Goal: Transaction & Acquisition: Purchase product/service

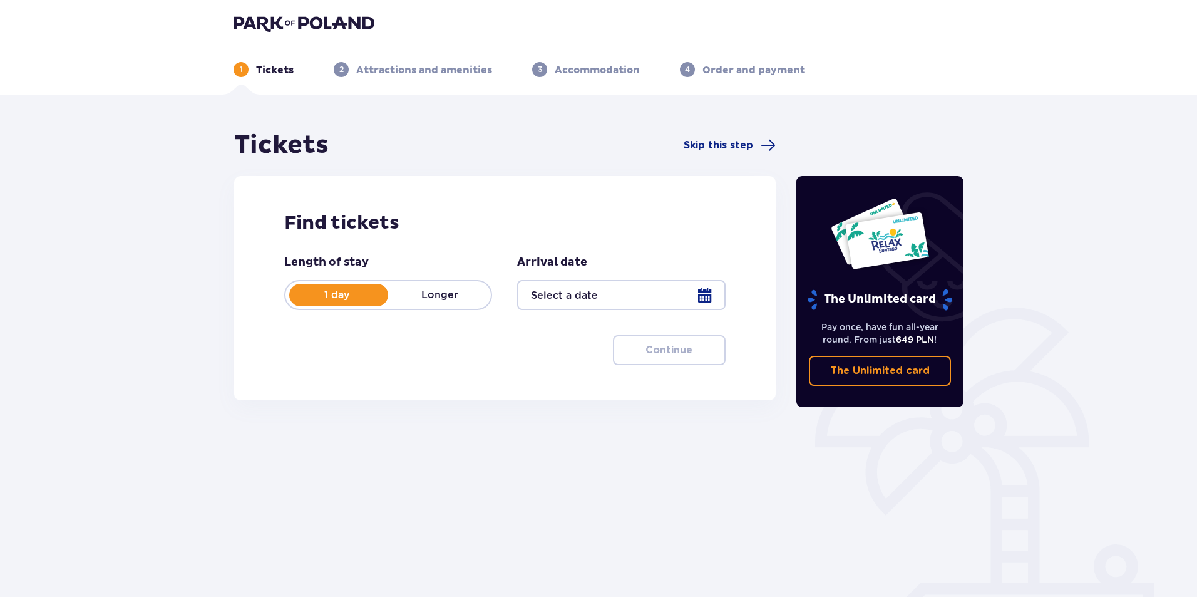
scroll to position [45, 0]
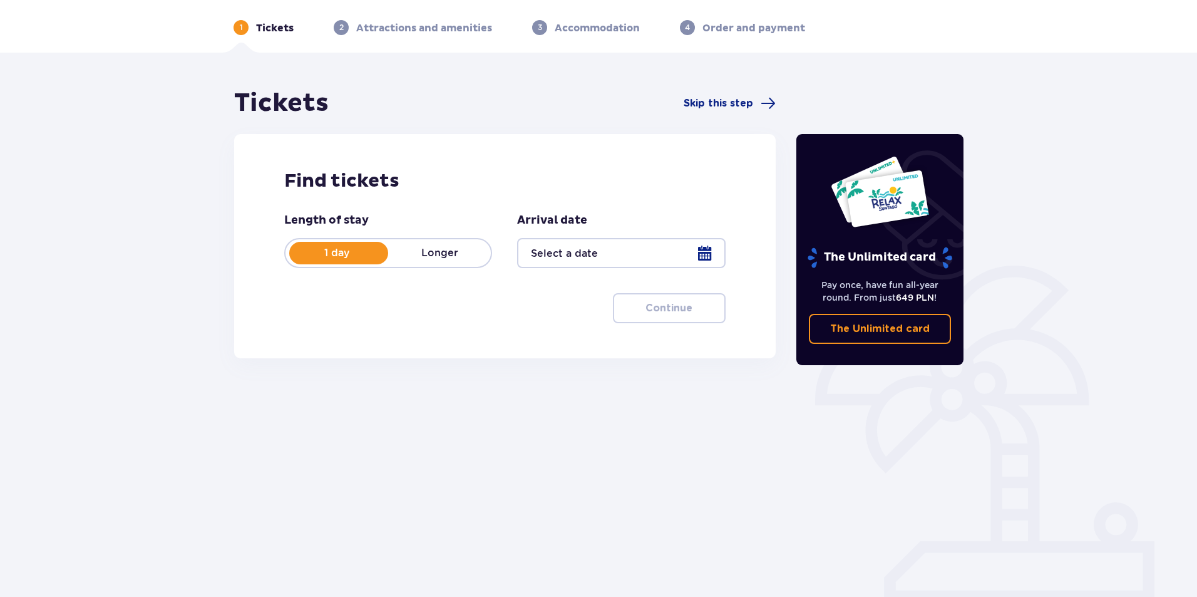
click at [601, 255] on div at bounding box center [621, 253] width 208 height 30
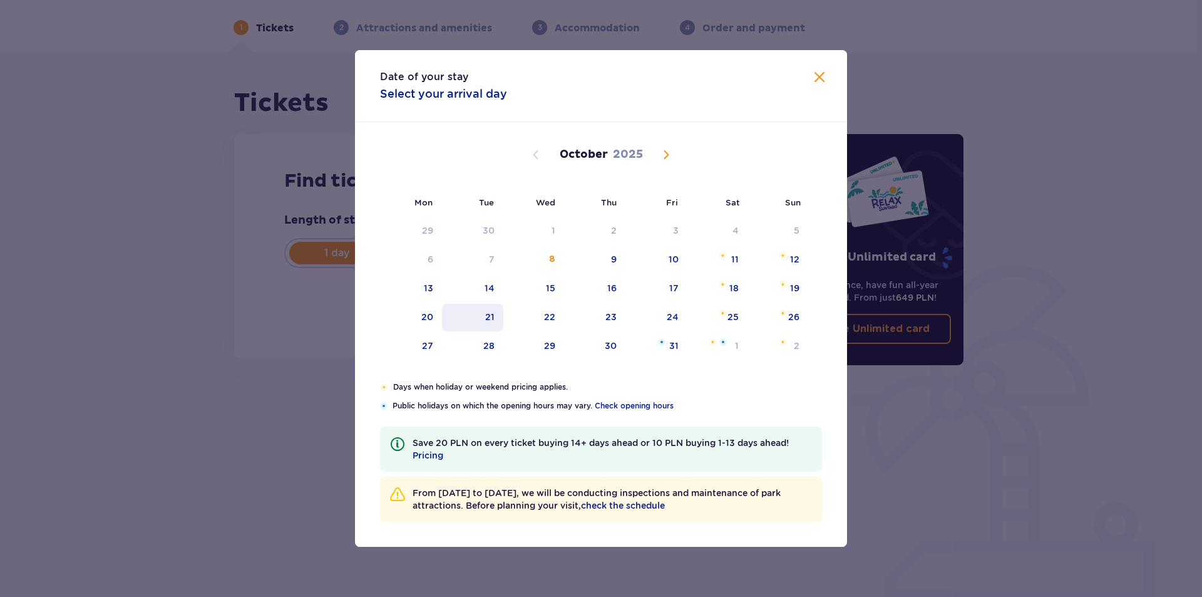
click at [472, 309] on div "21" at bounding box center [473, 318] width 62 height 28
type input "[DATE]"
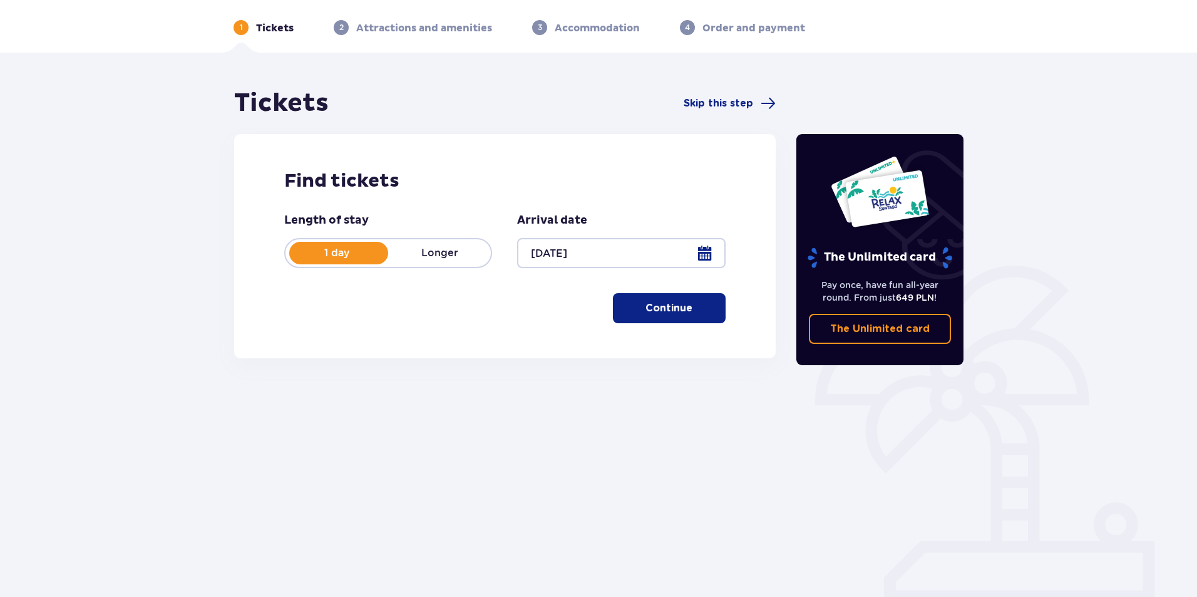
click at [654, 307] on p "Continue" at bounding box center [669, 308] width 47 height 14
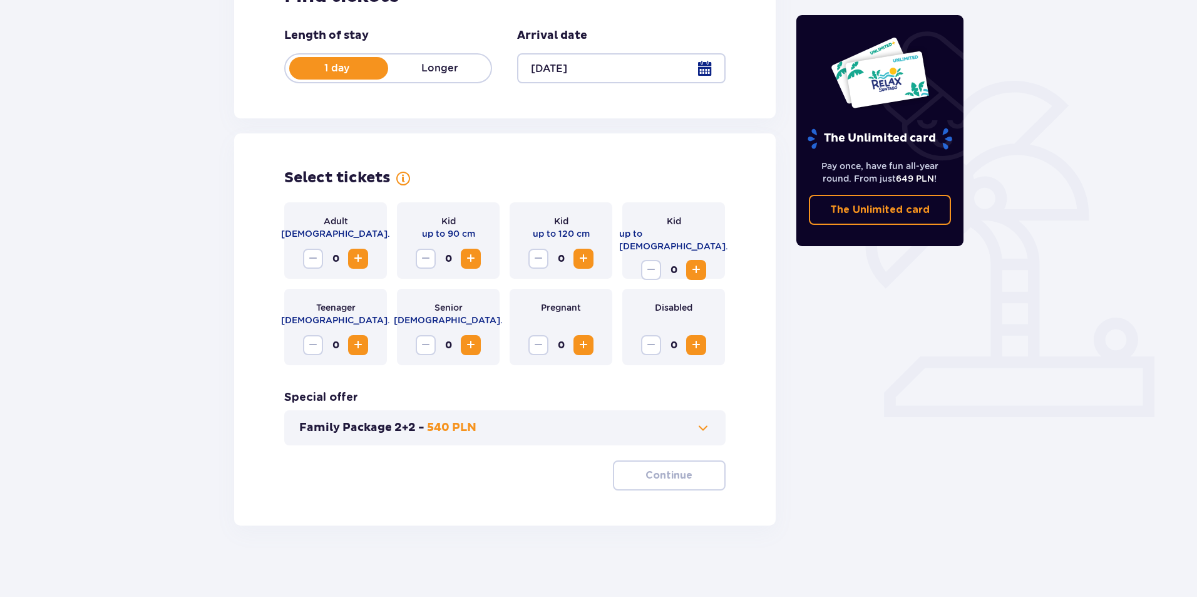
scroll to position [234, 0]
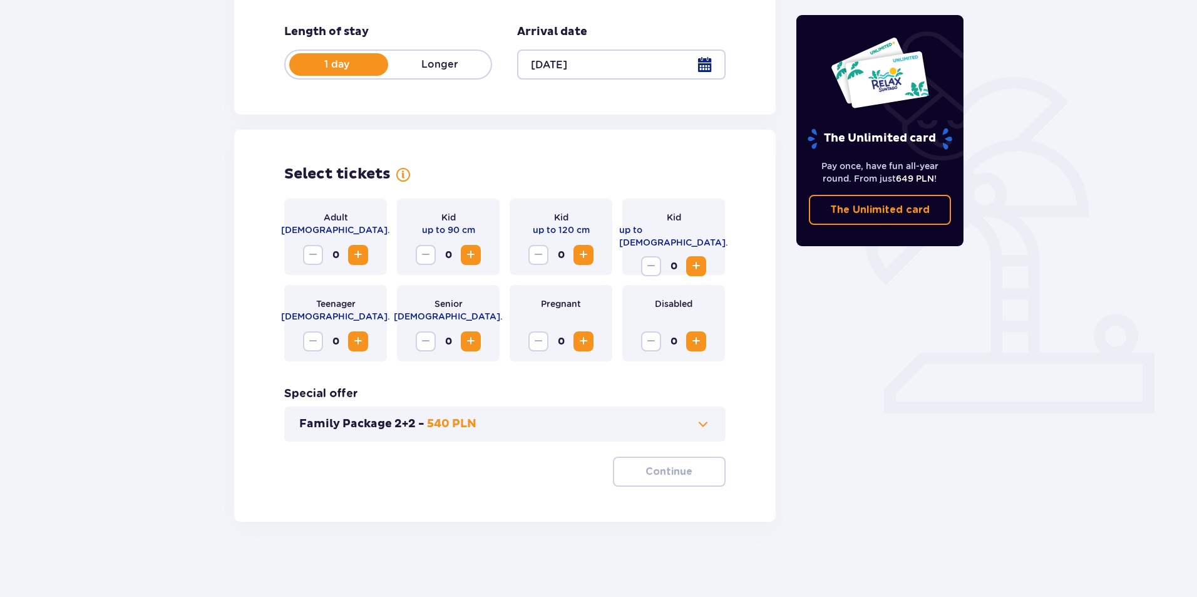
click at [591, 255] on span "Increase" at bounding box center [583, 254] width 15 height 15
click at [702, 259] on span "Increase" at bounding box center [696, 266] width 15 height 15
click at [649, 259] on span "Decrease" at bounding box center [651, 266] width 15 height 15
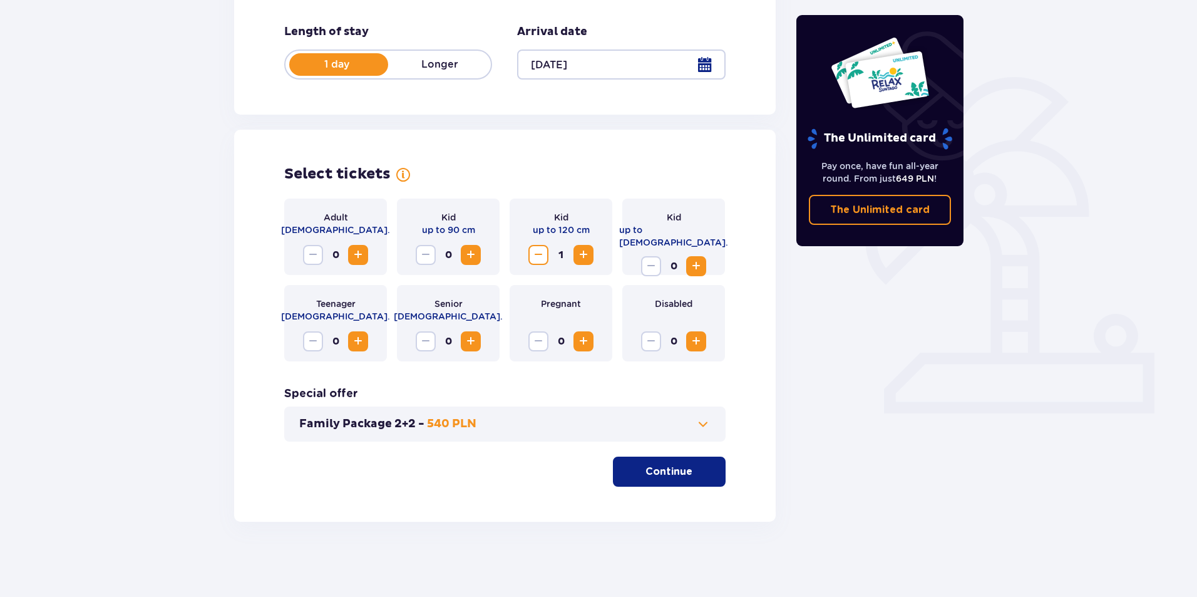
click at [359, 339] on span "Increase" at bounding box center [358, 341] width 15 height 15
click at [693, 259] on span "Increase" at bounding box center [696, 266] width 15 height 15
click at [362, 254] on span "Increase" at bounding box center [358, 254] width 15 height 15
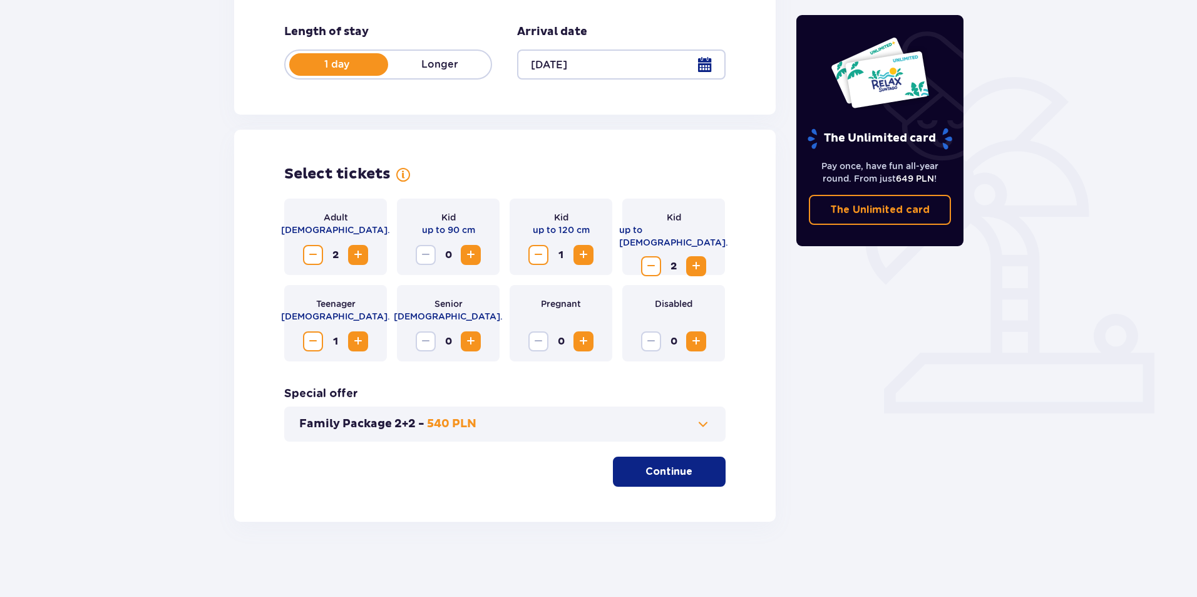
click at [362, 254] on span "Increase" at bounding box center [358, 254] width 15 height 15
click at [699, 423] on span at bounding box center [703, 423] width 15 height 15
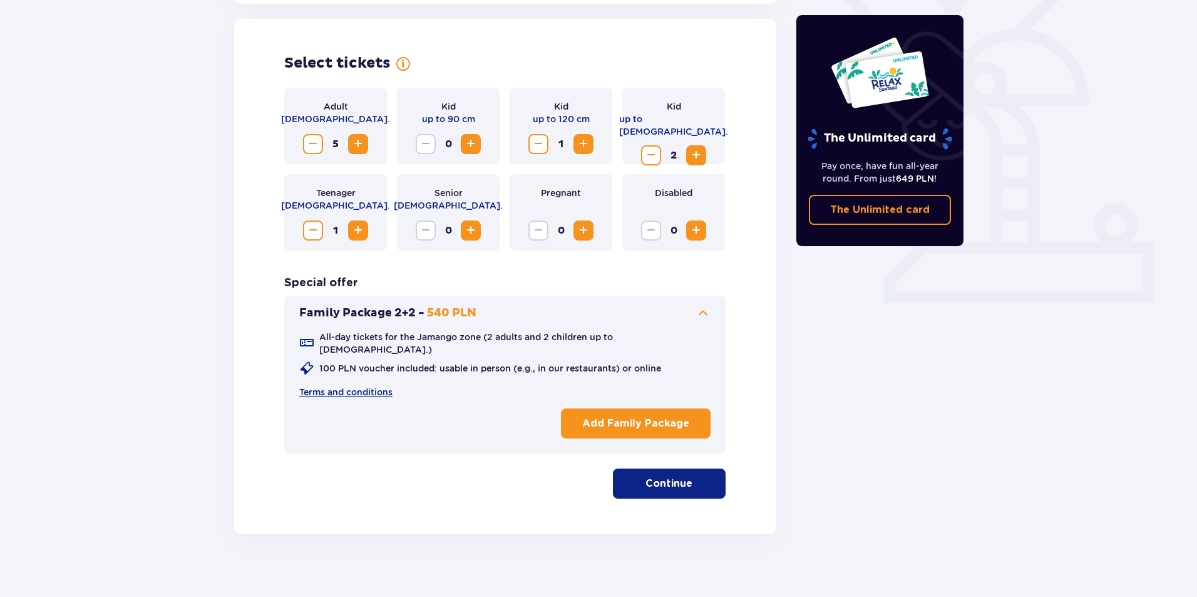
scroll to position [346, 0]
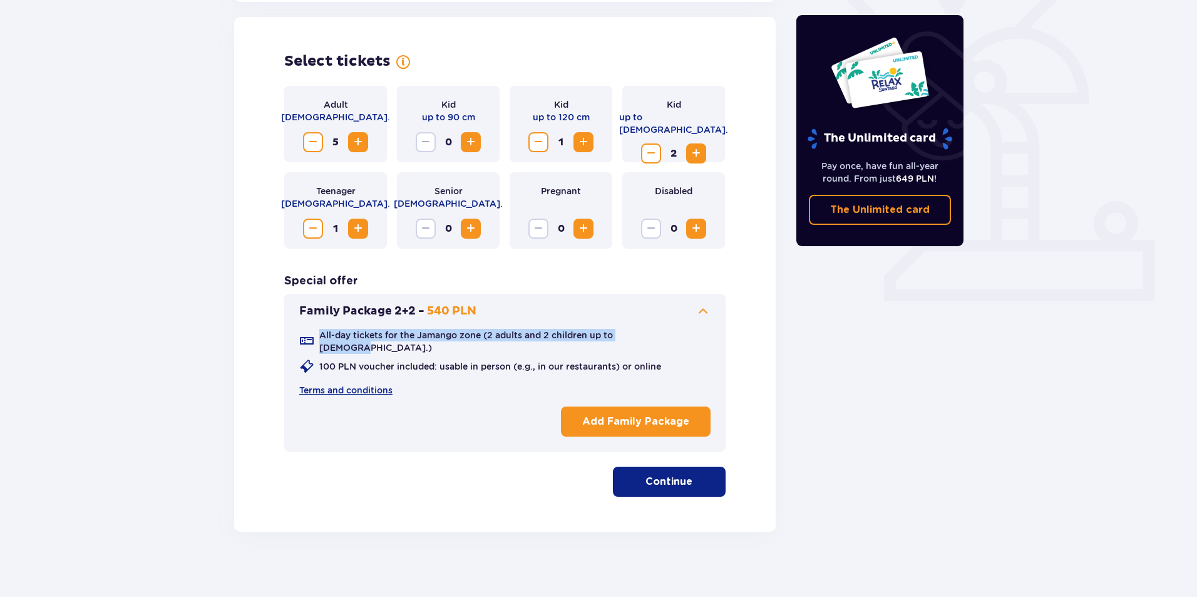
drag, startPoint x: 652, startPoint y: 334, endPoint x: 308, endPoint y: 337, distance: 344.4
click at [308, 337] on div "All-day tickets for the Jamango zone (2 adults and 2 children up to 16 y.o.) 10…" at bounding box center [504, 363] width 411 height 68
click at [614, 414] on p "Add Family Package" at bounding box center [635, 421] width 107 height 14
click at [679, 475] on p "Continue" at bounding box center [669, 482] width 47 height 14
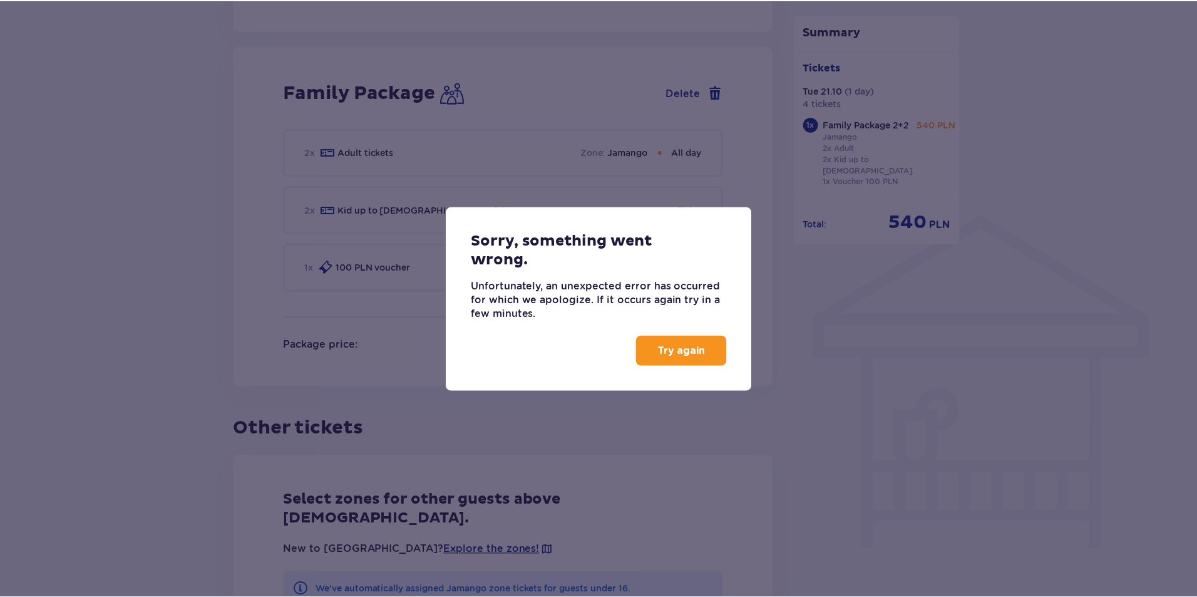
scroll to position [808, 0]
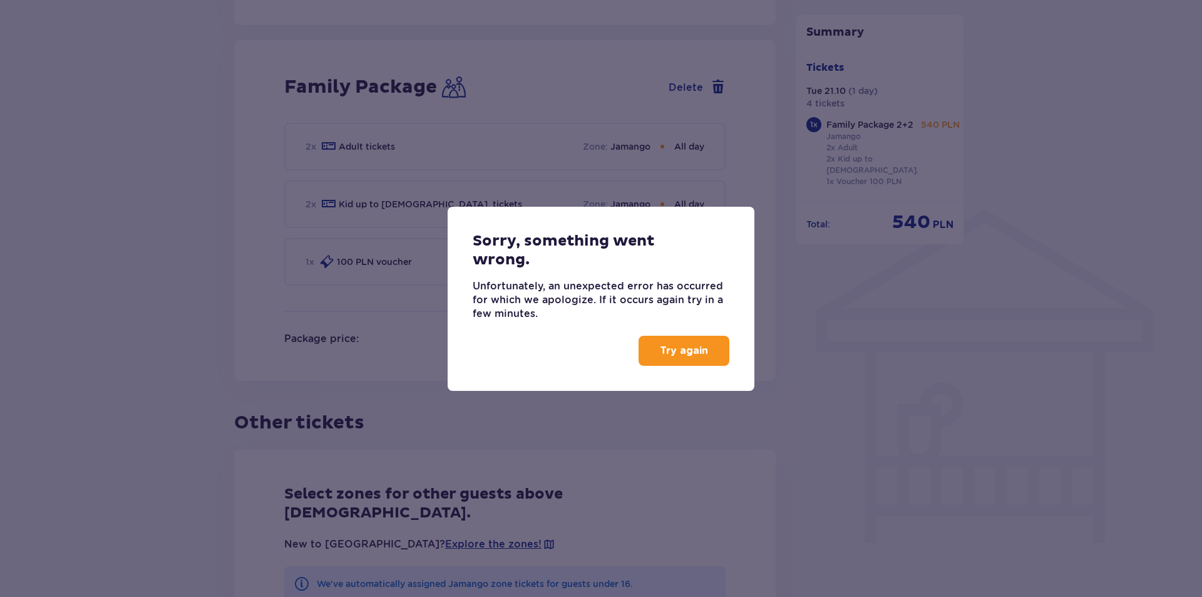
click at [699, 348] on p "Try again" at bounding box center [684, 351] width 48 height 14
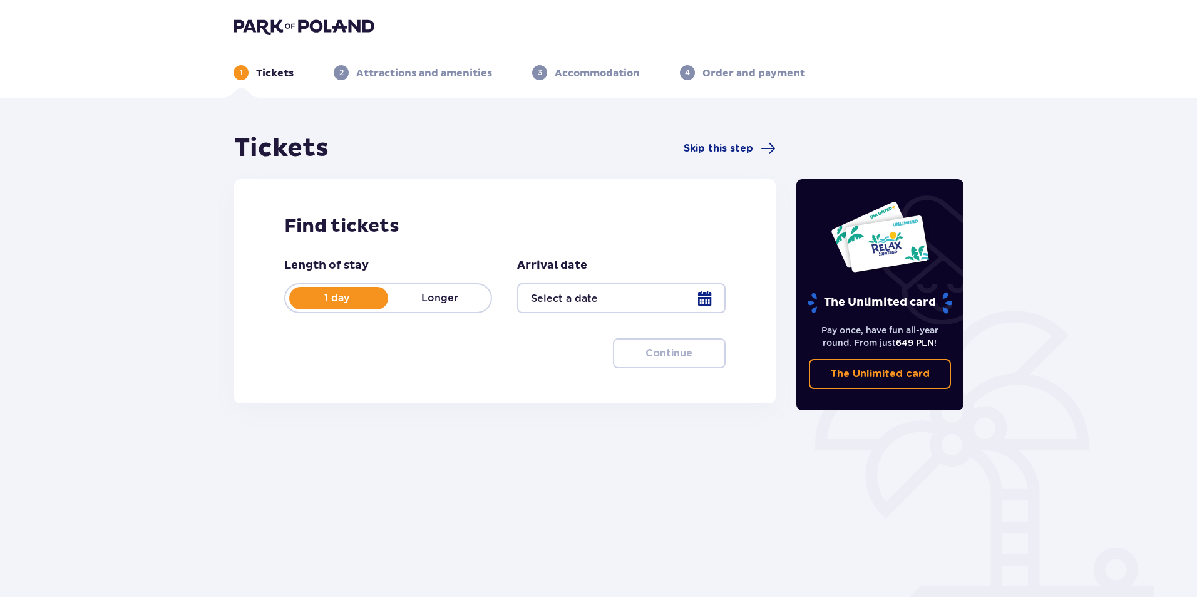
click at [577, 300] on div at bounding box center [621, 298] width 208 height 30
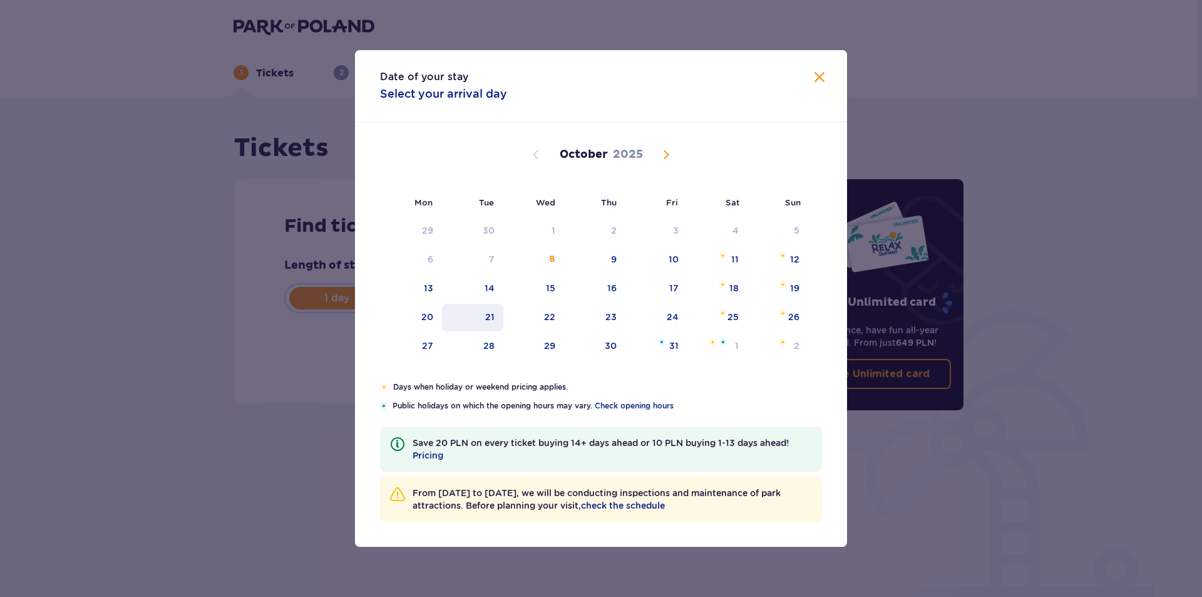
click at [488, 314] on div "21" at bounding box center [489, 317] width 9 height 13
type input "[DATE]"
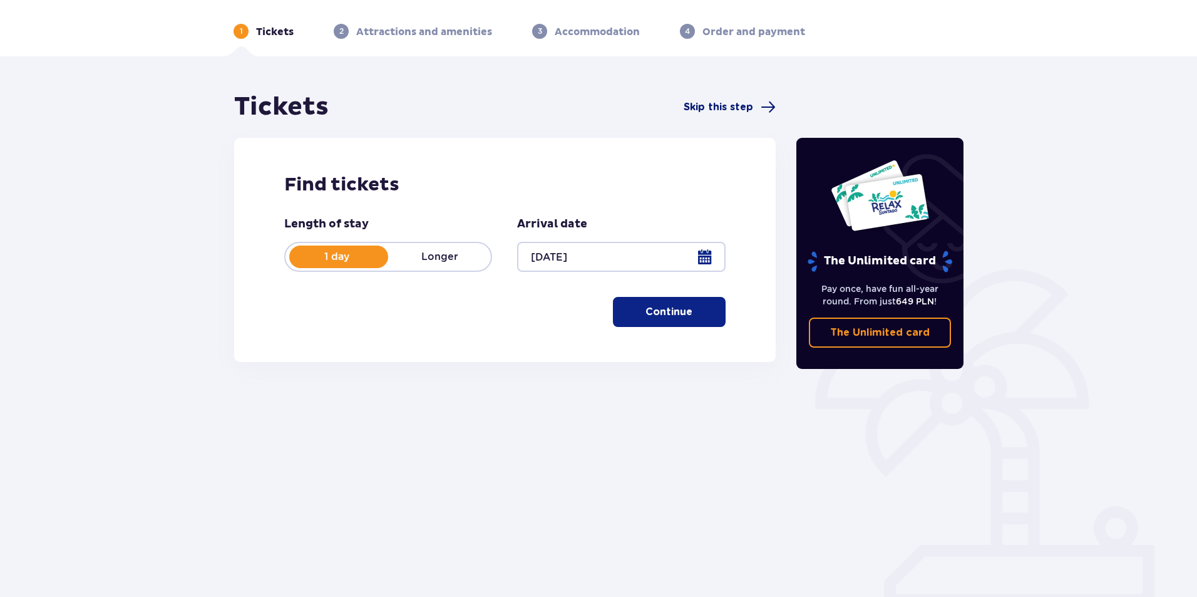
scroll to position [45, 0]
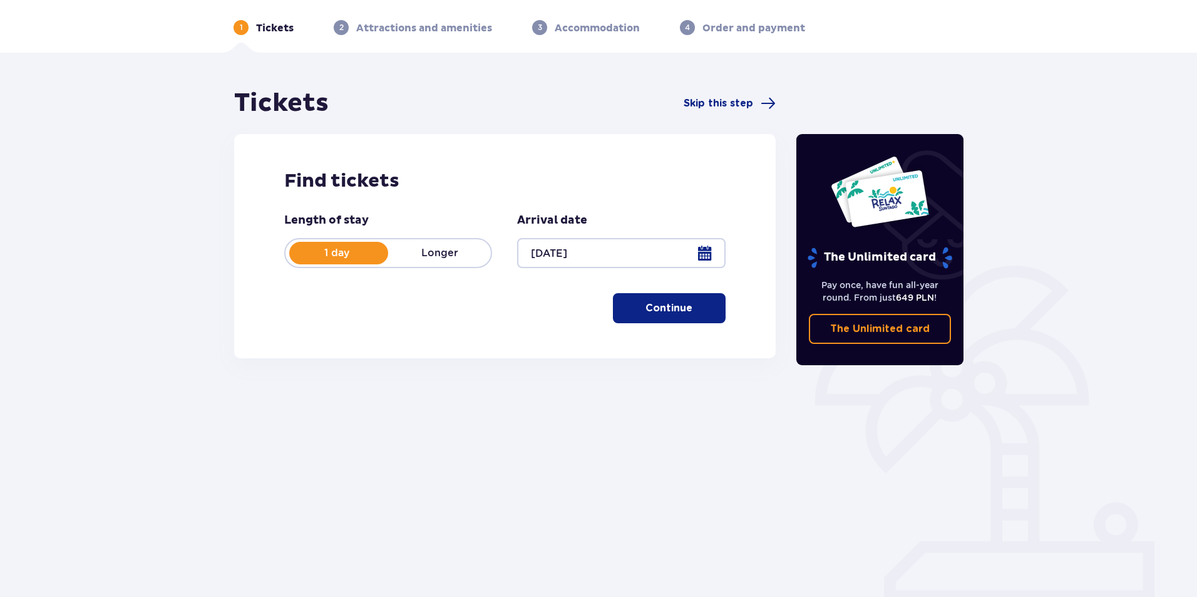
click at [661, 303] on p "Continue" at bounding box center [669, 308] width 47 height 14
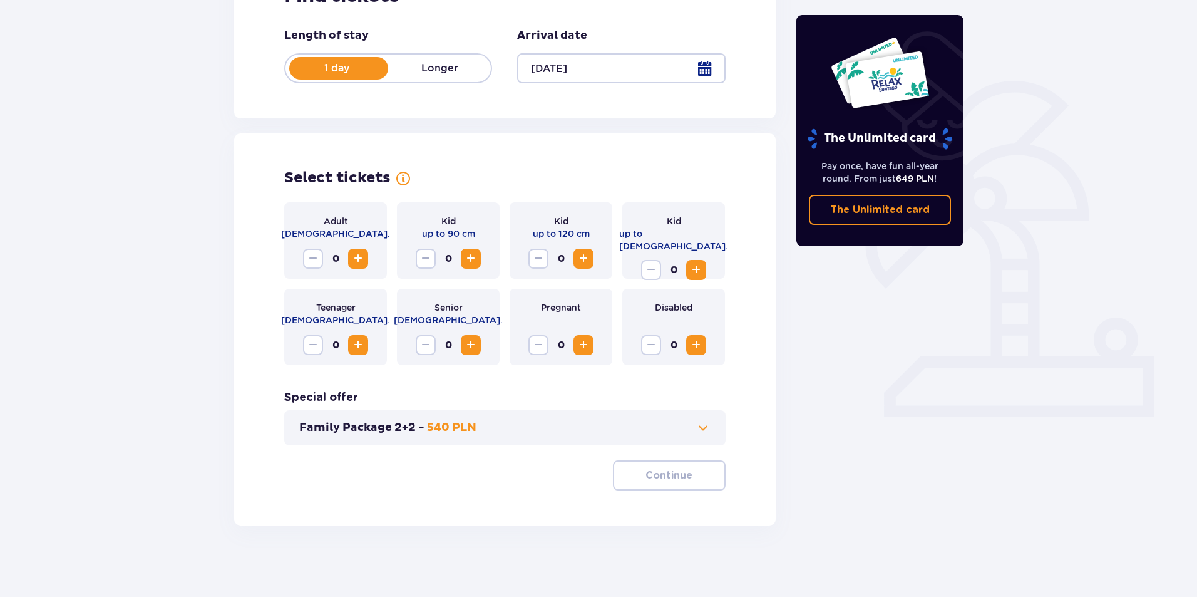
scroll to position [234, 0]
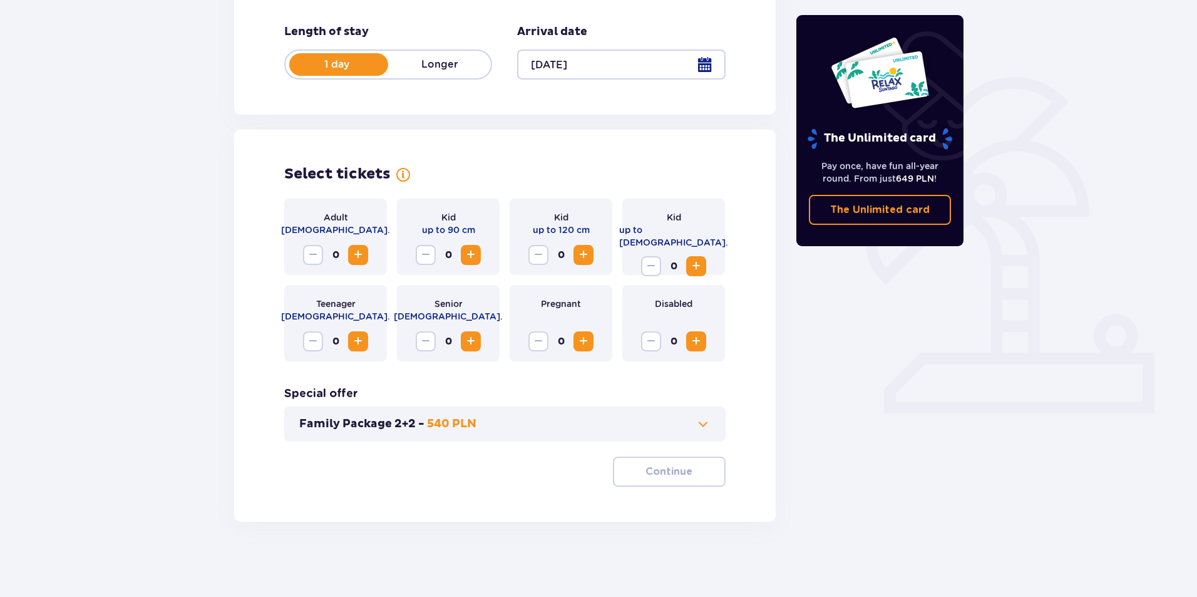
click at [455, 423] on p "540 PLN" at bounding box center [451, 423] width 49 height 15
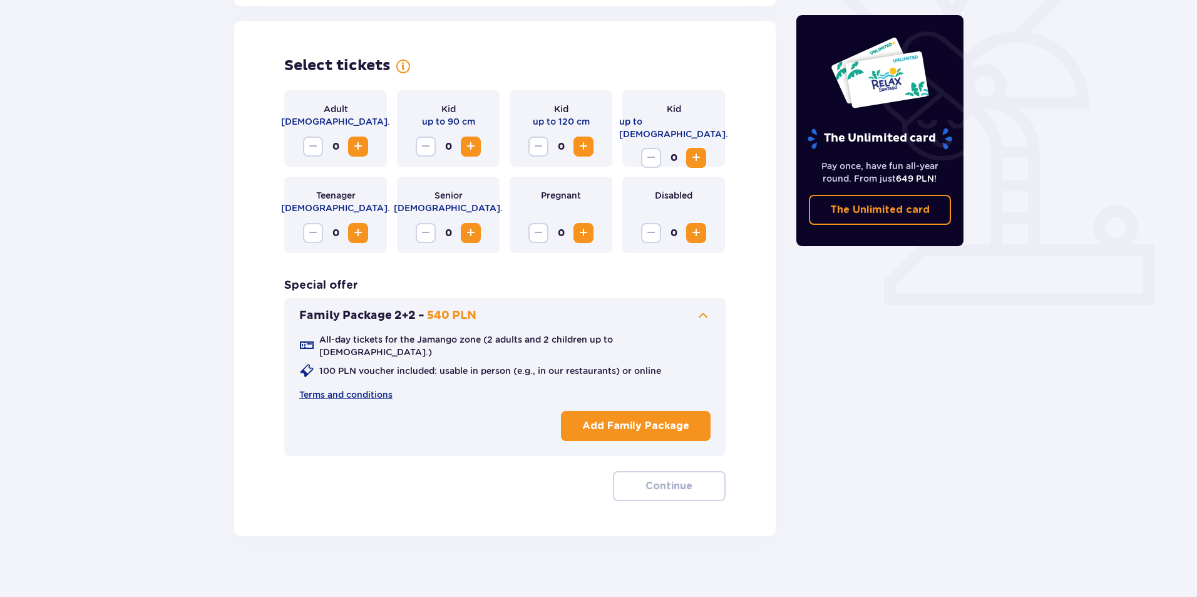
scroll to position [346, 0]
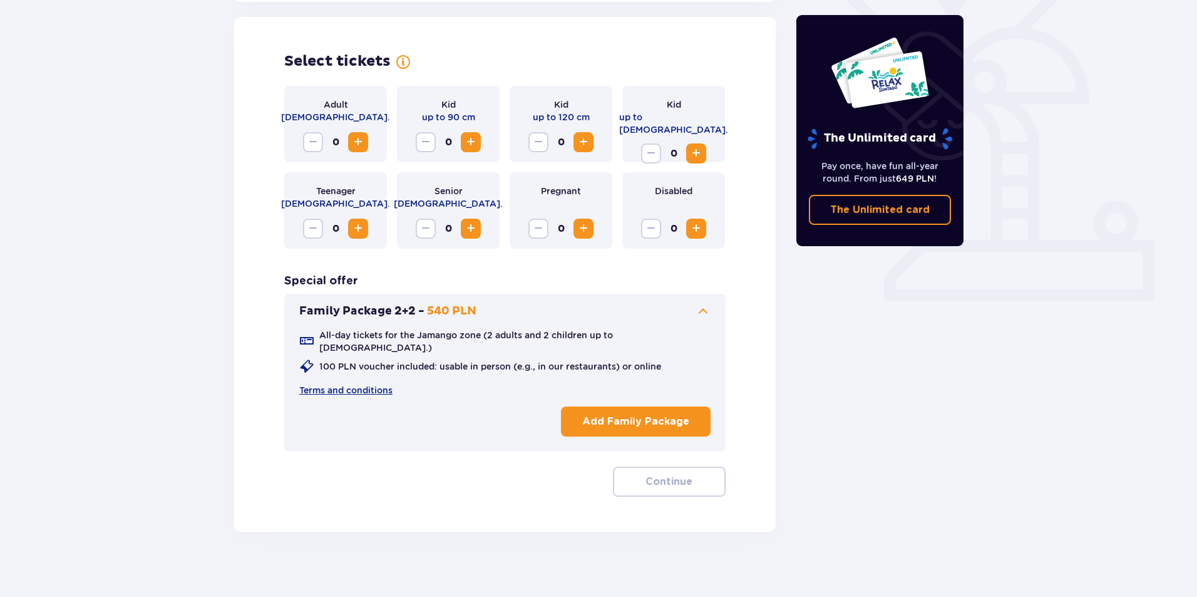
click at [620, 414] on p "Add Family Package" at bounding box center [635, 421] width 107 height 14
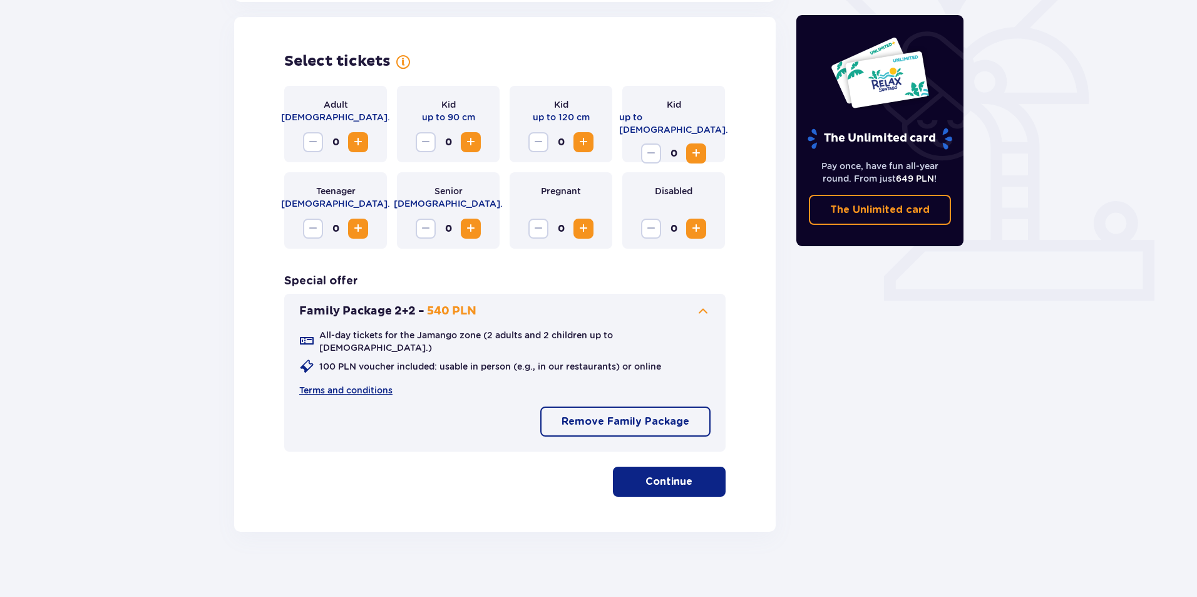
click at [358, 140] on span "Increase" at bounding box center [358, 142] width 15 height 15
click at [356, 227] on span "Increase" at bounding box center [358, 228] width 15 height 15
click at [590, 143] on span "Increase" at bounding box center [583, 142] width 15 height 15
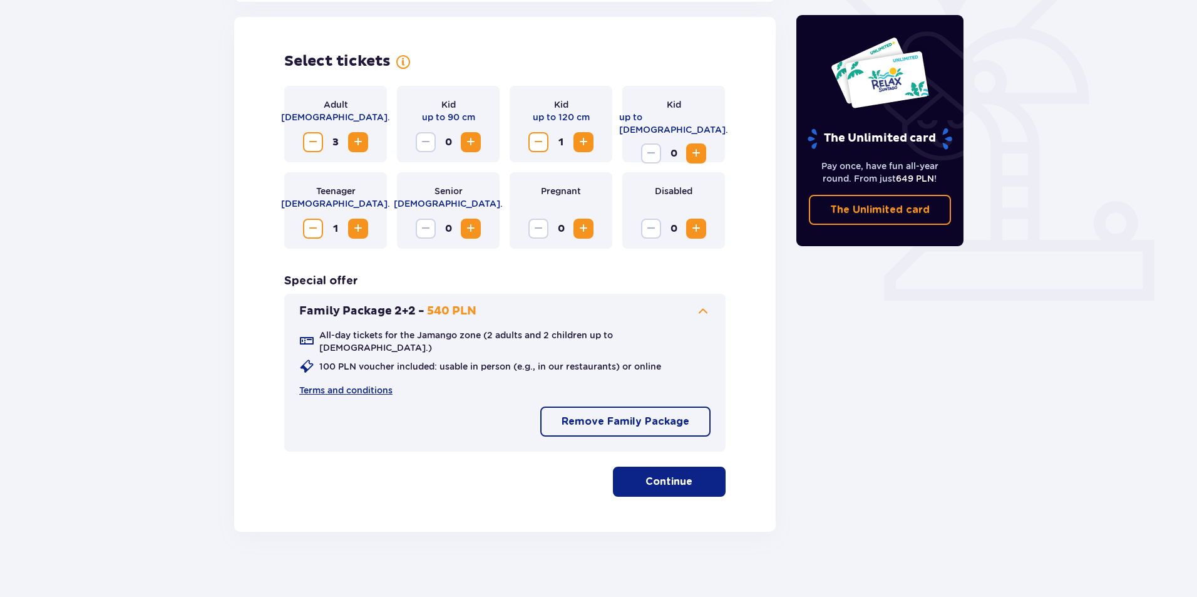
click at [685, 475] on button "Continue" at bounding box center [669, 481] width 113 height 30
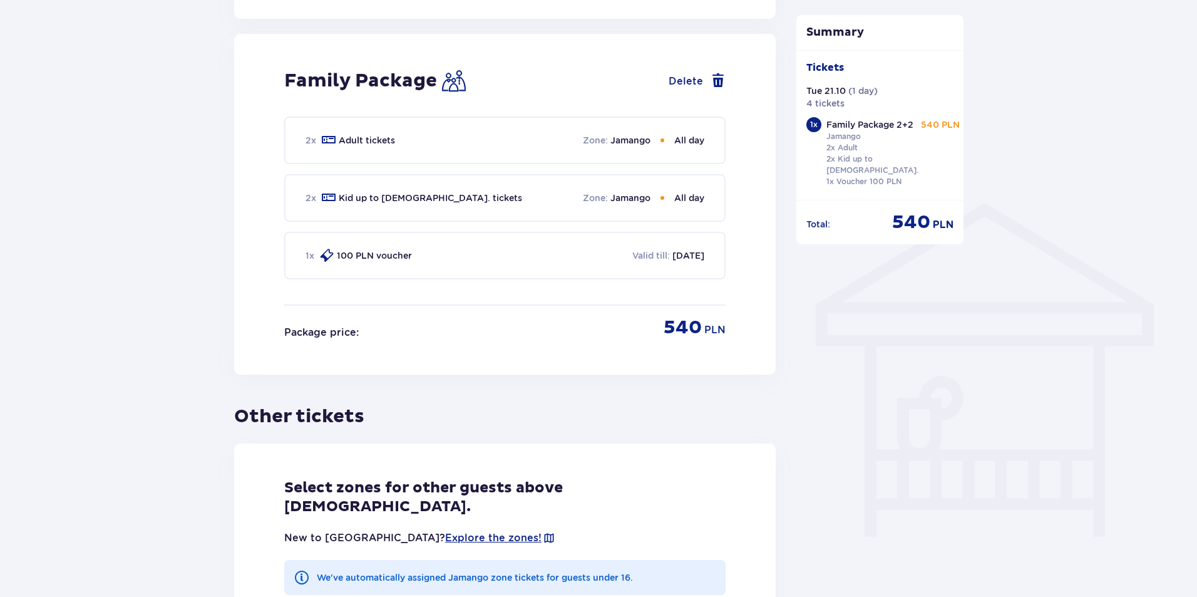
scroll to position [823, 0]
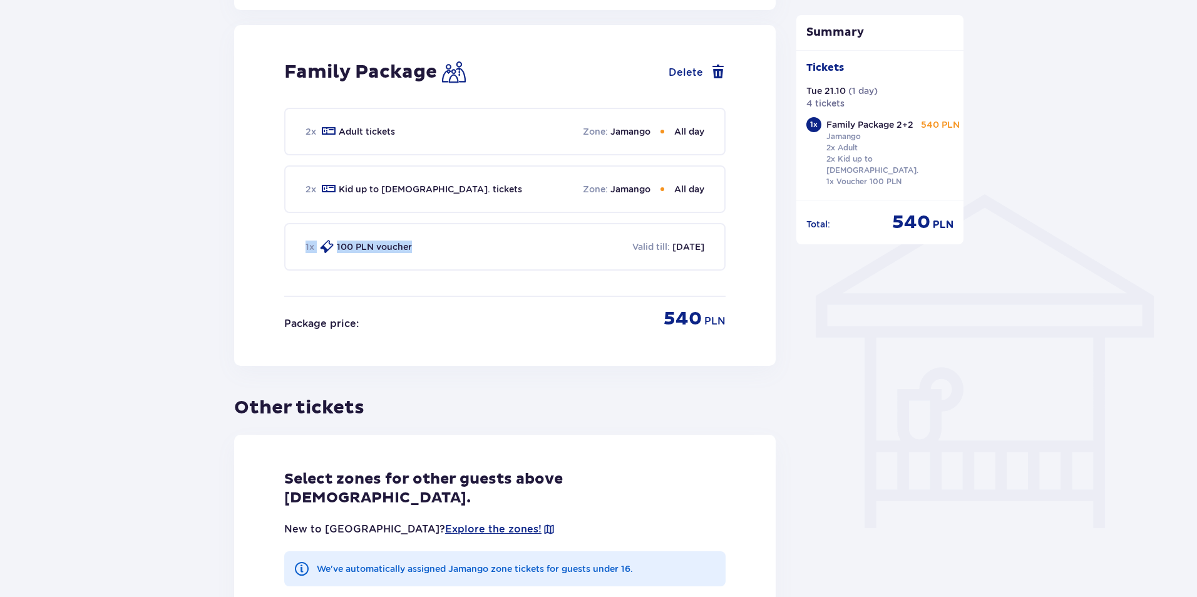
drag, startPoint x: 414, startPoint y: 234, endPoint x: 296, endPoint y: 234, distance: 119.0
click at [296, 234] on div "1 x 100 PLN voucher Valid till : 08.10.2026" at bounding box center [504, 247] width 441 height 48
drag, startPoint x: 707, startPoint y: 236, endPoint x: 285, endPoint y: 232, distance: 422.0
click at [285, 232] on div "1 x 100 PLN voucher Valid till : 08.10.2026" at bounding box center [504, 247] width 441 height 48
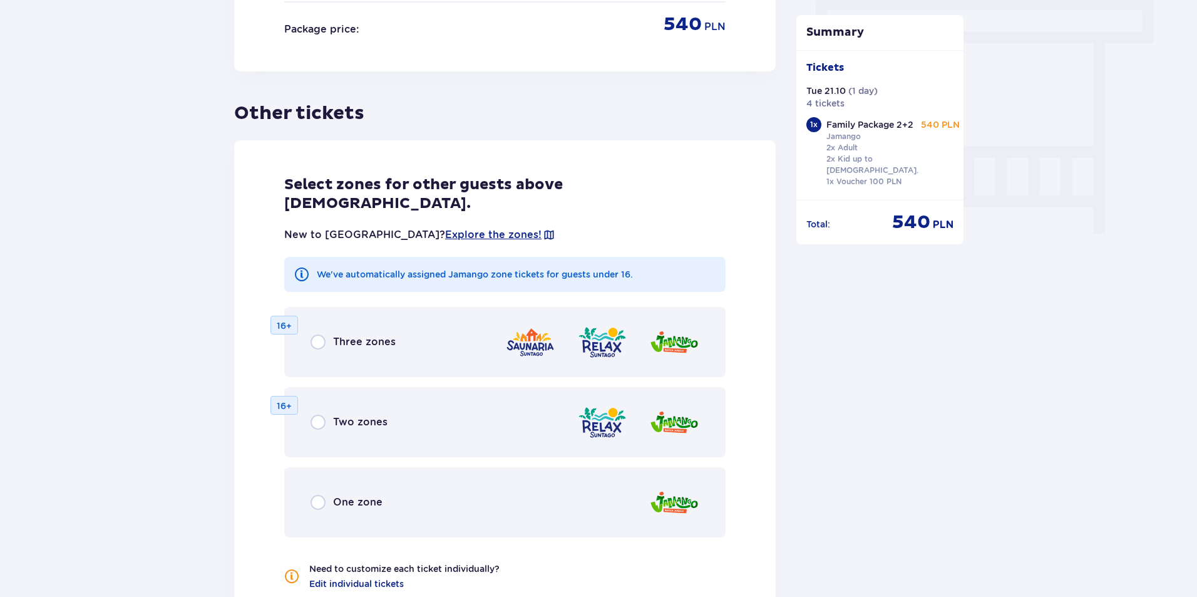
scroll to position [1261, 0]
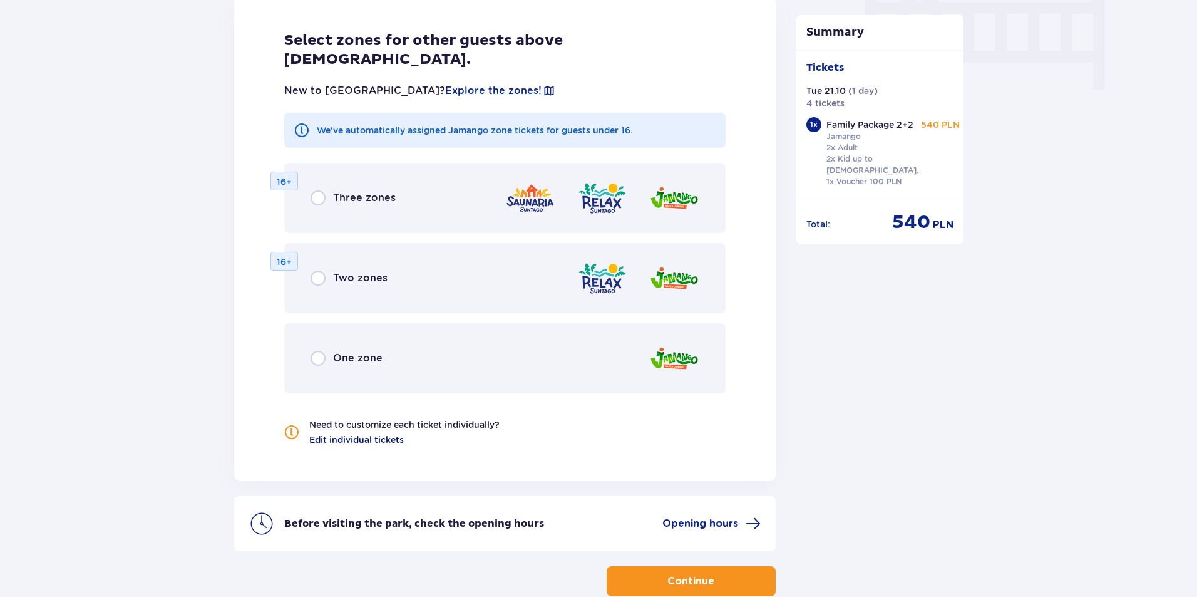
click at [386, 433] on span "Edit individual tickets" at bounding box center [356, 439] width 95 height 13
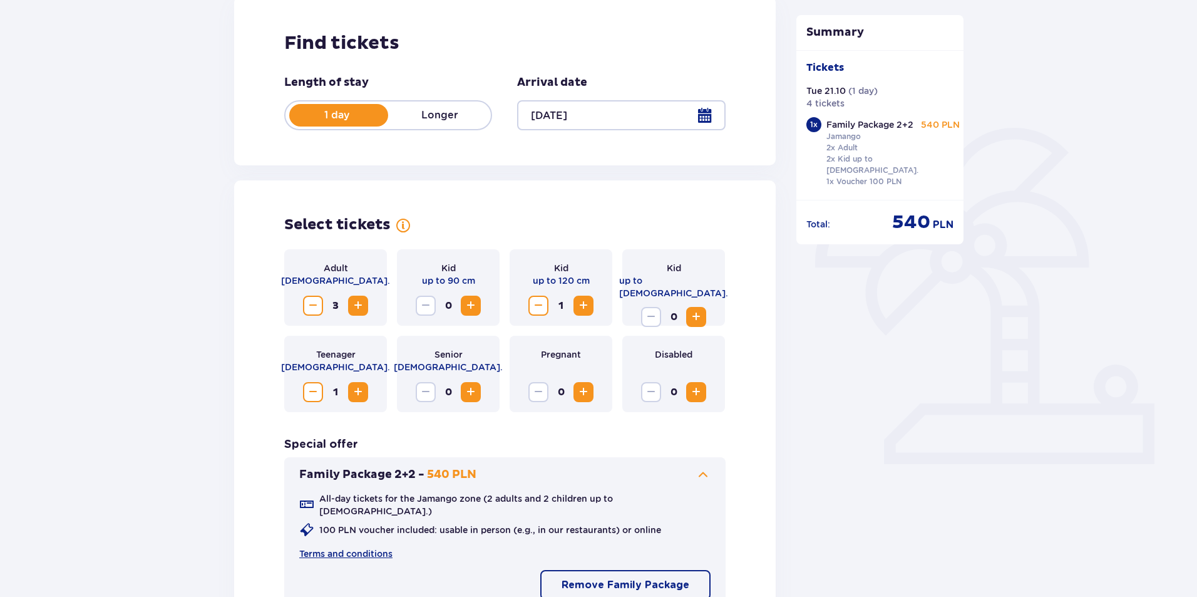
scroll to position [54, 0]
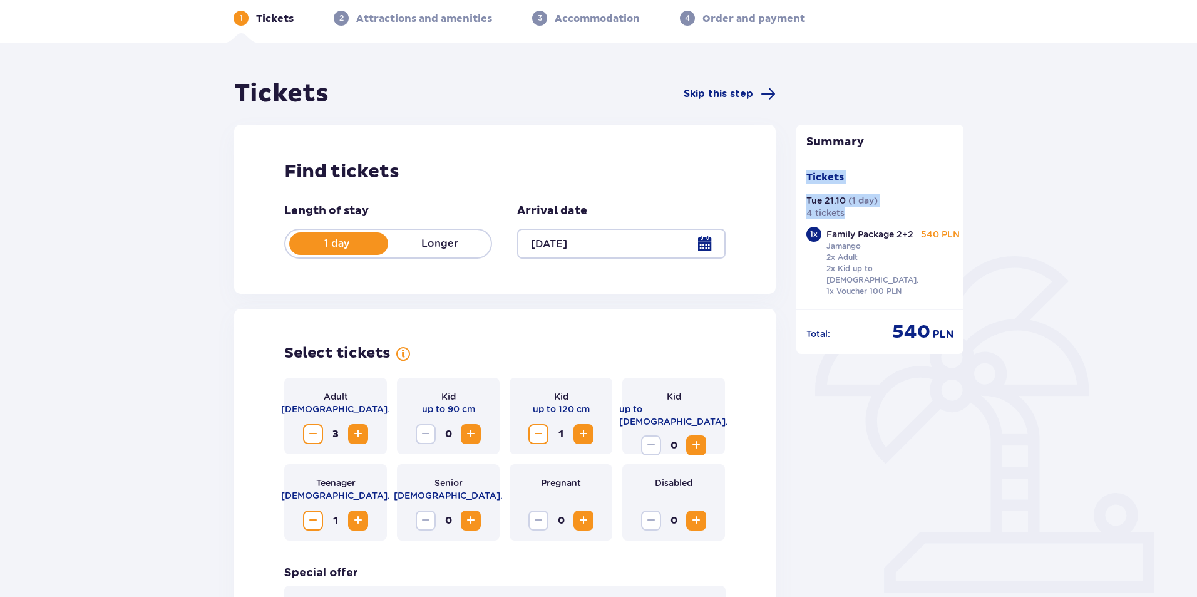
drag, startPoint x: 848, startPoint y: 210, endPoint x: 793, endPoint y: 187, distance: 60.0
click at [609, 174] on h2 "Find tickets" at bounding box center [504, 172] width 441 height 24
click at [701, 89] on span "Skip this step" at bounding box center [718, 94] width 69 height 14
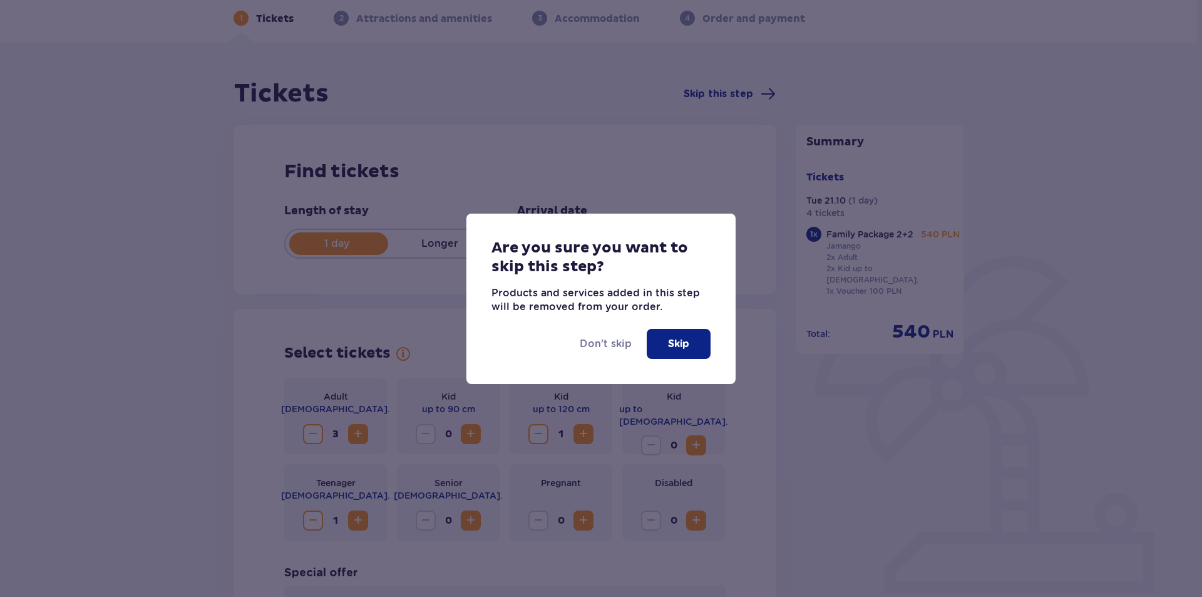
click at [675, 344] on p "Skip" at bounding box center [678, 344] width 21 height 14
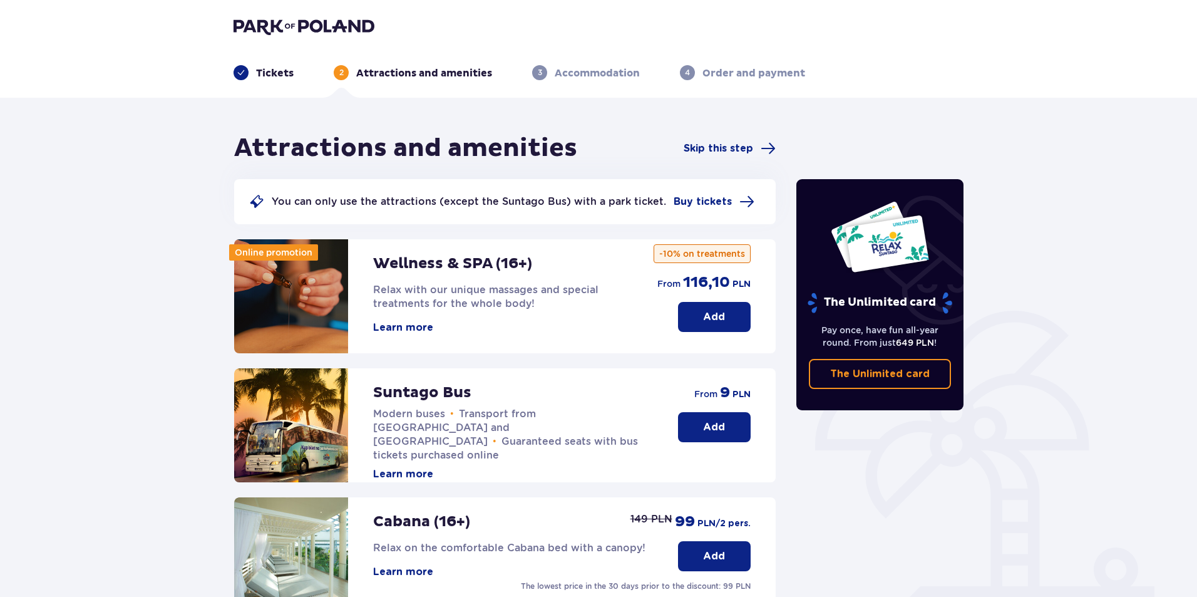
click at [280, 75] on p "Tickets" at bounding box center [275, 73] width 38 height 14
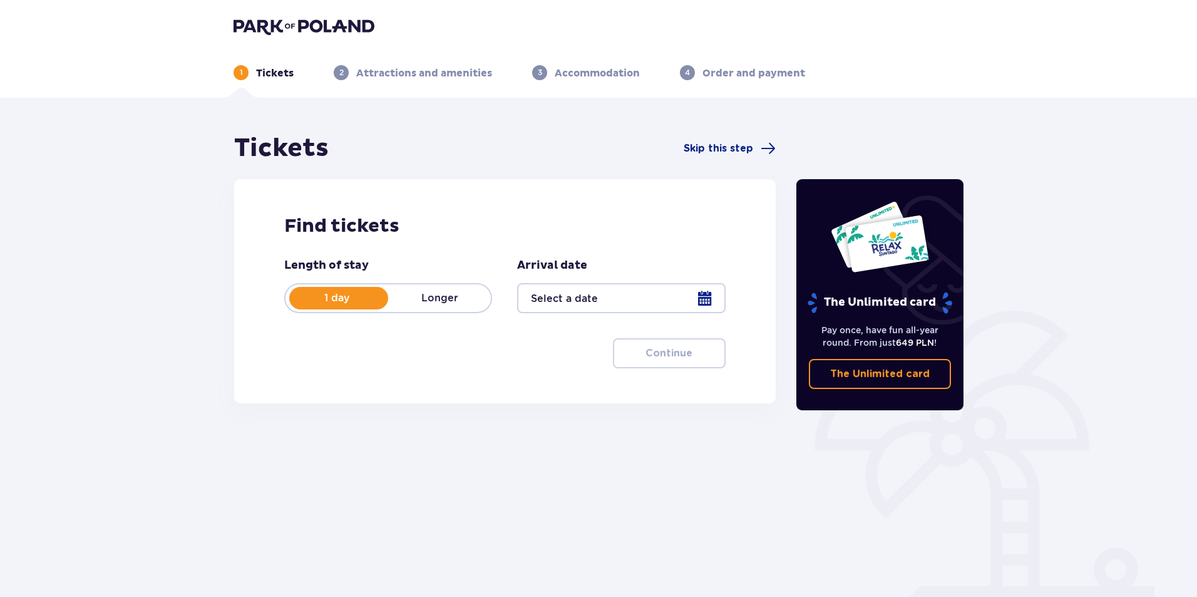
click at [613, 294] on div at bounding box center [621, 298] width 208 height 30
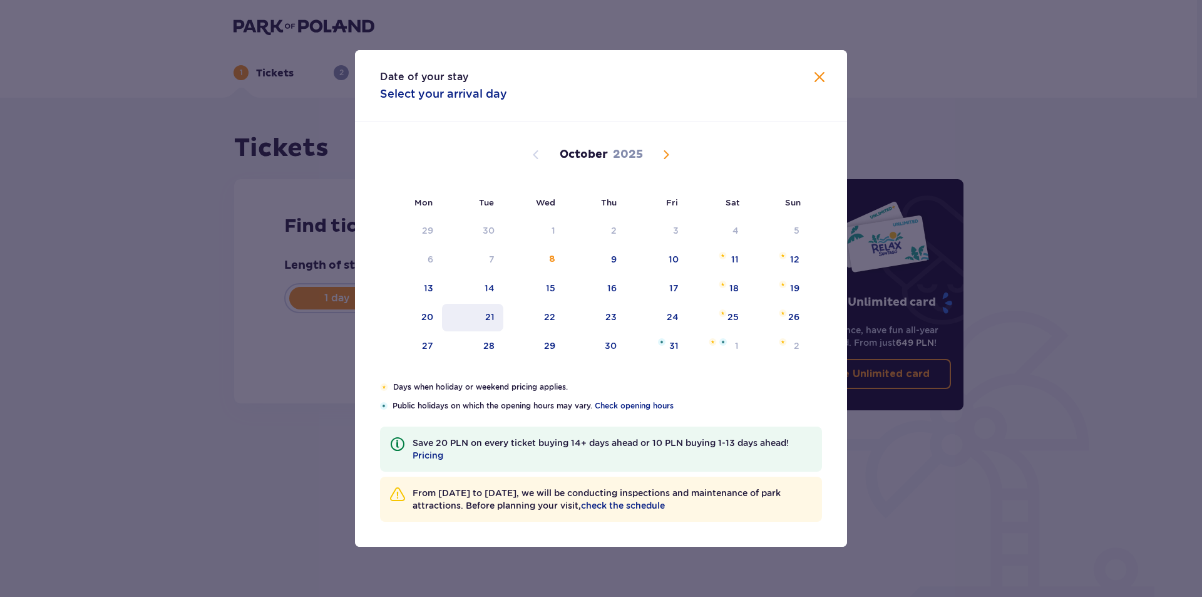
click at [488, 320] on div "21" at bounding box center [489, 317] width 9 height 13
type input "21.10.25"
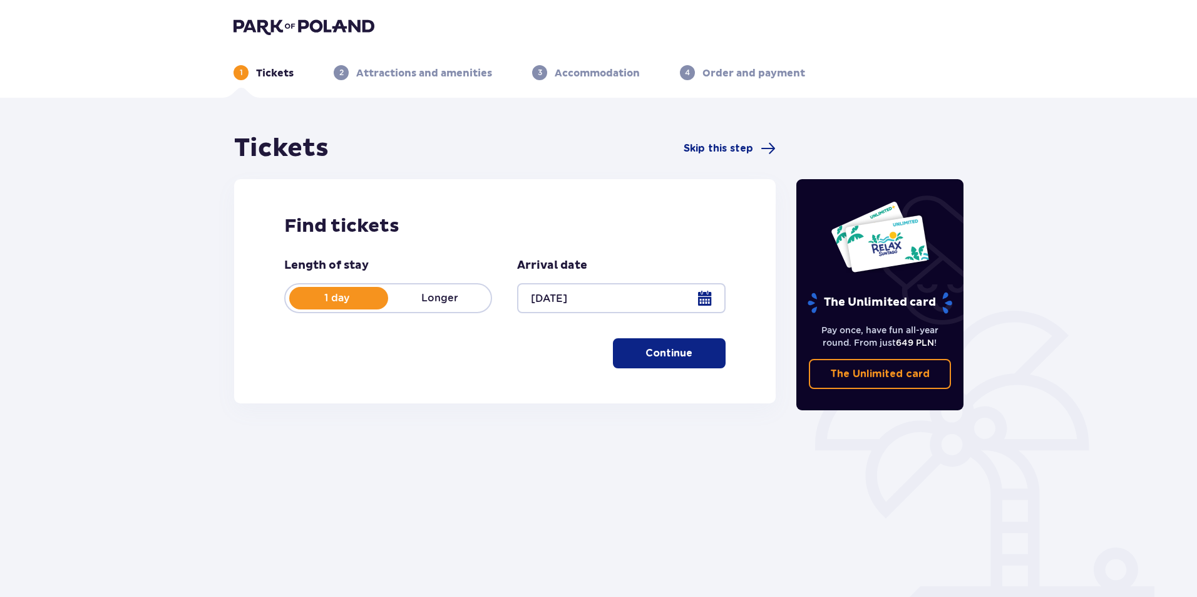
click at [646, 348] on p "Continue" at bounding box center [669, 353] width 47 height 14
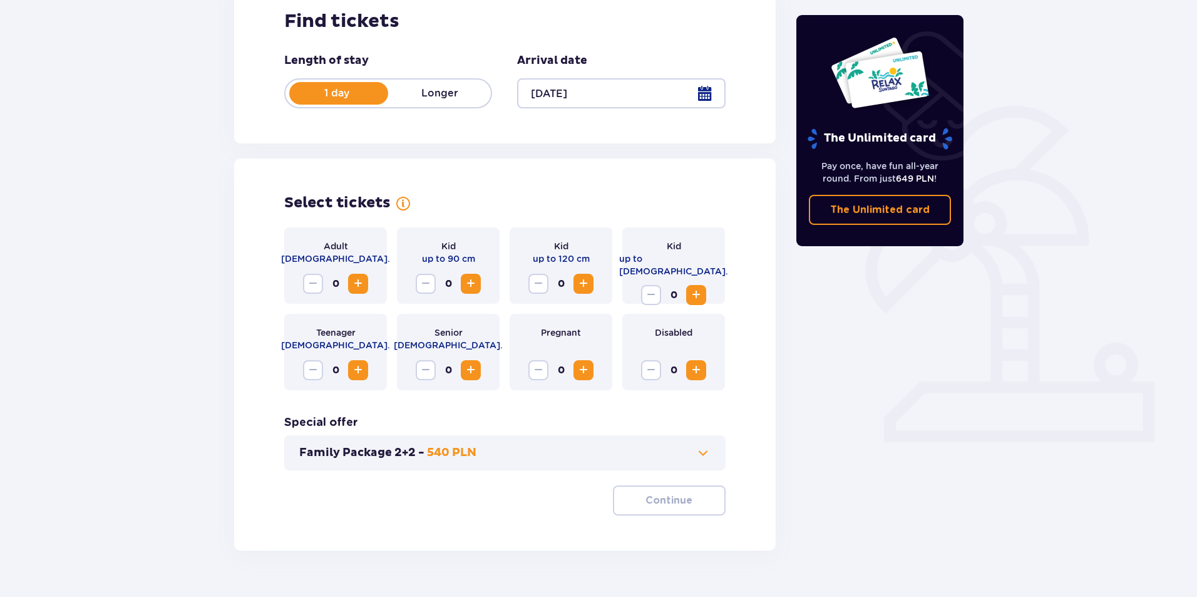
scroll to position [234, 0]
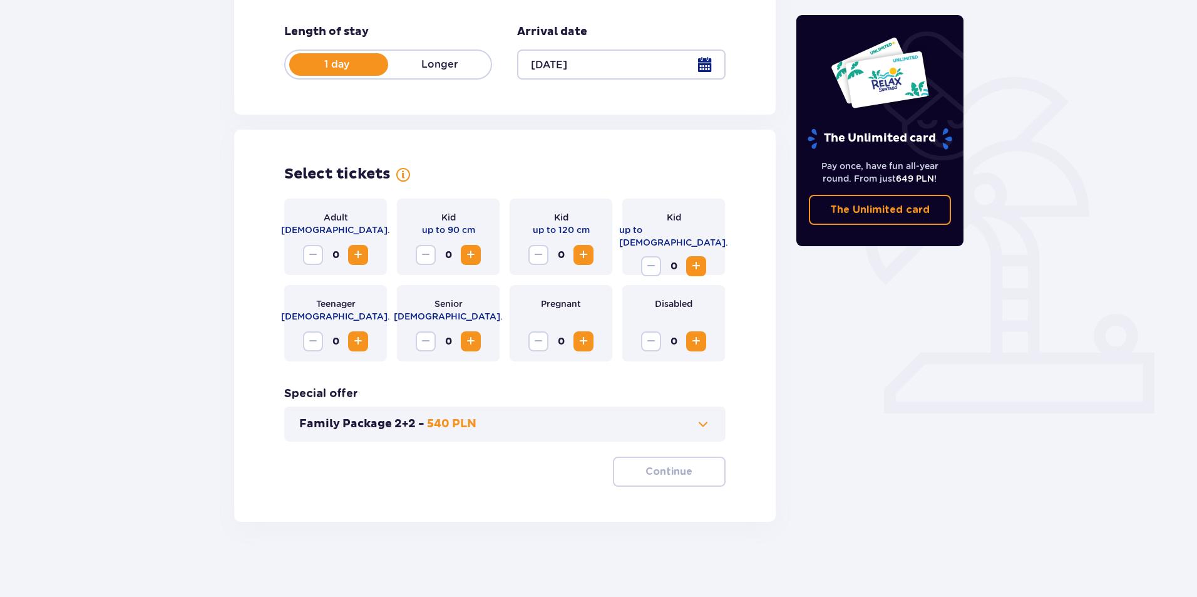
click at [358, 248] on span "Increase" at bounding box center [358, 254] width 15 height 15
click at [359, 336] on span "Increase" at bounding box center [358, 341] width 15 height 15
click at [587, 254] on span "Increase" at bounding box center [583, 254] width 15 height 15
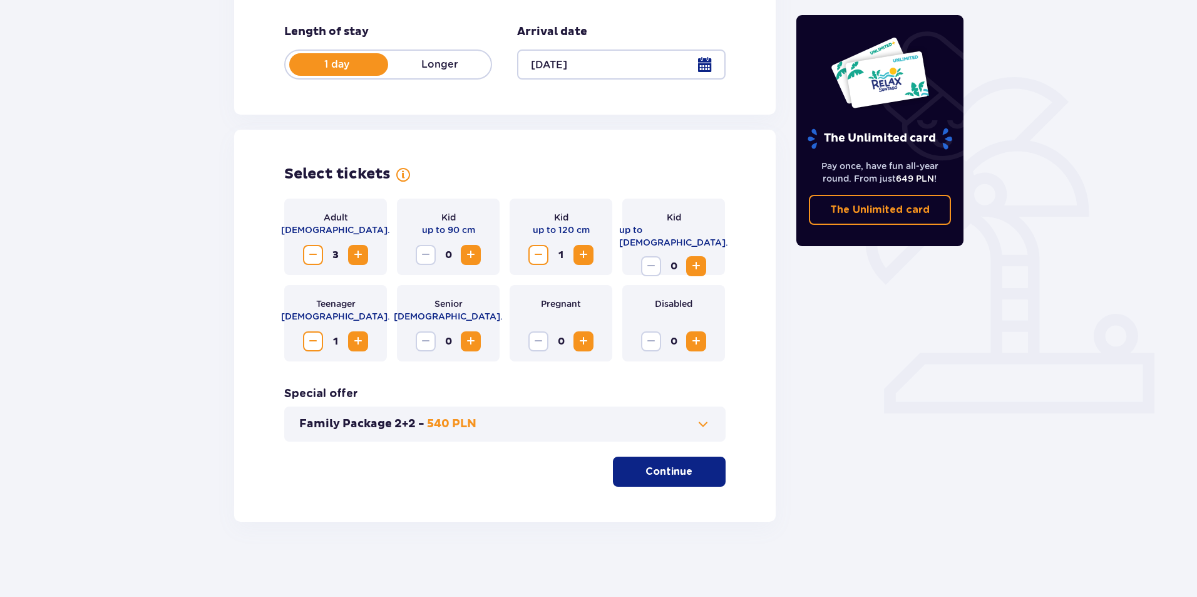
click at [679, 473] on p "Continue" at bounding box center [669, 472] width 47 height 14
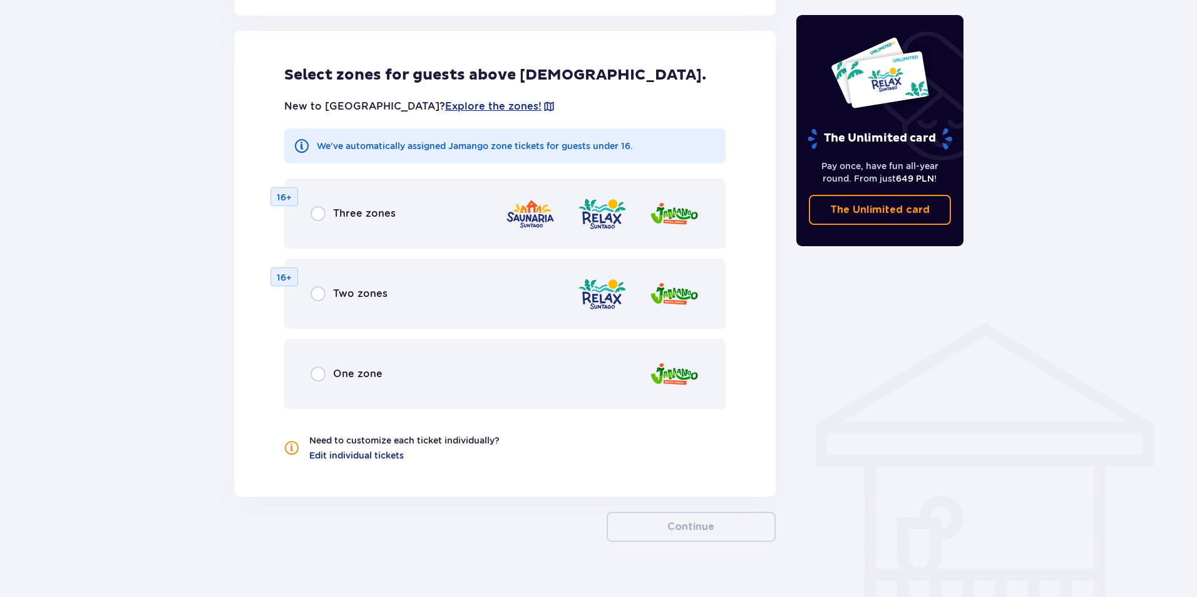
scroll to position [695, 0]
click at [341, 364] on div "One zone" at bounding box center [504, 373] width 441 height 70
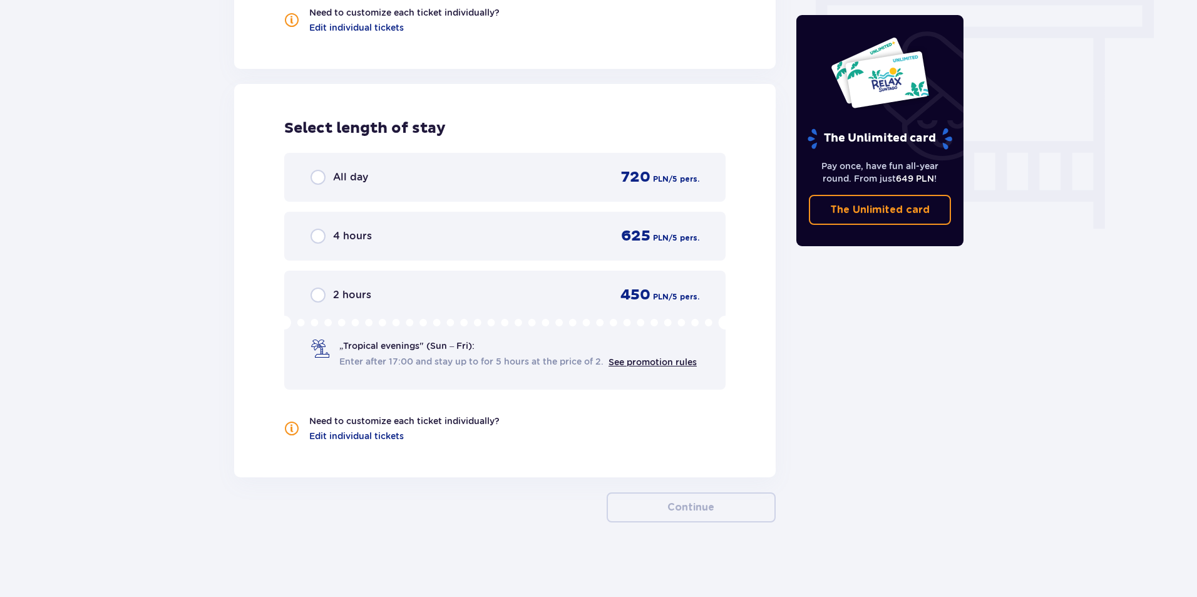
scroll to position [1123, 0]
click at [360, 175] on span "All day" at bounding box center [350, 177] width 35 height 14
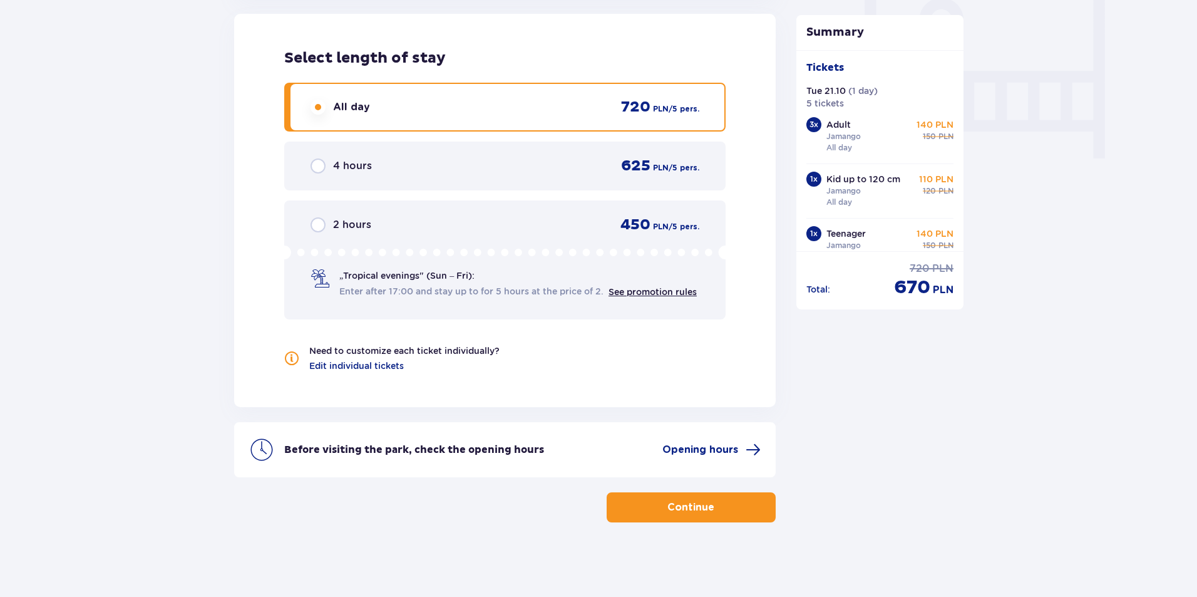
scroll to position [1193, 0]
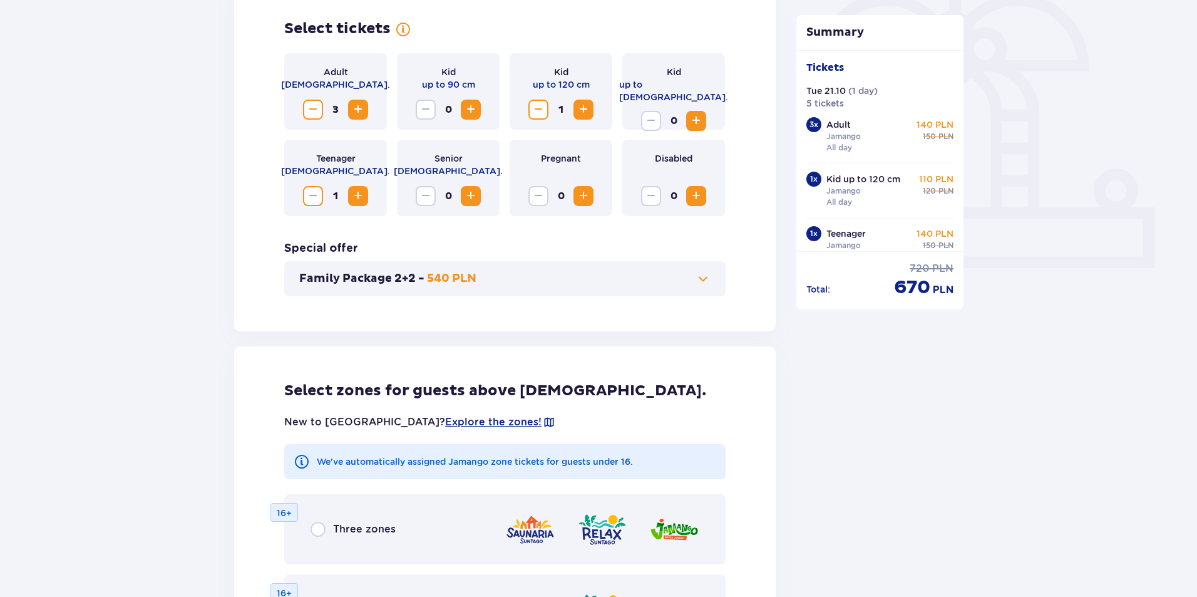
click at [432, 280] on p "540 PLN" at bounding box center [451, 278] width 49 height 15
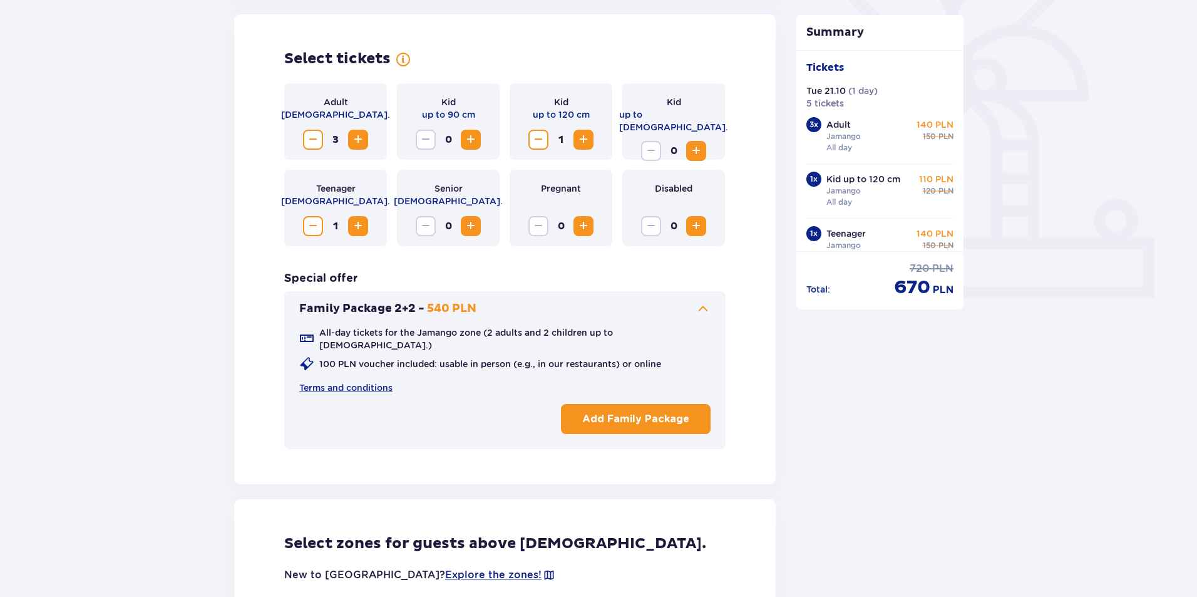
scroll to position [348, 0]
click at [604, 413] on p "Add Family Package" at bounding box center [635, 420] width 107 height 14
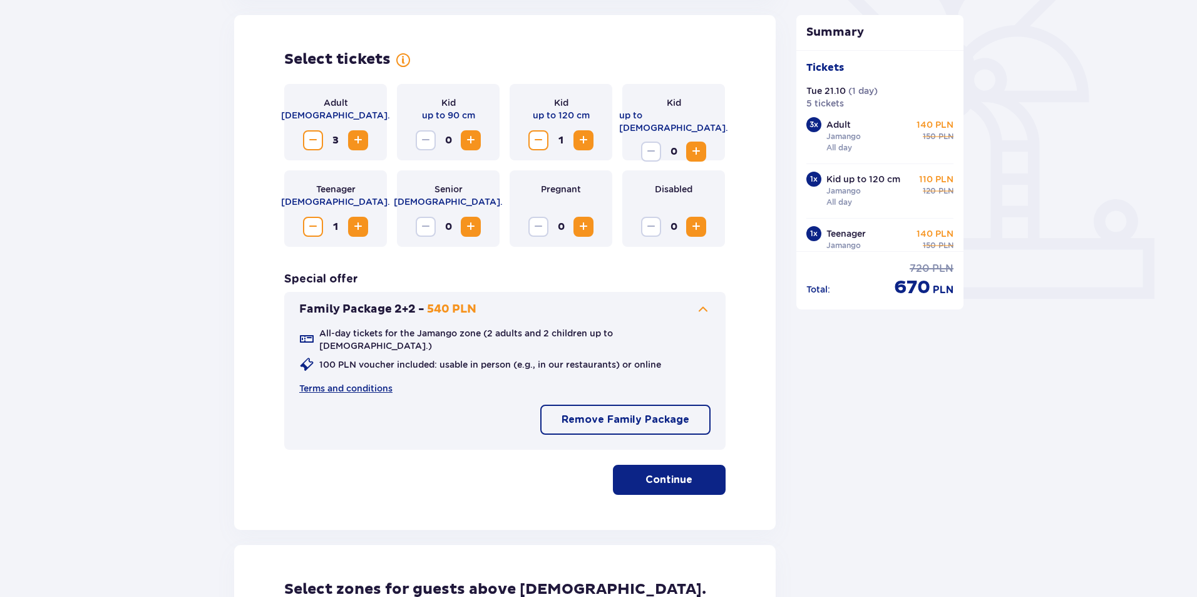
click at [657, 473] on p "Continue" at bounding box center [669, 480] width 47 height 14
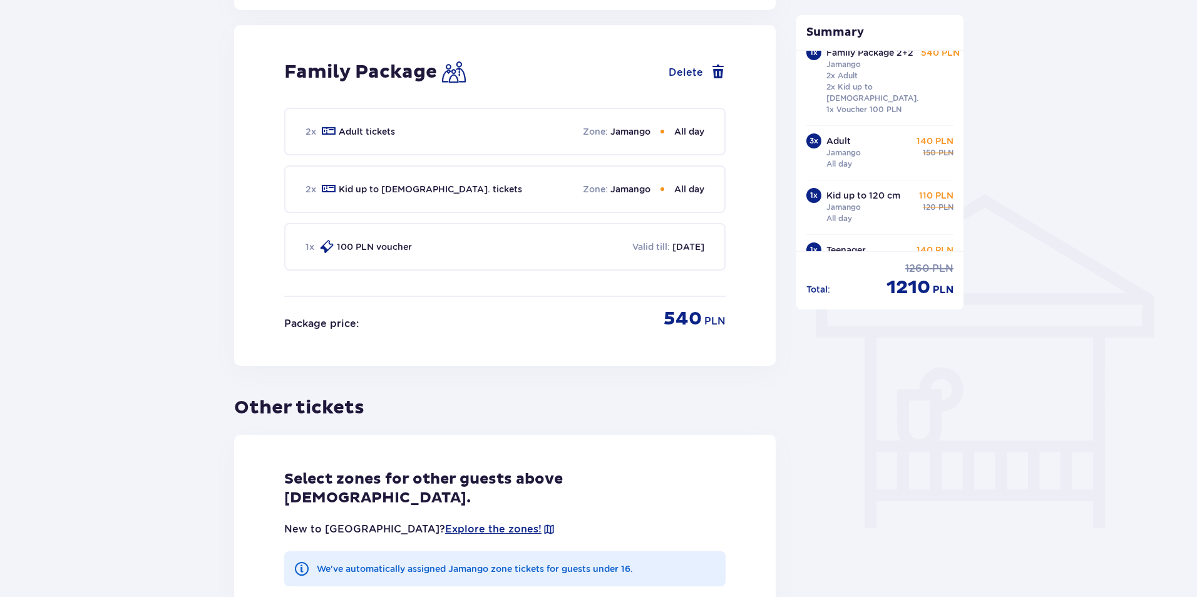
scroll to position [113, 0]
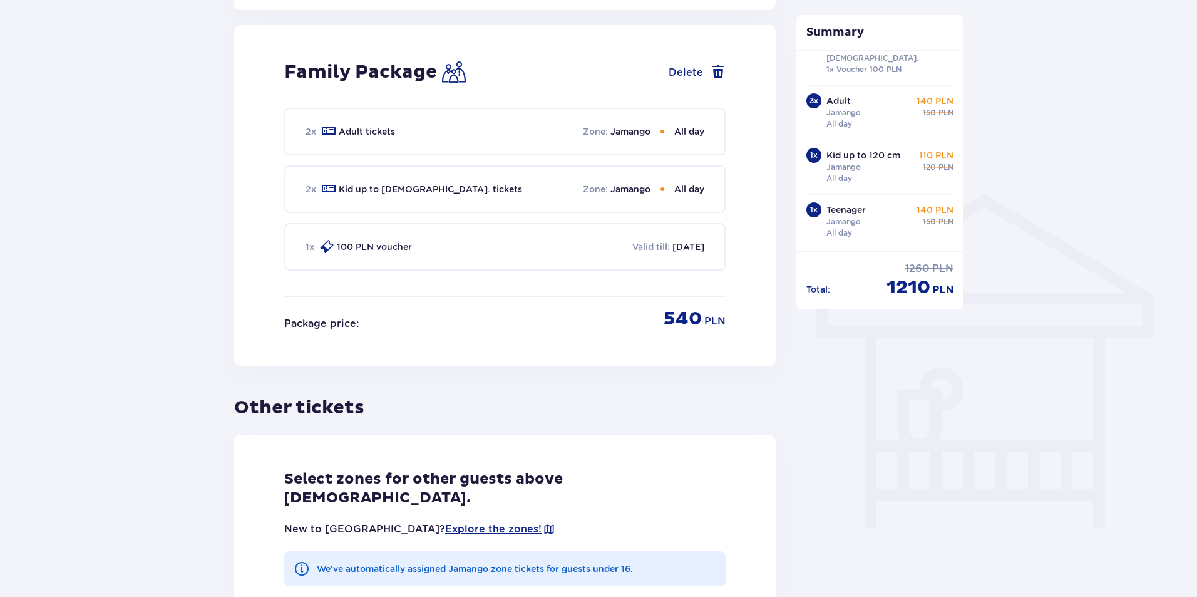
click at [383, 240] on p "100 PLN voucher" at bounding box center [374, 246] width 75 height 13
drag, startPoint x: 717, startPoint y: 237, endPoint x: 569, endPoint y: 227, distance: 148.1
click at [569, 227] on div "1 x 100 PLN voucher Valid till : 08.10.2026" at bounding box center [504, 247] width 441 height 48
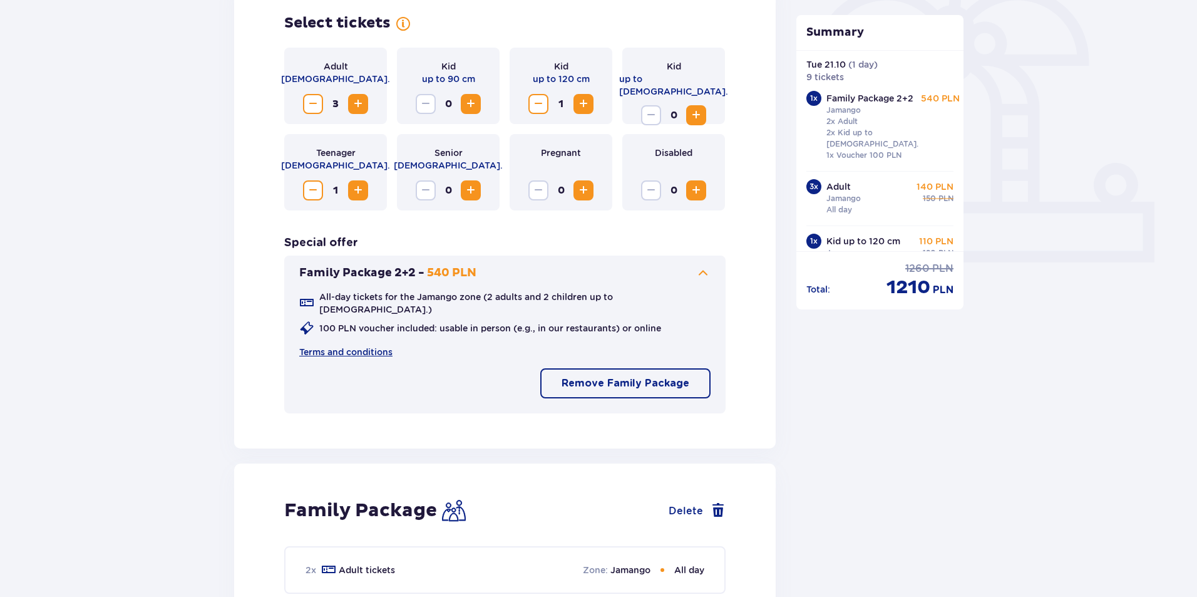
scroll to position [322, 0]
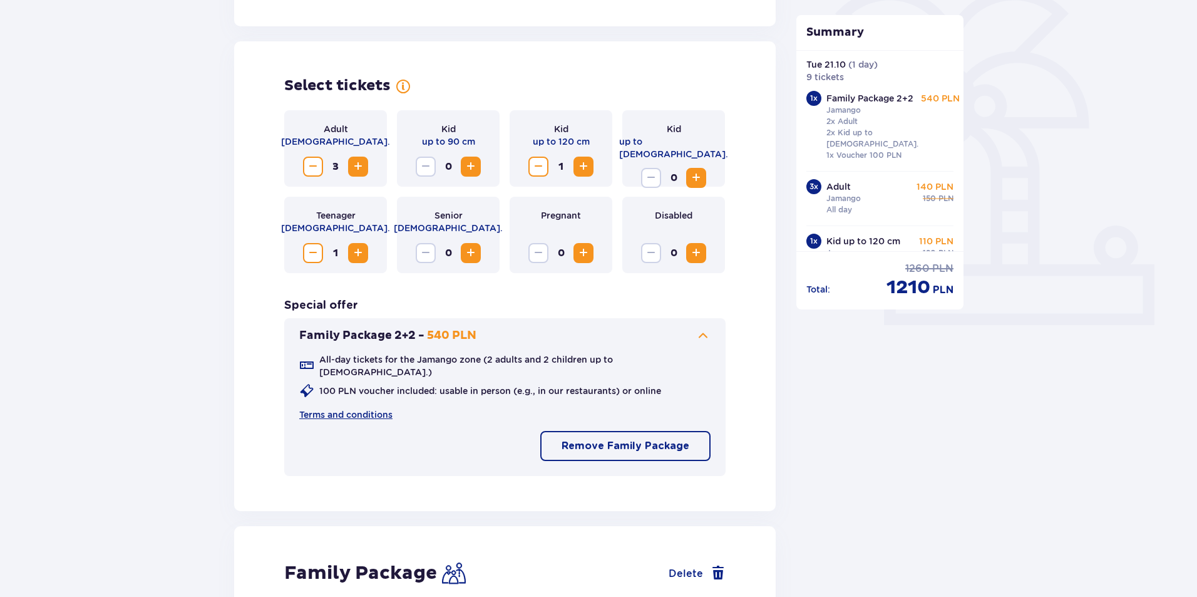
click at [316, 165] on span "Decrease" at bounding box center [313, 166] width 15 height 15
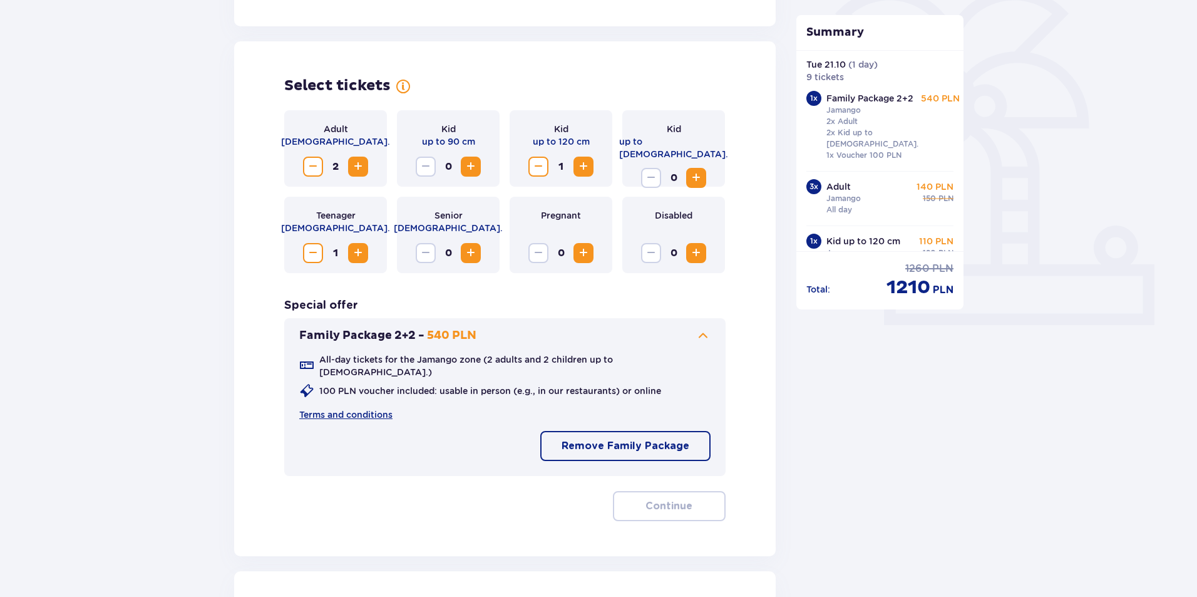
click at [316, 165] on span "Decrease" at bounding box center [313, 166] width 15 height 15
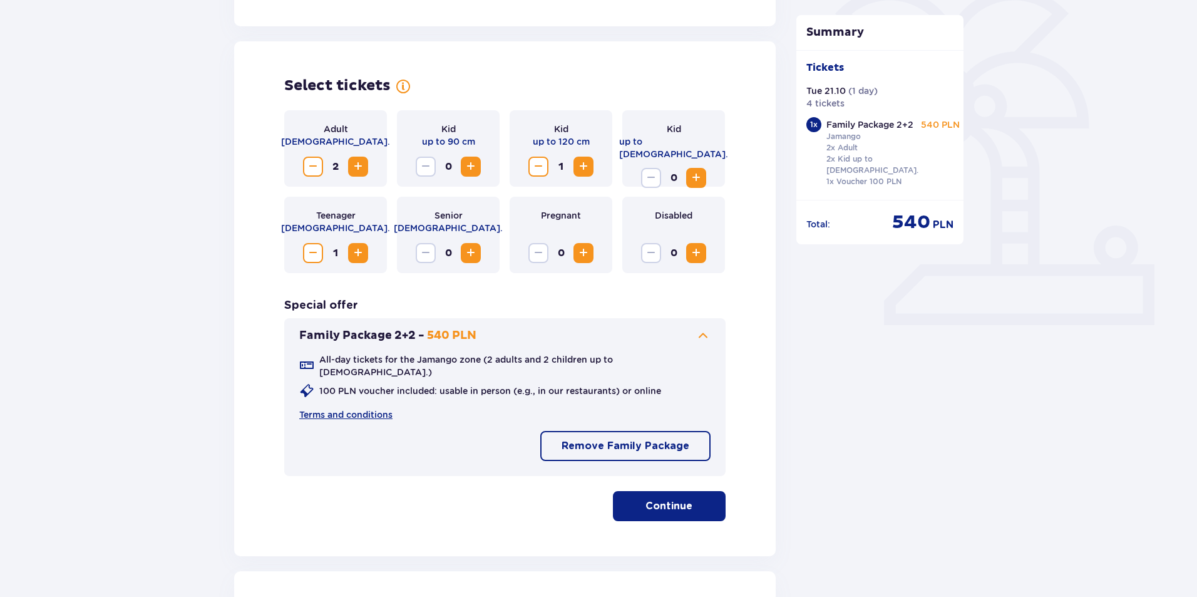
click at [315, 166] on span "Decrease" at bounding box center [313, 166] width 15 height 15
click at [312, 252] on span "Decrease" at bounding box center [313, 252] width 15 height 15
click at [699, 170] on span "Increase" at bounding box center [696, 177] width 15 height 15
click at [534, 160] on span "Decrease" at bounding box center [538, 166] width 15 height 15
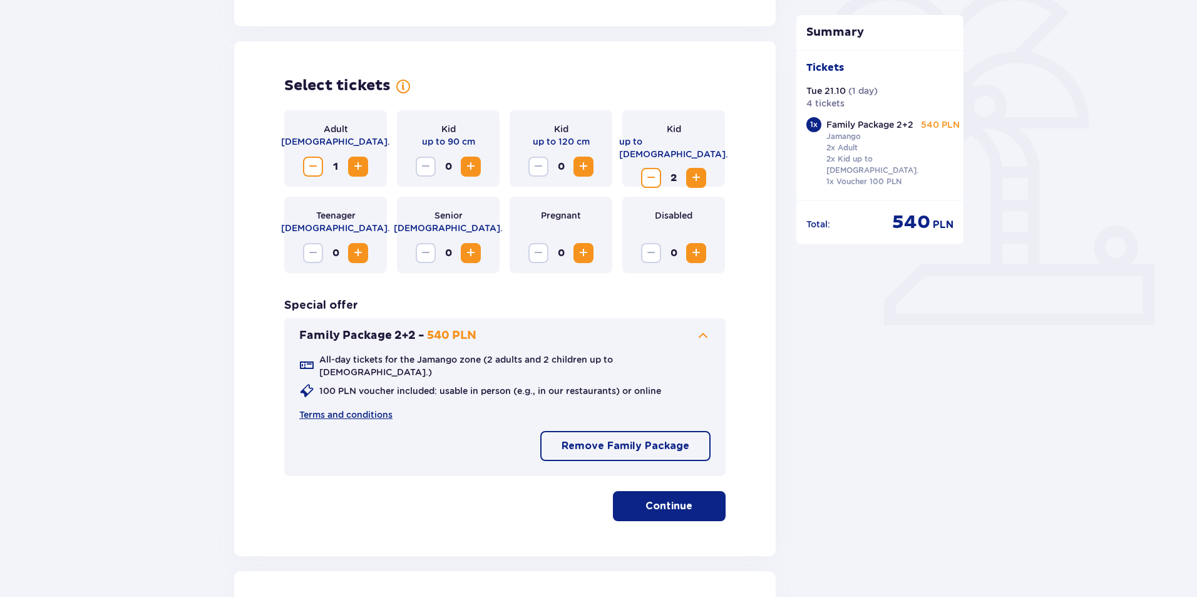
click at [316, 162] on span "Decrease" at bounding box center [313, 166] width 15 height 15
click at [691, 502] on span "button" at bounding box center [694, 505] width 15 height 15
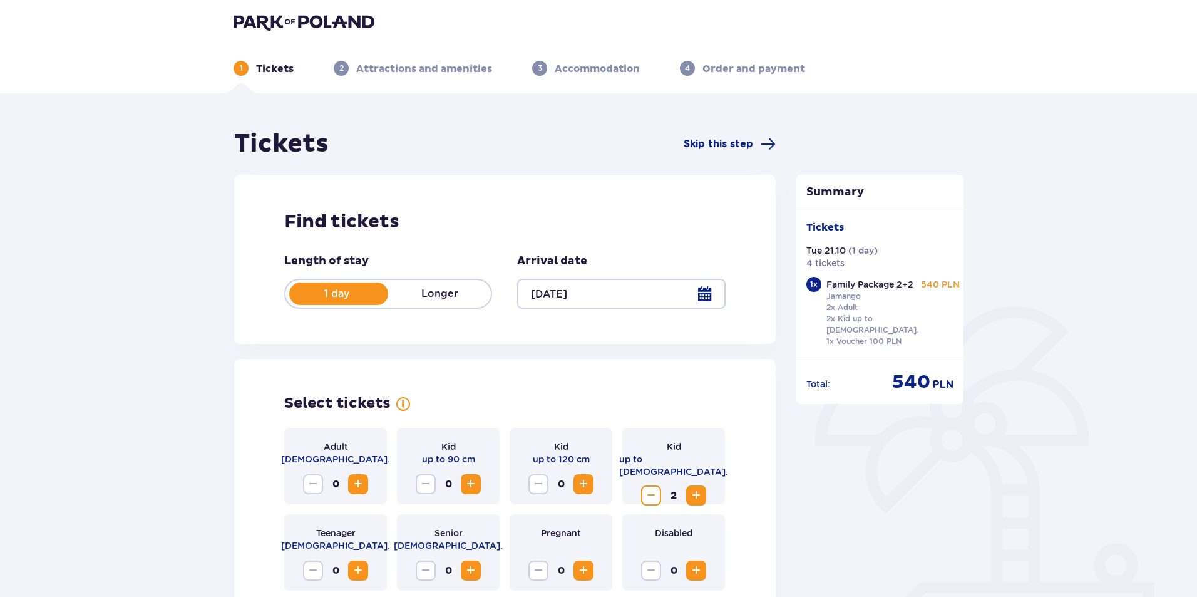
scroll to position [0, 0]
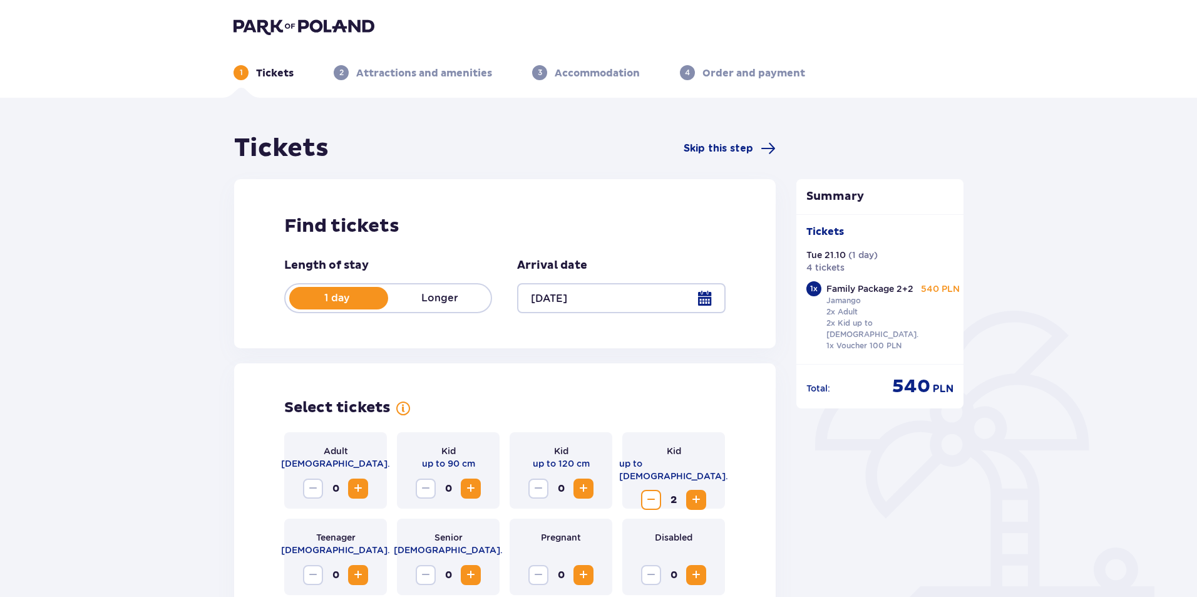
click at [868, 216] on div "Tickets Tue 21.10 ( 1 day ) 4 tickets 1 x Family Package 2+2 Jamango 2x Adult 2…" at bounding box center [880, 289] width 168 height 150
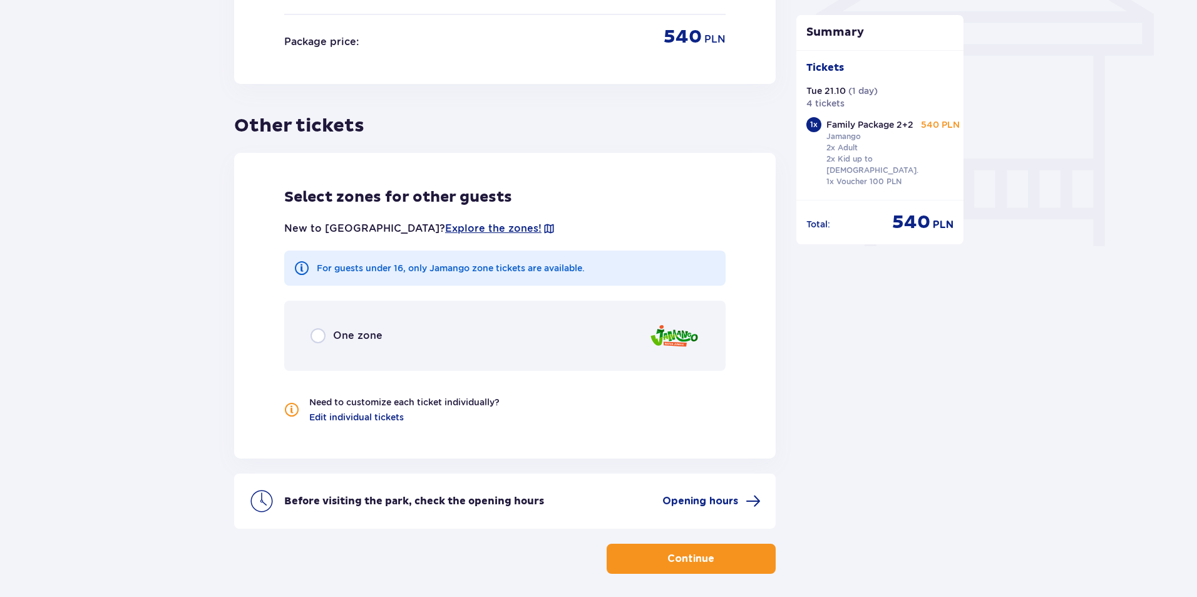
scroll to position [1146, 0]
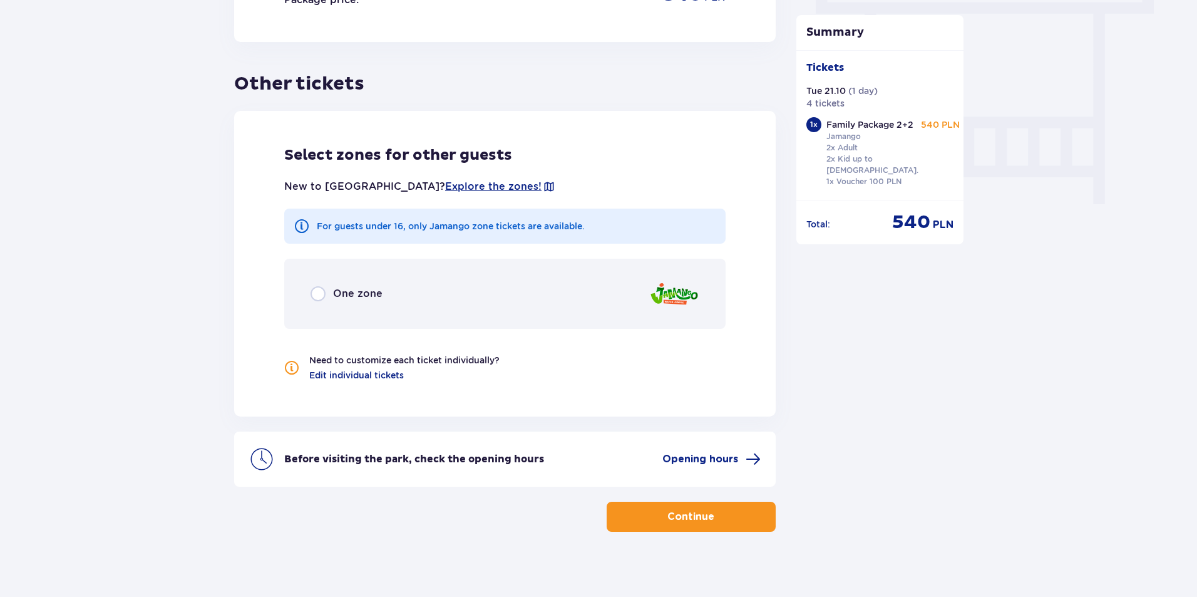
click at [763, 502] on button "Continue" at bounding box center [691, 517] width 169 height 30
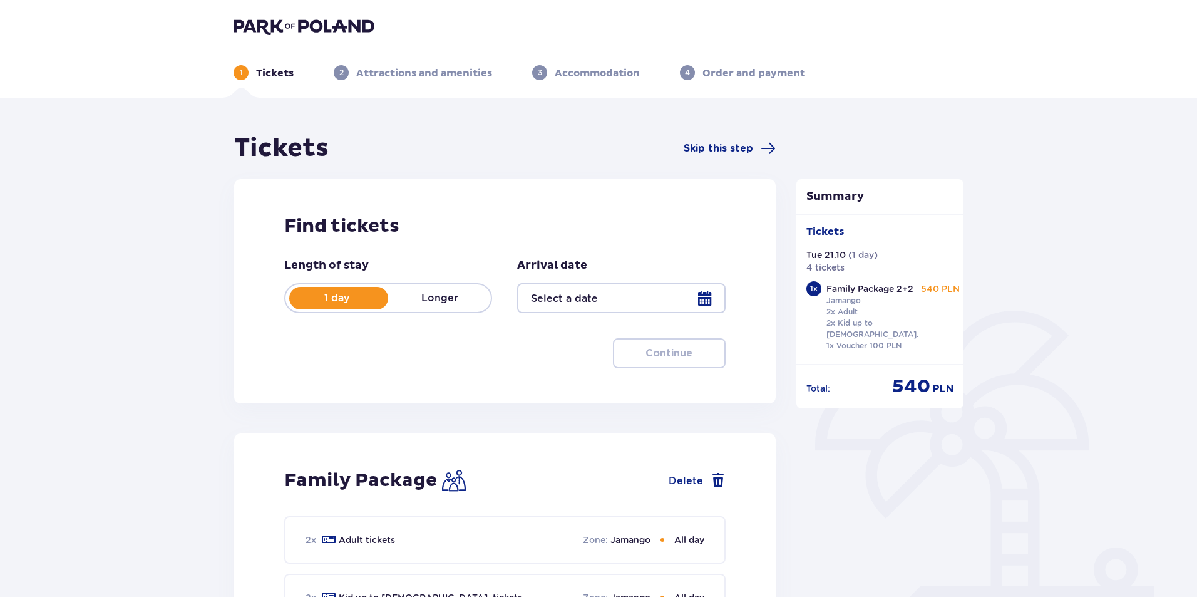
scroll to position [297, 0]
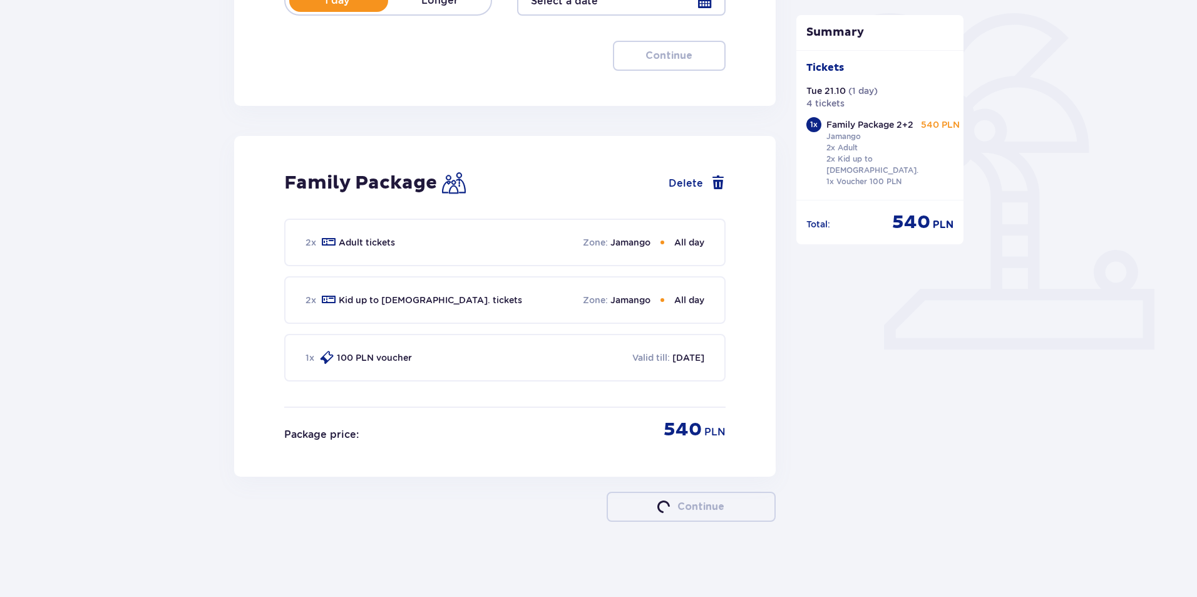
type input "[DATE]"
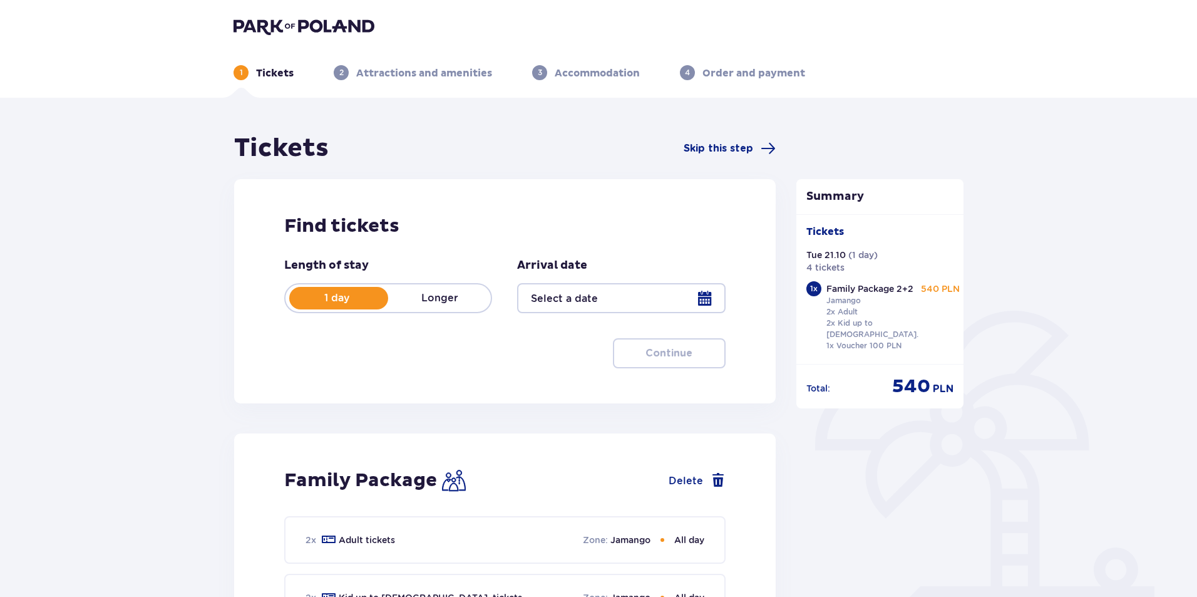
scroll to position [54, 0]
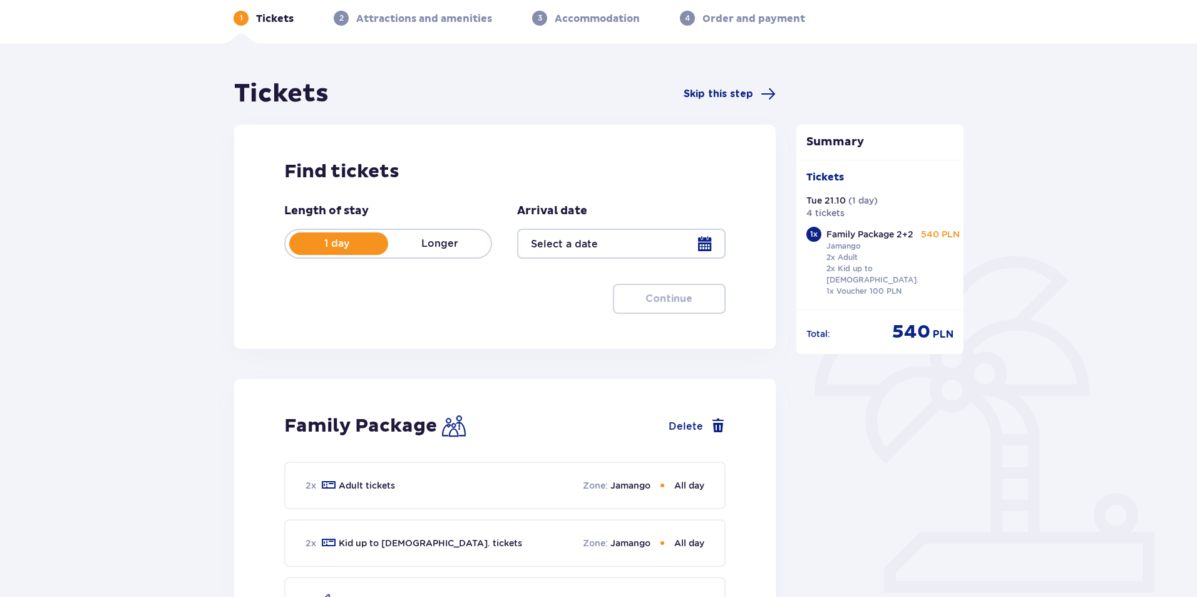
type input "[DATE]"
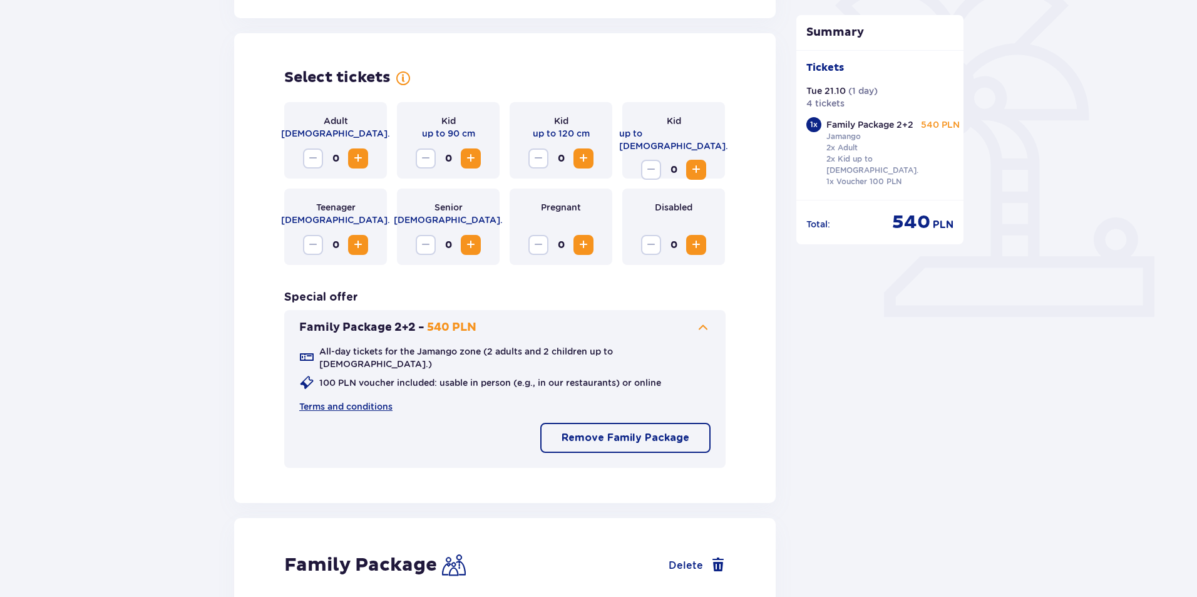
scroll to position [346, 0]
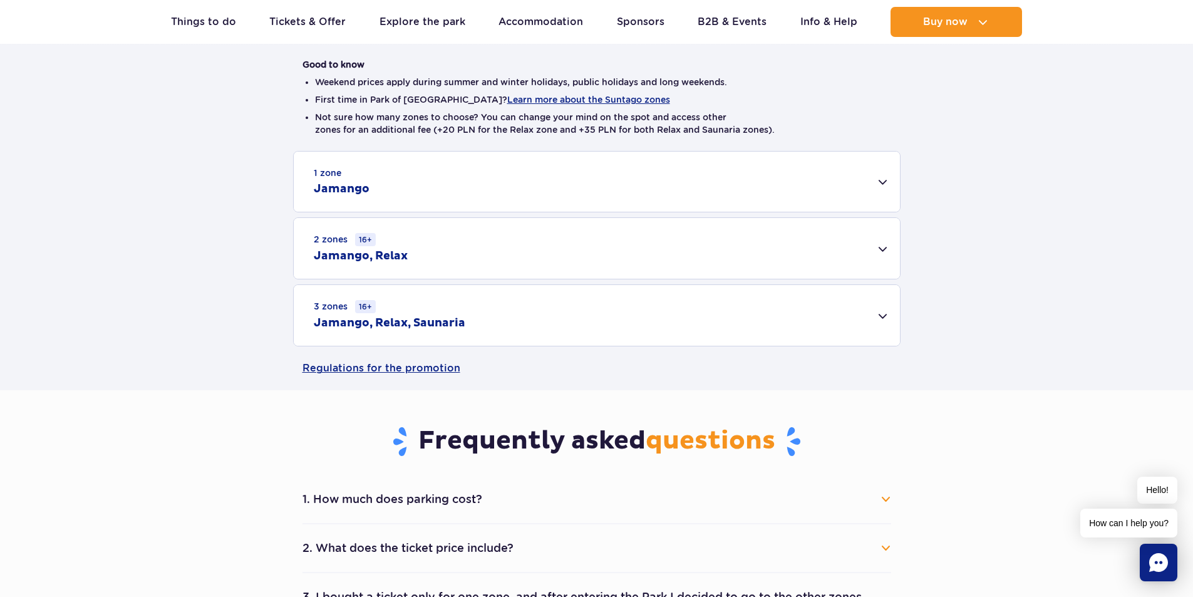
scroll to position [313, 0]
click at [887, 182] on div "1 zone Jamango" at bounding box center [597, 181] width 606 height 60
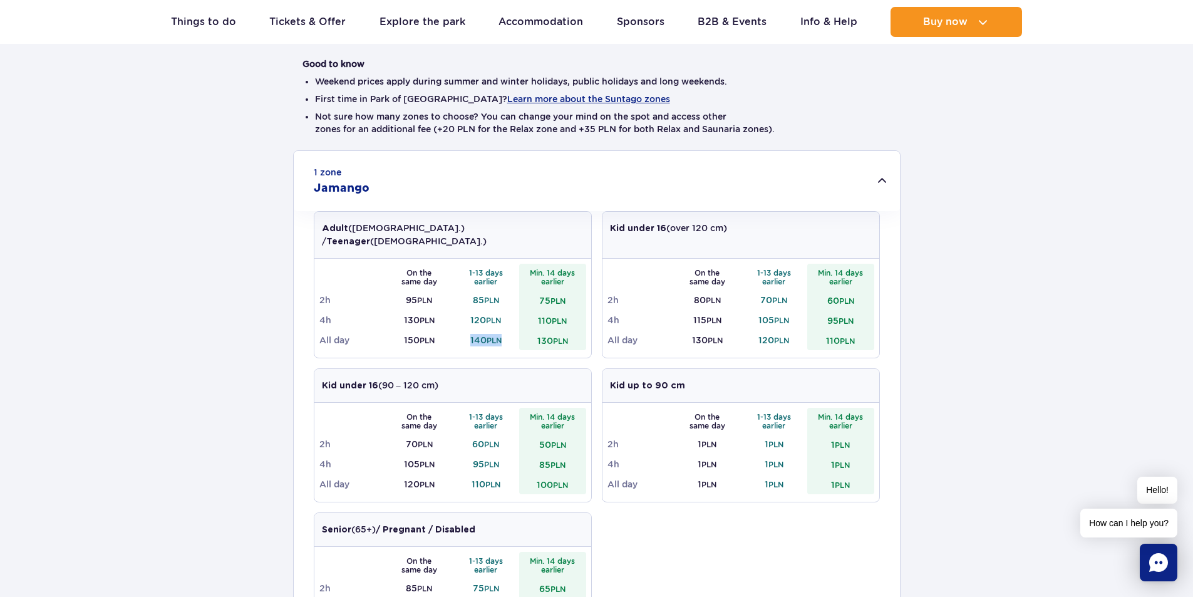
drag, startPoint x: 467, startPoint y: 328, endPoint x: 506, endPoint y: 326, distance: 38.9
click at [506, 330] on td "140 PLN" at bounding box center [486, 340] width 67 height 20
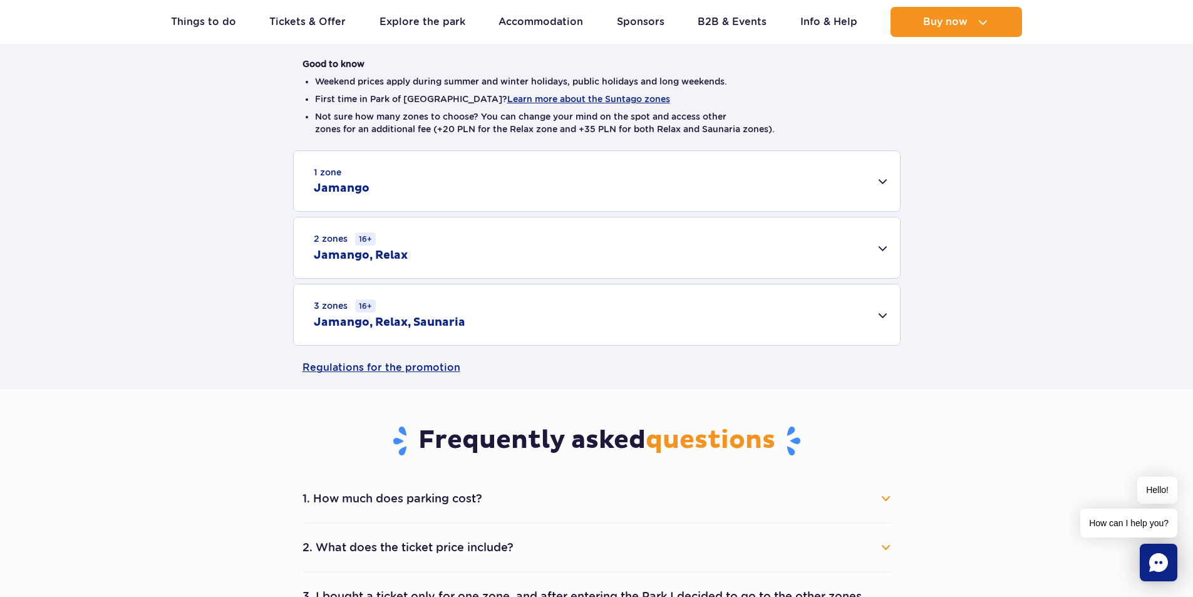
click at [875, 180] on div "1 zone Jamango" at bounding box center [597, 181] width 606 height 60
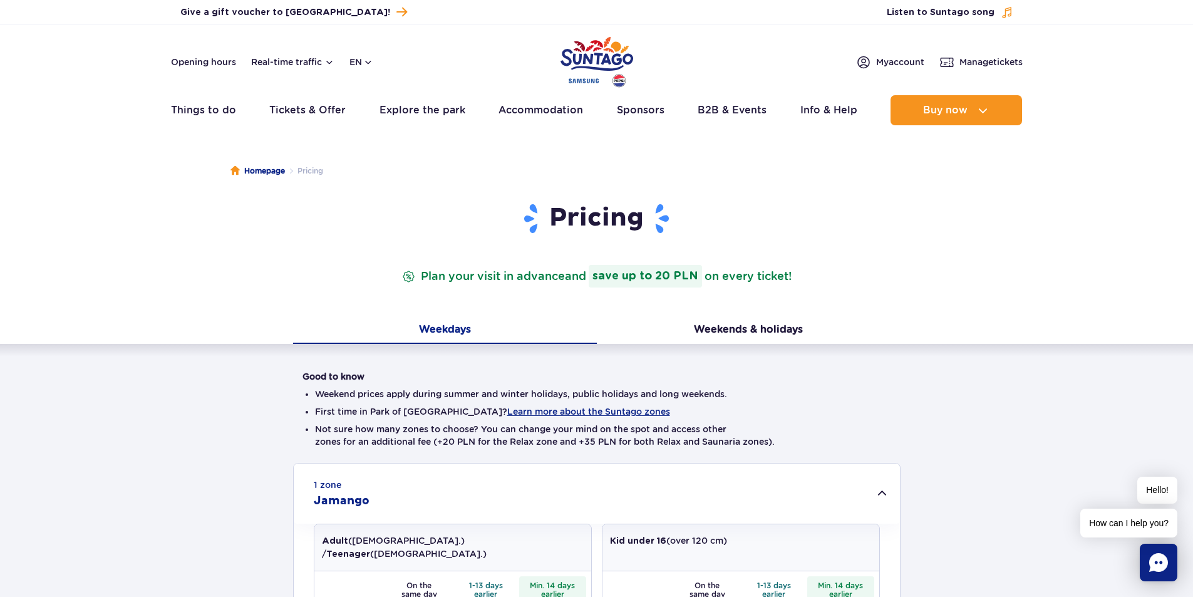
scroll to position [0, 0]
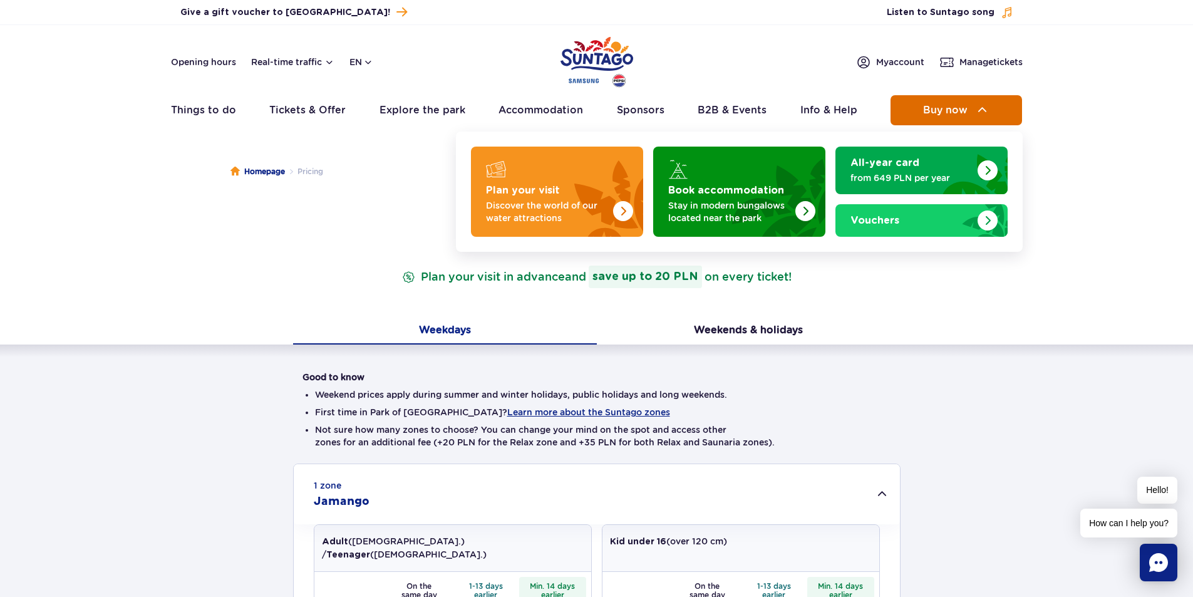
click at [936, 111] on span "Buy now" at bounding box center [945, 110] width 44 height 11
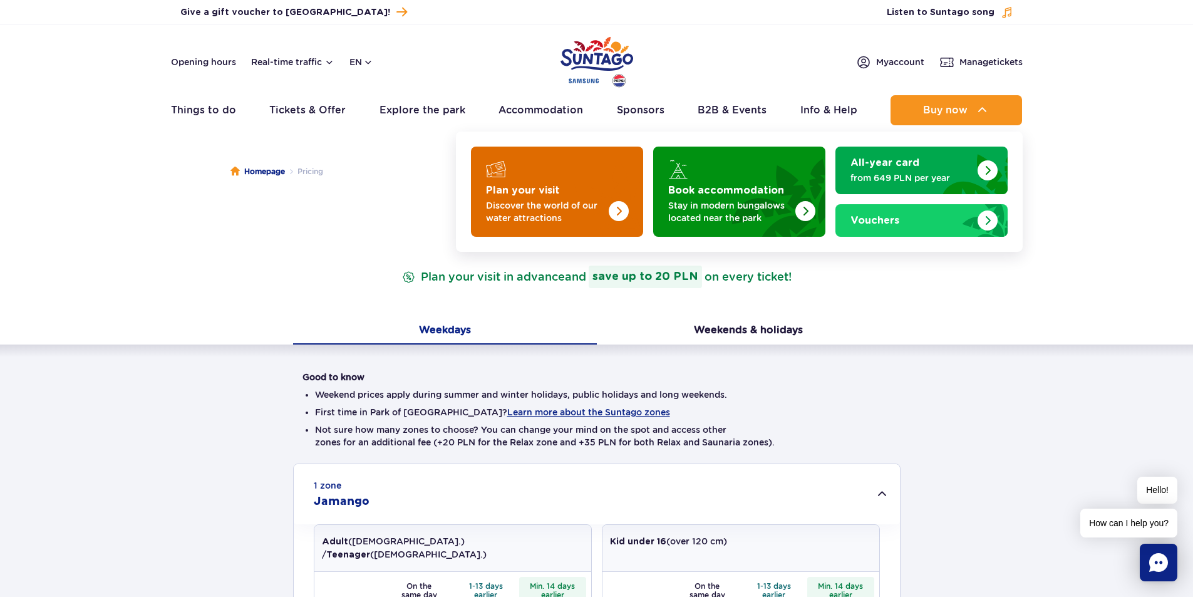
click at [533, 192] on strong "Plan your visit" at bounding box center [523, 190] width 74 height 10
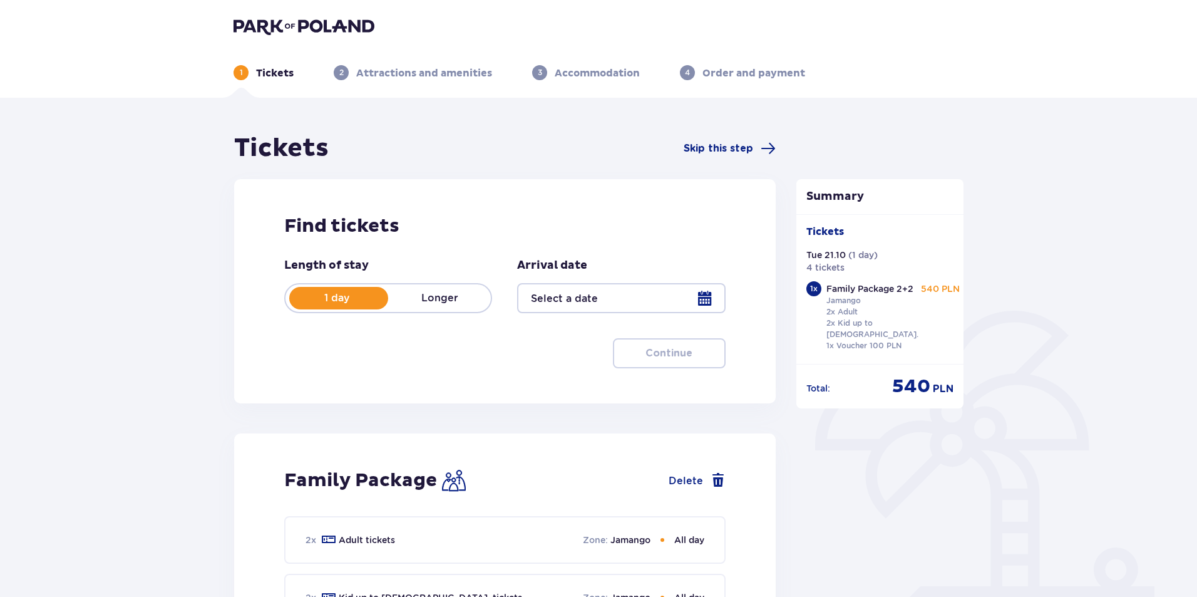
type input "[DATE]"
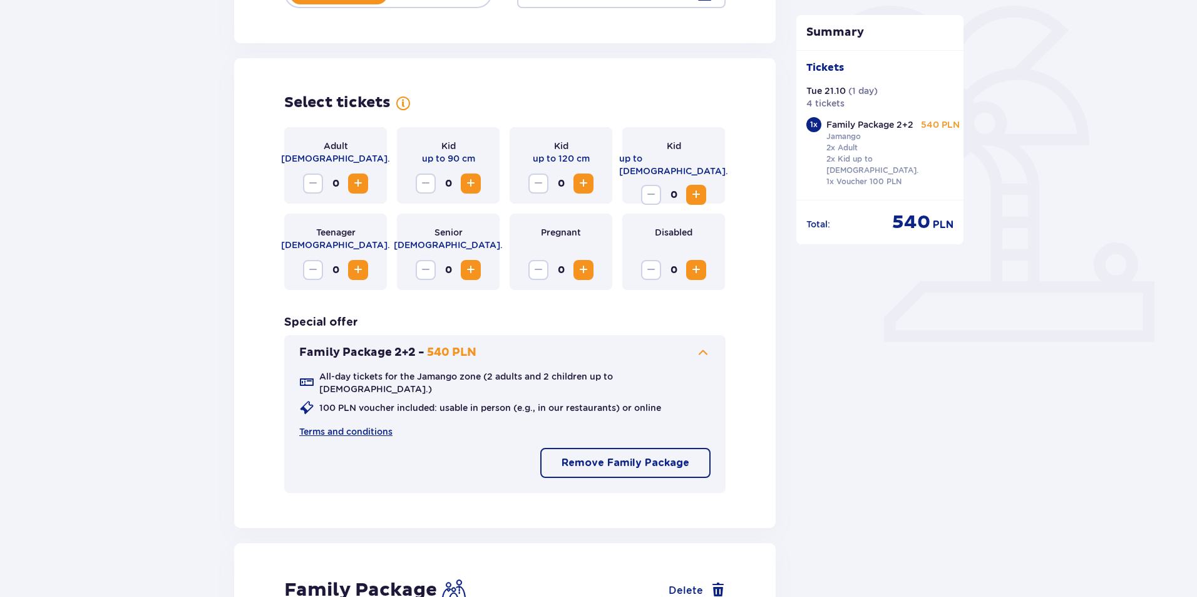
scroll to position [313, 0]
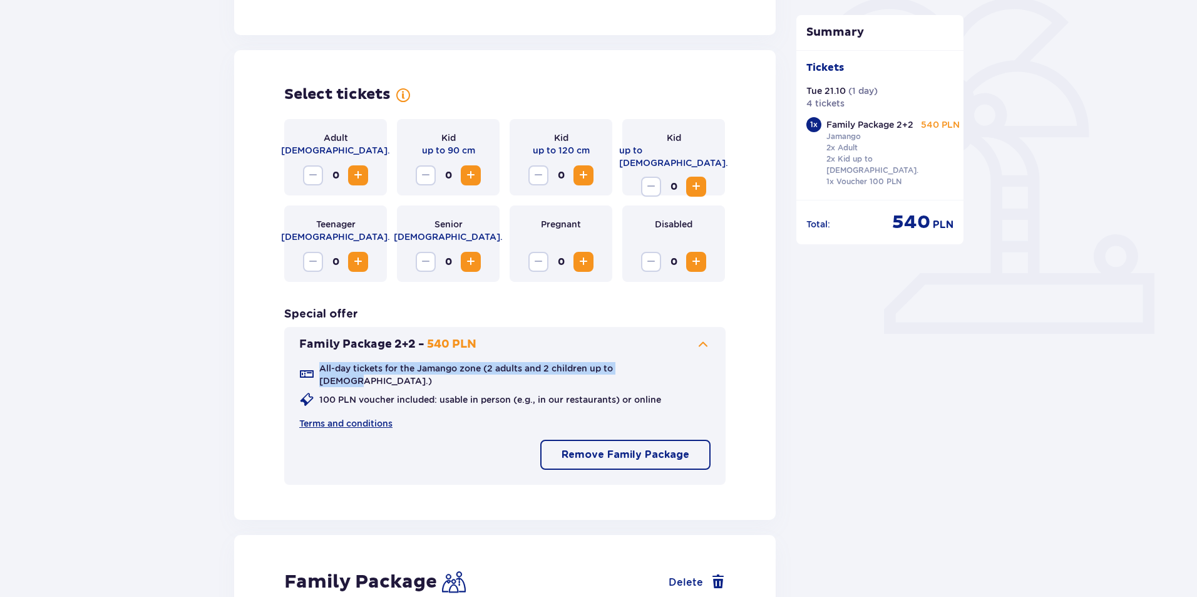
drag, startPoint x: 644, startPoint y: 371, endPoint x: 306, endPoint y: 363, distance: 337.6
click at [306, 363] on div "All-day tickets for the Jamango zone (2 adults and 2 children up to [DEMOGRAPHI…" at bounding box center [504, 374] width 411 height 25
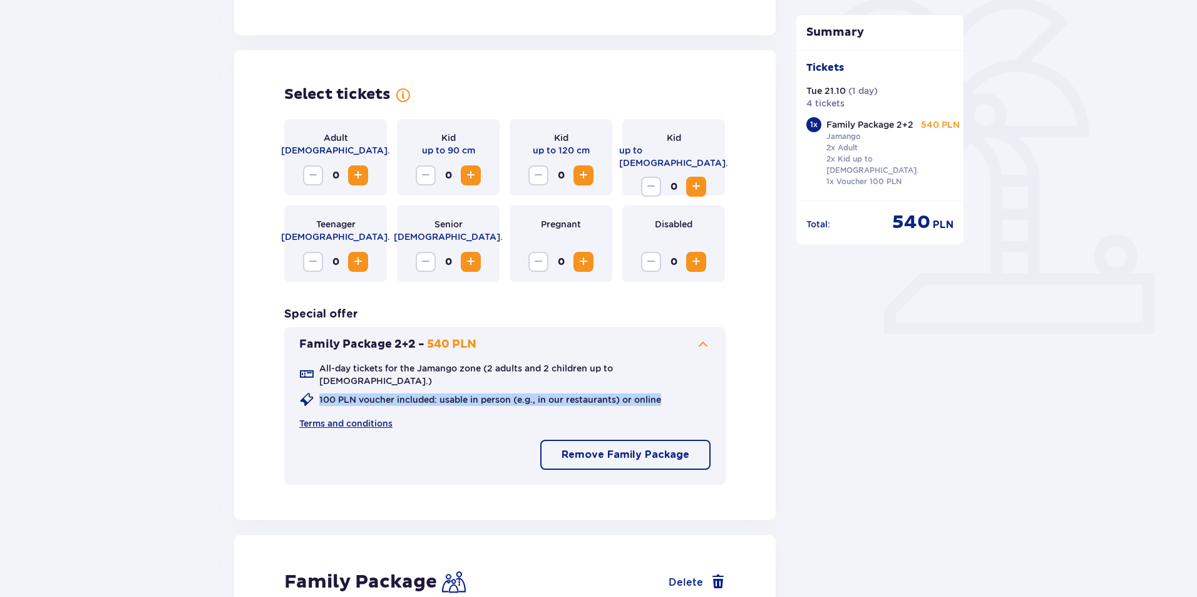
drag, startPoint x: 683, startPoint y: 394, endPoint x: 317, endPoint y: 391, distance: 365.7
click at [317, 391] on div "All-day tickets for the Jamango zone (2 adults and 2 children up to [DEMOGRAPHI…" at bounding box center [504, 396] width 411 height 68
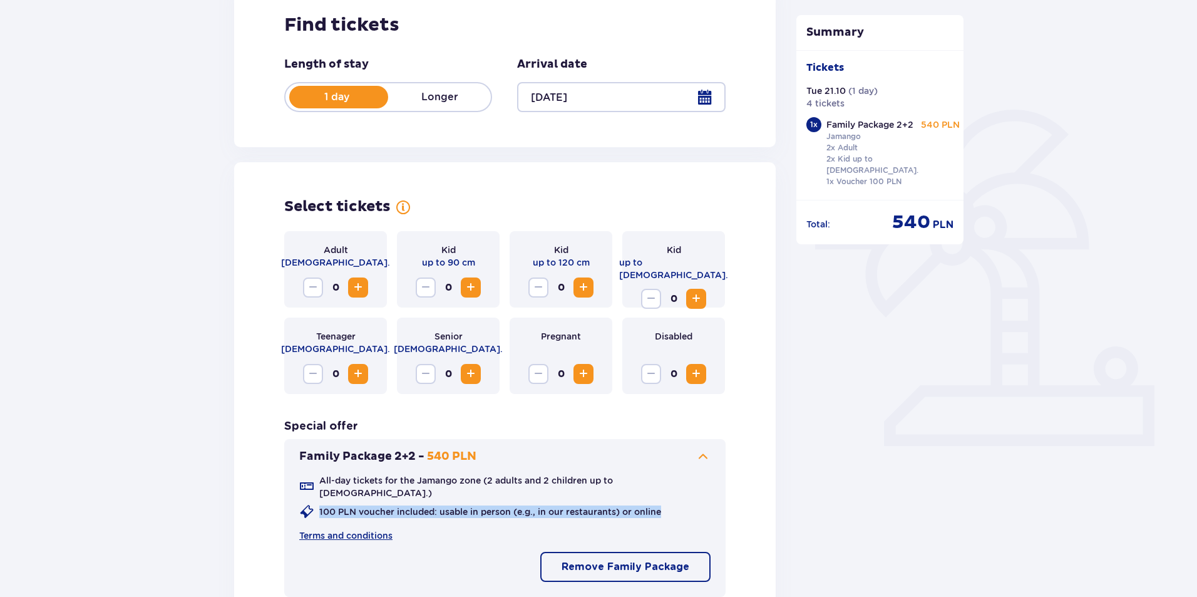
scroll to position [188, 0]
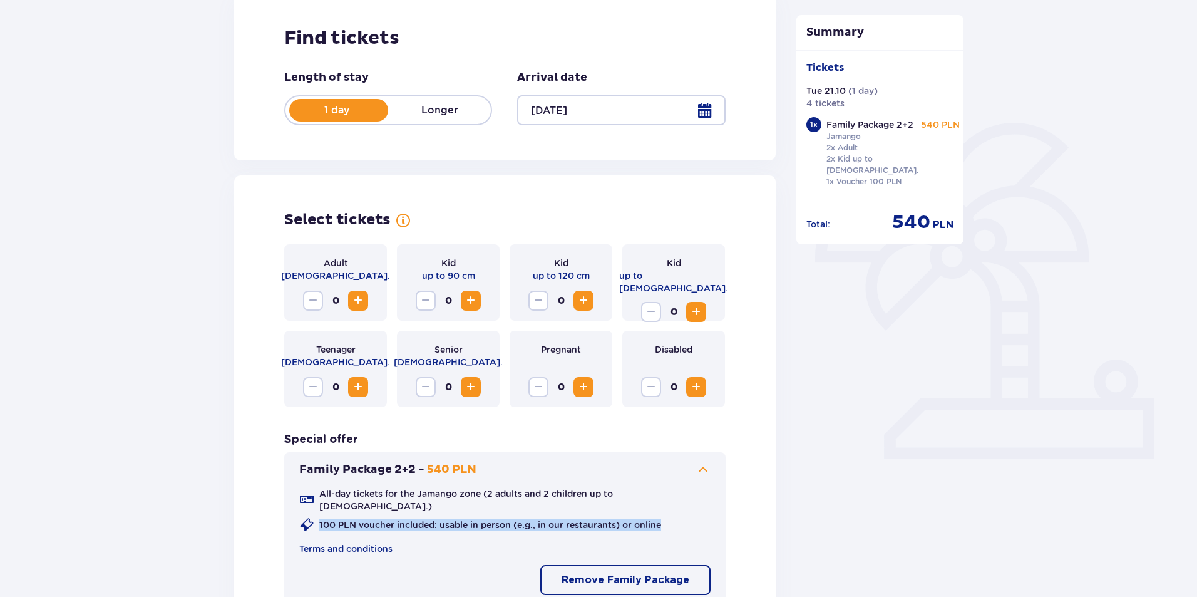
click at [354, 298] on span "Increase" at bounding box center [358, 300] width 15 height 15
click at [359, 298] on span "Increase" at bounding box center [358, 300] width 15 height 15
click at [587, 297] on span "Increase" at bounding box center [583, 300] width 15 height 15
click at [365, 391] on span "Increase" at bounding box center [358, 386] width 15 height 15
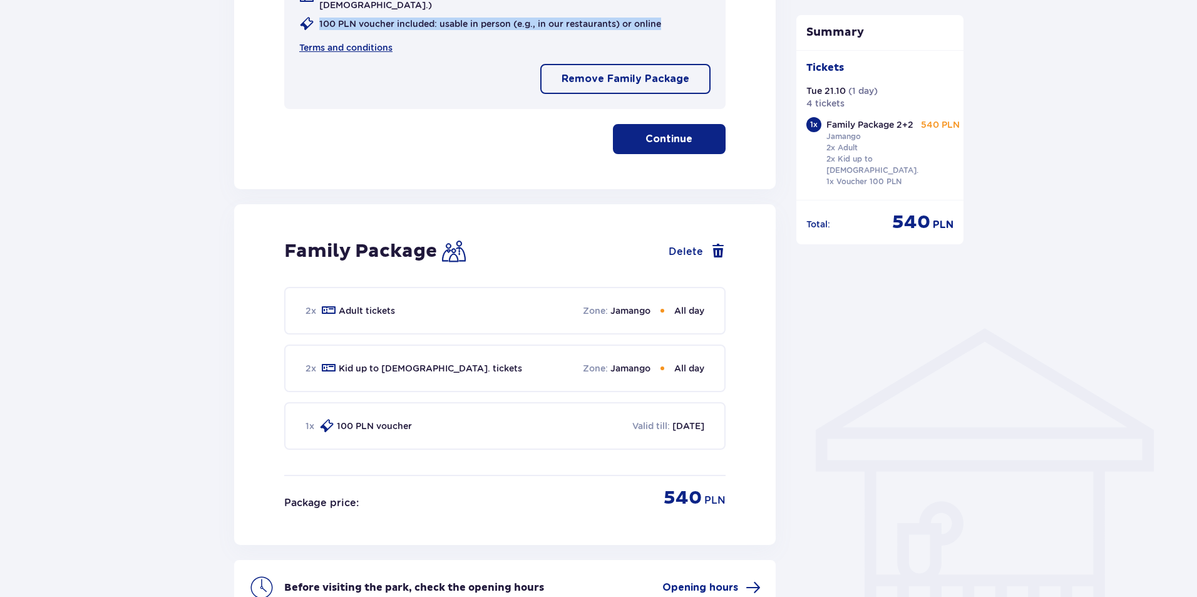
scroll to position [817, 0]
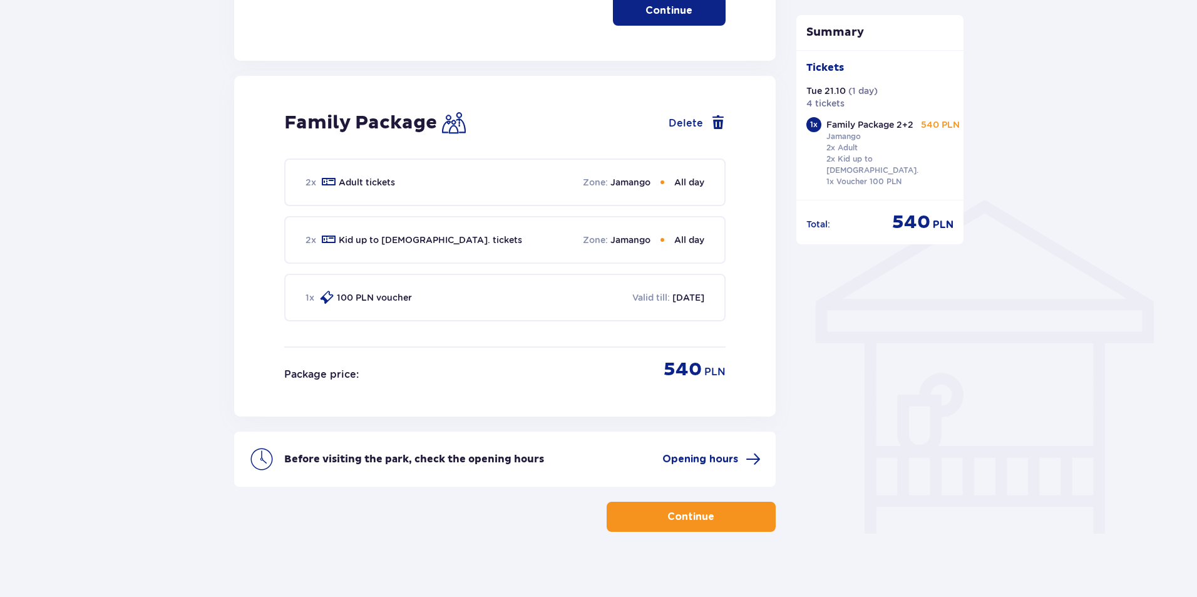
click at [714, 512] on span "button" at bounding box center [716, 516] width 15 height 15
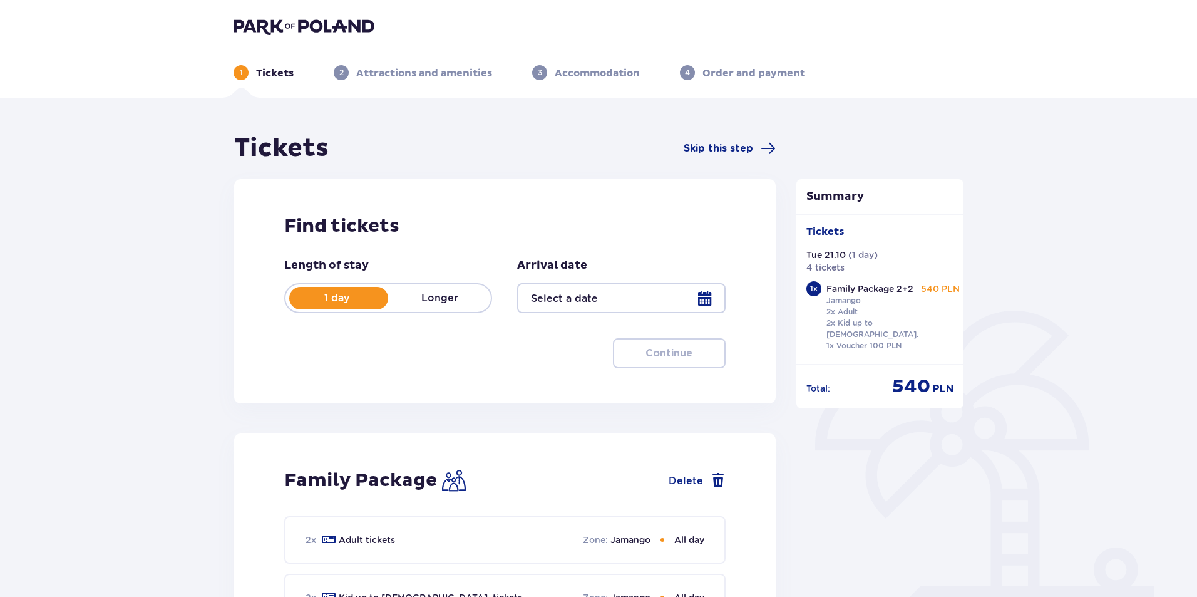
scroll to position [297, 0]
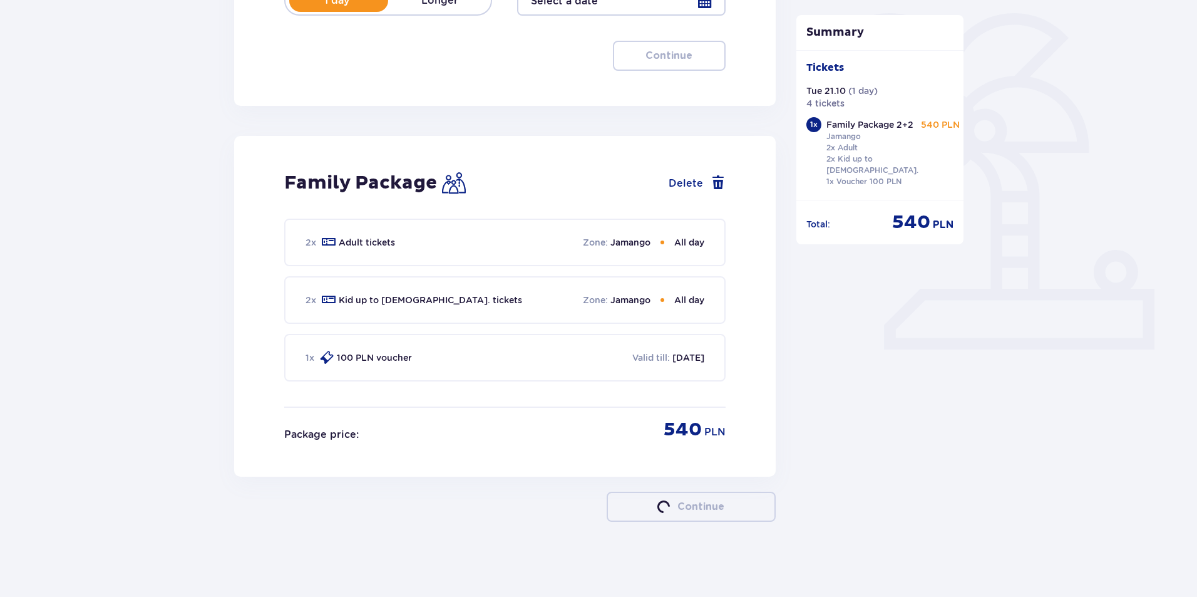
type input "21.10.25"
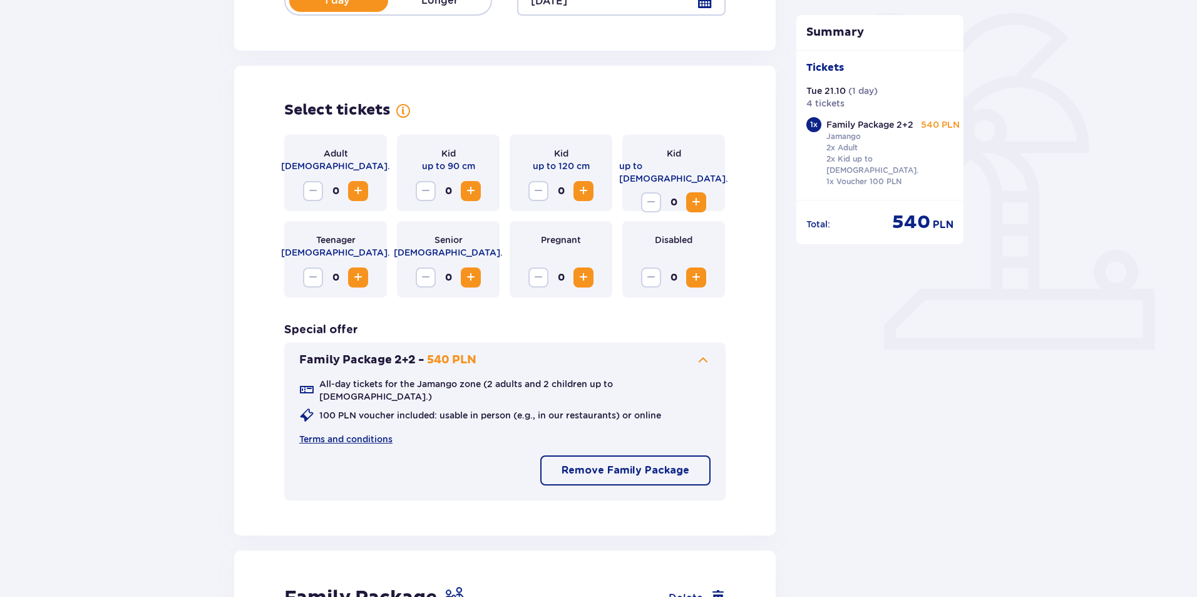
click at [363, 182] on button "Increase" at bounding box center [358, 191] width 20 height 20
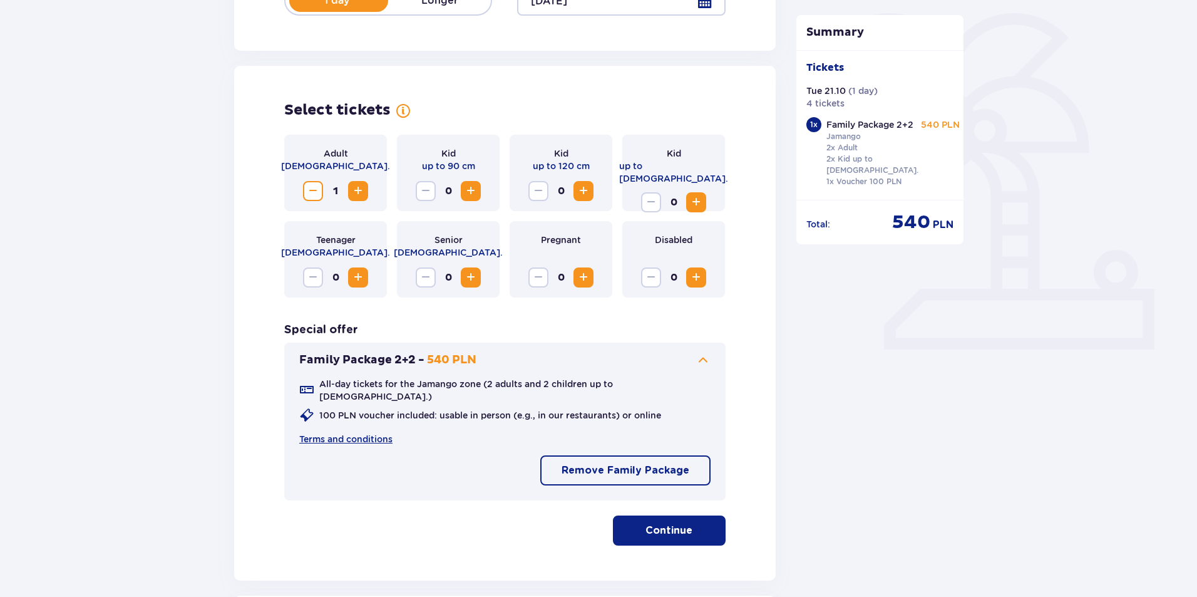
click at [363, 182] on button "Increase" at bounding box center [358, 191] width 20 height 20
click at [356, 274] on span "Increase" at bounding box center [358, 277] width 15 height 15
click at [589, 187] on span "Increase" at bounding box center [583, 190] width 15 height 15
click at [672, 524] on p "Continue" at bounding box center [669, 530] width 47 height 14
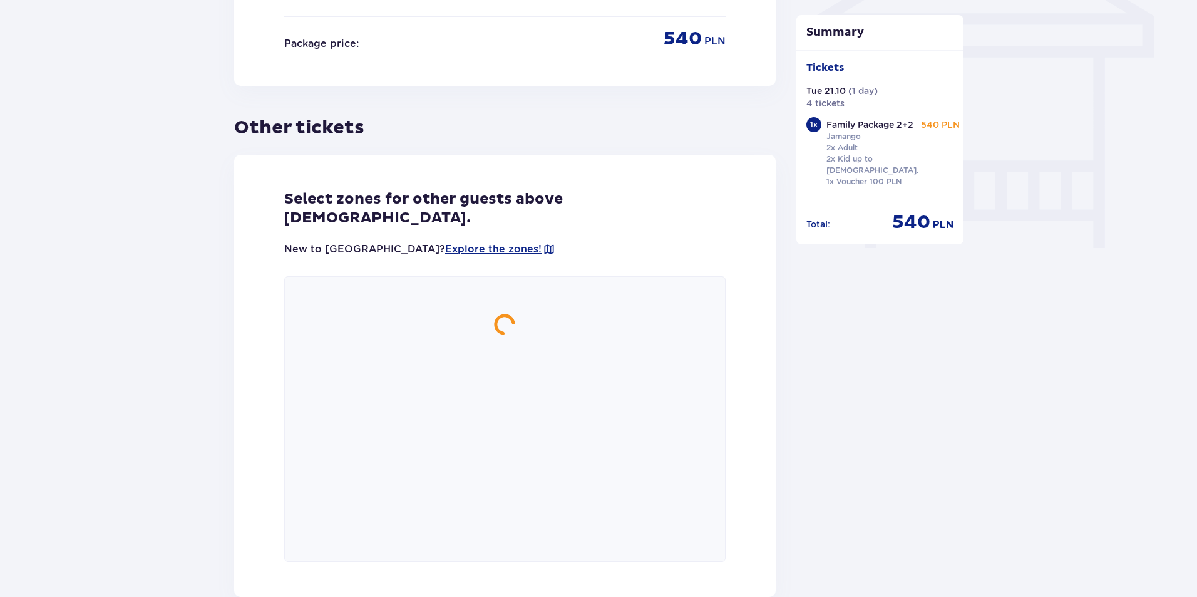
scroll to position [1217, 0]
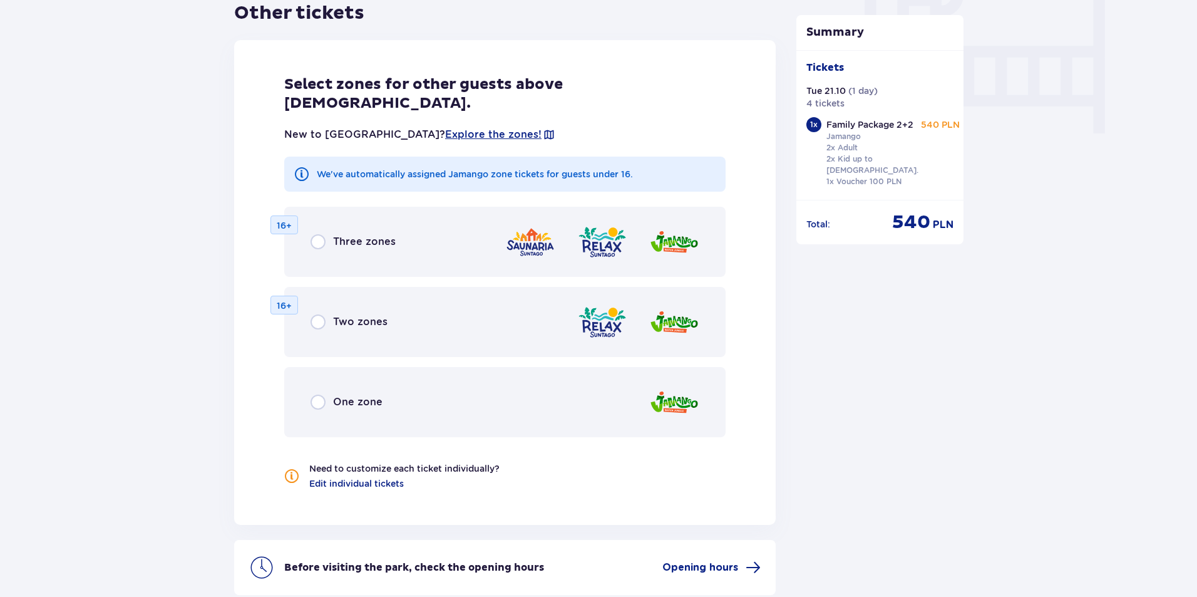
click at [351, 395] on span "One zone" at bounding box center [357, 402] width 49 height 14
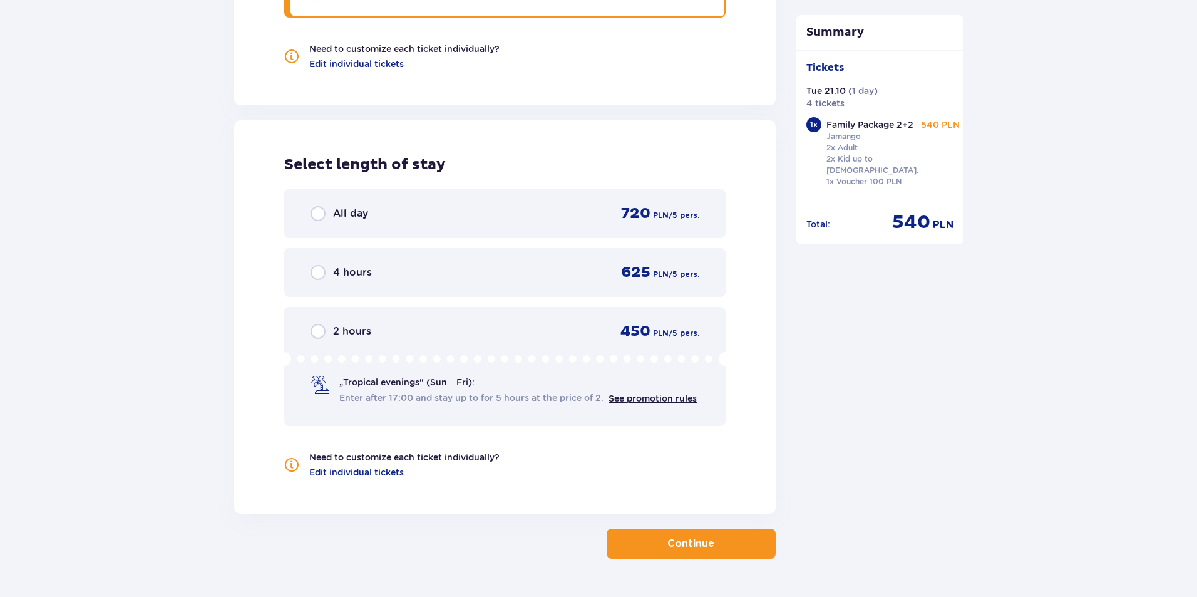
scroll to position [1645, 0]
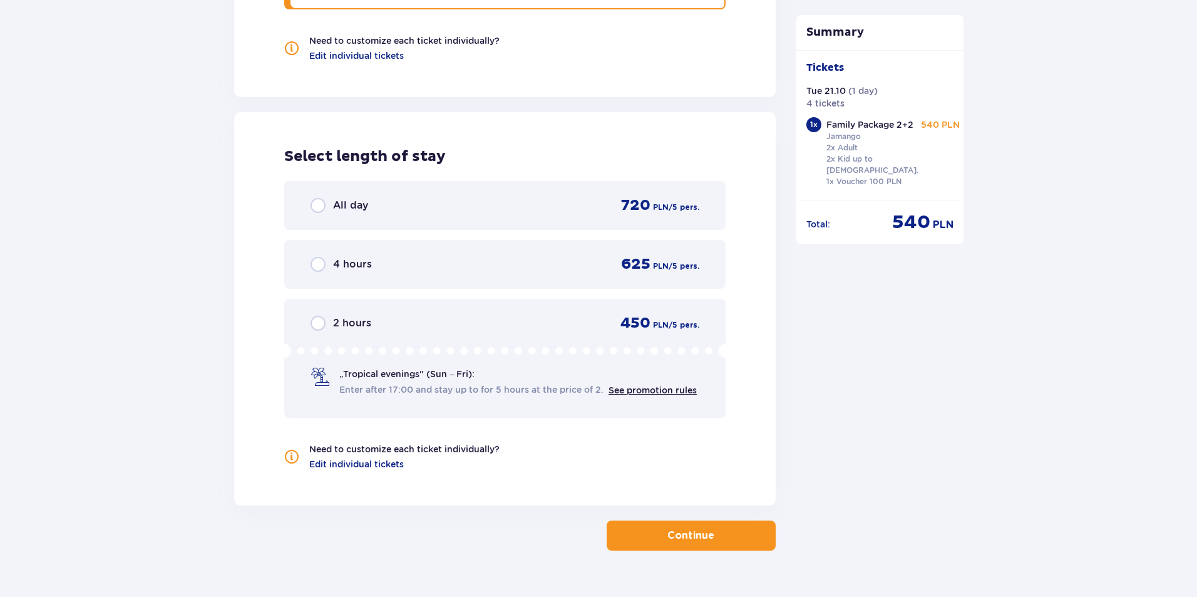
click at [344, 198] on span "All day" at bounding box center [350, 205] width 35 height 14
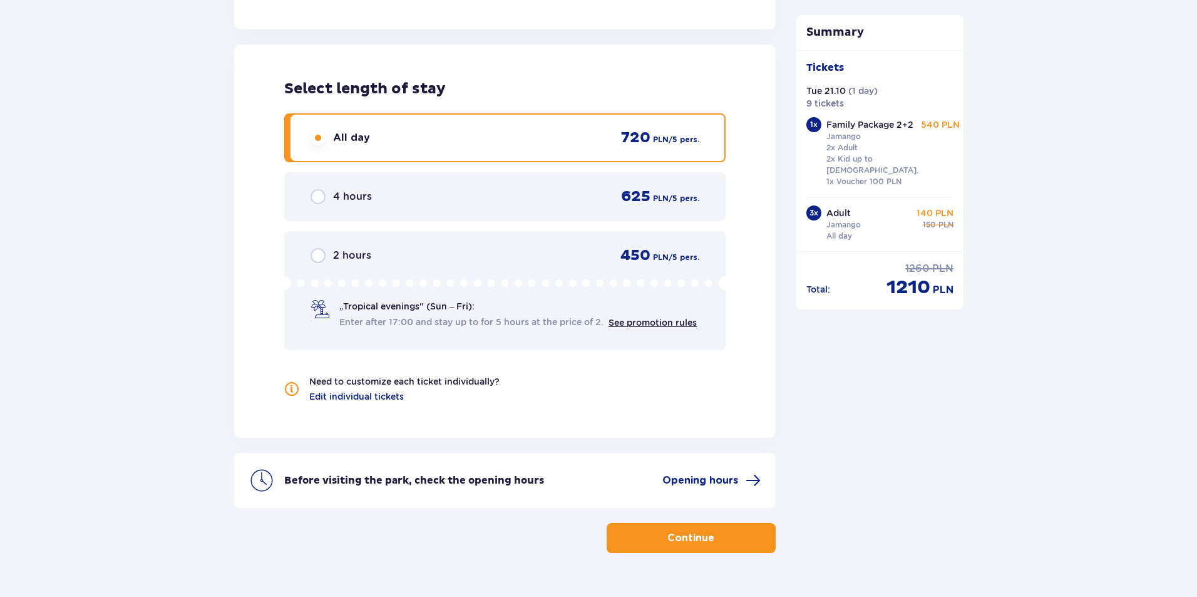
scroll to position [1715, 0]
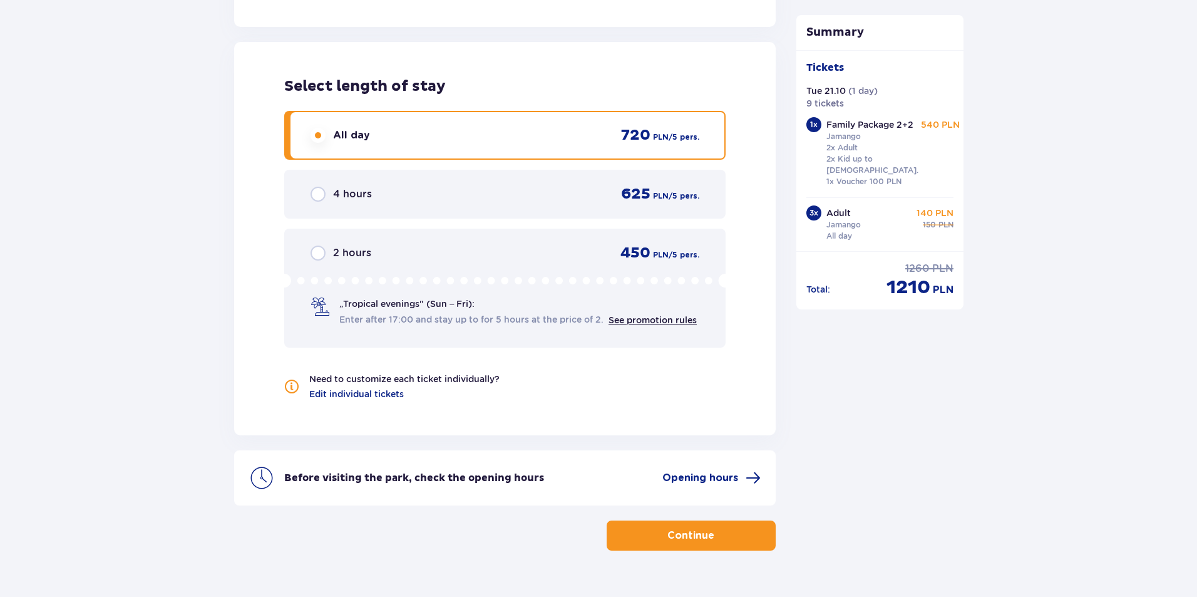
click at [475, 471] on p "Before visiting the park, check the opening hours" at bounding box center [414, 478] width 260 height 14
click at [697, 471] on span "Opening hours" at bounding box center [700, 478] width 76 height 14
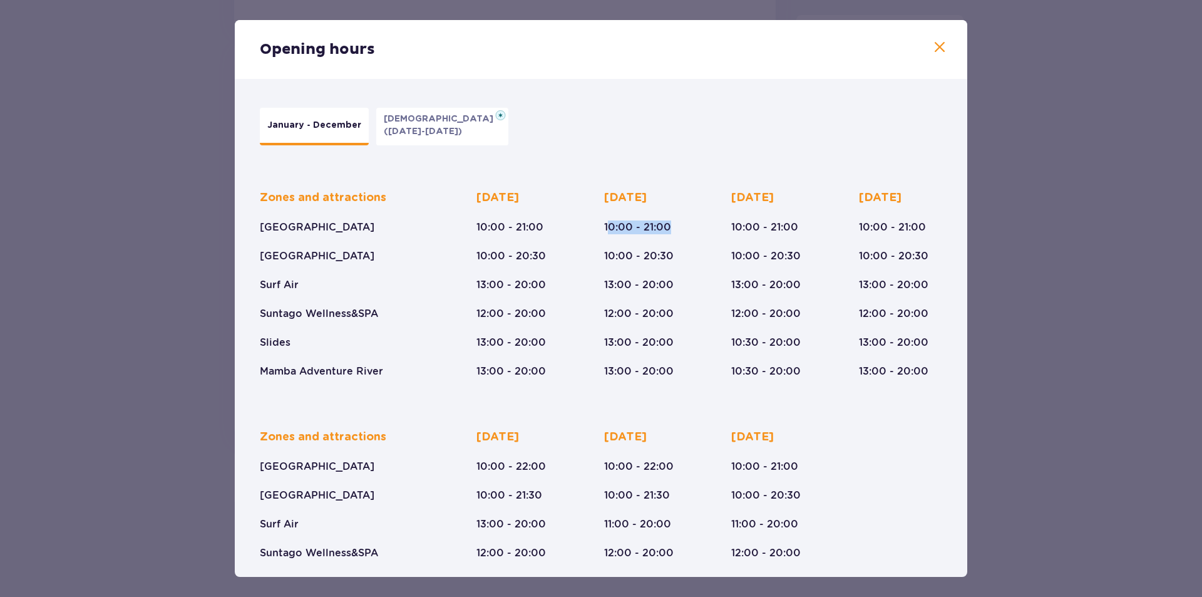
drag, startPoint x: 606, startPoint y: 225, endPoint x: 687, endPoint y: 222, distance: 80.9
click at [687, 222] on div "Zones and attractions Suntago Water Park Crocodile Island Surf Air Suntago Well…" at bounding box center [601, 274] width 682 height 208
drag, startPoint x: 602, startPoint y: 229, endPoint x: 674, endPoint y: 227, distance: 72.0
click at [674, 227] on div "Zones and attractions Suntago Water Park Crocodile Island Surf Air Suntago Well…" at bounding box center [601, 274] width 682 height 208
click at [938, 44] on span at bounding box center [939, 47] width 15 height 15
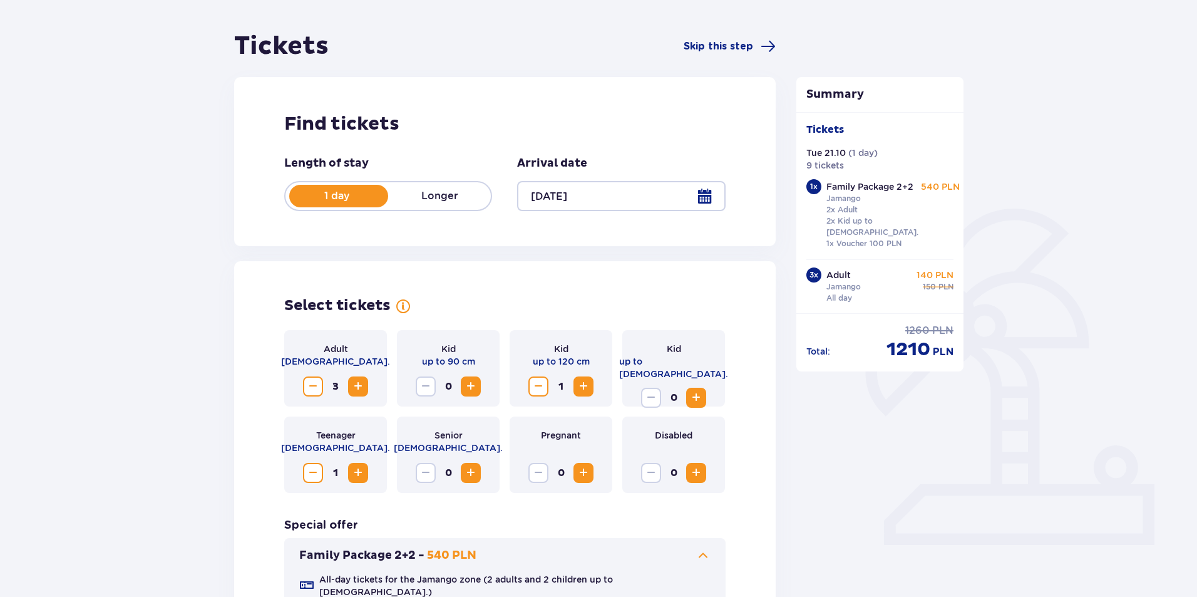
scroll to position [87, 0]
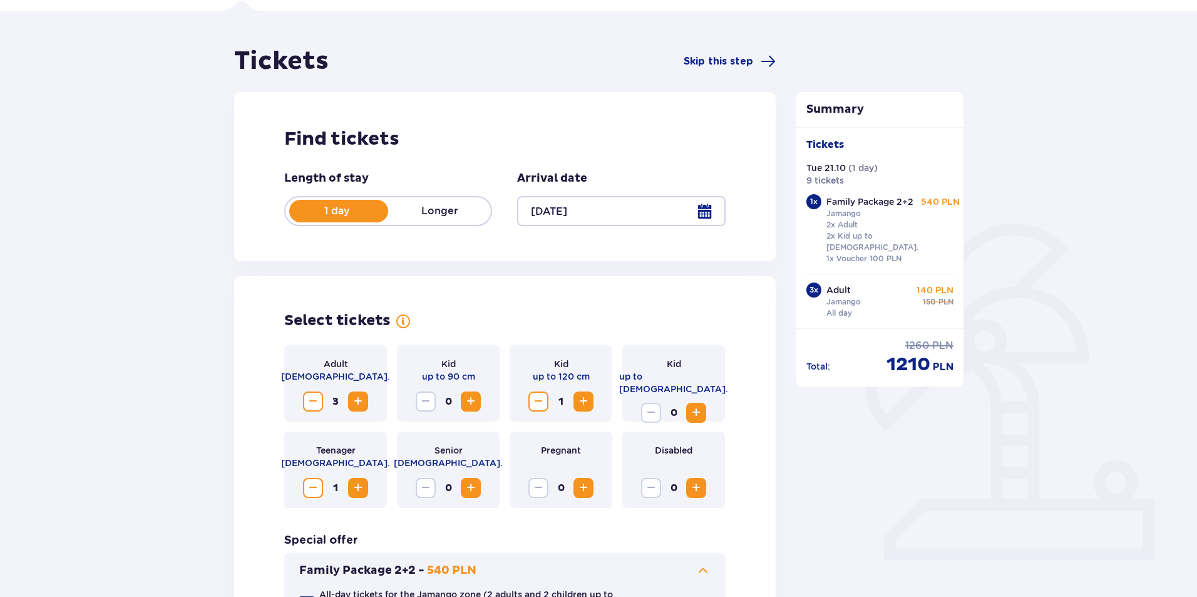
click at [924, 363] on span "1210" at bounding box center [909, 364] width 44 height 24
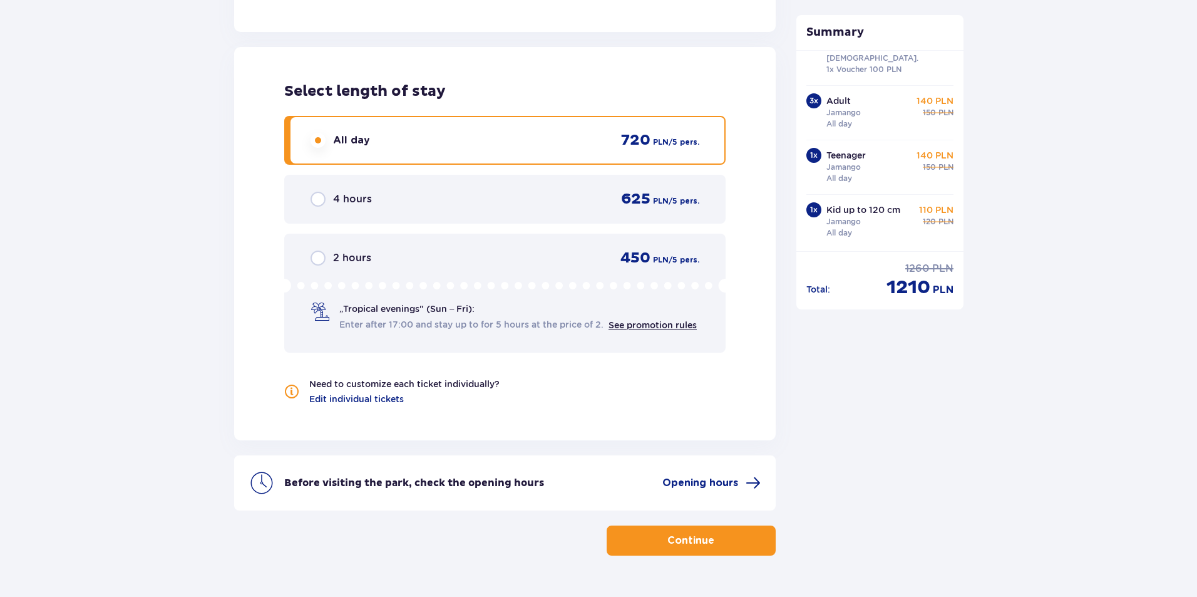
scroll to position [1715, 0]
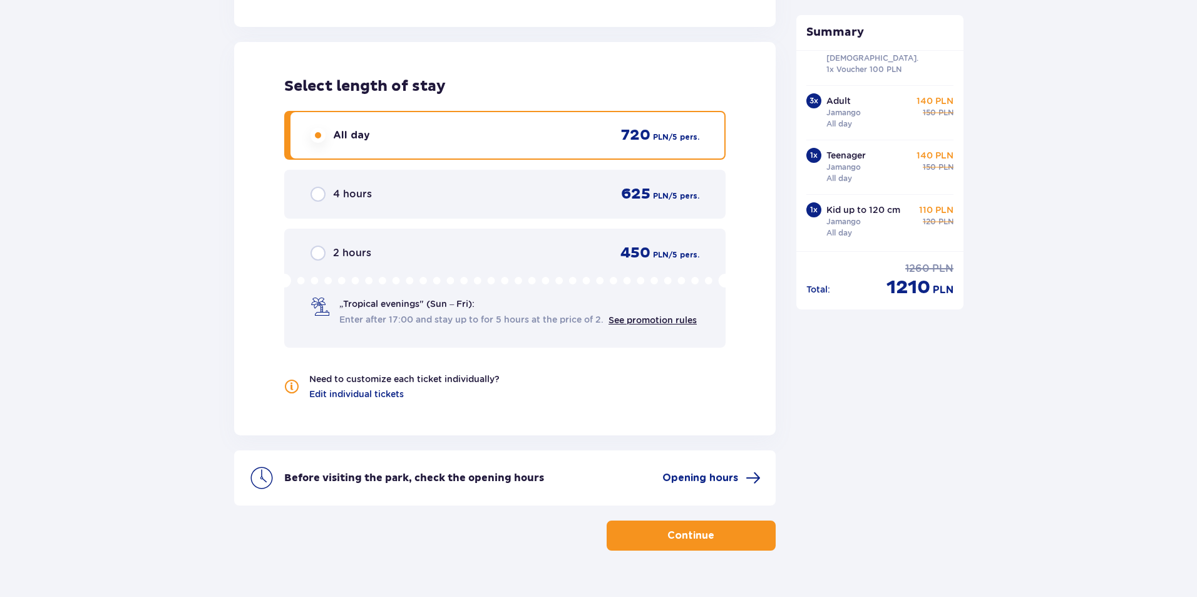
click at [709, 528] on span "button" at bounding box center [716, 535] width 15 height 15
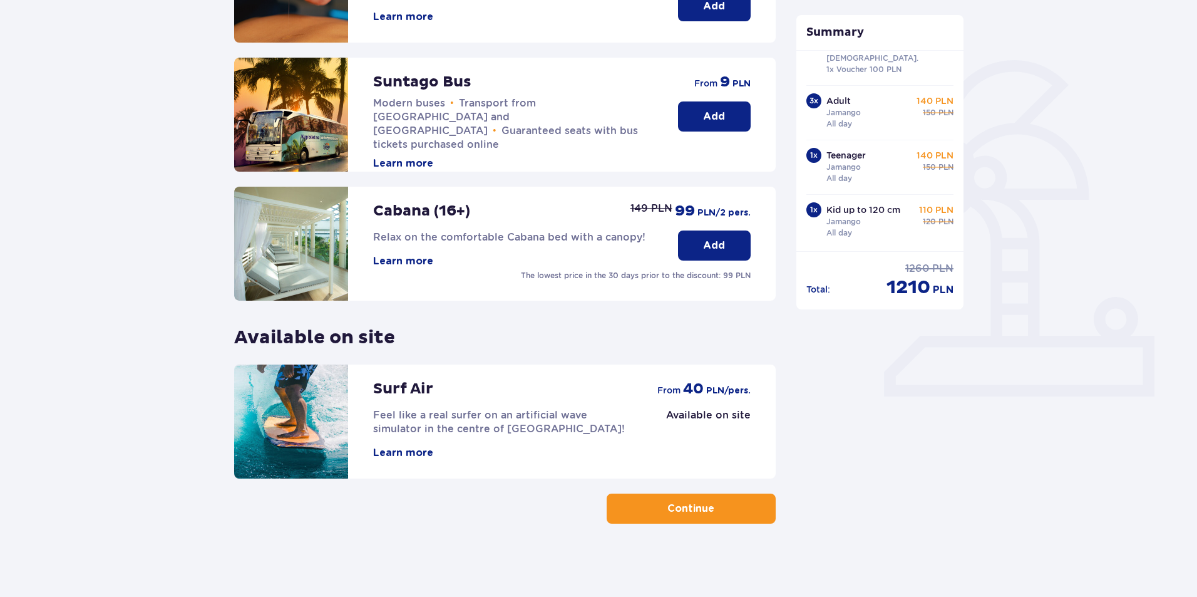
scroll to position [252, 0]
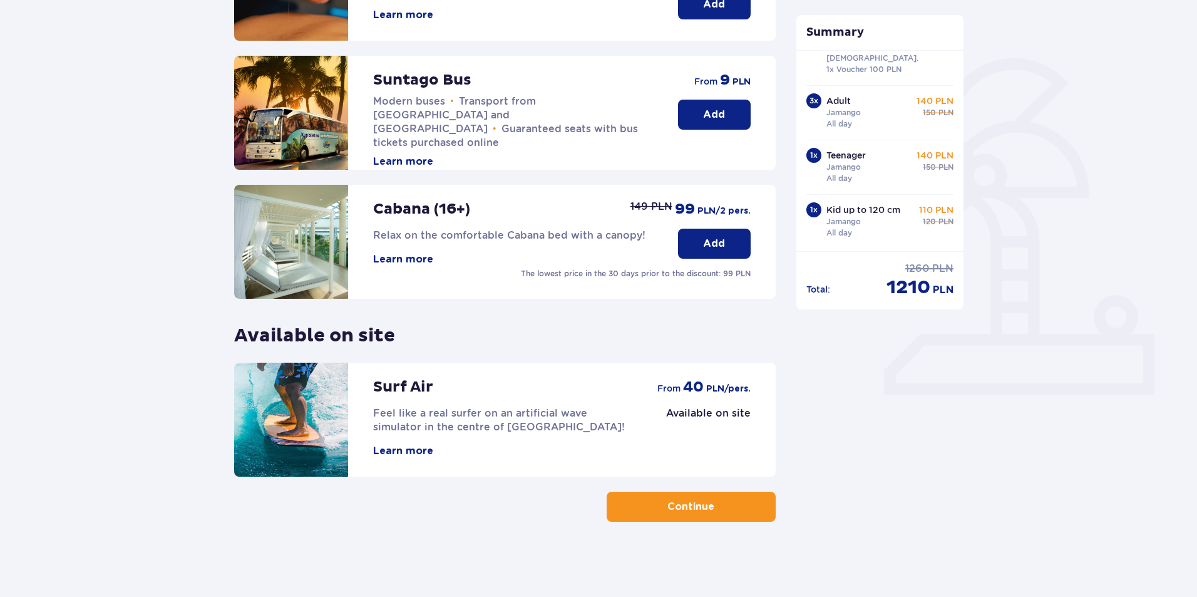
click at [749, 511] on button "Continue" at bounding box center [691, 506] width 169 height 30
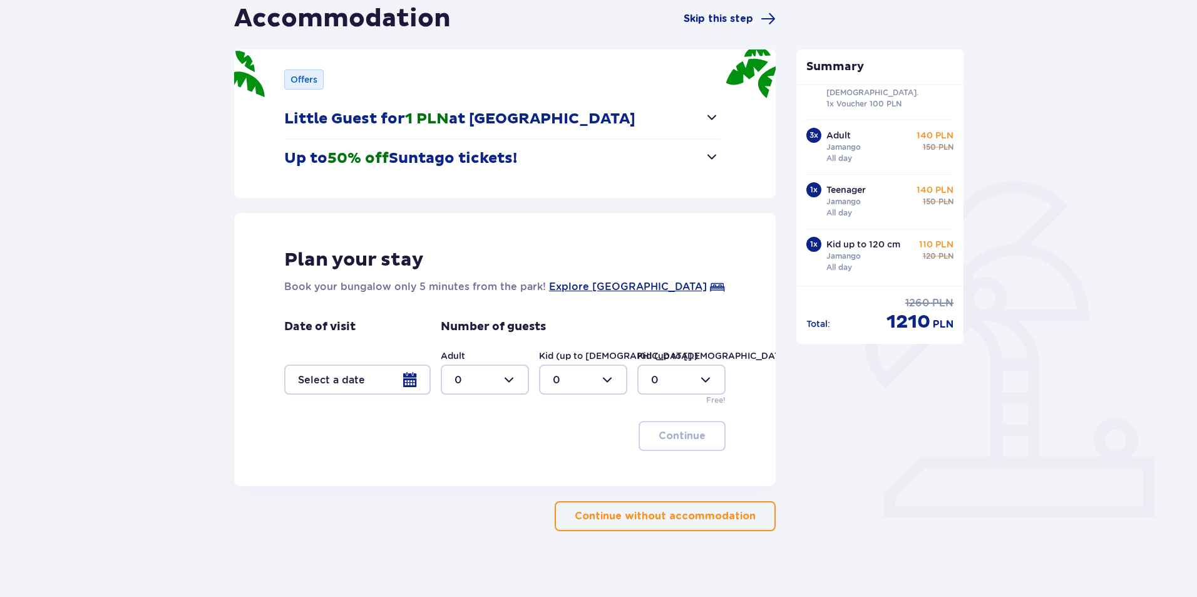
scroll to position [139, 0]
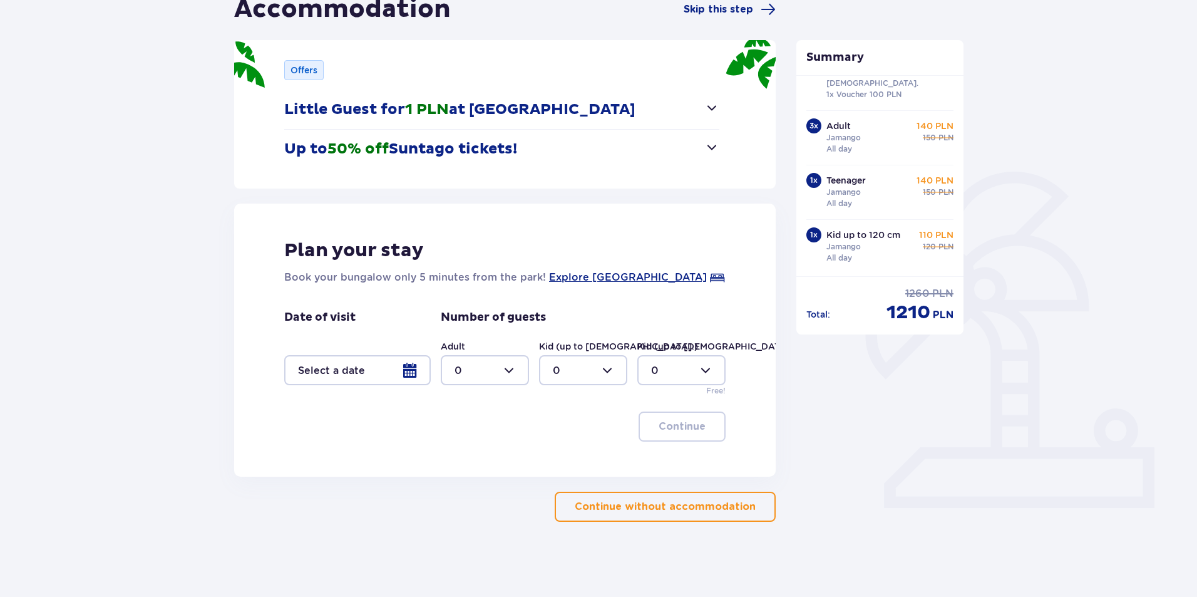
click at [418, 373] on div at bounding box center [357, 370] width 147 height 30
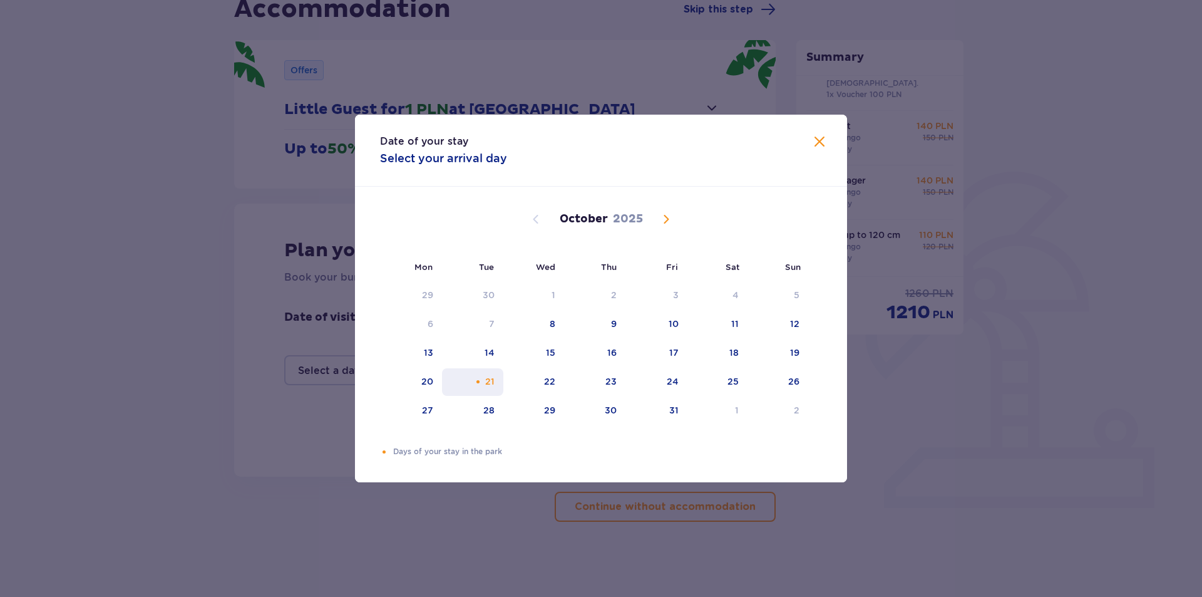
click at [489, 380] on div "21" at bounding box center [489, 381] width 9 height 13
click at [820, 139] on span "Close" at bounding box center [819, 142] width 15 height 15
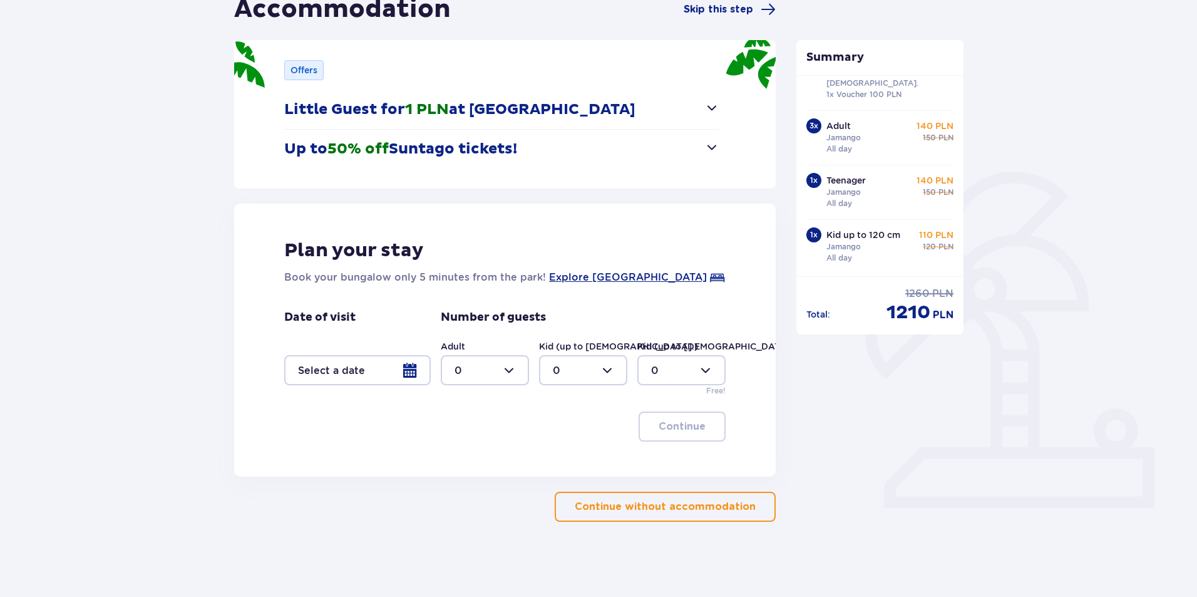
click at [398, 373] on div at bounding box center [357, 370] width 147 height 30
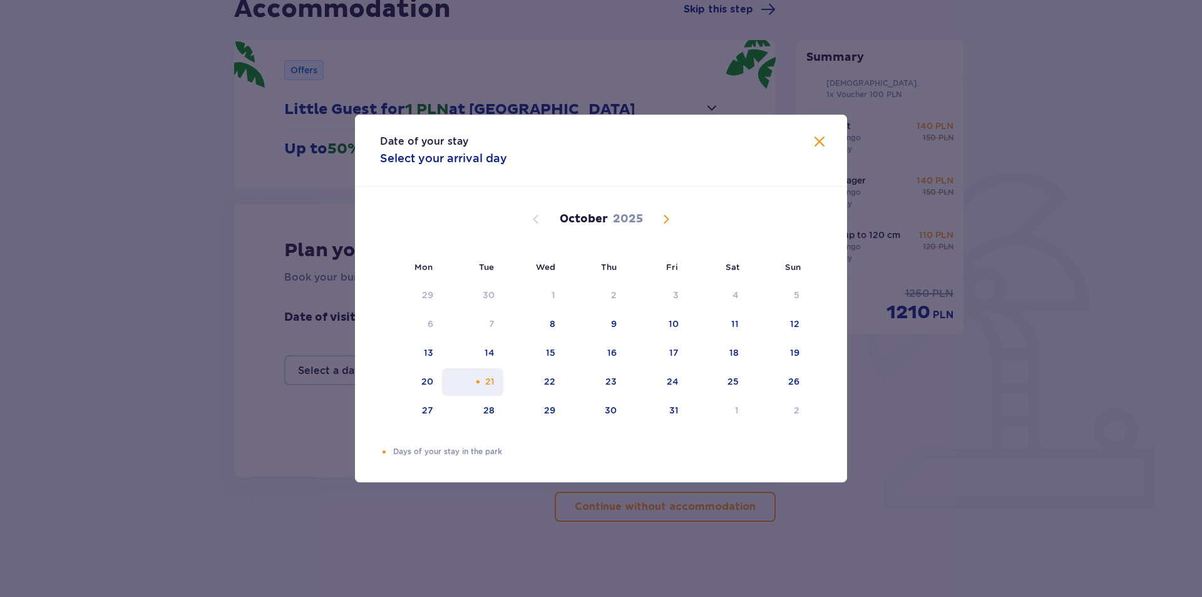
click at [487, 374] on div "21" at bounding box center [473, 382] width 62 height 28
click at [523, 375] on div "22" at bounding box center [533, 382] width 61 height 28
type input "21.10.25 - 22.10.25"
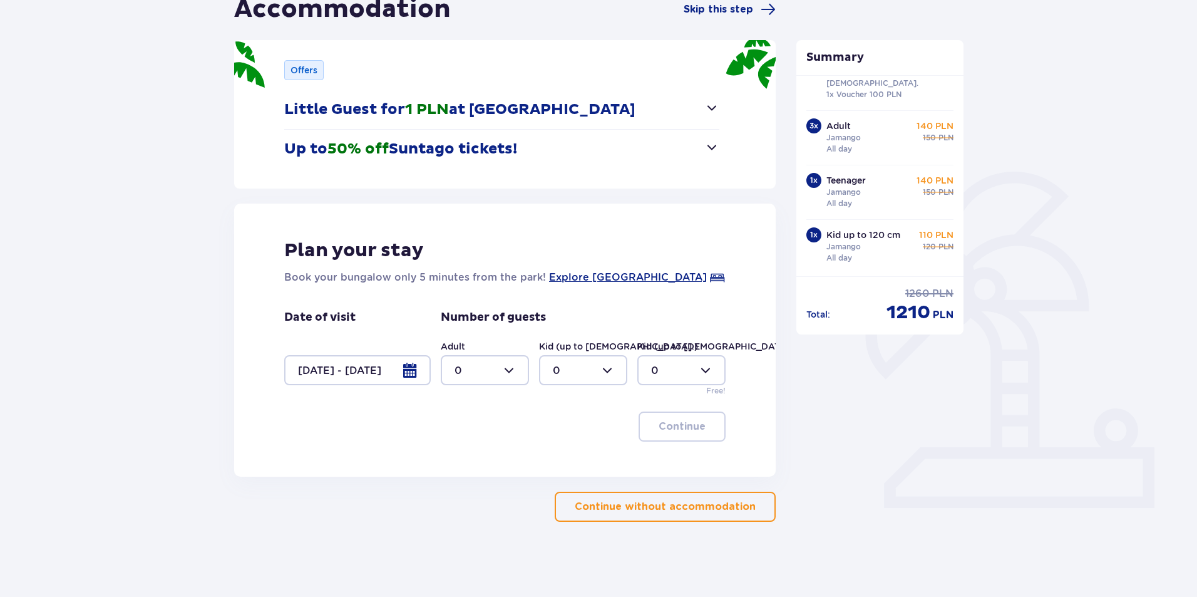
click at [401, 369] on div at bounding box center [357, 370] width 147 height 30
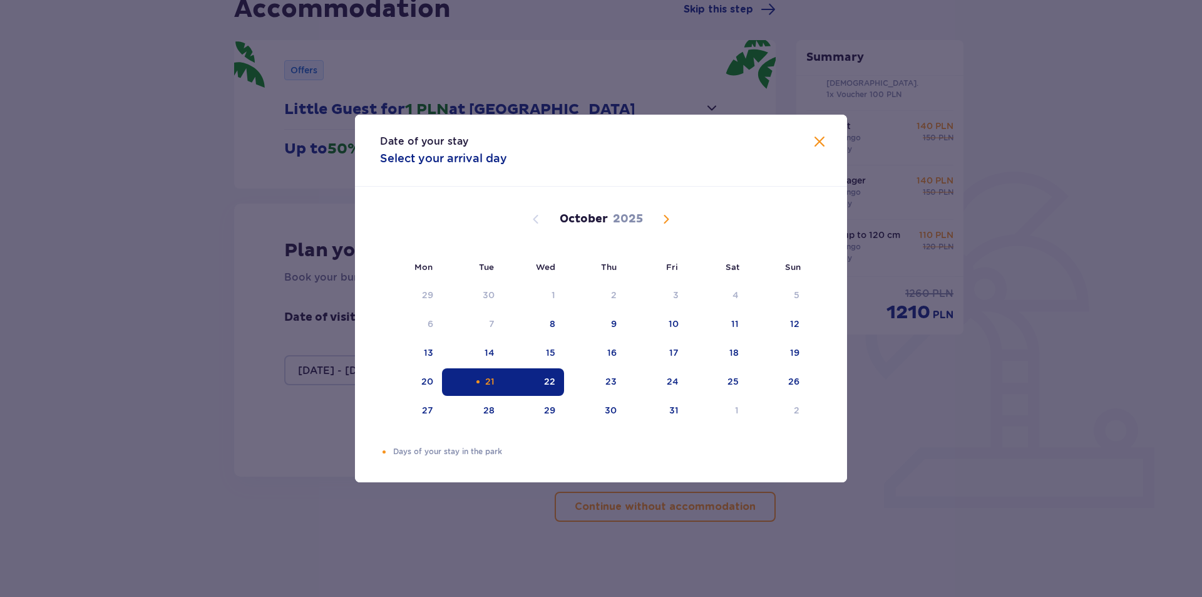
click at [467, 383] on div "21" at bounding box center [473, 382] width 62 height 28
click at [826, 135] on span "Close" at bounding box center [819, 142] width 15 height 15
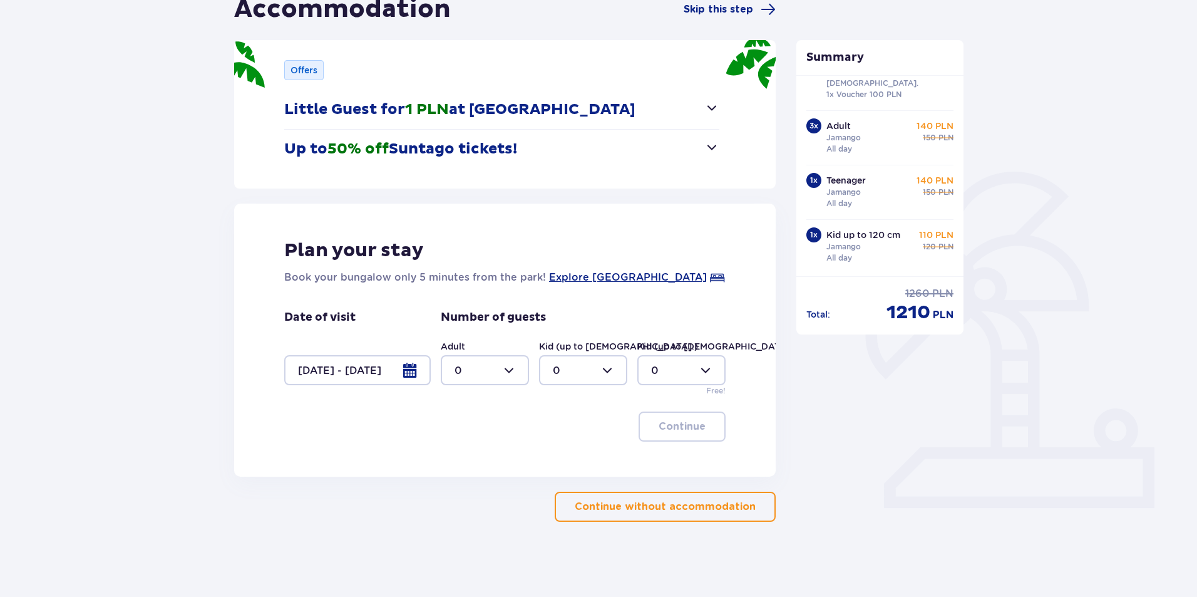
click at [356, 370] on div at bounding box center [357, 370] width 147 height 30
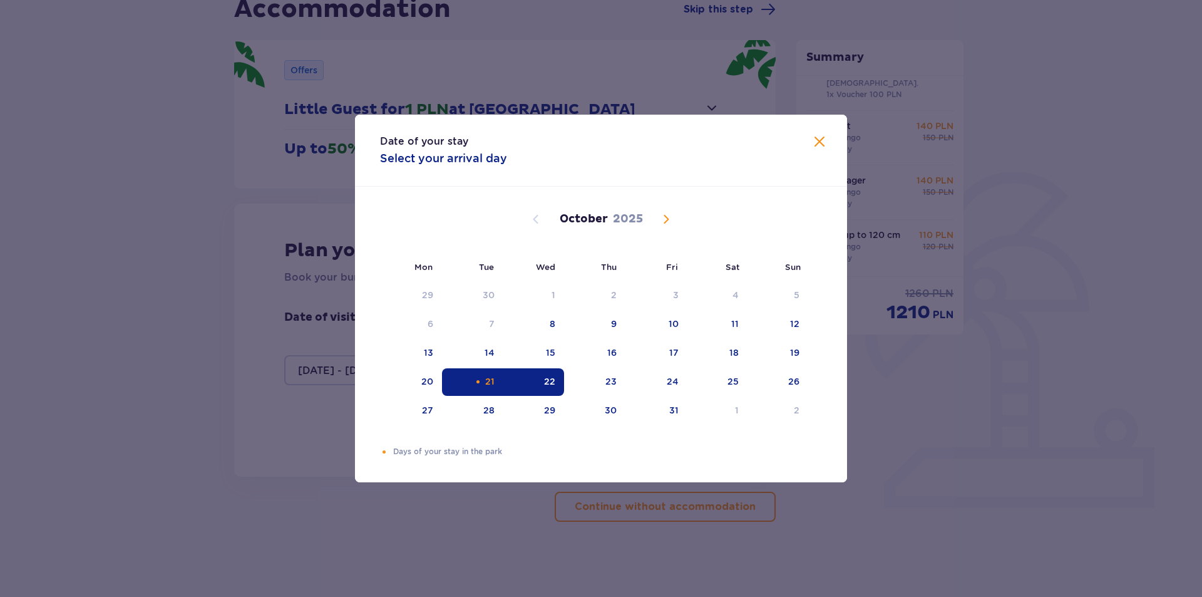
click at [532, 388] on div "22" at bounding box center [533, 382] width 61 height 28
click at [486, 385] on div "21" at bounding box center [489, 381] width 9 height 13
click at [488, 381] on div "21" at bounding box center [489, 381] width 9 height 13
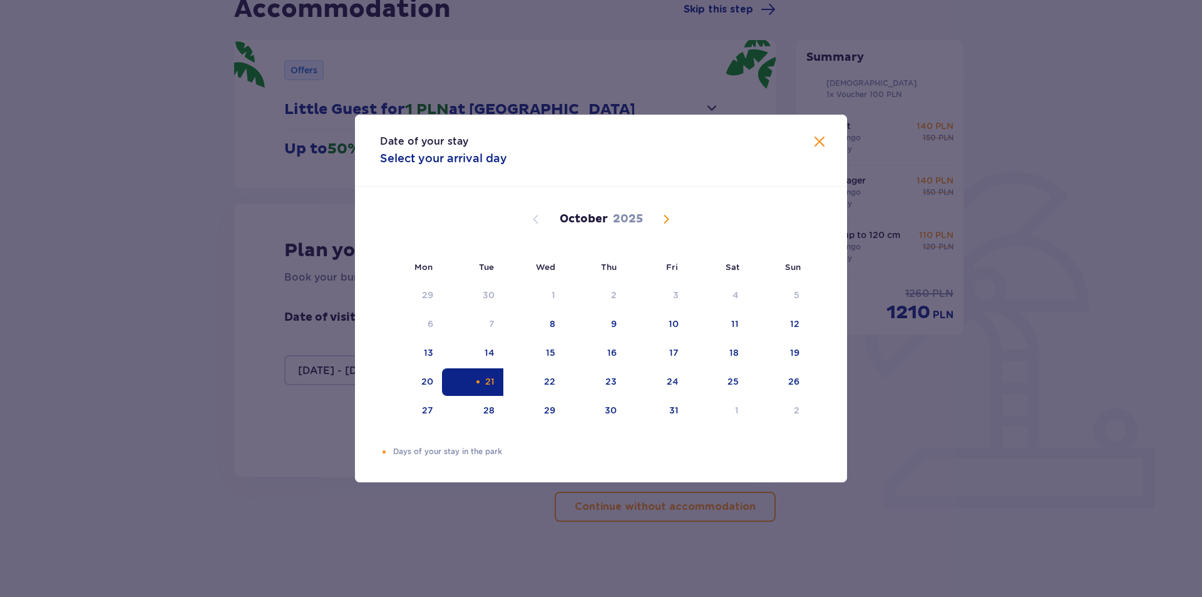
drag, startPoint x: 821, startPoint y: 140, endPoint x: 793, endPoint y: 177, distance: 46.0
click at [821, 141] on span "Close" at bounding box center [819, 142] width 15 height 15
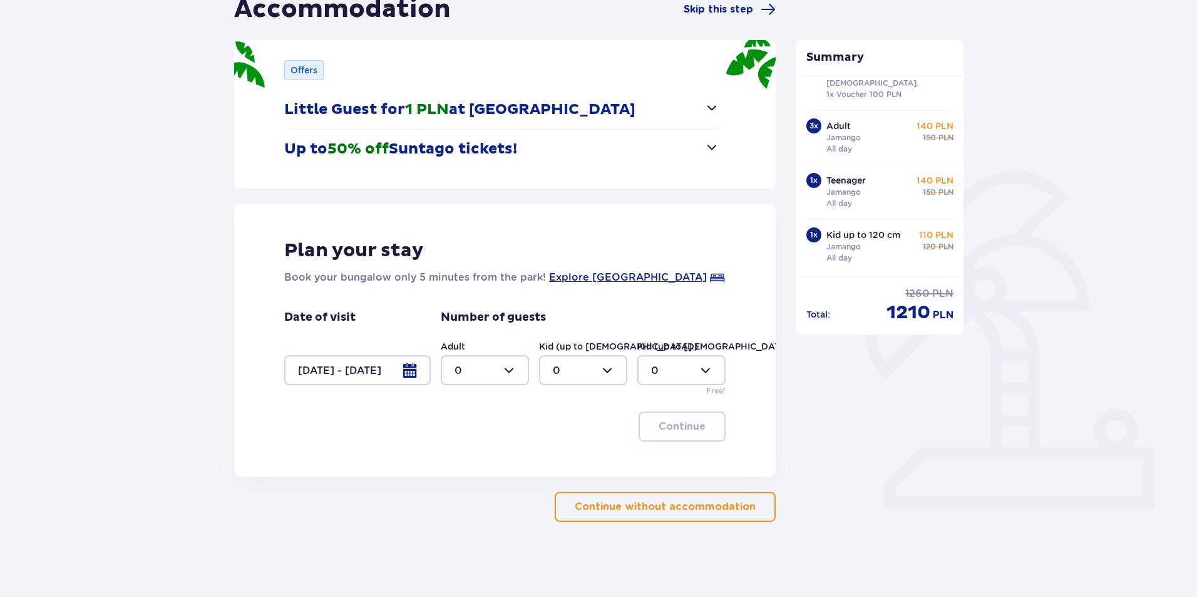
click at [683, 502] on p "Continue without accommodation" at bounding box center [665, 507] width 181 height 14
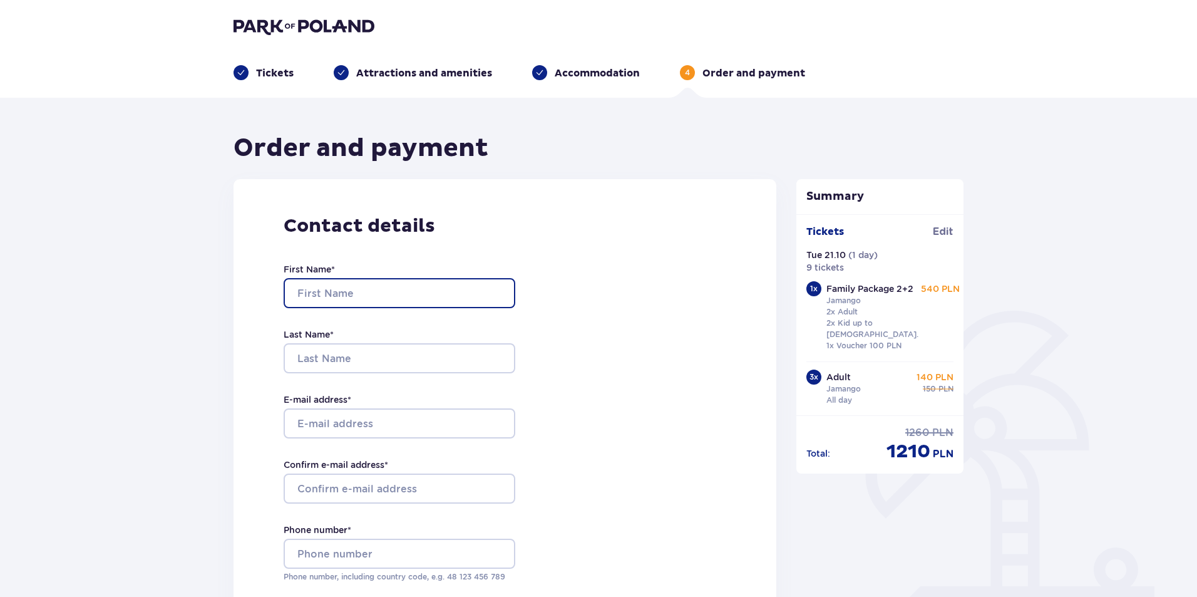
click at [408, 297] on input "First Name *" at bounding box center [400, 293] width 232 height 30
type input "Līga"
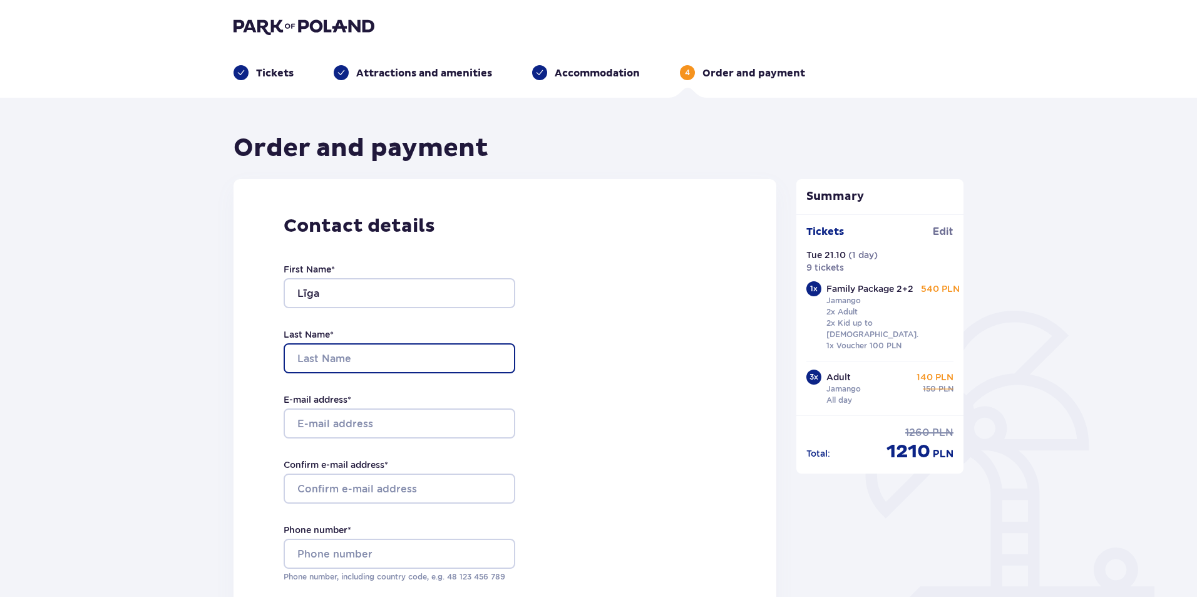
type input "Rulle"
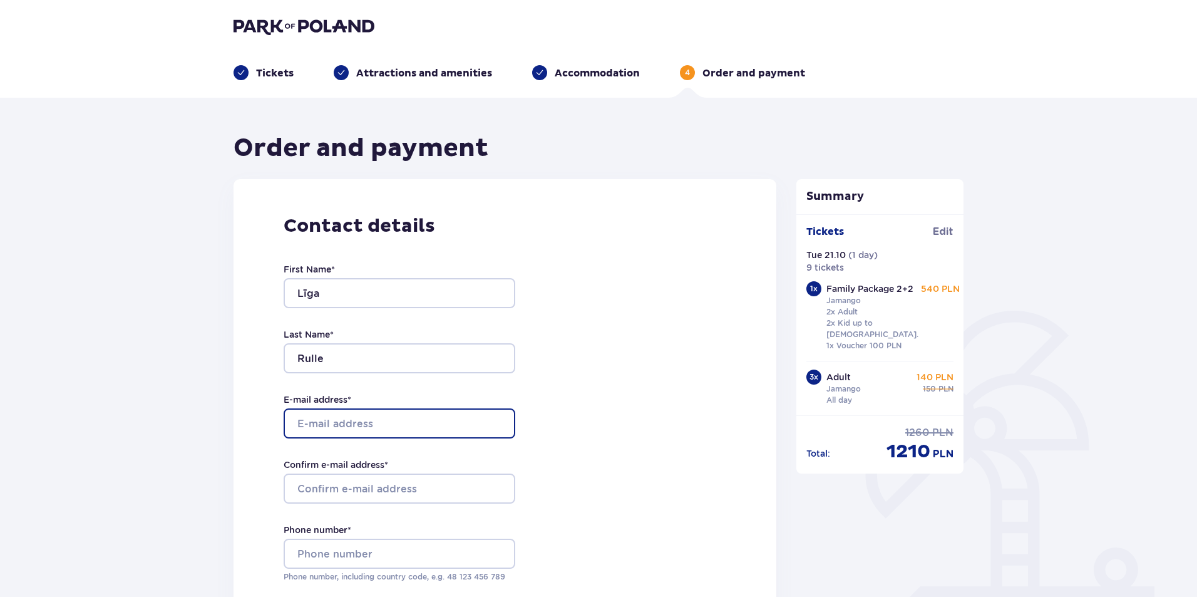
type input "[EMAIL_ADDRESS][DOMAIN_NAME]"
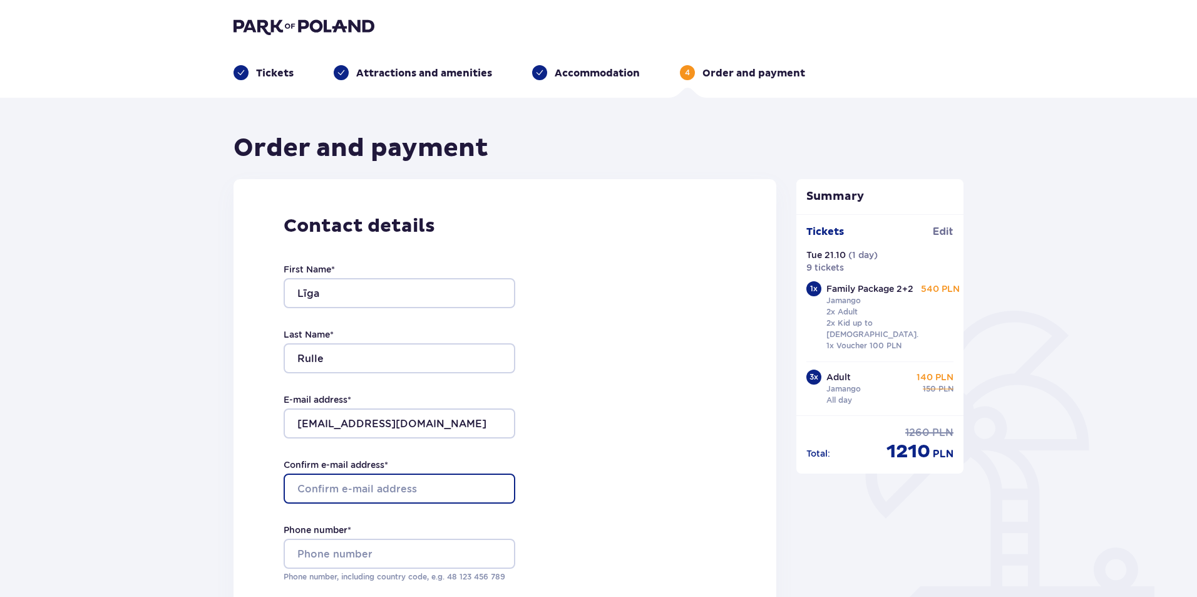
type input "[EMAIL_ADDRESS][DOMAIN_NAME]"
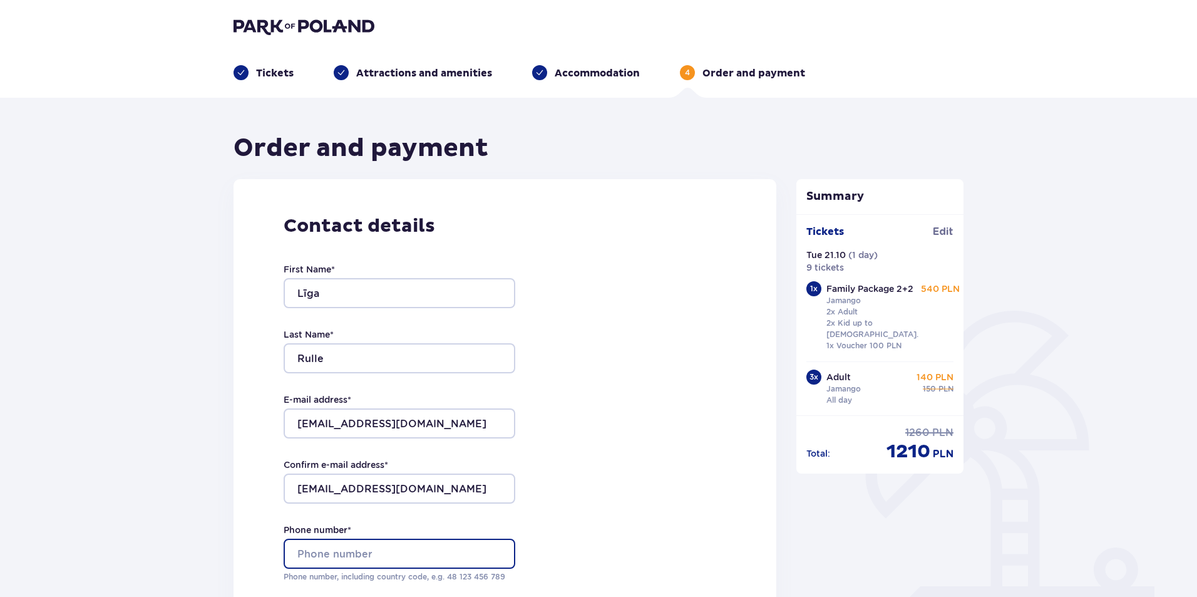
type input "29130074"
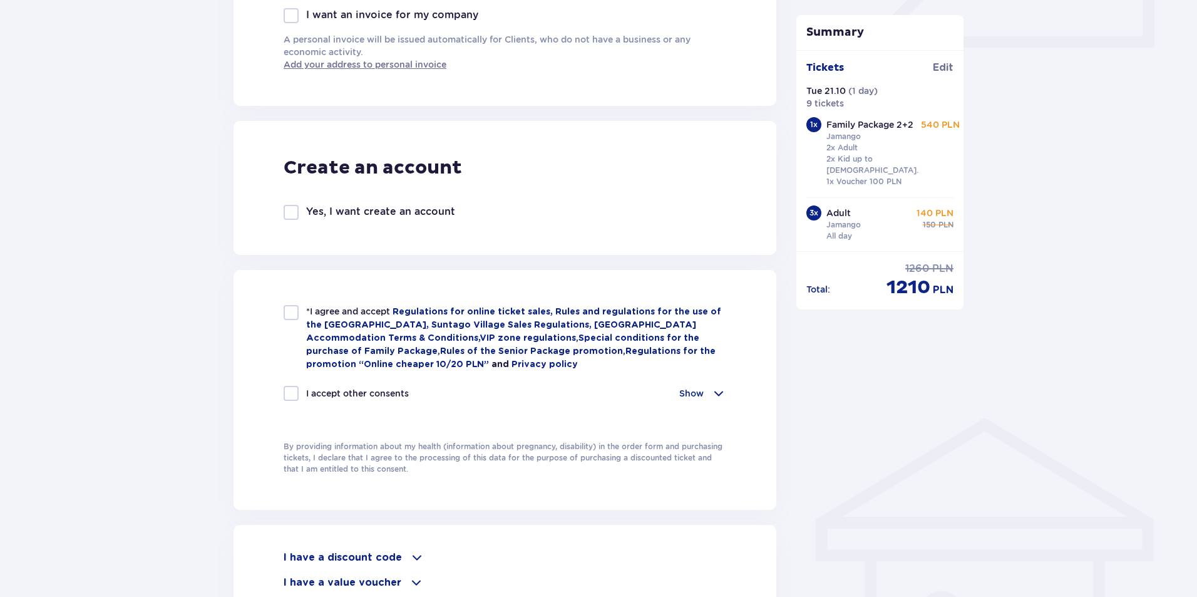
scroll to position [626, 0]
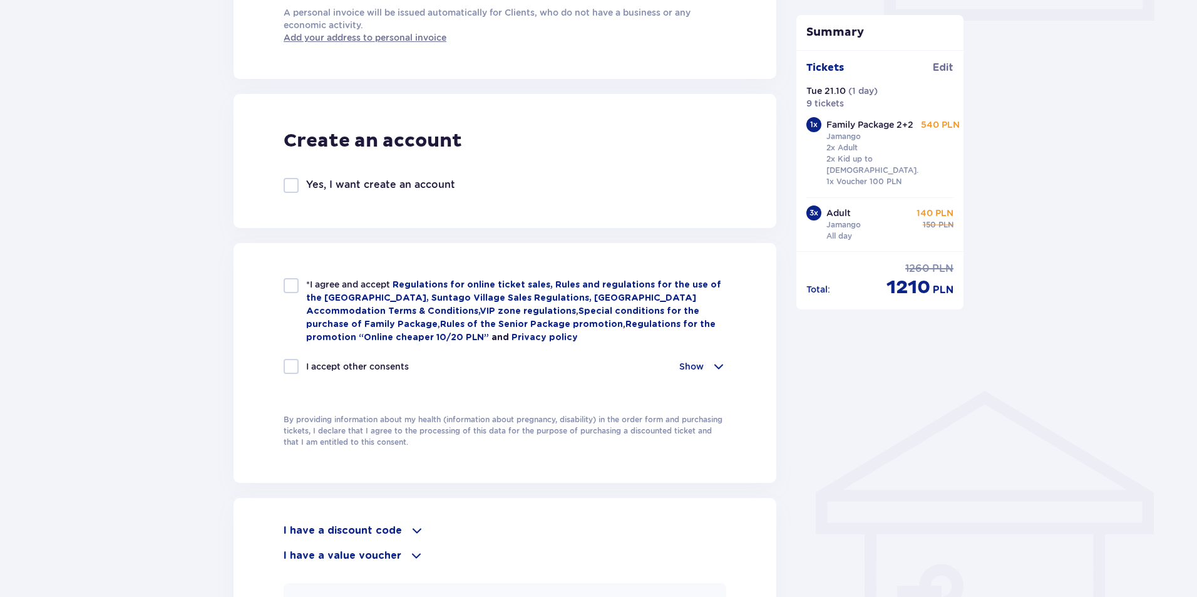
click at [291, 287] on div at bounding box center [291, 285] width 15 height 15
checkbox input "true"
click at [700, 361] on p "Show" at bounding box center [691, 366] width 24 height 13
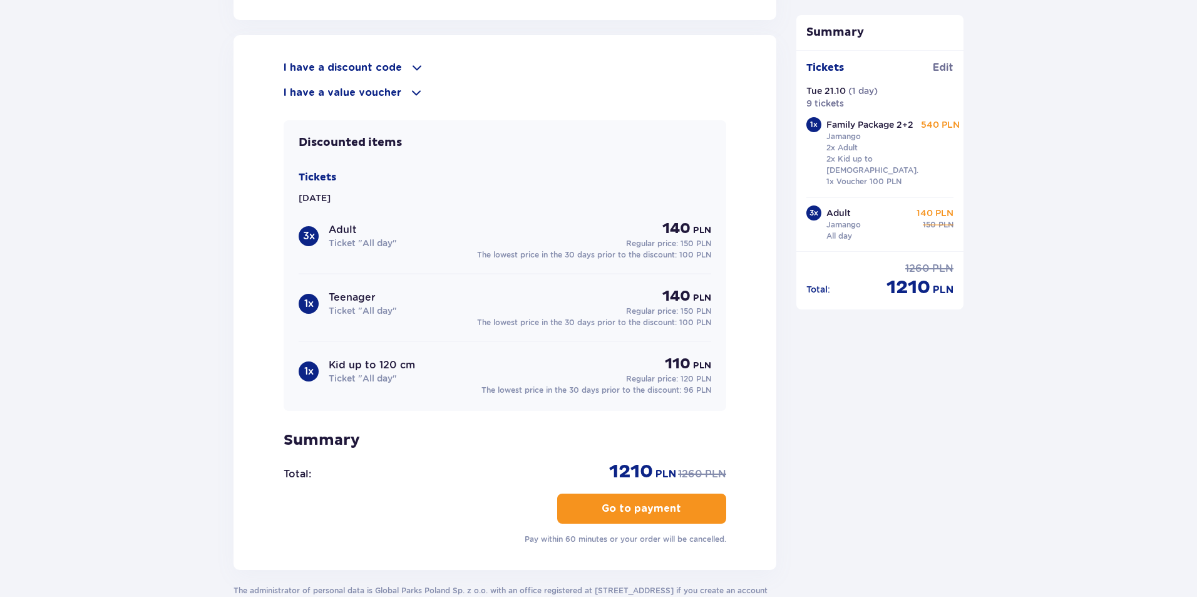
scroll to position [1377, 0]
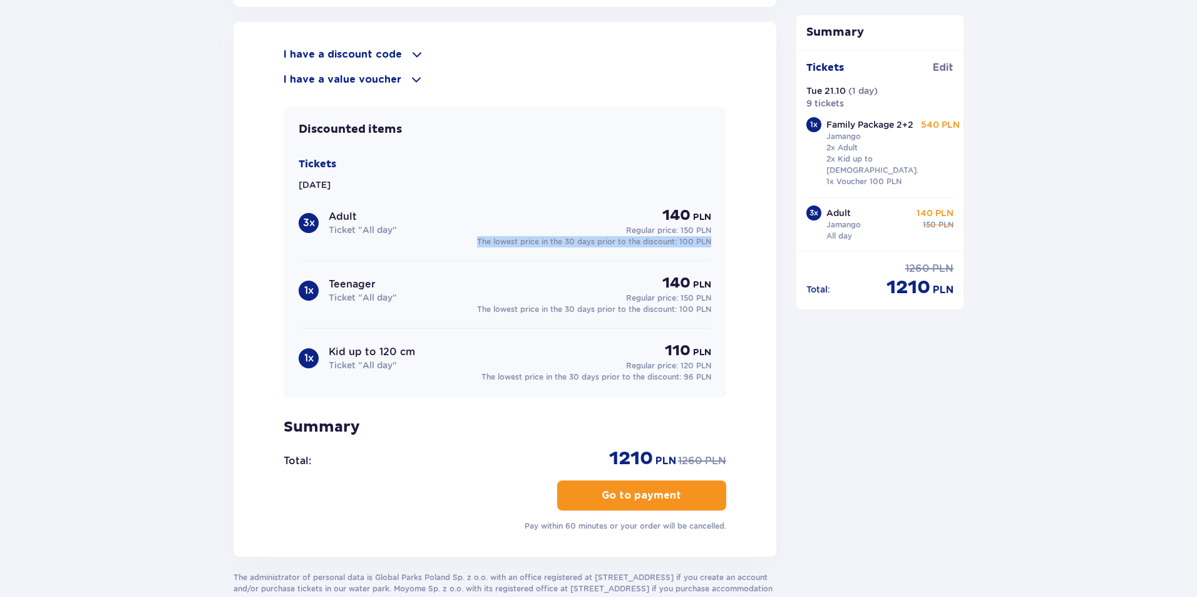
drag, startPoint x: 718, startPoint y: 237, endPoint x: 477, endPoint y: 240, distance: 240.4
click at [477, 240] on div "Discounted items Tickets Tue 21.10.25 3 x Adult Ticket "All day" 140 PLN Regula…" at bounding box center [505, 252] width 443 height 291
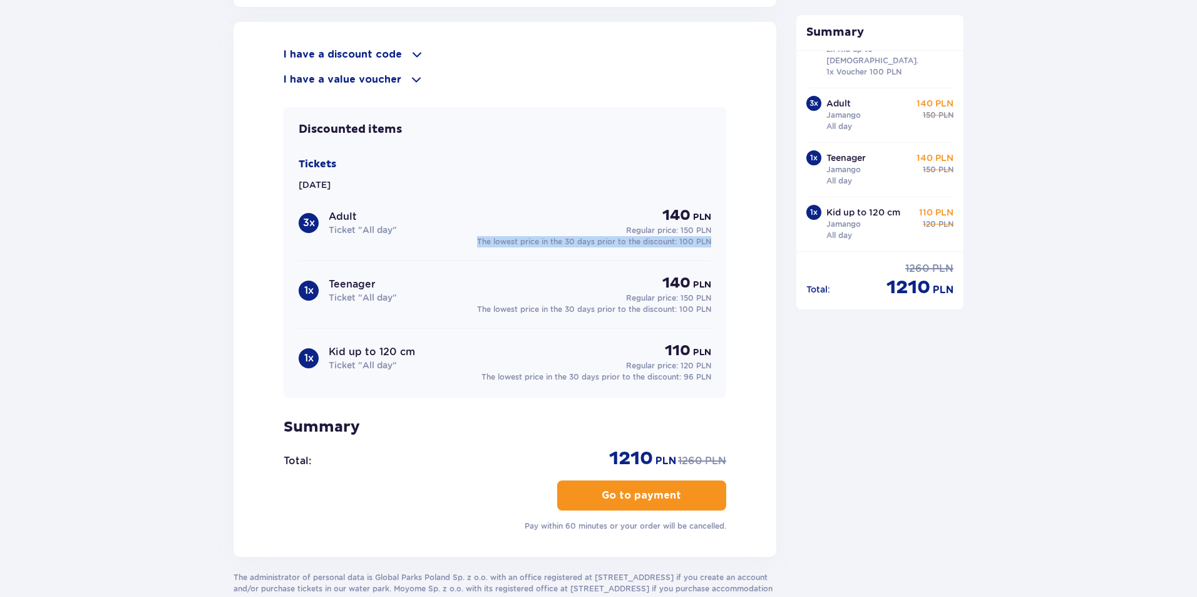
scroll to position [113, 0]
click at [316, 165] on p "Tickets" at bounding box center [318, 164] width 38 height 14
click at [417, 52] on span at bounding box center [416, 54] width 15 height 15
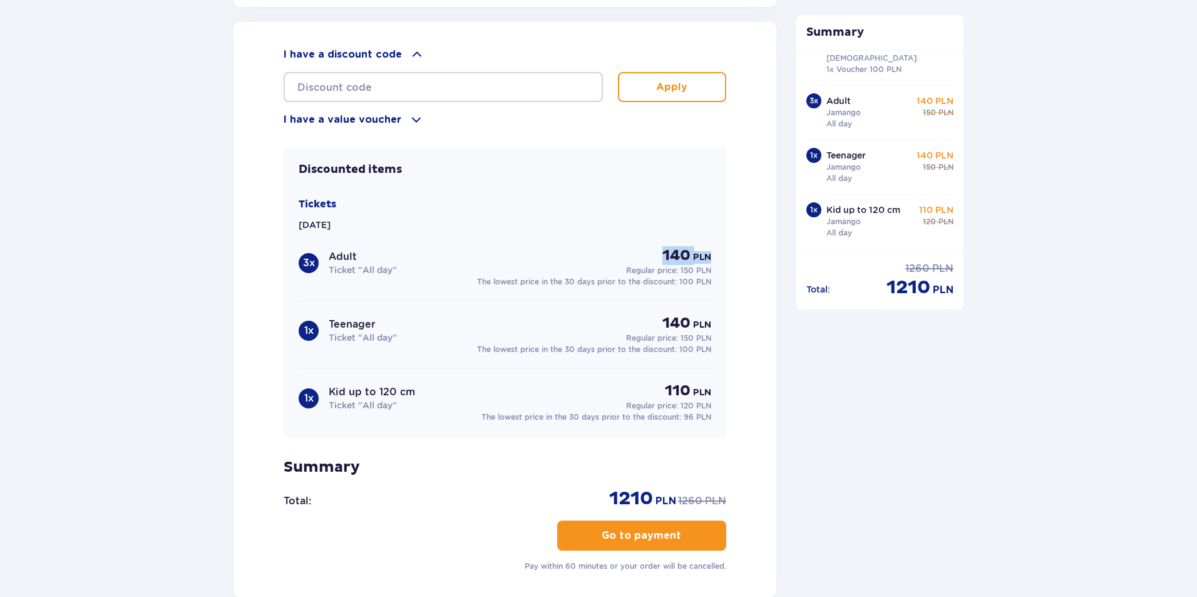
drag, startPoint x: 662, startPoint y: 255, endPoint x: 724, endPoint y: 253, distance: 62.0
click at [724, 253] on div "Discounted items Tickets Tue 21.10.25 3 x Adult Ticket "All day" 140 PLN Regula…" at bounding box center [505, 292] width 443 height 291
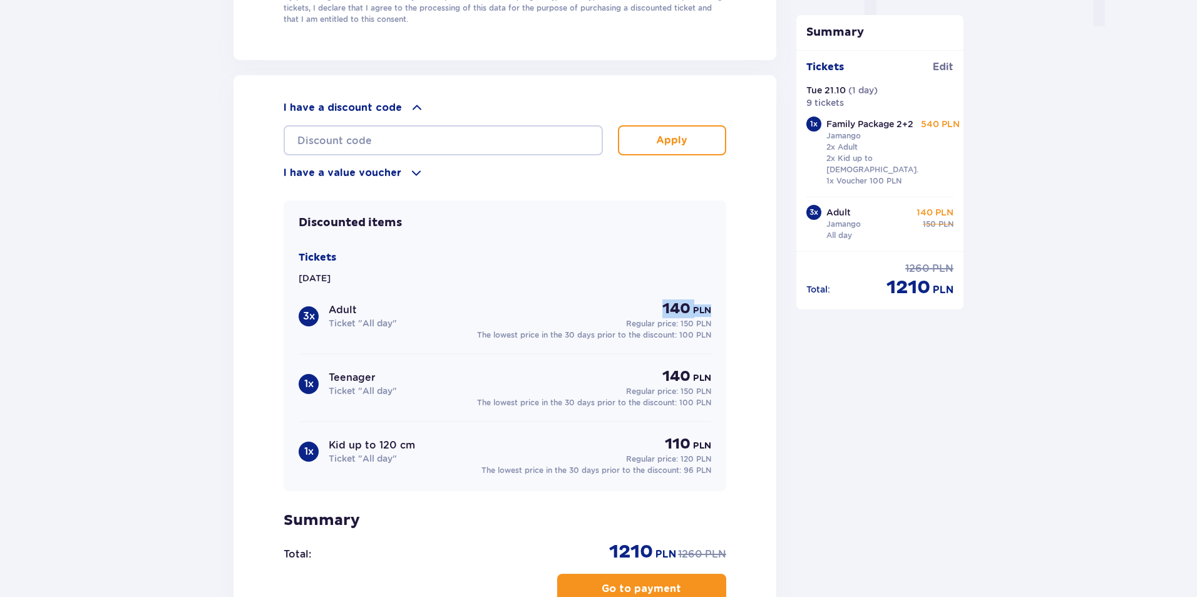
scroll to position [0, 0]
click at [933, 66] on span "Edit" at bounding box center [943, 68] width 21 height 14
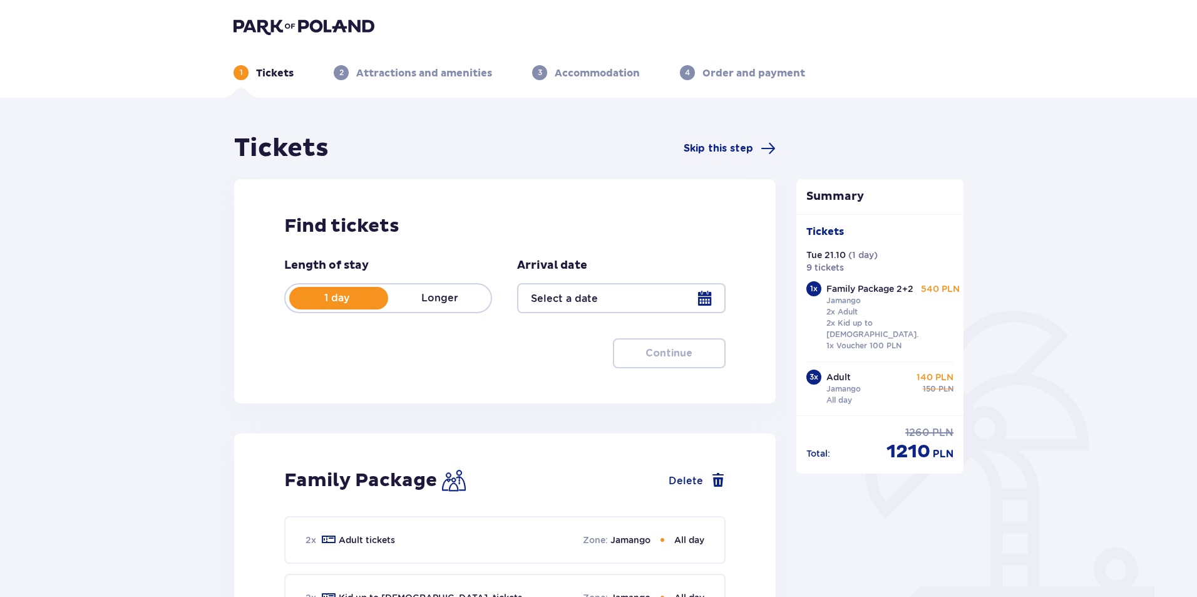
type input "21.10.25"
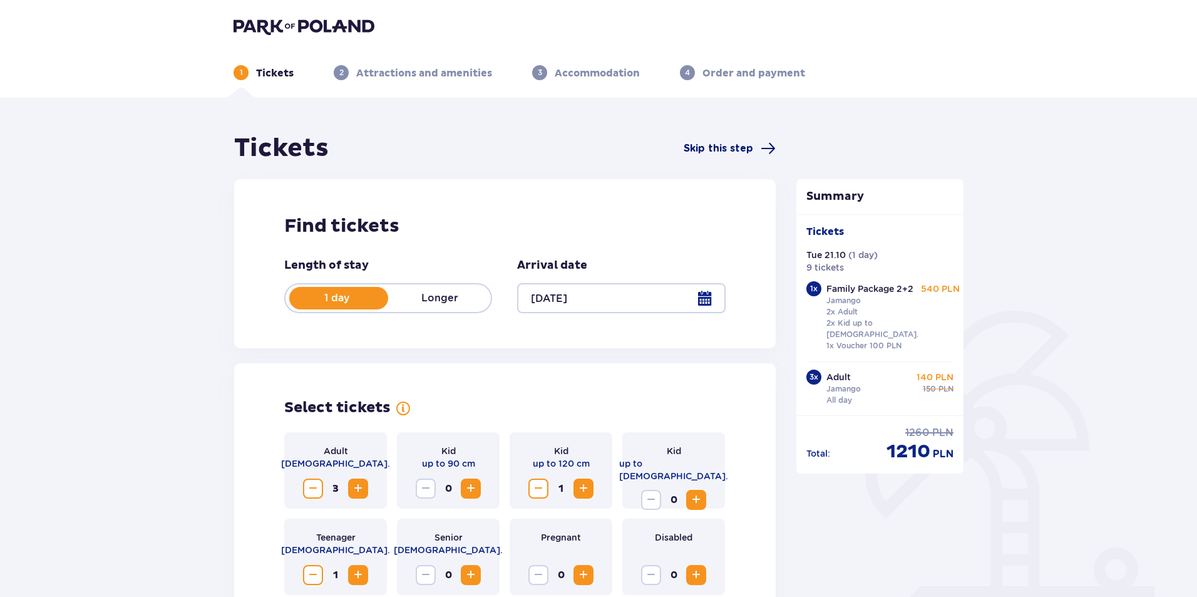
click at [719, 150] on span "Skip this step" at bounding box center [718, 149] width 69 height 14
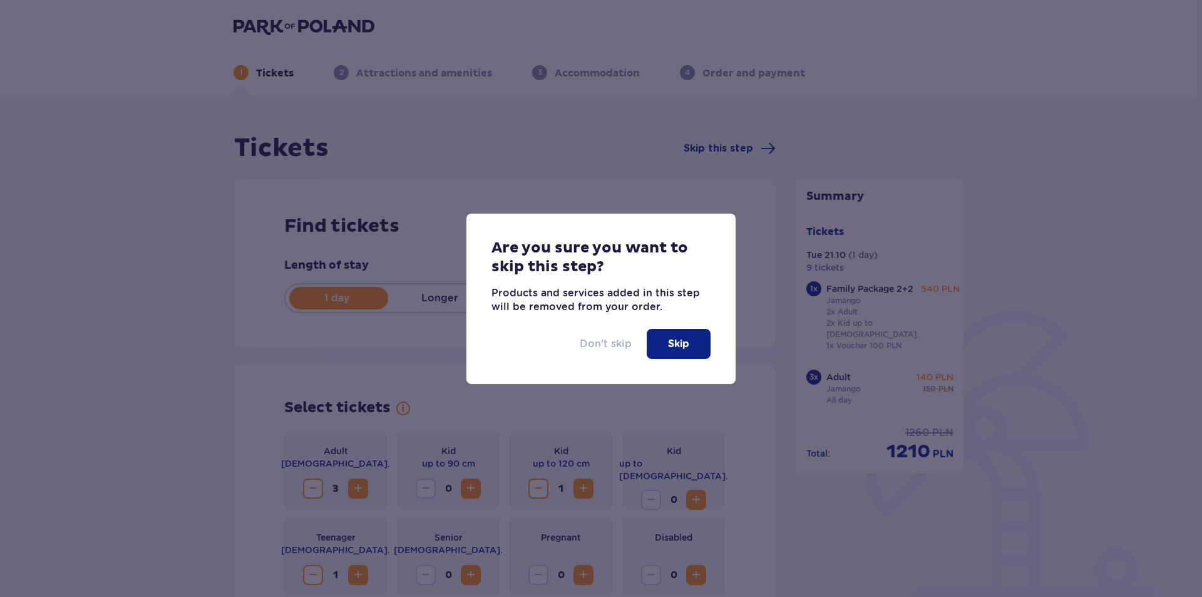
click at [619, 347] on p "Don't skip" at bounding box center [606, 344] width 52 height 14
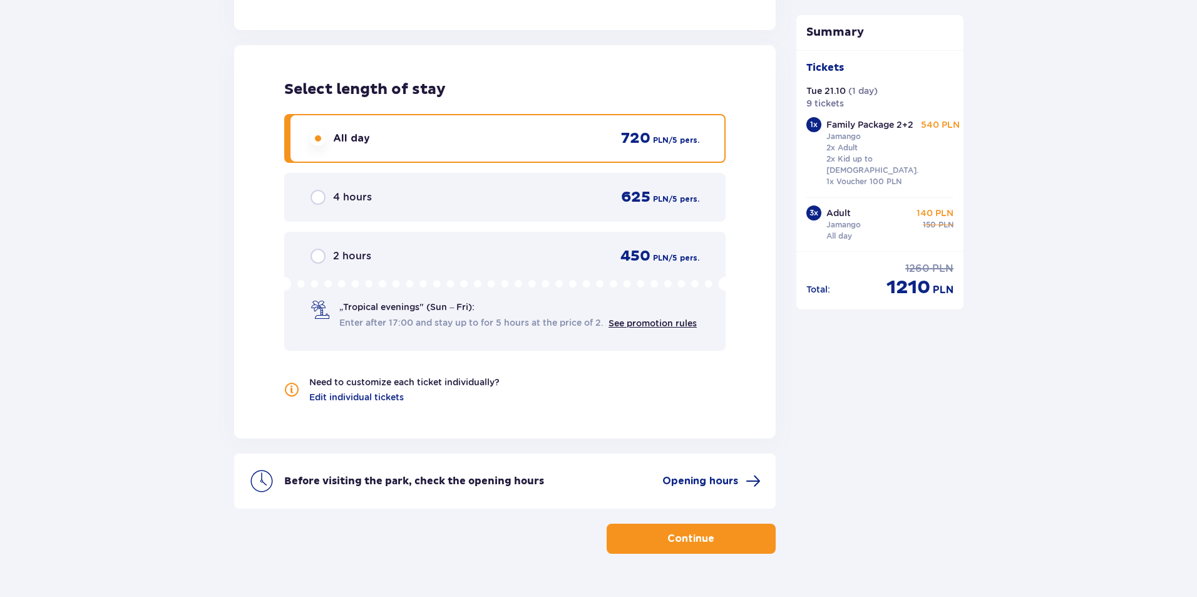
scroll to position [1715, 0]
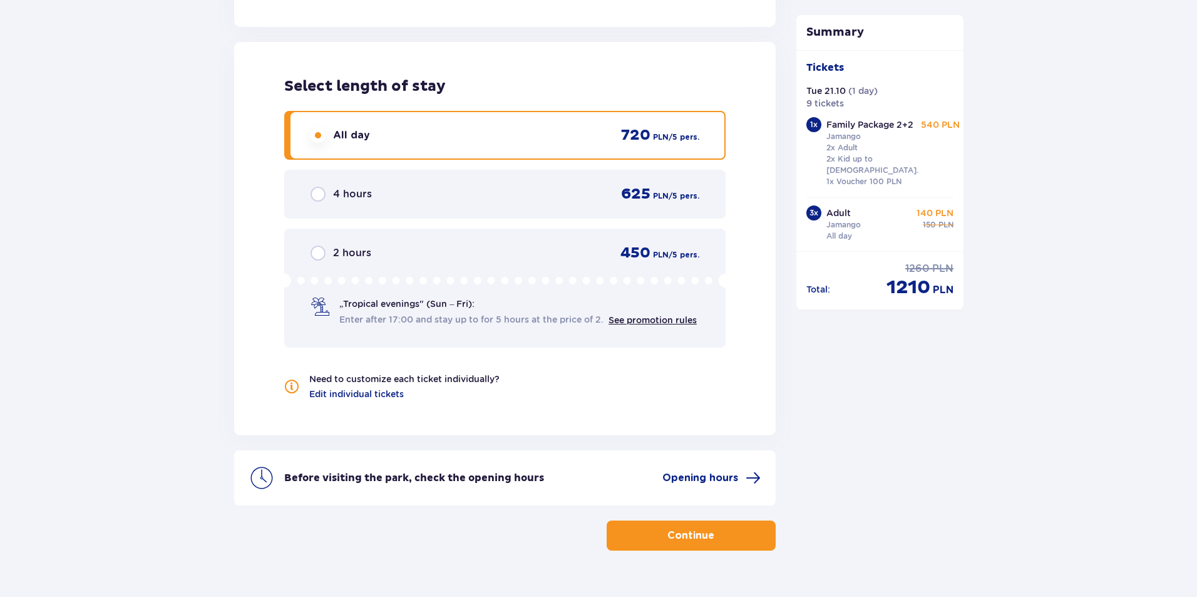
click at [686, 528] on p "Continue" at bounding box center [690, 535] width 47 height 14
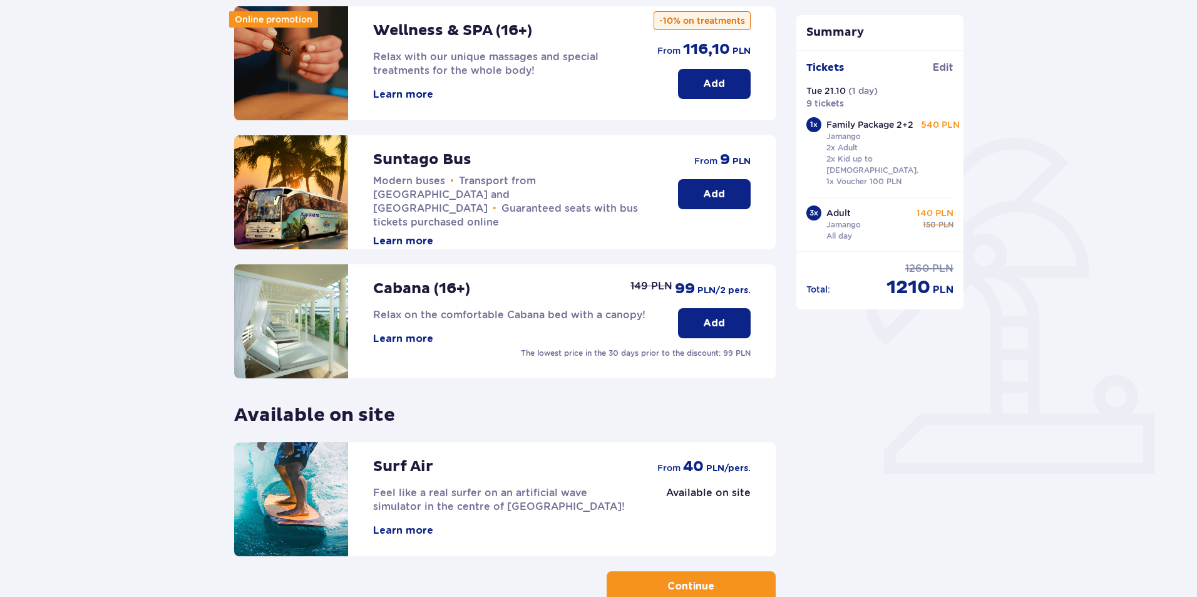
scroll to position [252, 0]
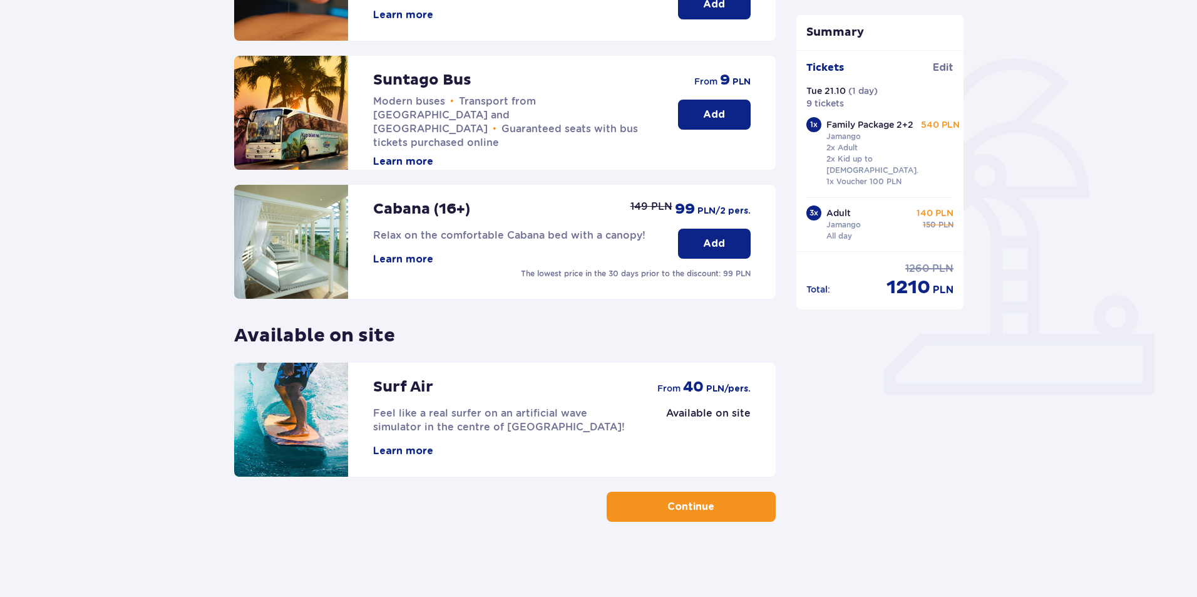
click at [708, 511] on button "Continue" at bounding box center [691, 506] width 169 height 30
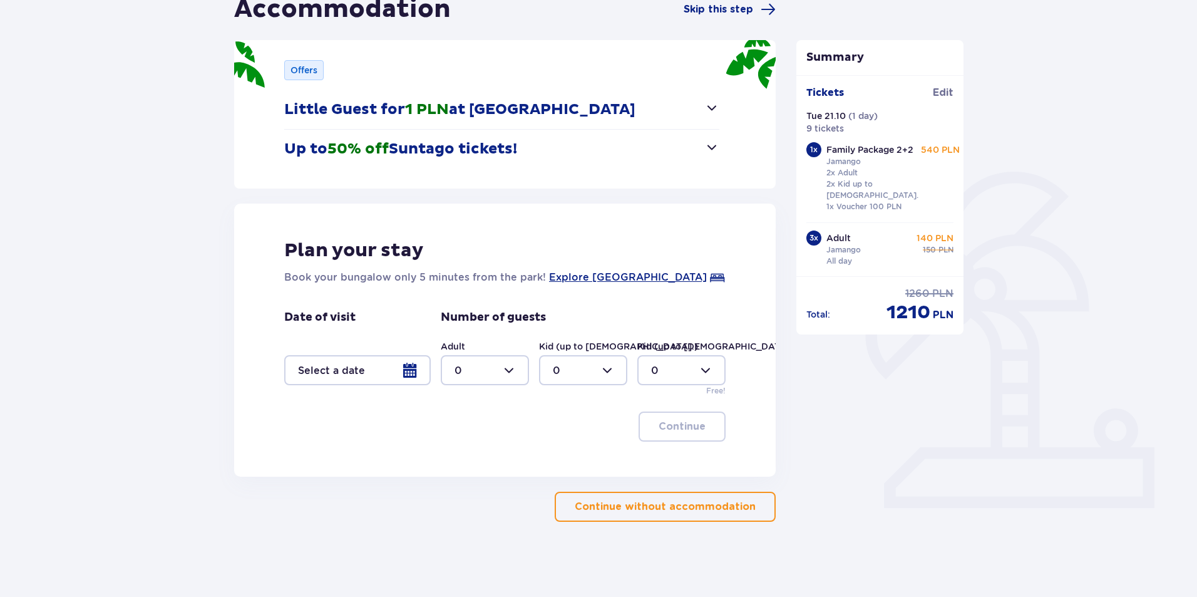
click at [691, 511] on p "Continue without accommodation" at bounding box center [665, 507] width 181 height 14
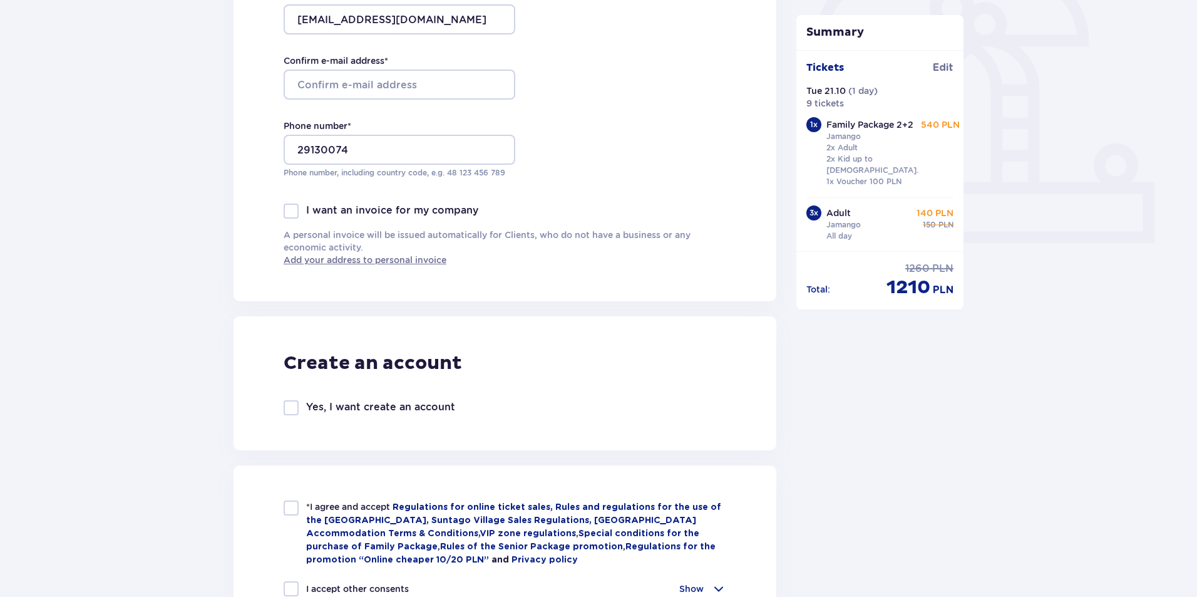
scroll to position [438, 0]
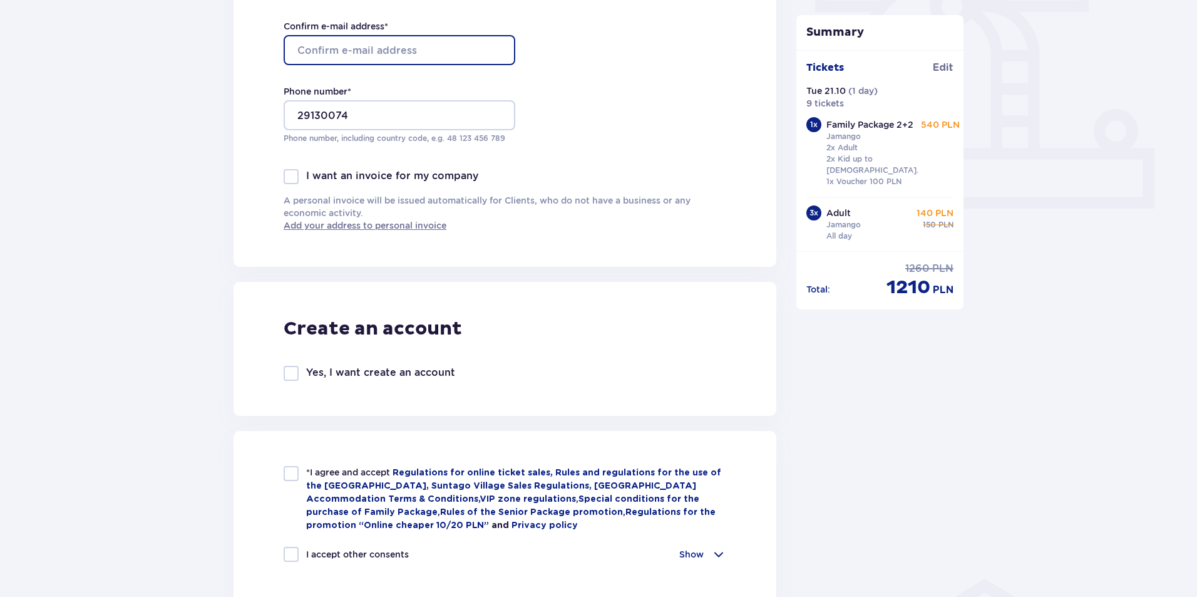
click at [400, 50] on input "Confirm e-mail address *" at bounding box center [400, 50] width 232 height 30
type input "[EMAIL_ADDRESS][DOMAIN_NAME]"
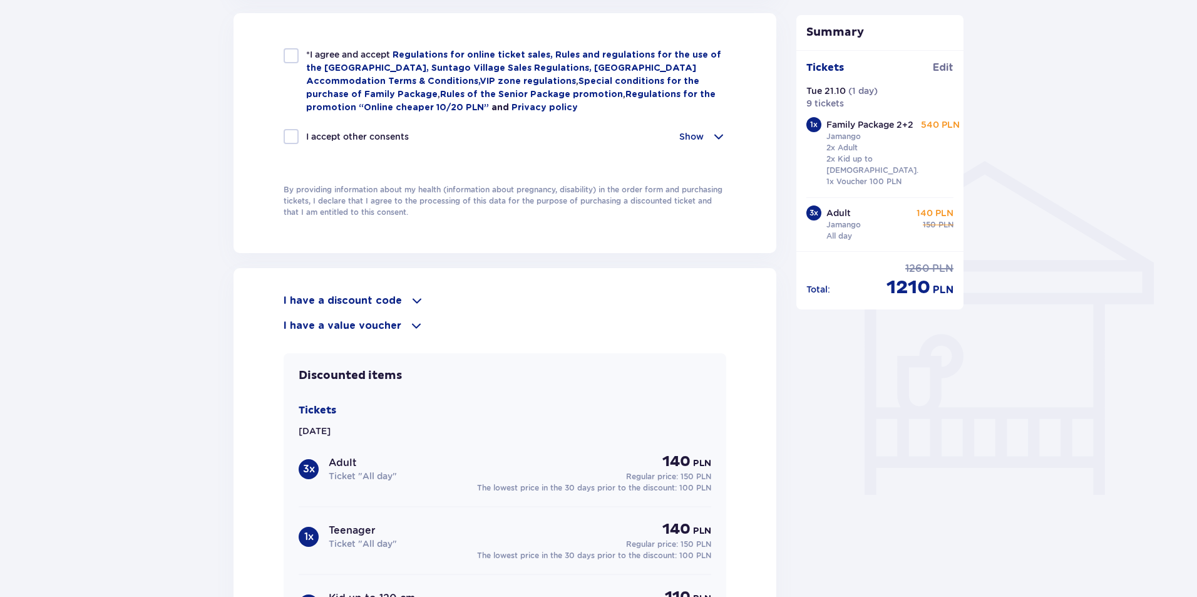
scroll to position [877, 0]
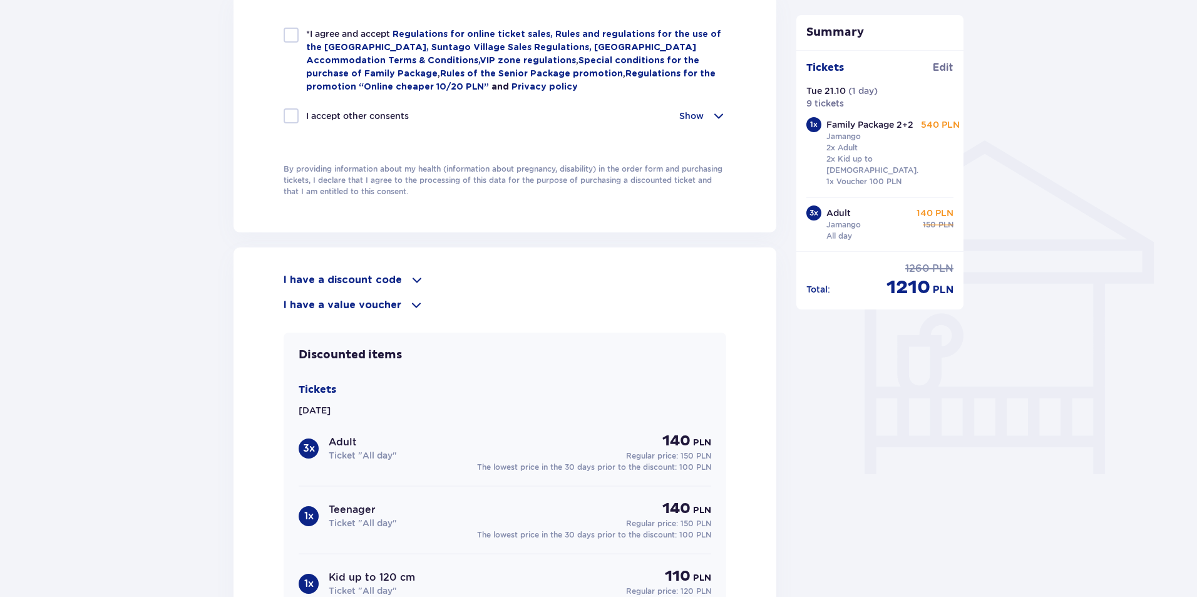
click at [294, 37] on div at bounding box center [291, 35] width 15 height 15
checkbox input "true"
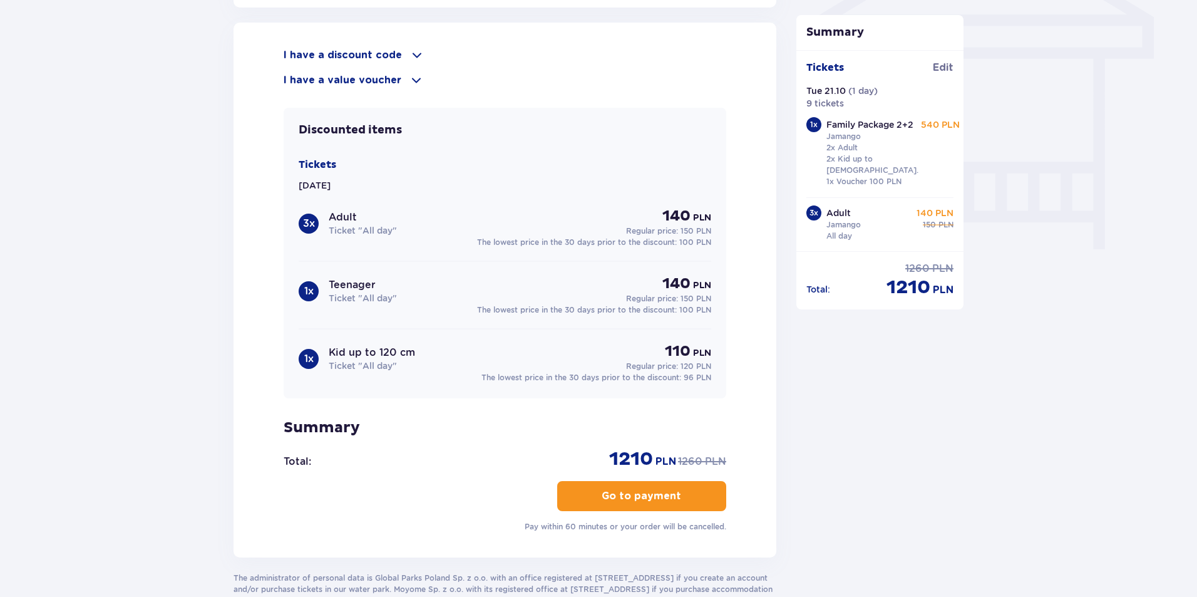
scroll to position [1196, 0]
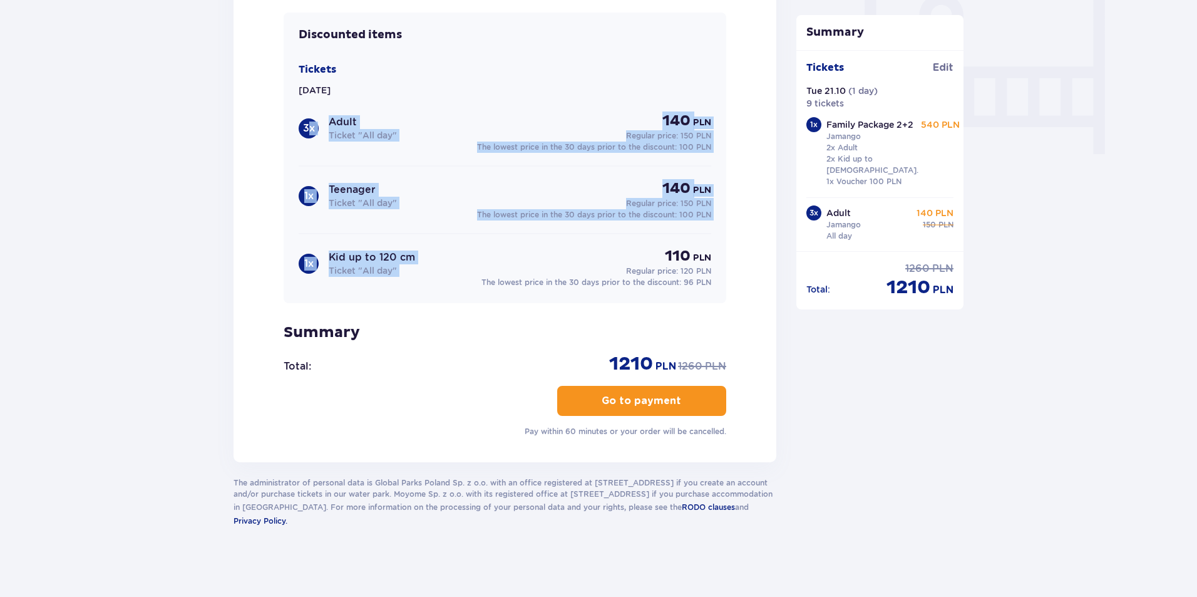
drag, startPoint x: 309, startPoint y: 119, endPoint x: 659, endPoint y: 224, distance: 365.5
click at [659, 224] on div "3 x Adult Ticket "All day" 140 PLN Regular price: 150 PLN The lowest price in t…" at bounding box center [505, 199] width 413 height 177
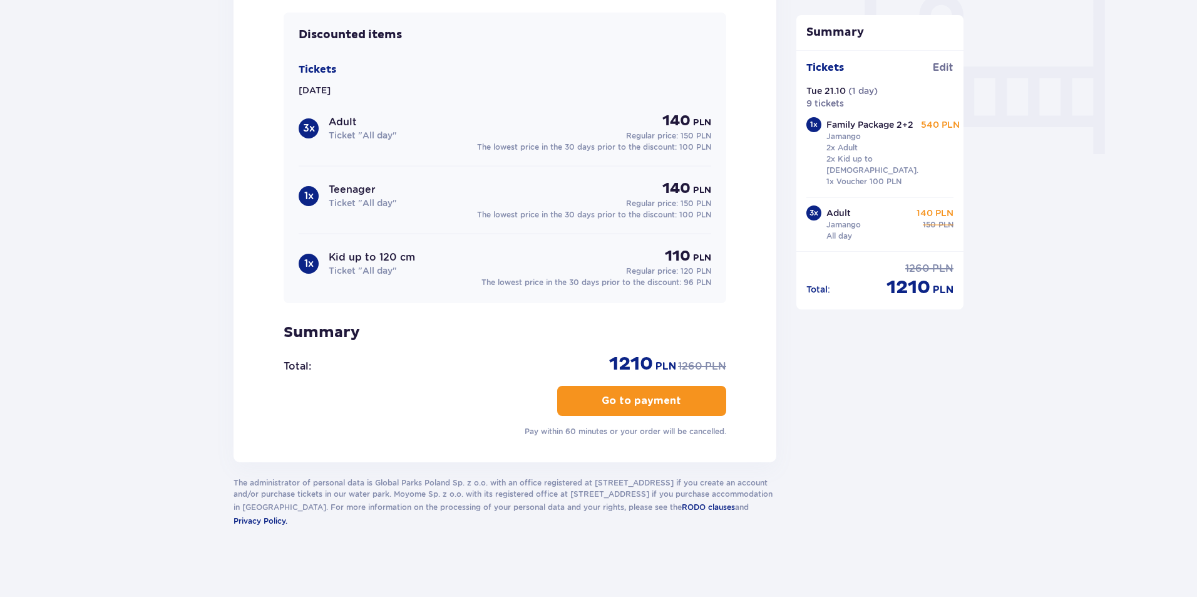
click at [316, 59] on div "Discounted items Tickets Tue 21.10.25 3 x Adult Ticket "All day" 140 PLN Regula…" at bounding box center [505, 158] width 443 height 291
click at [671, 389] on button "Go to payment" at bounding box center [641, 401] width 169 height 30
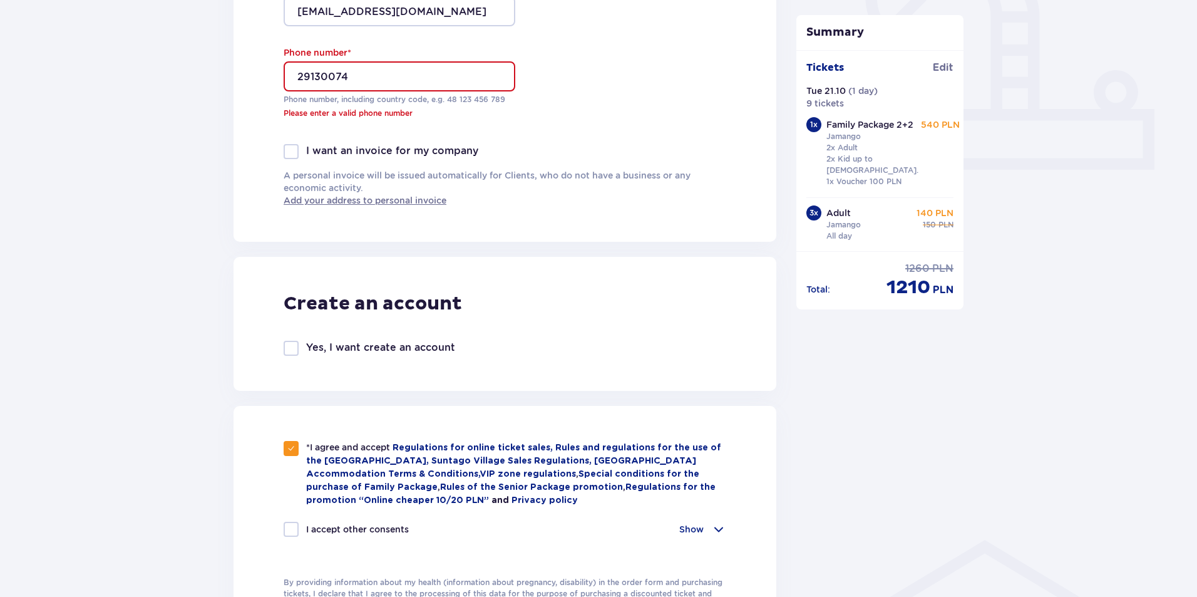
scroll to position [476, 0]
click at [296, 75] on input "29130074" at bounding box center [400, 78] width 232 height 30
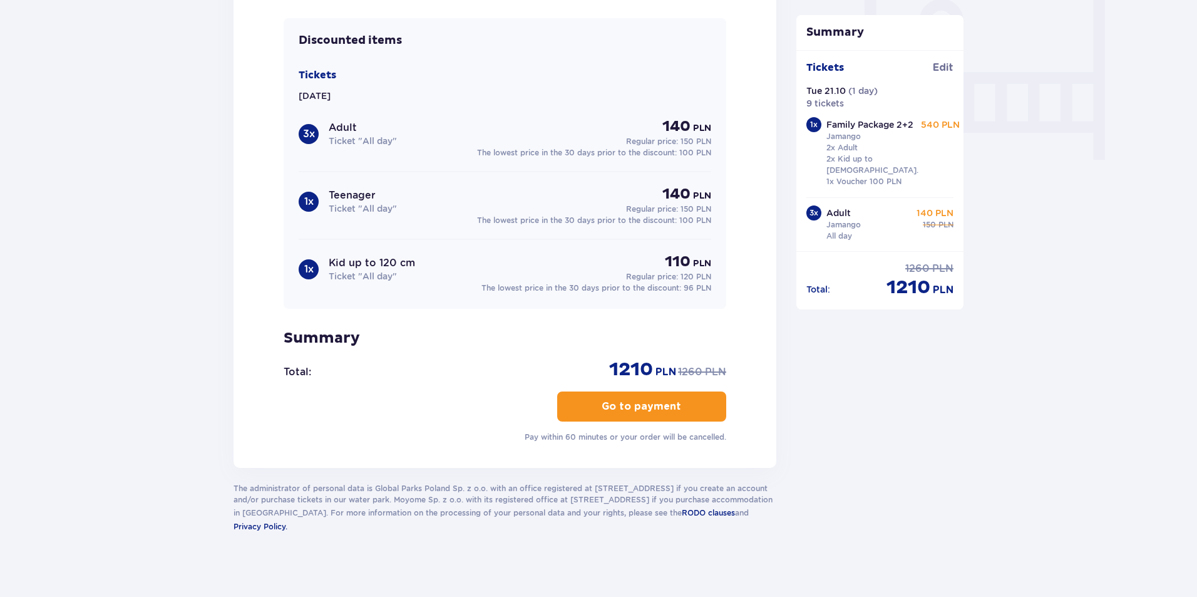
scroll to position [1196, 0]
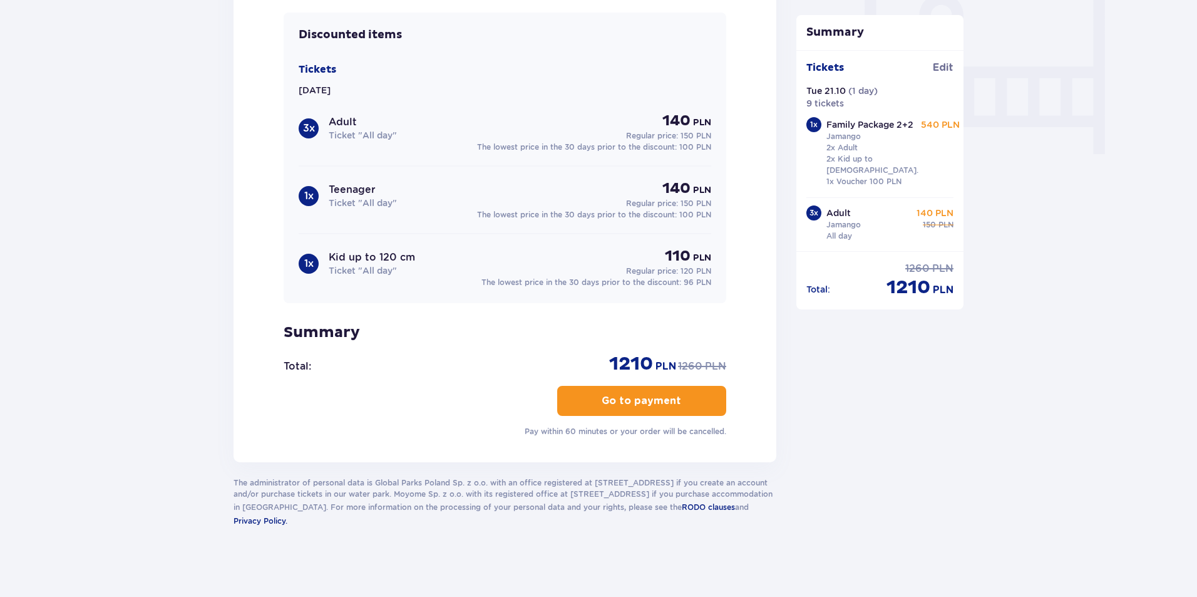
type input "+37129130074"
drag, startPoint x: 641, startPoint y: 384, endPoint x: 651, endPoint y: 393, distance: 12.8
click at [641, 386] on button "Go to payment" at bounding box center [641, 401] width 169 height 30
drag, startPoint x: 660, startPoint y: 429, endPoint x: 758, endPoint y: 435, distance: 98.5
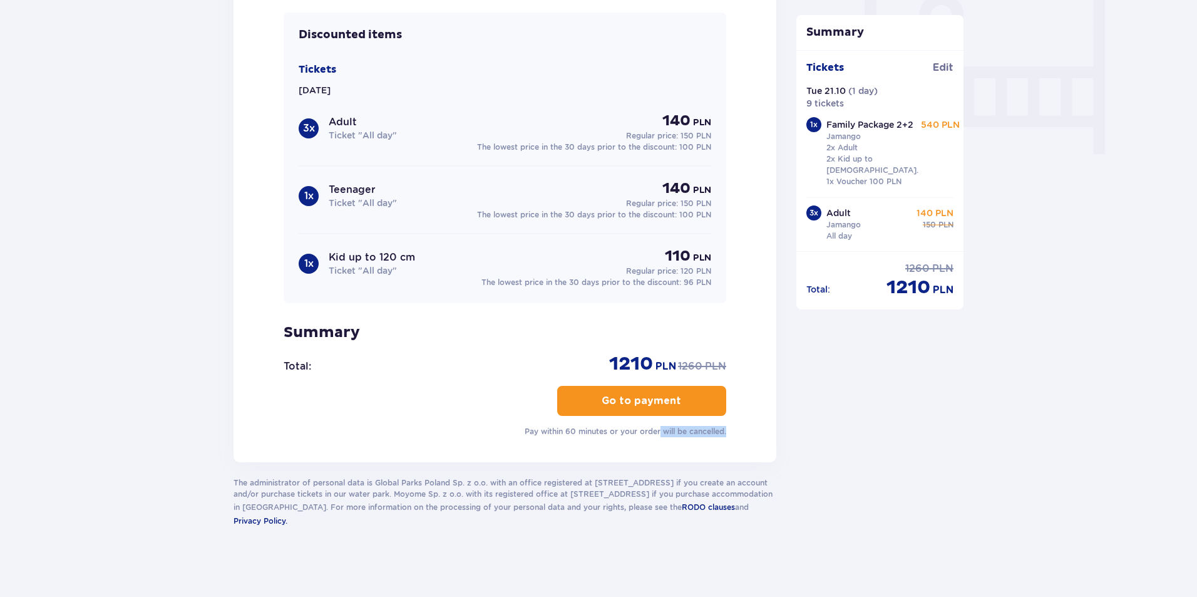
click at [758, 435] on div "I have a discount code Apply I have a value voucher Apply Discounted items Tick…" at bounding box center [505, 194] width 543 height 535
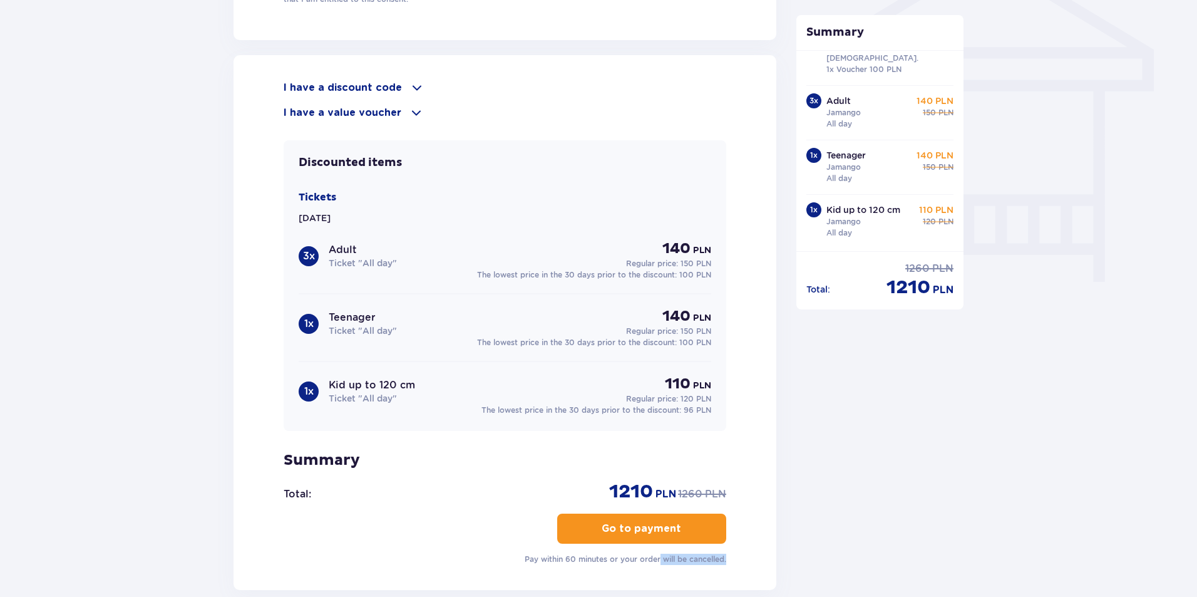
scroll to position [1071, 0]
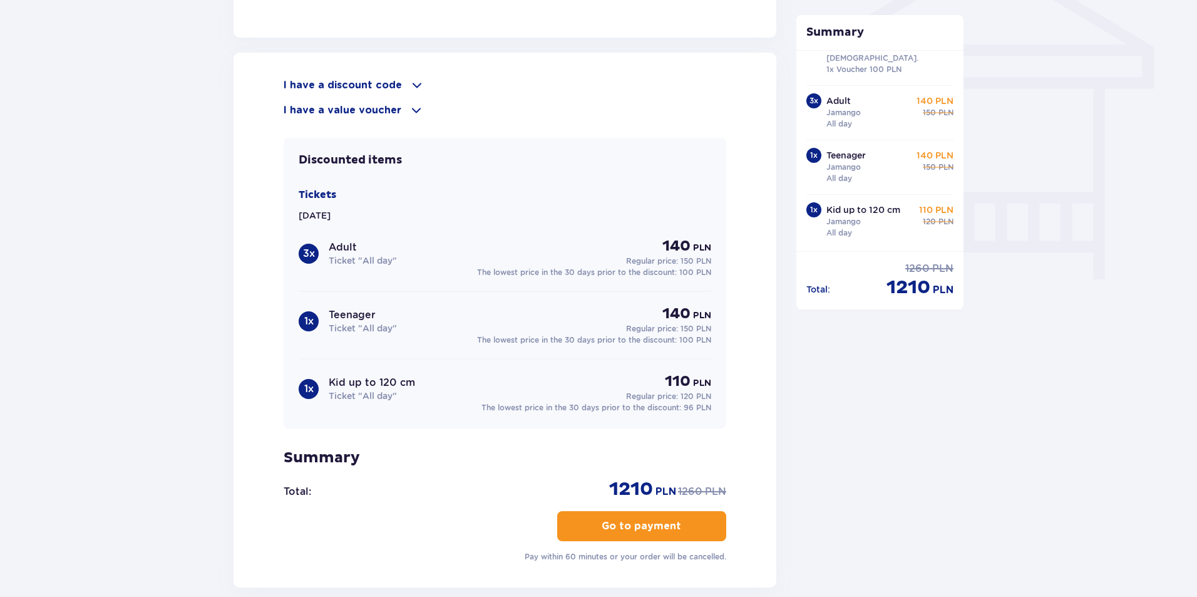
click at [315, 190] on p "Tickets" at bounding box center [318, 195] width 38 height 14
click at [322, 190] on p "Tickets" at bounding box center [318, 195] width 38 height 14
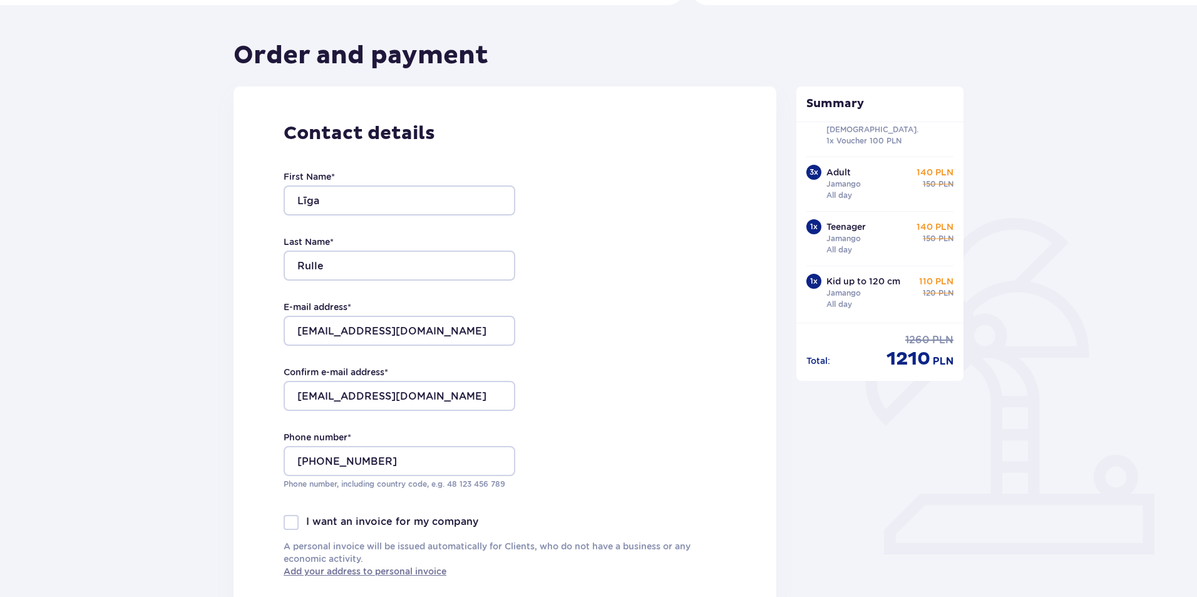
scroll to position [0, 0]
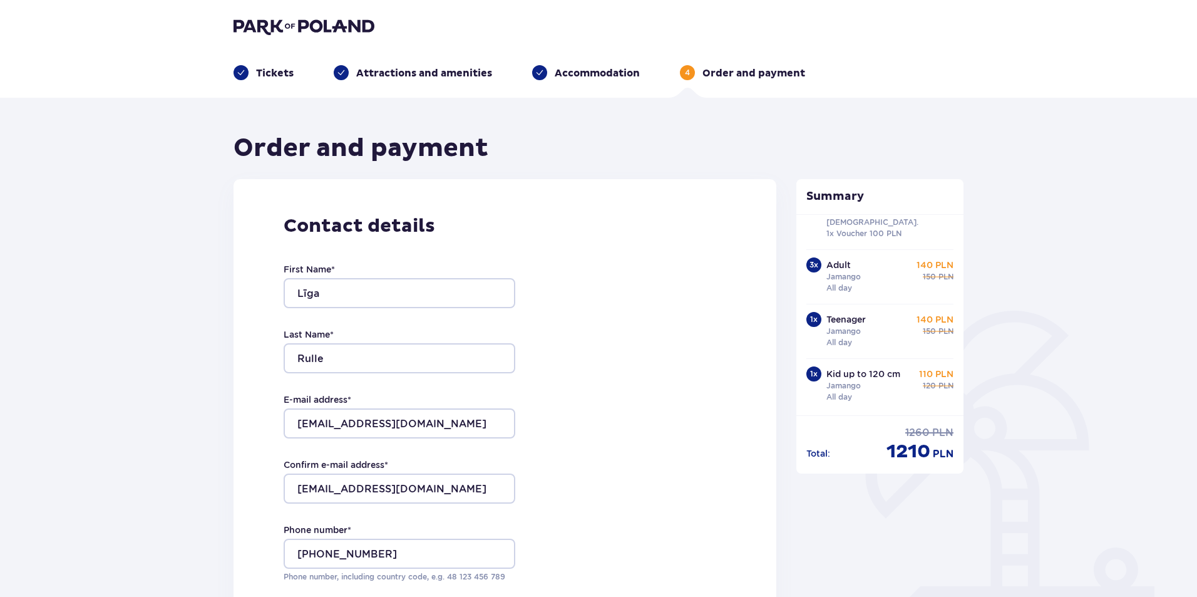
click at [257, 69] on p "Tickets" at bounding box center [275, 73] width 38 height 14
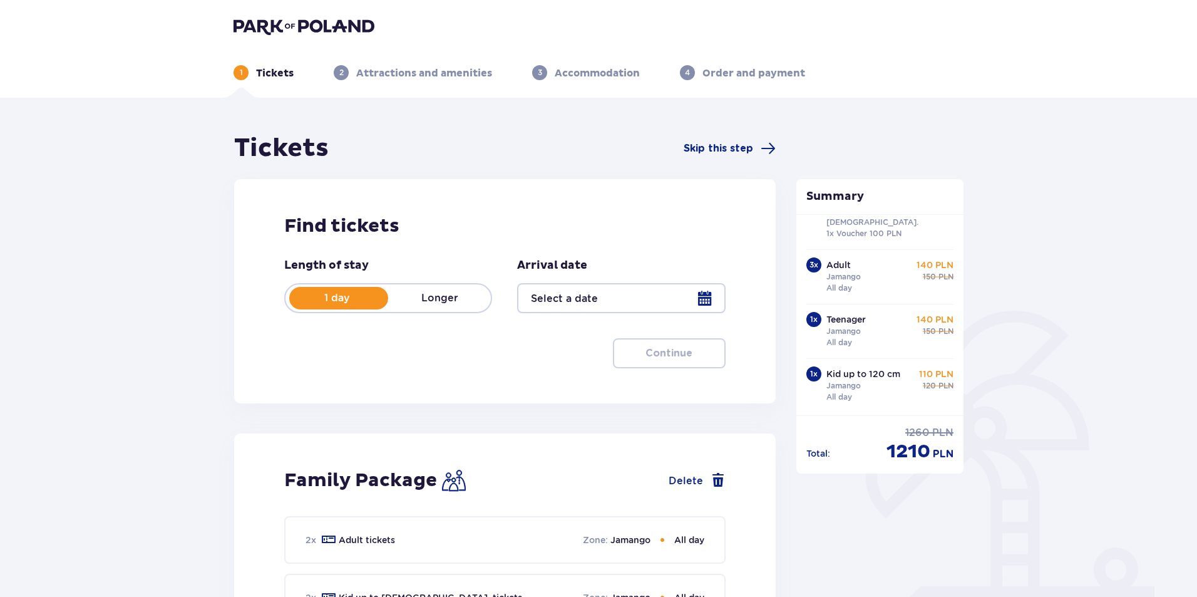
type input "21.10.25"
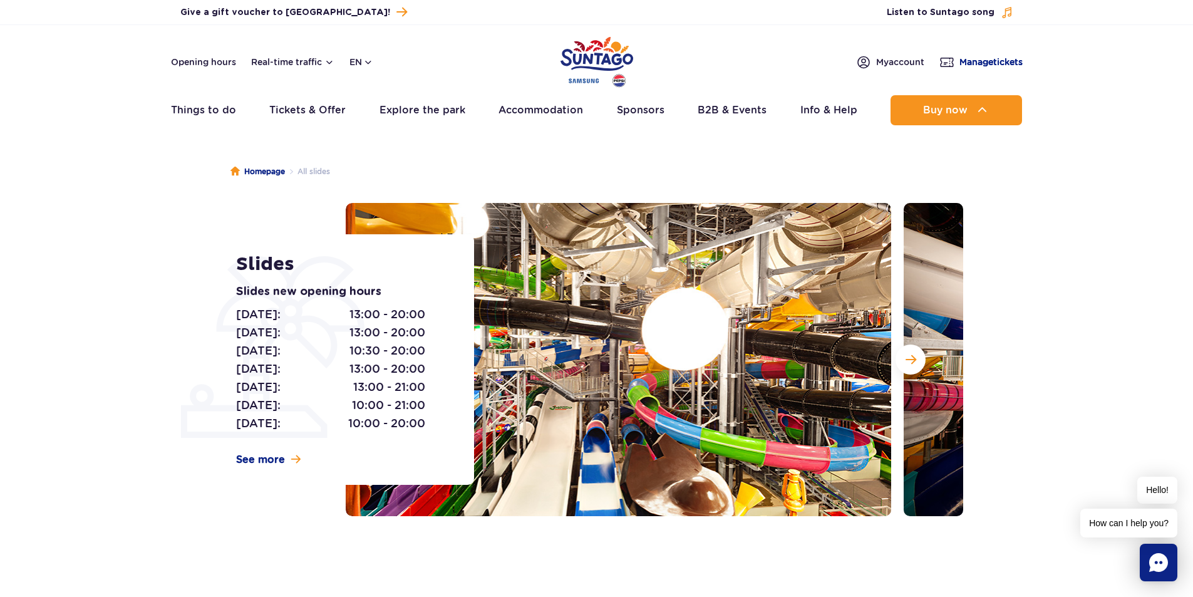
click at [987, 60] on span "Manage tickets" at bounding box center [990, 62] width 63 height 13
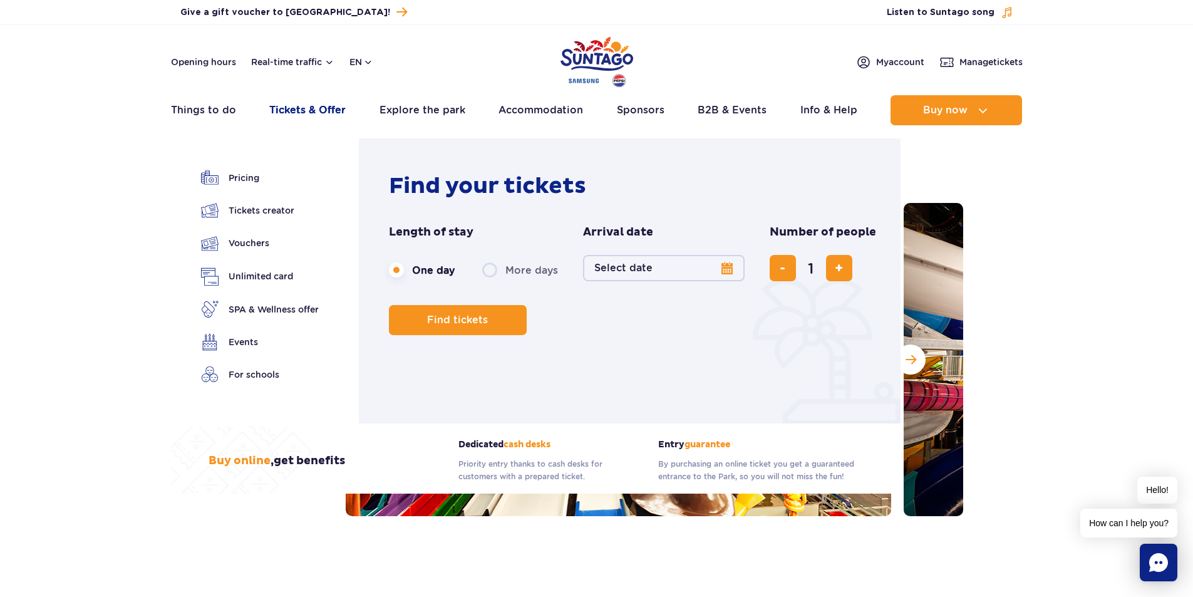
click at [297, 110] on link "Tickets & Offer" at bounding box center [307, 110] width 76 height 30
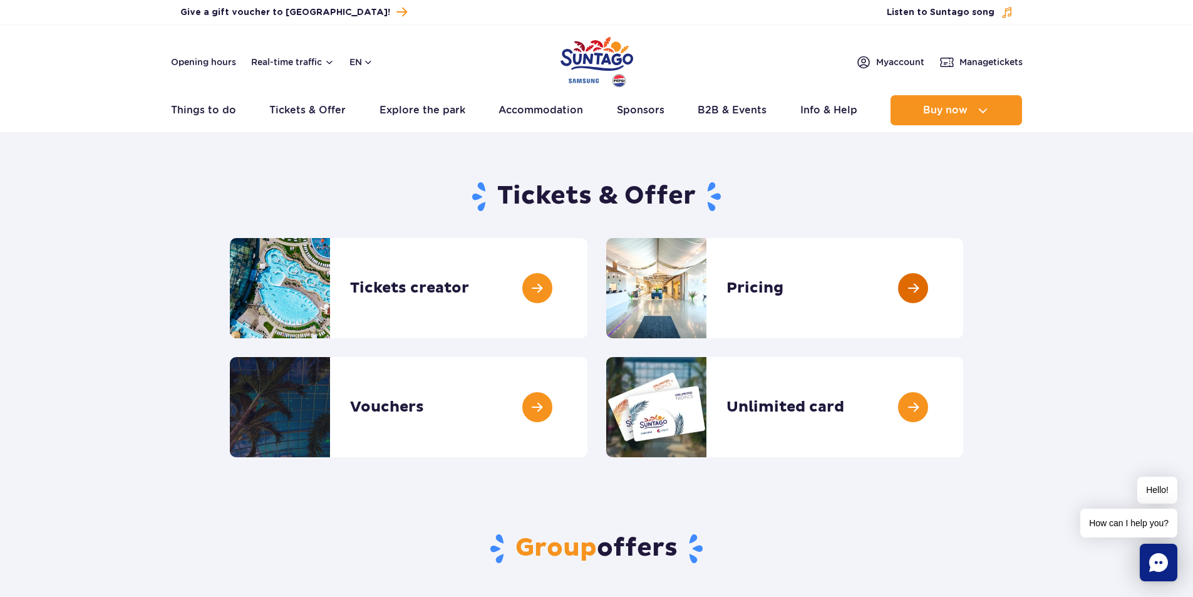
click at [963, 296] on link at bounding box center [963, 288] width 0 height 100
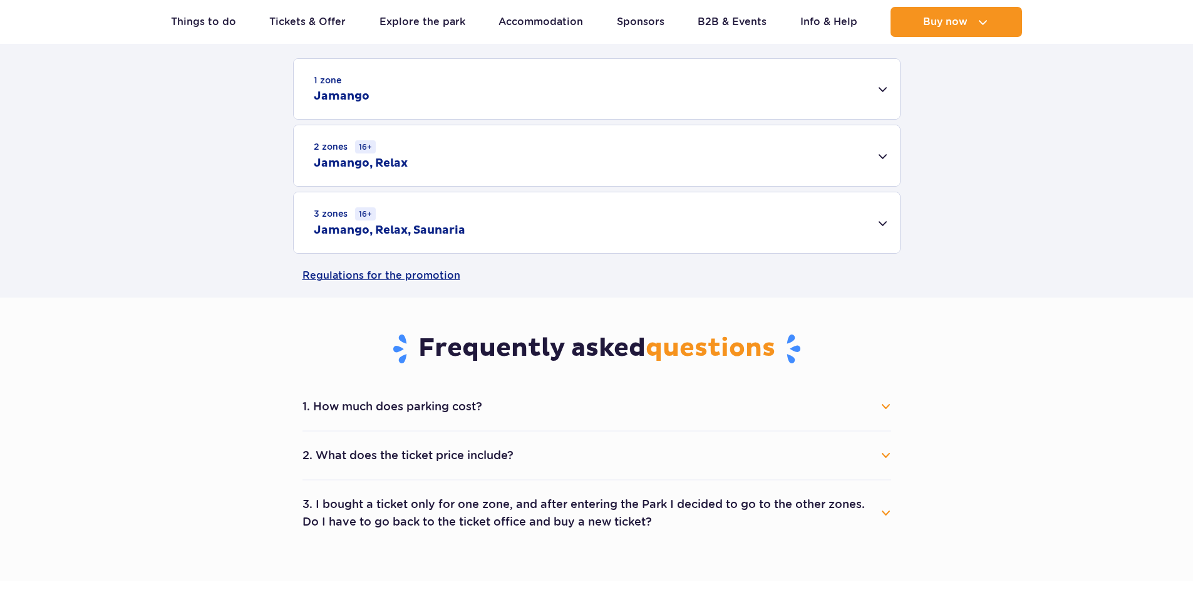
scroll to position [438, 0]
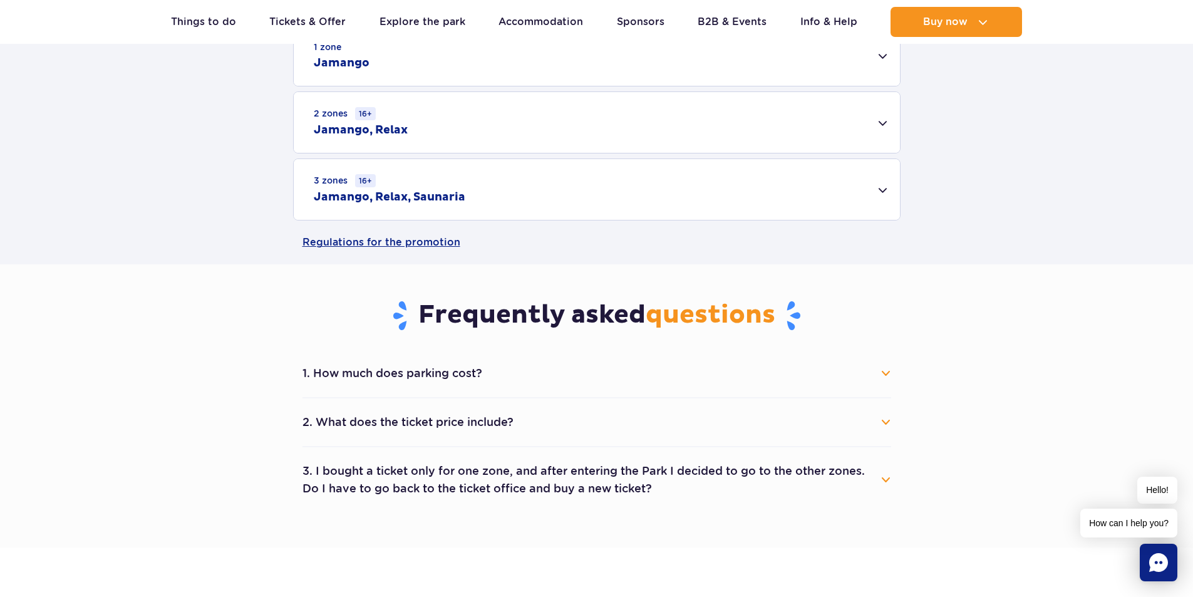
click at [870, 61] on div "1 zone Jamango" at bounding box center [597, 56] width 606 height 60
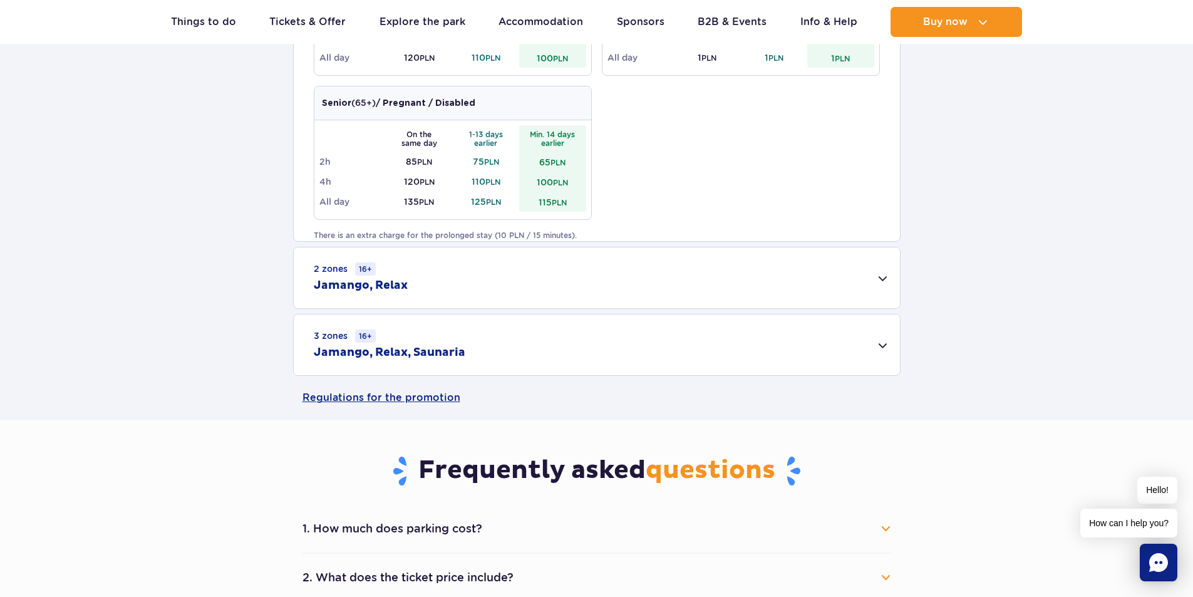
scroll to position [751, 0]
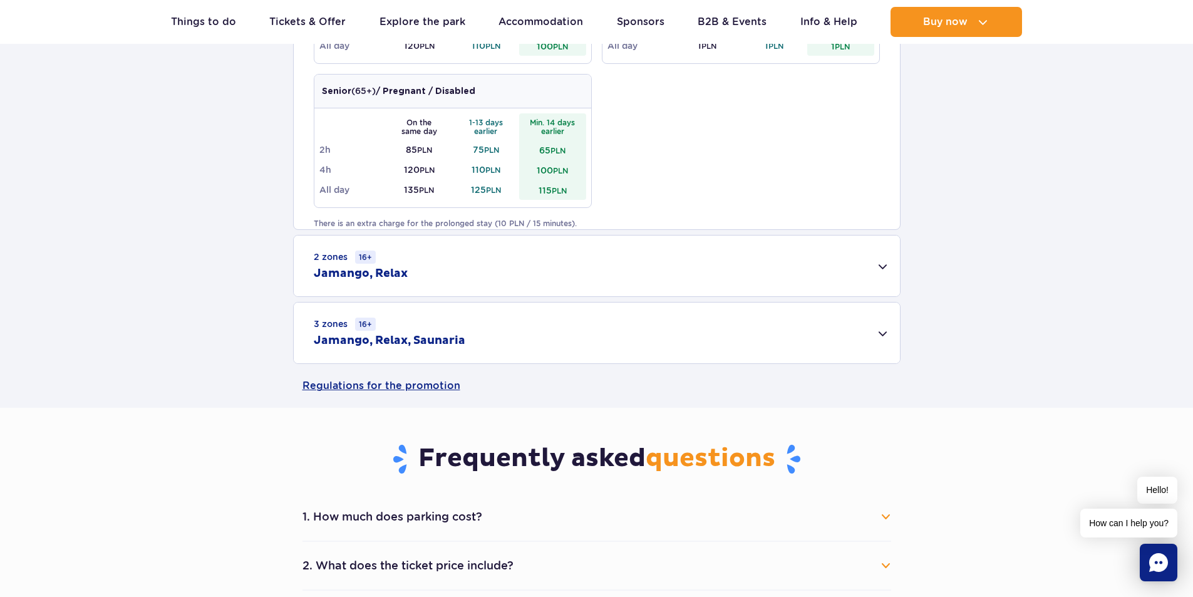
click at [880, 266] on div "2 zones 16+ [GEOGRAPHIC_DATA], Relax" at bounding box center [597, 265] width 606 height 61
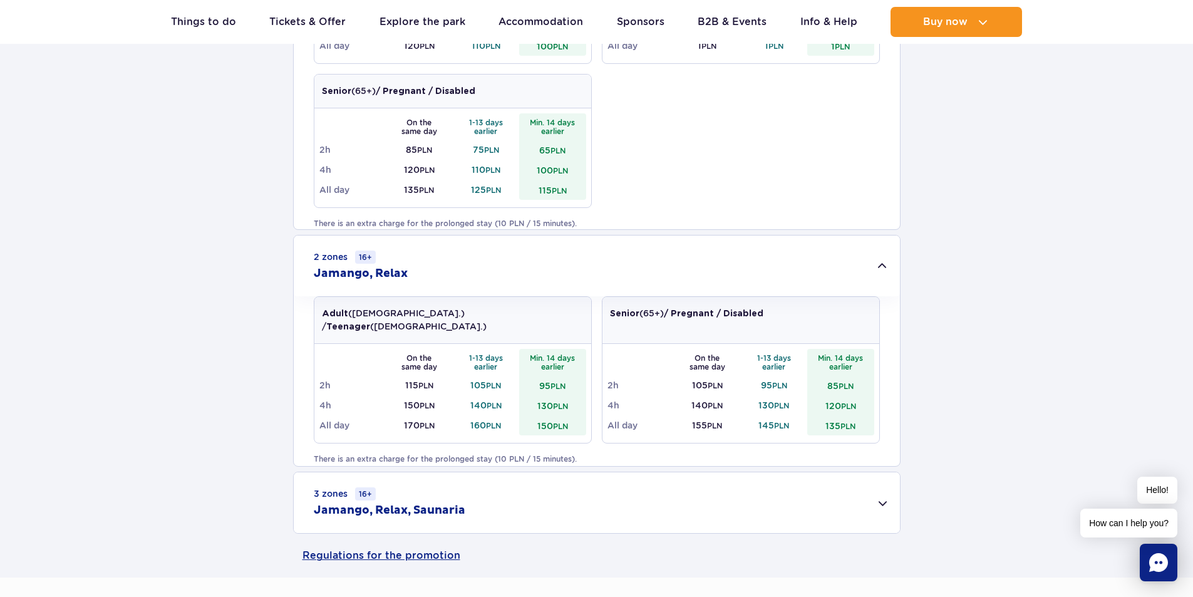
click at [887, 505] on div "3 zones 16+ Jamango, Relax, Saunaria" at bounding box center [597, 502] width 606 height 61
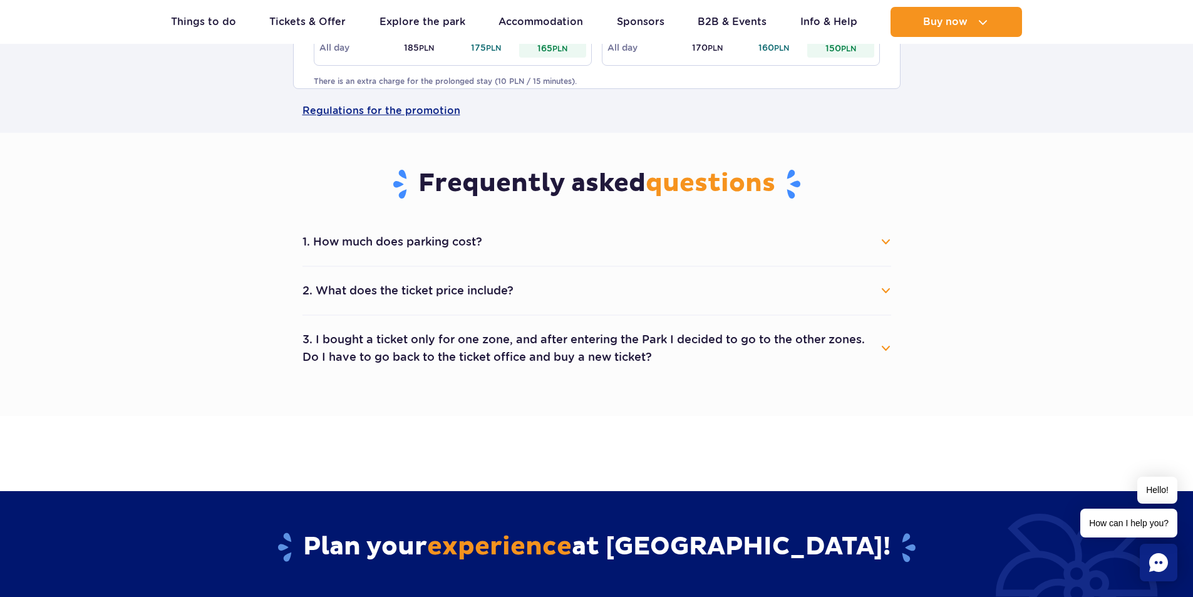
scroll to position [1377, 0]
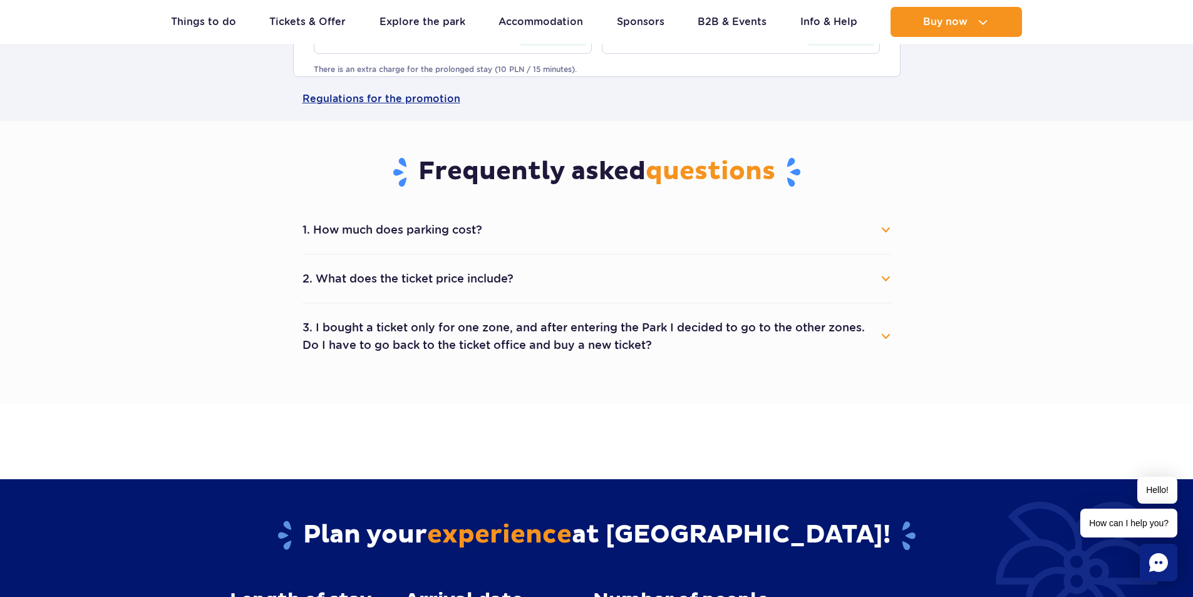
click at [883, 232] on button "1. How much does parking cost?" at bounding box center [596, 230] width 589 height 28
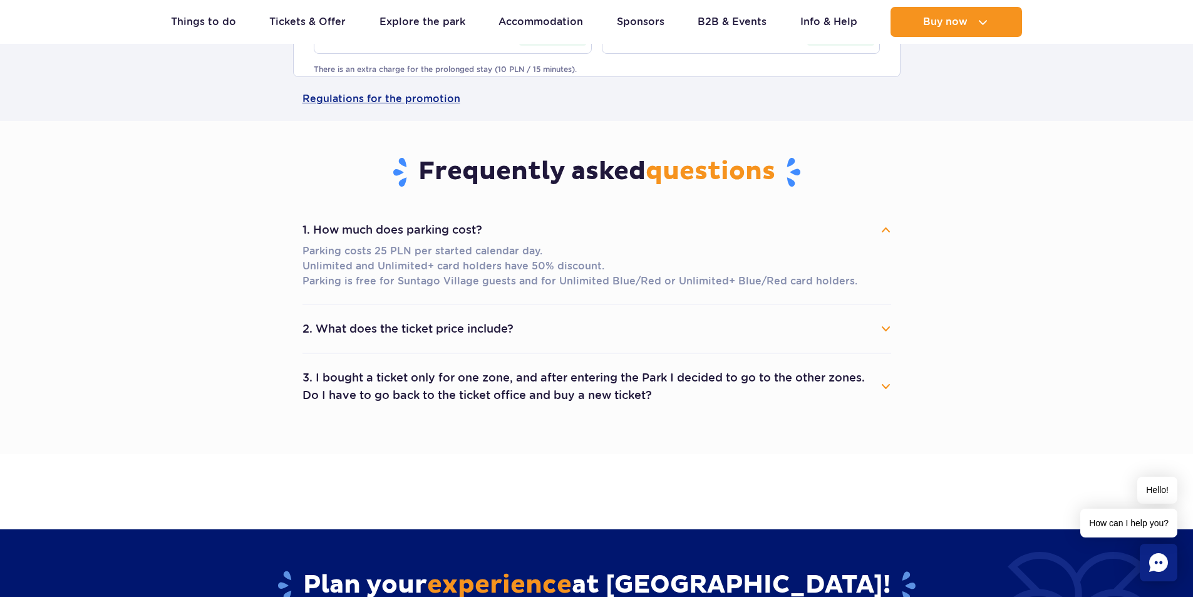
click at [883, 232] on button "1. How much does parking cost?" at bounding box center [596, 230] width 589 height 28
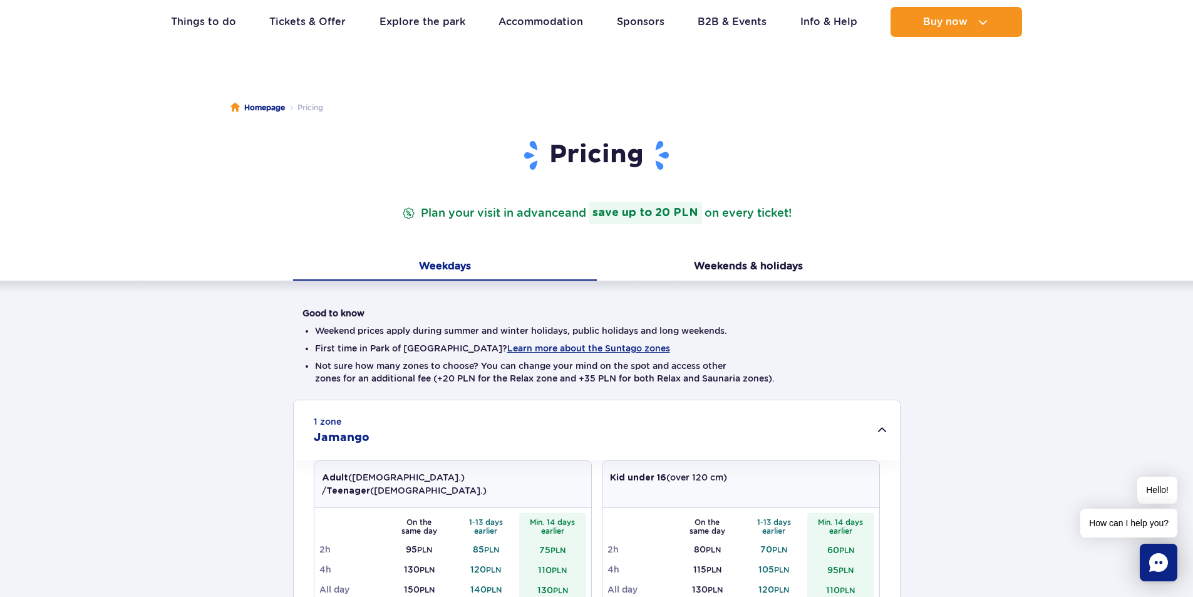
scroll to position [0, 0]
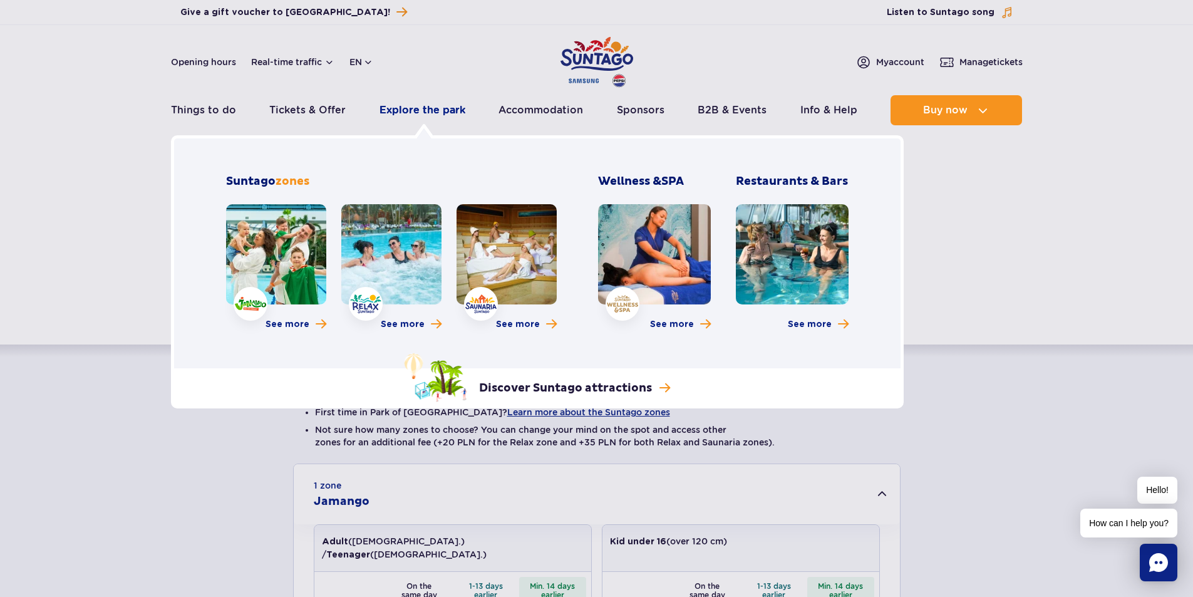
click at [405, 110] on link "Explore the park" at bounding box center [422, 110] width 86 height 30
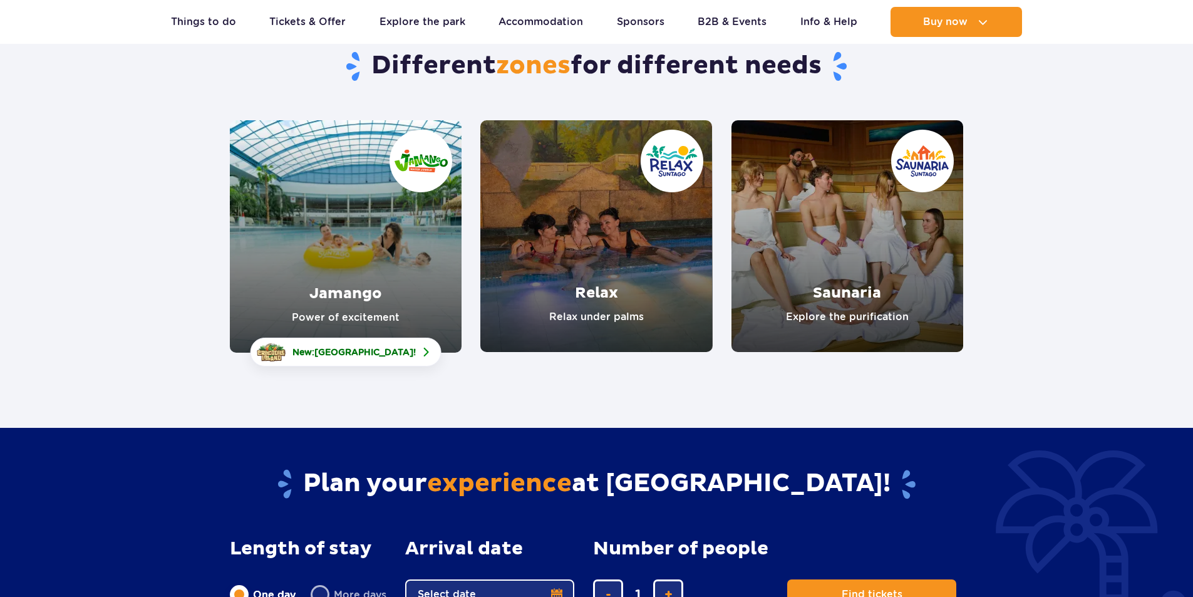
scroll to position [125, 0]
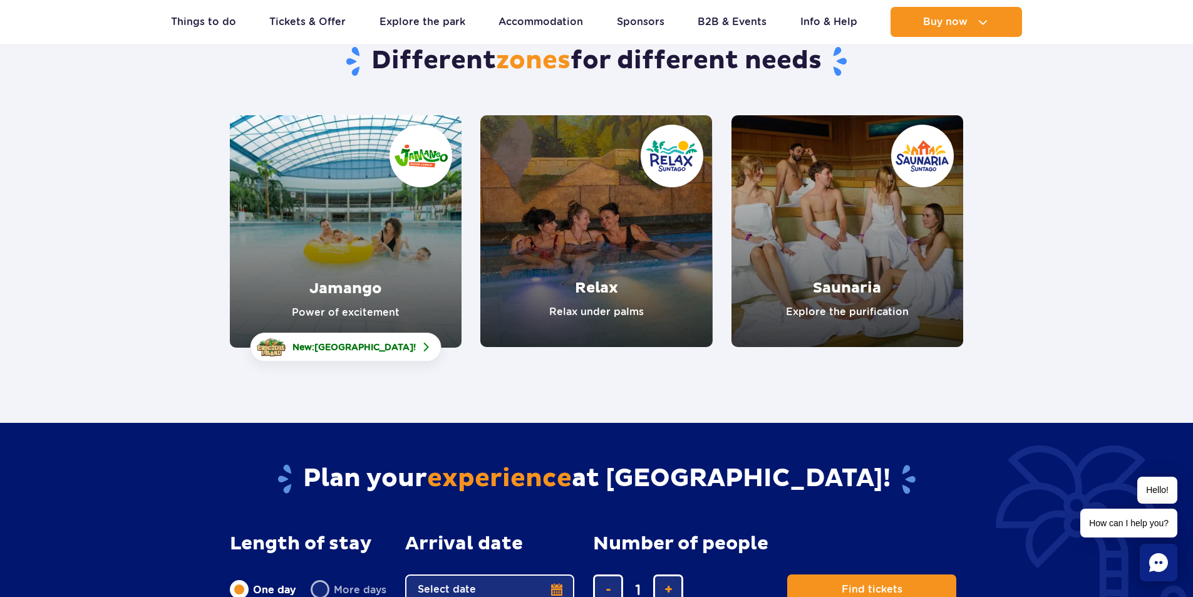
click at [598, 254] on link "Relax" at bounding box center [596, 231] width 232 height 232
click at [902, 148] on link "Saunaria" at bounding box center [847, 231] width 232 height 232
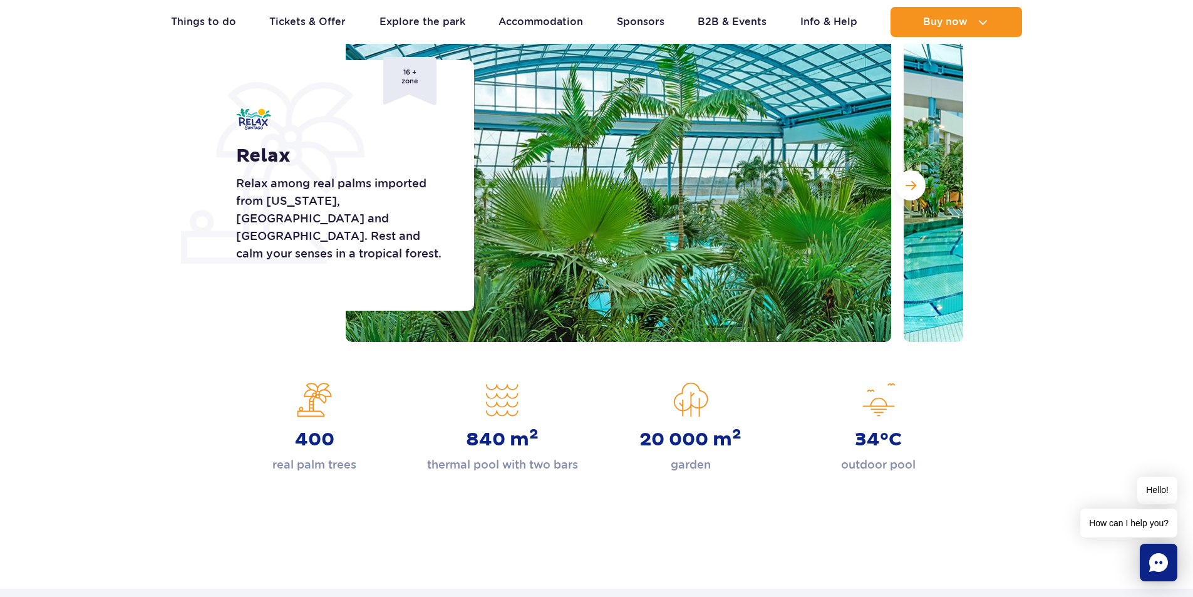
scroll to position [188, 0]
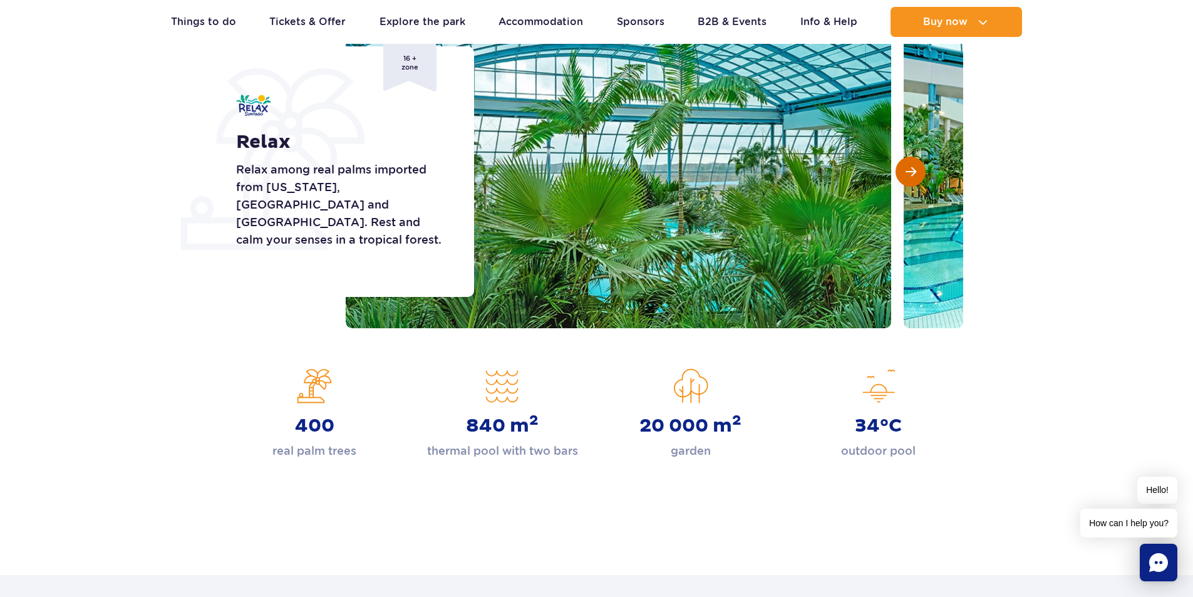
click at [908, 166] on span "Next slide" at bounding box center [910, 171] width 11 height 11
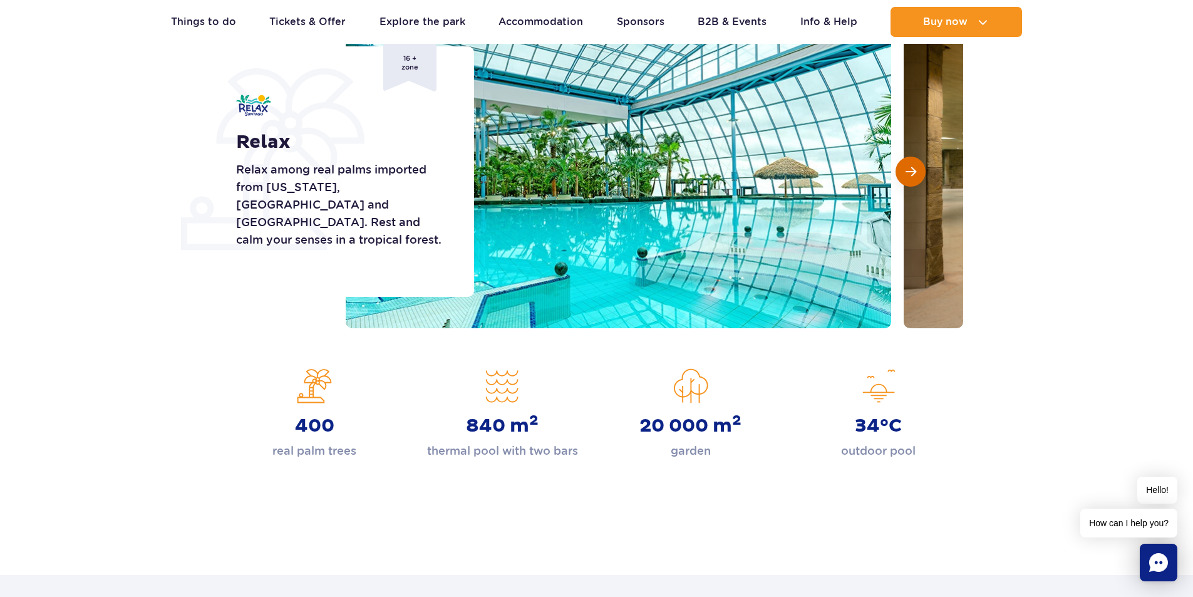
click at [908, 166] on span "Next slide" at bounding box center [910, 171] width 11 height 11
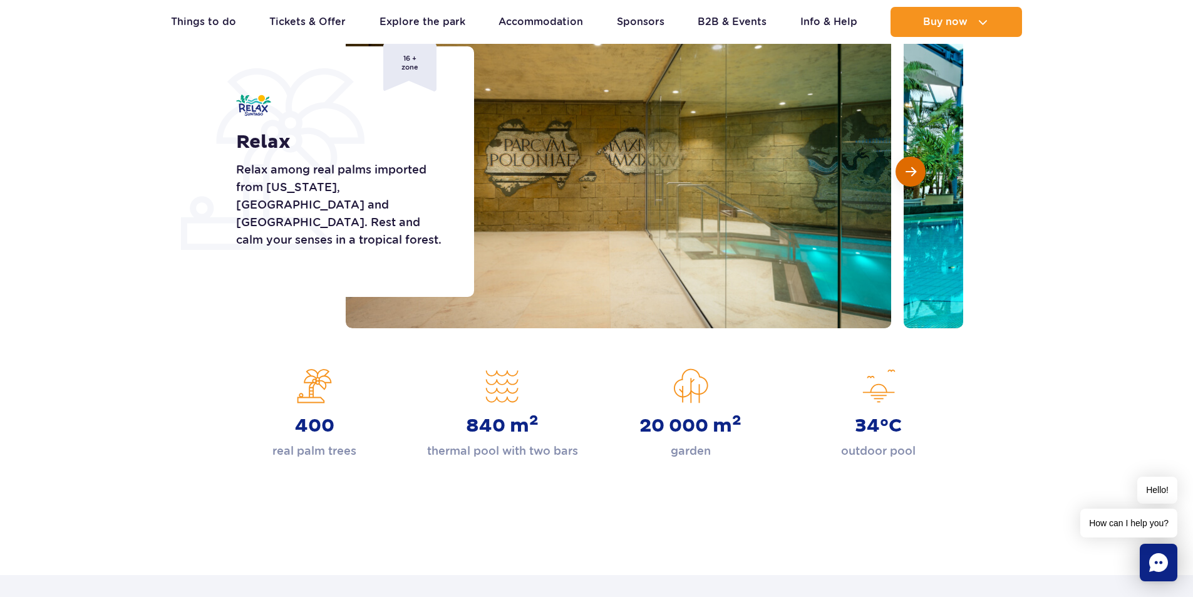
click at [908, 166] on span "Next slide" at bounding box center [910, 171] width 11 height 11
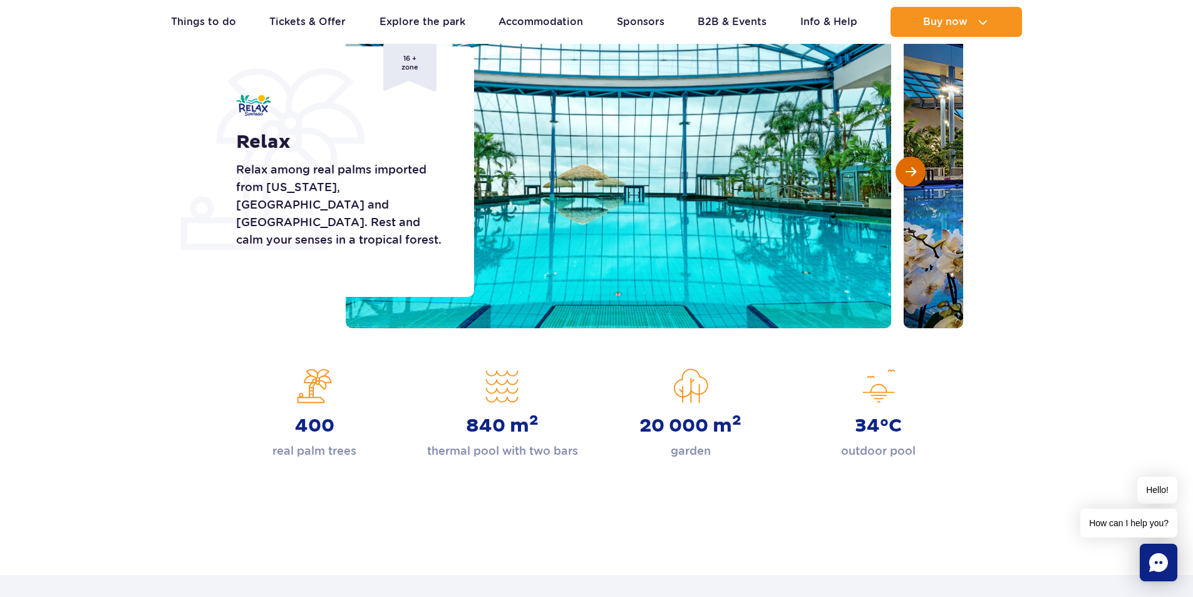
click at [908, 166] on span "Next slide" at bounding box center [910, 171] width 11 height 11
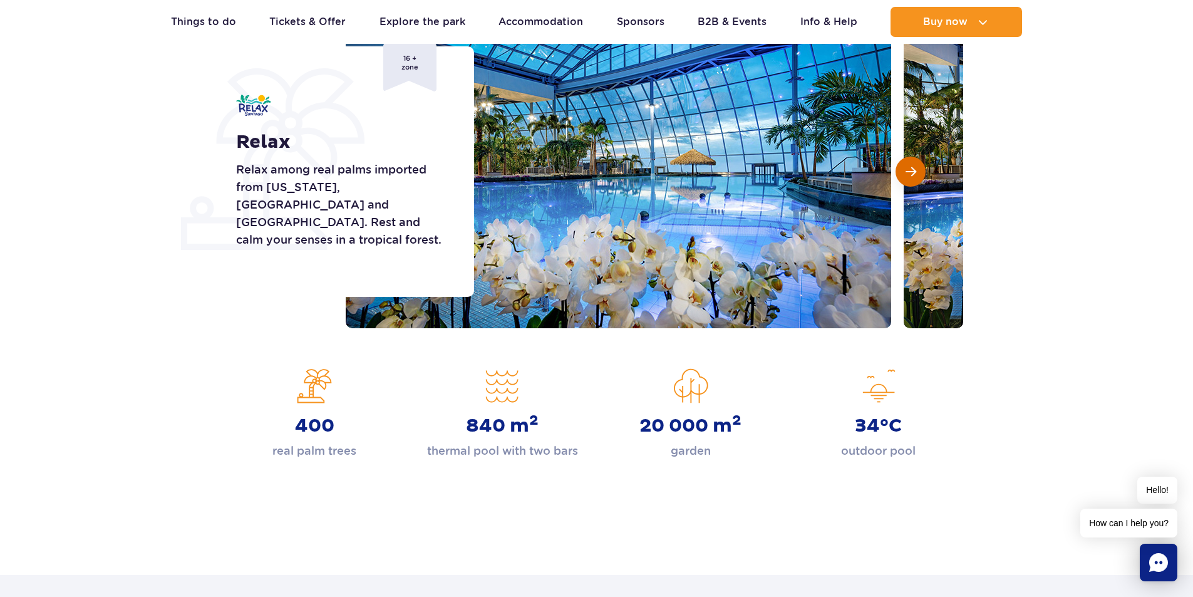
click at [908, 166] on span "Next slide" at bounding box center [910, 171] width 11 height 11
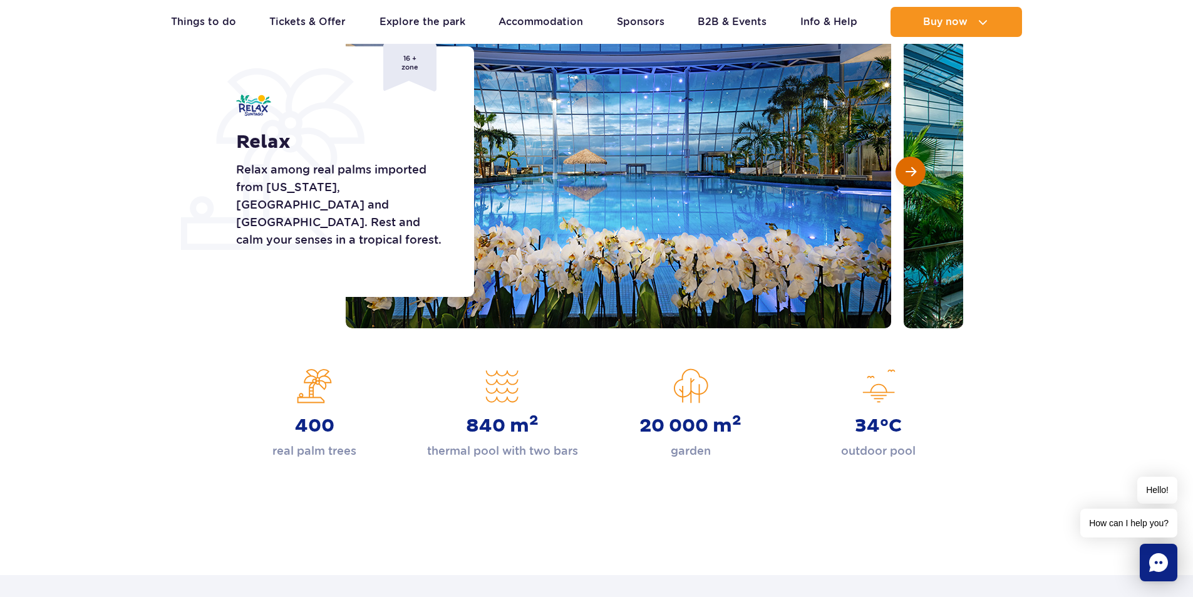
click at [908, 166] on span "Next slide" at bounding box center [910, 171] width 11 height 11
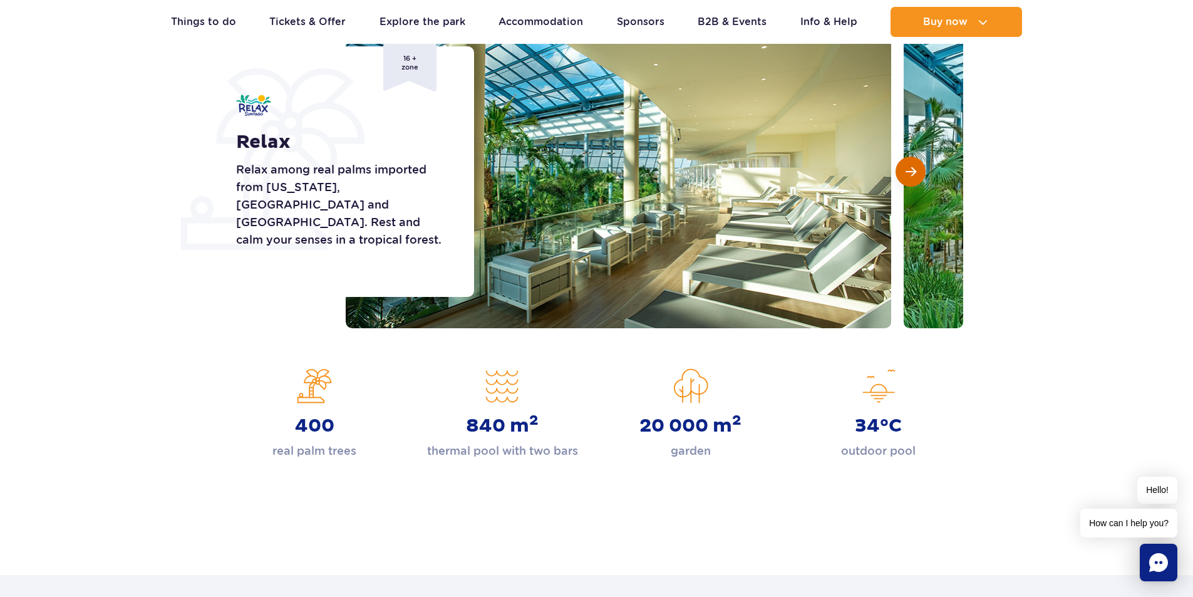
click at [908, 166] on span "Next slide" at bounding box center [910, 171] width 11 height 11
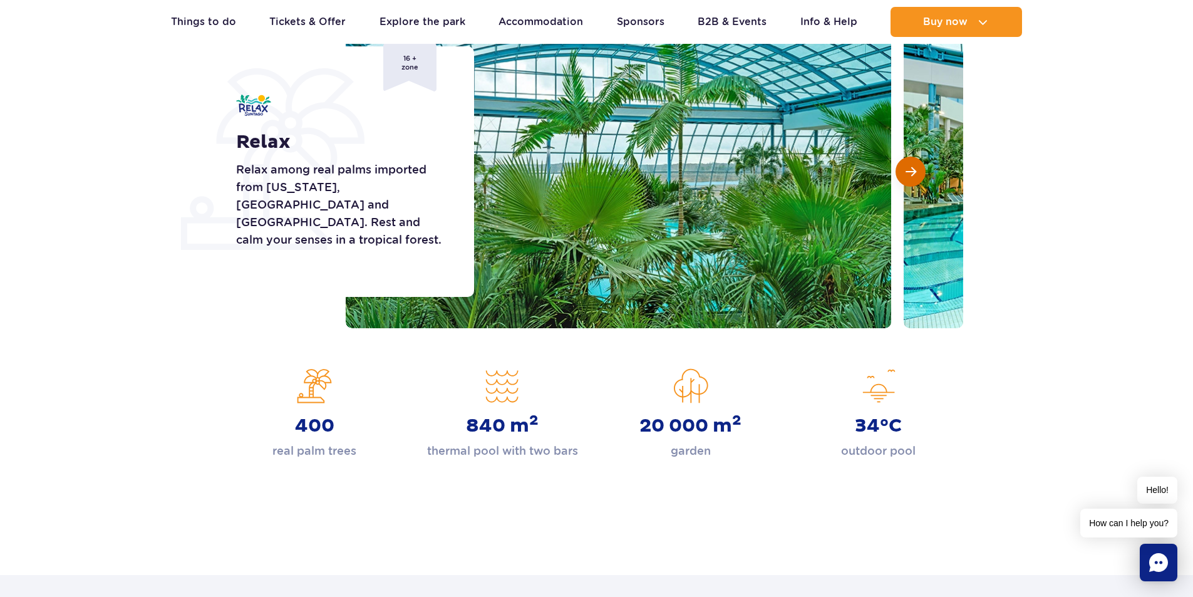
click at [908, 166] on span "Next slide" at bounding box center [910, 171] width 11 height 11
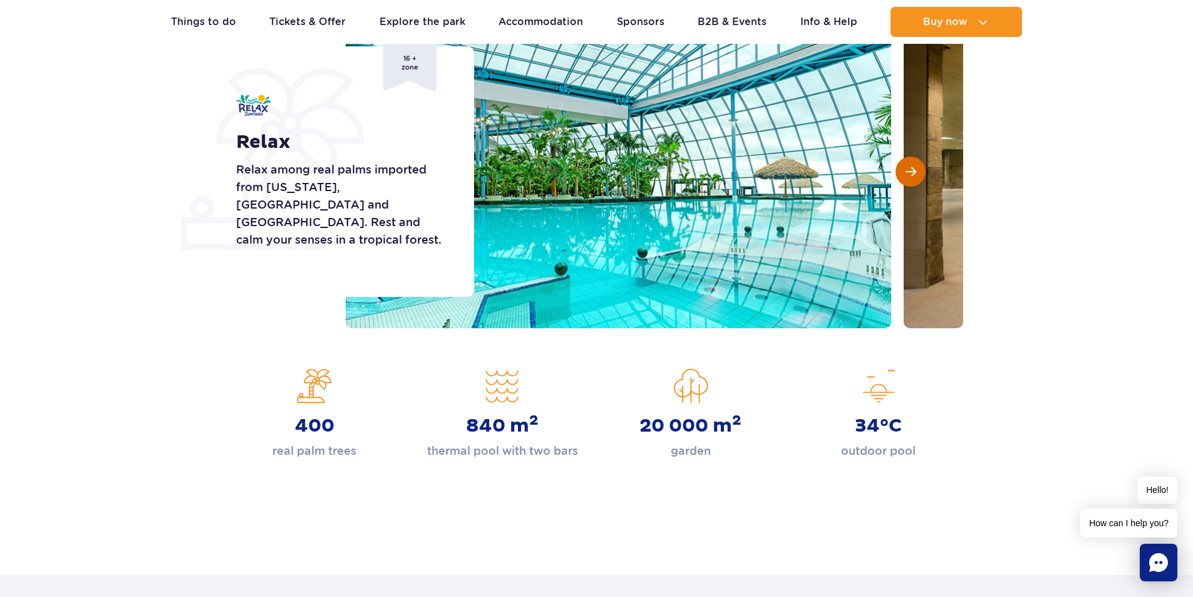
click at [908, 166] on span "Next slide" at bounding box center [910, 171] width 11 height 11
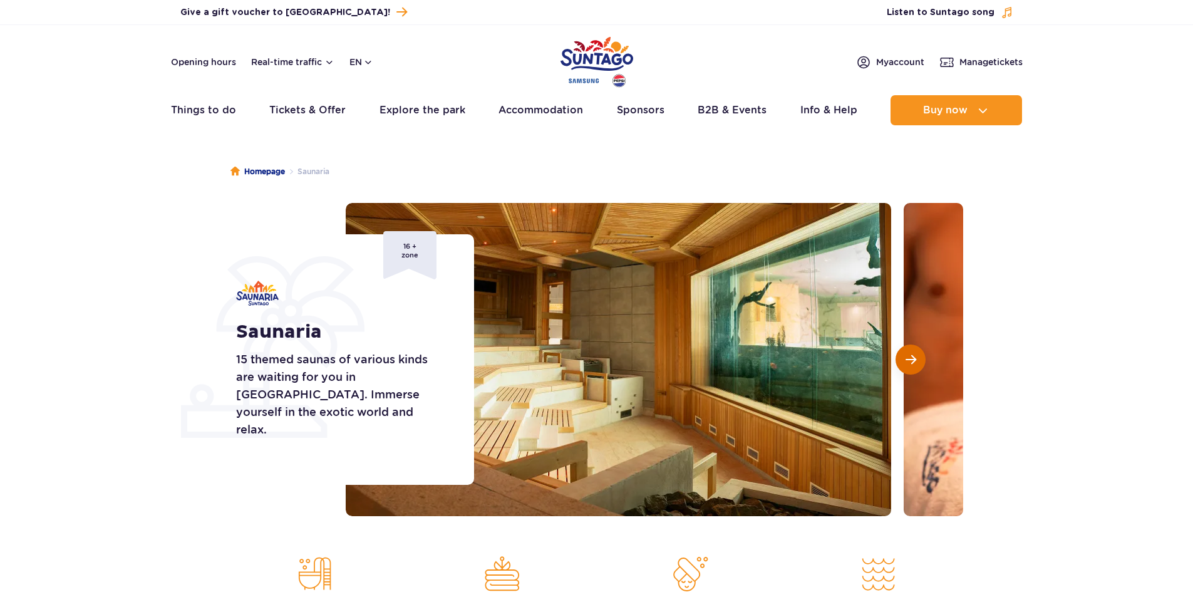
click at [913, 360] on span "Next slide" at bounding box center [910, 359] width 11 height 11
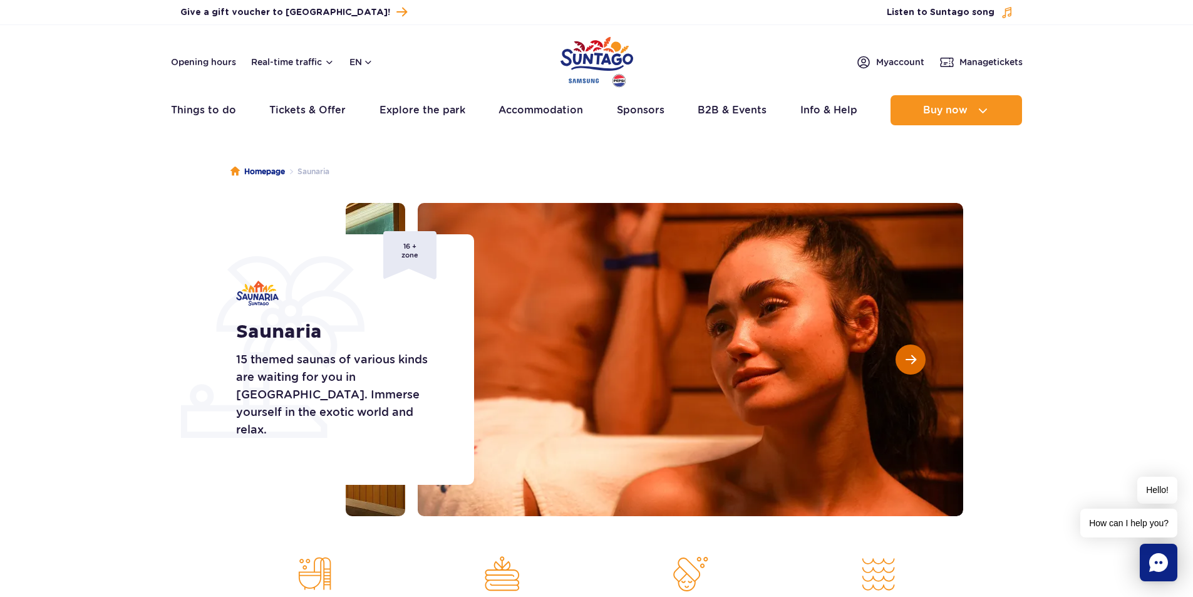
click at [913, 360] on span "Next slide" at bounding box center [910, 359] width 11 height 11
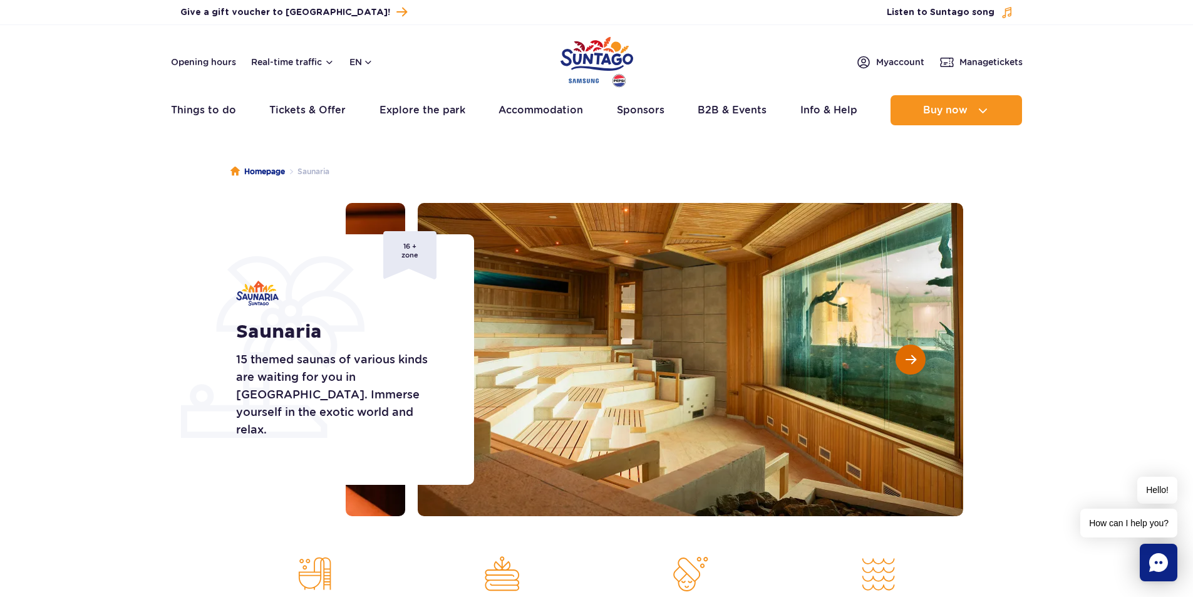
click at [913, 360] on span "Next slide" at bounding box center [910, 359] width 11 height 11
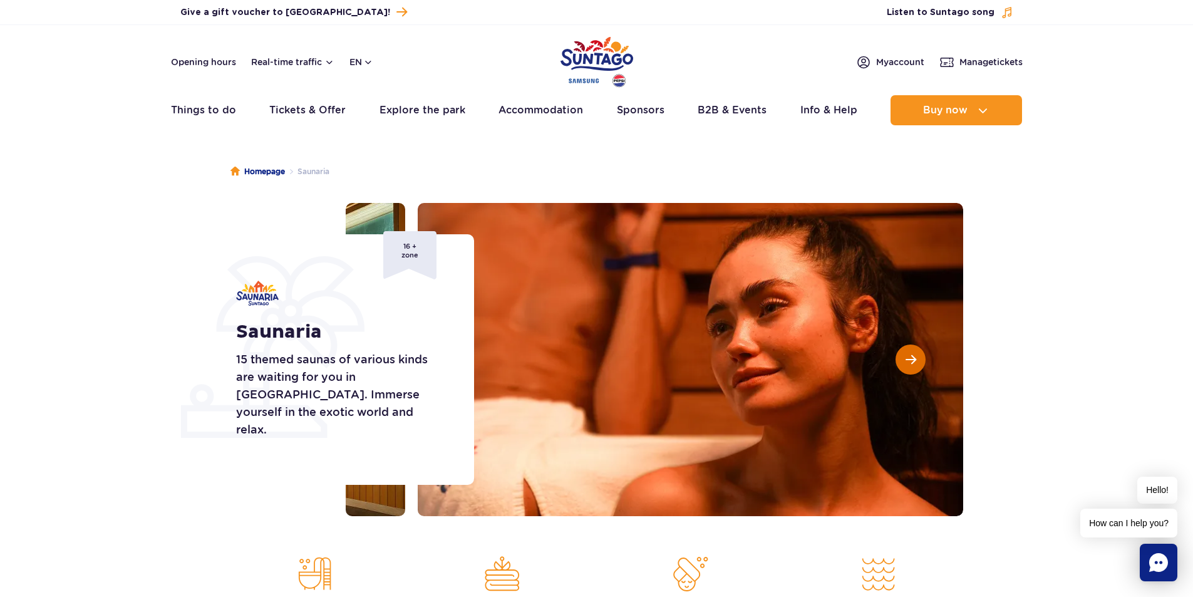
click at [913, 360] on span "Next slide" at bounding box center [910, 359] width 11 height 11
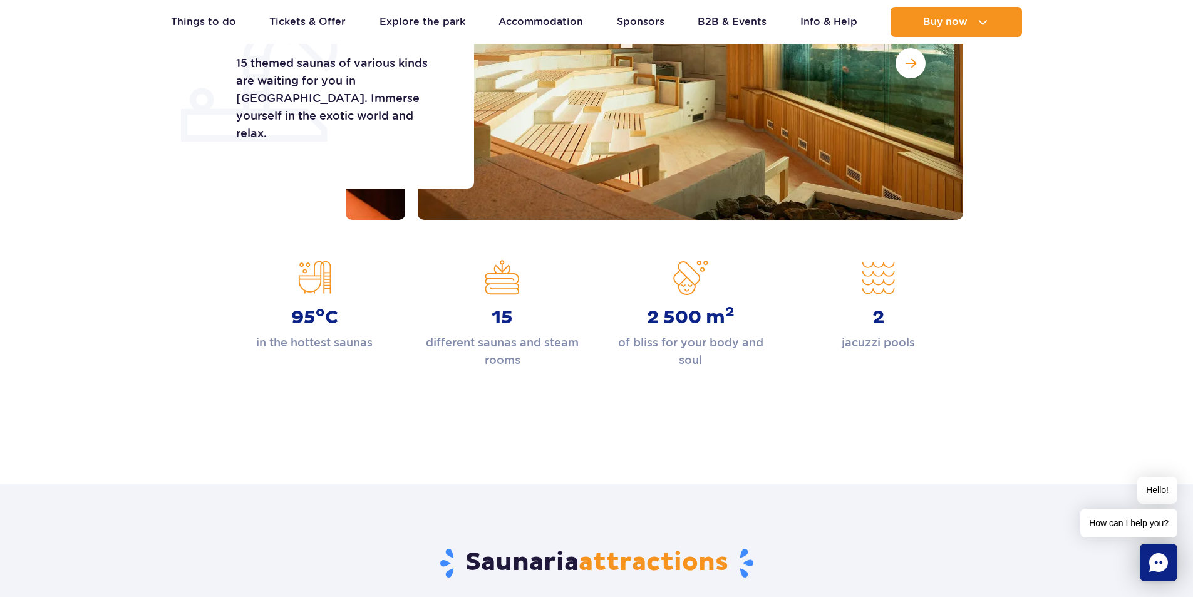
scroll to position [313, 0]
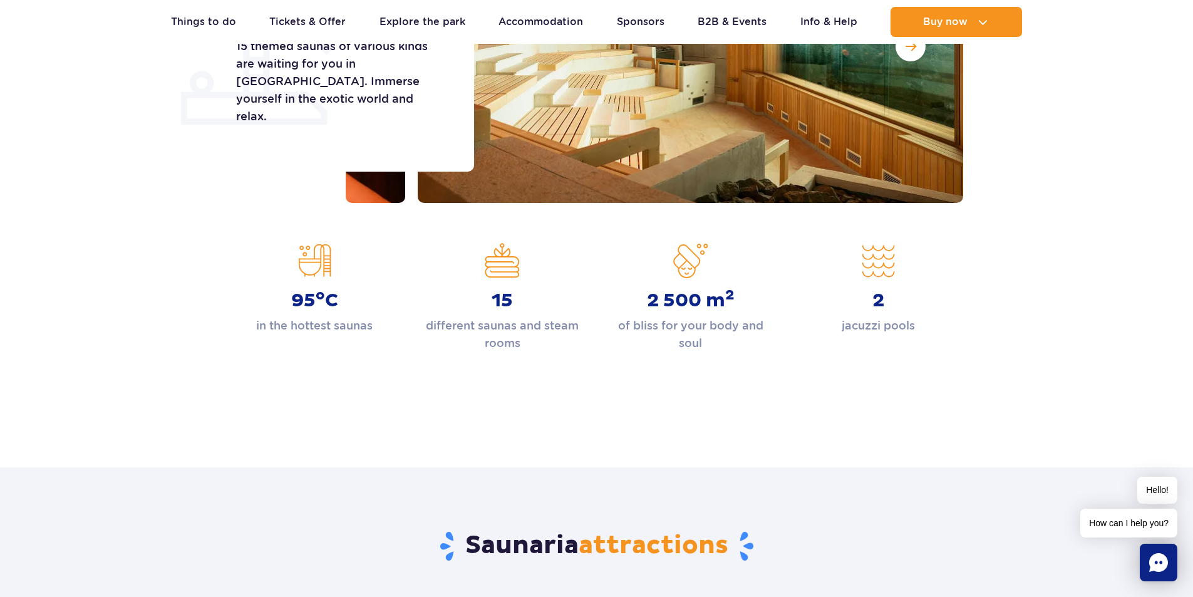
click at [507, 326] on p "different saunas and steam rooms" at bounding box center [502, 334] width 169 height 35
click at [497, 261] on div "15 different saunas and steam rooms" at bounding box center [502, 297] width 169 height 109
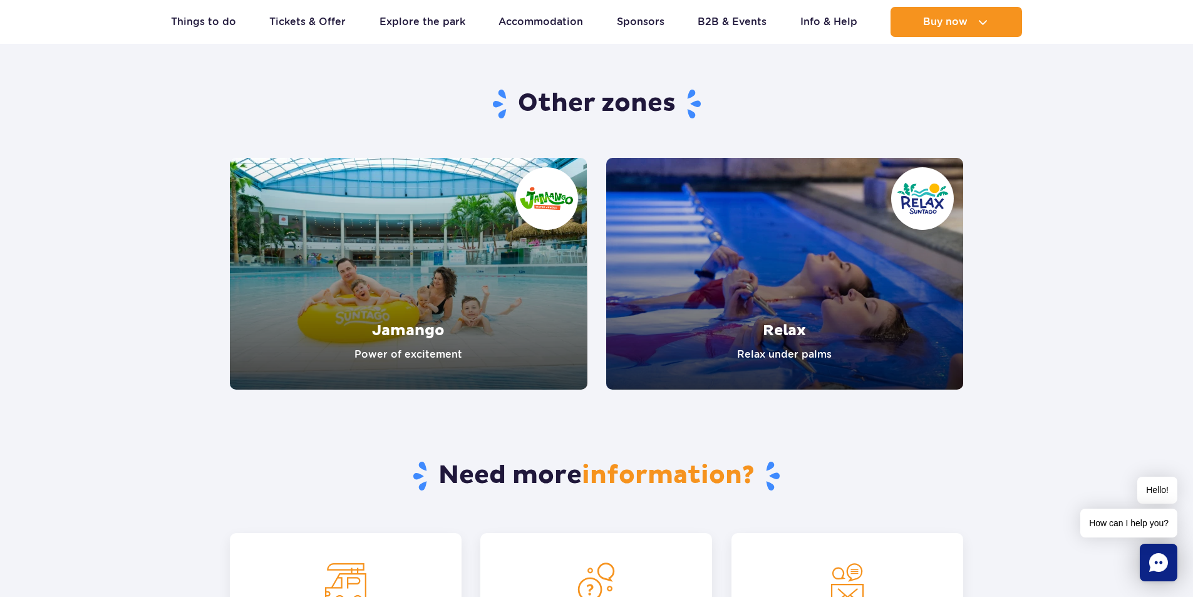
scroll to position [2066, 0]
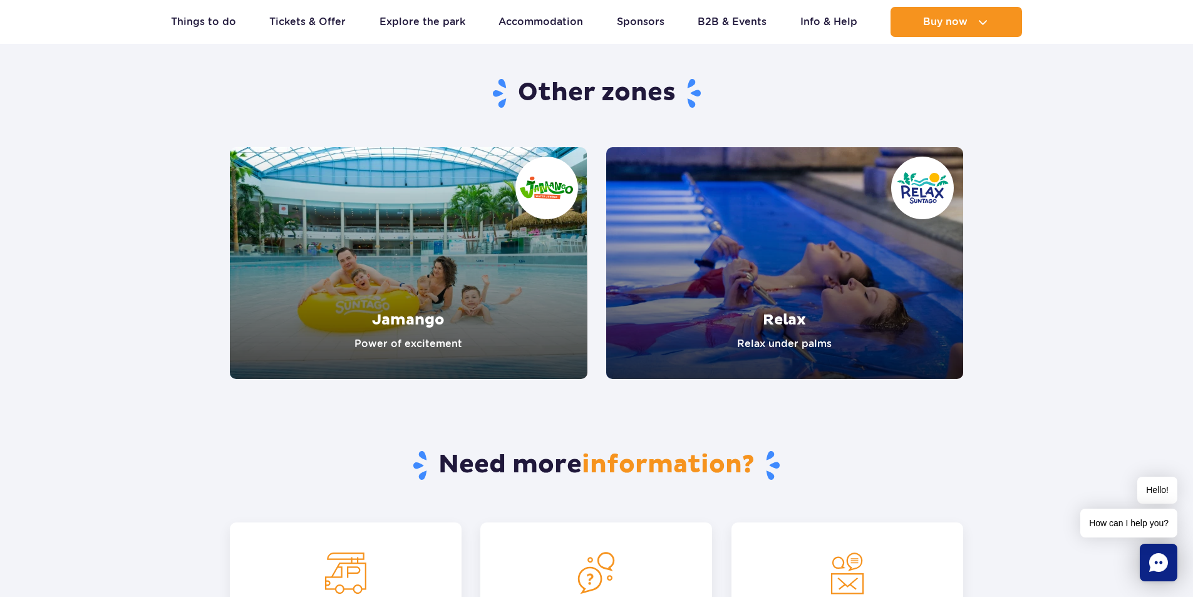
click at [781, 334] on link "Relax" at bounding box center [785, 263] width 358 height 232
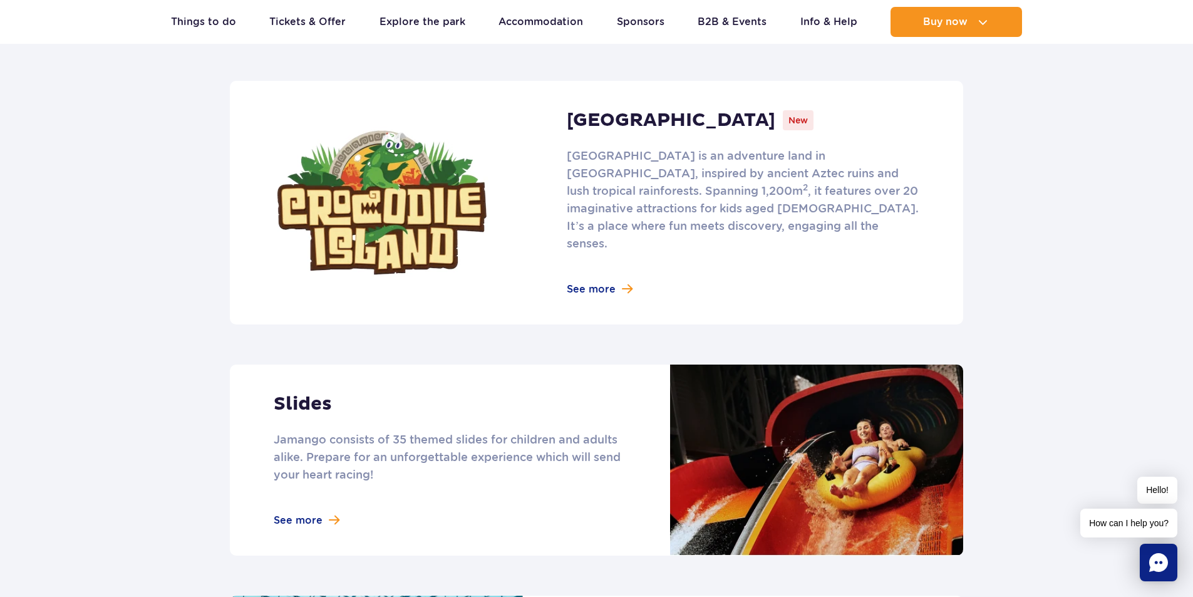
scroll to position [751, 0]
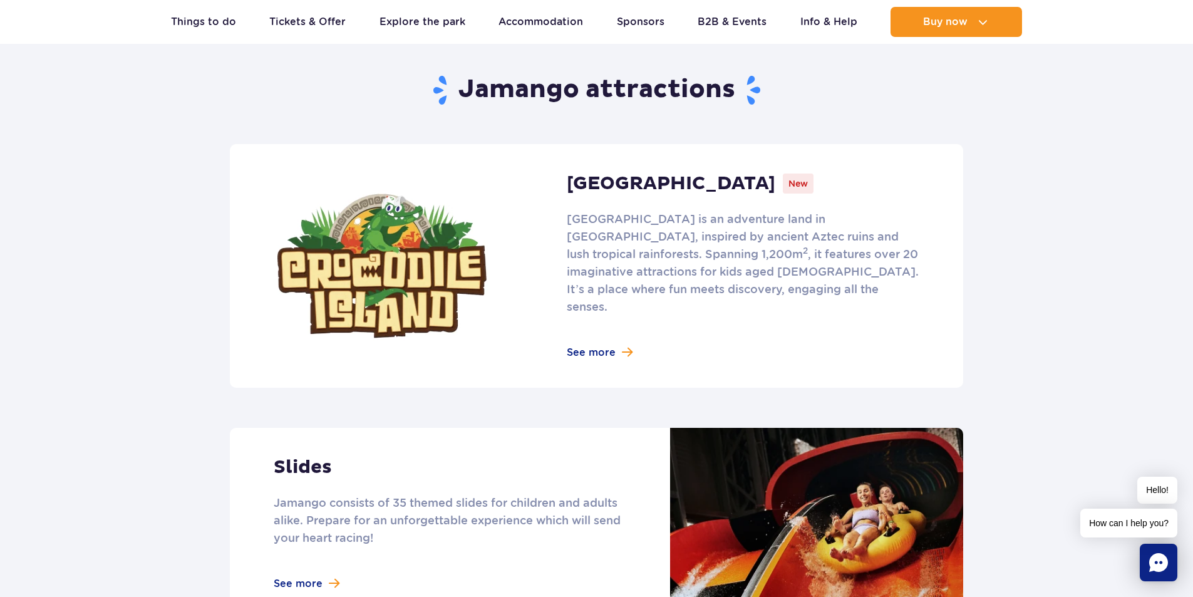
click at [581, 333] on link at bounding box center [596, 266] width 733 height 244
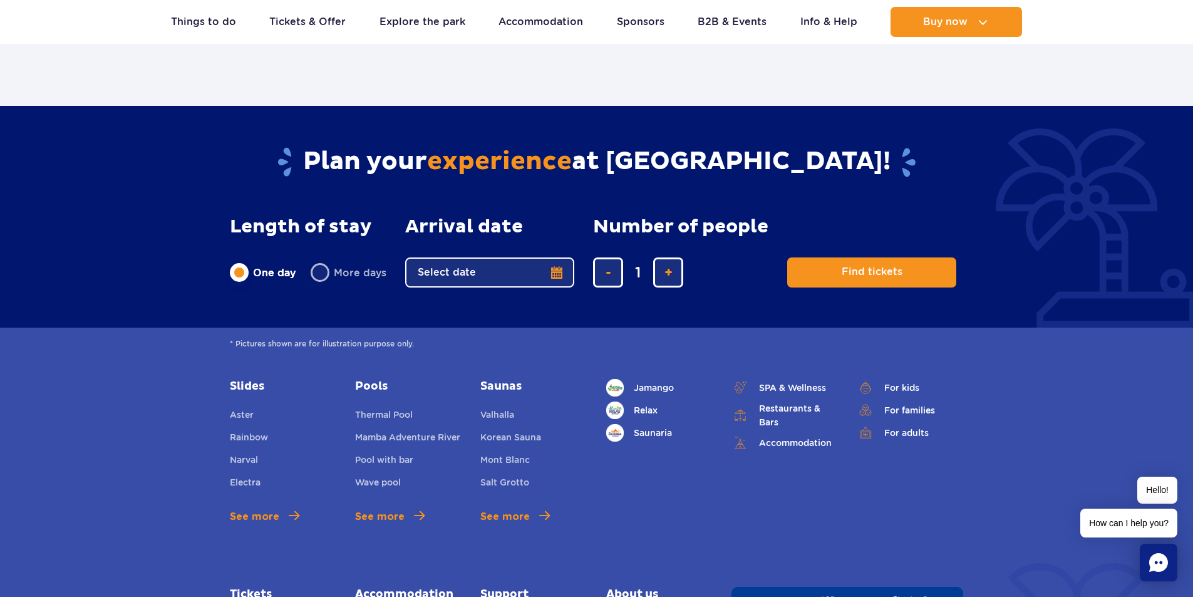
scroll to position [3005, 0]
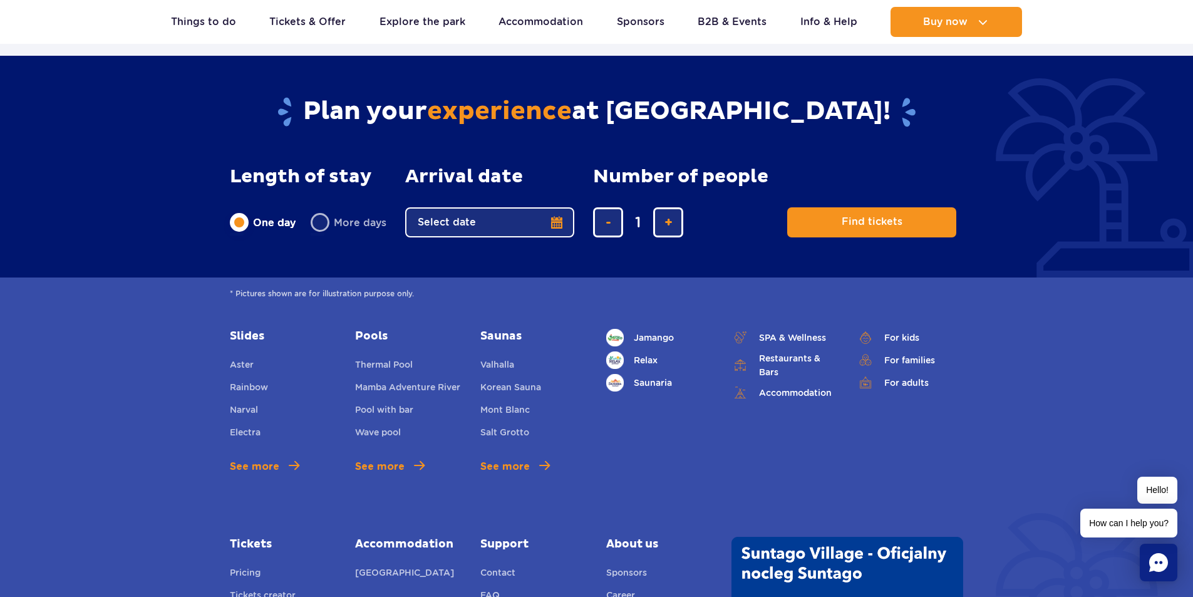
click at [526, 225] on button "Select date" at bounding box center [489, 222] width 169 height 30
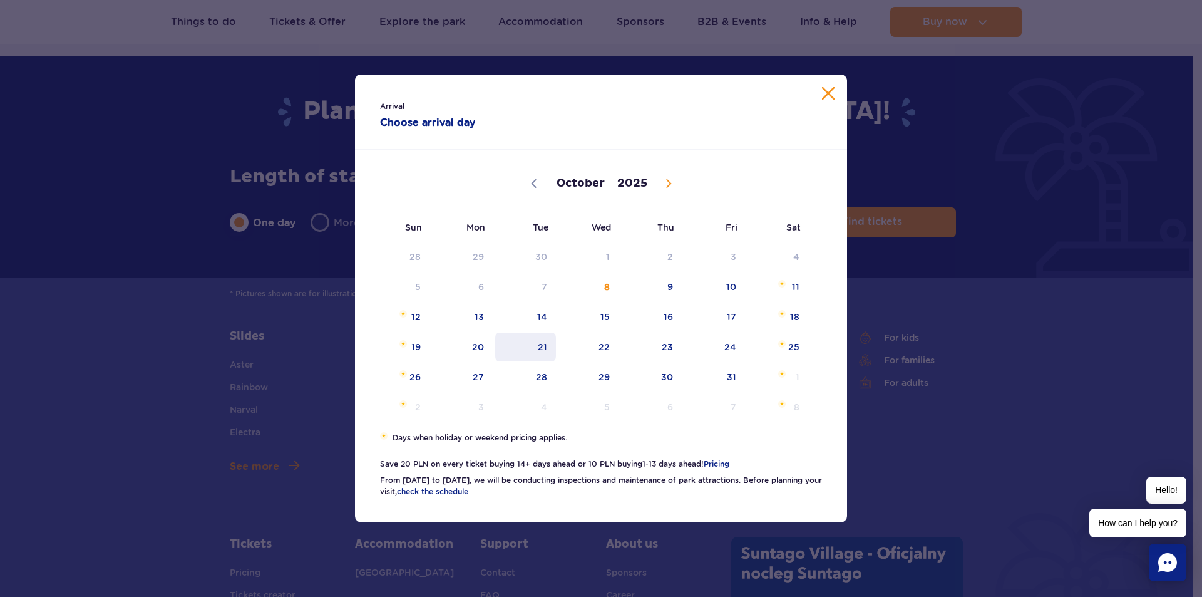
click at [525, 347] on span "21" at bounding box center [525, 346] width 63 height 29
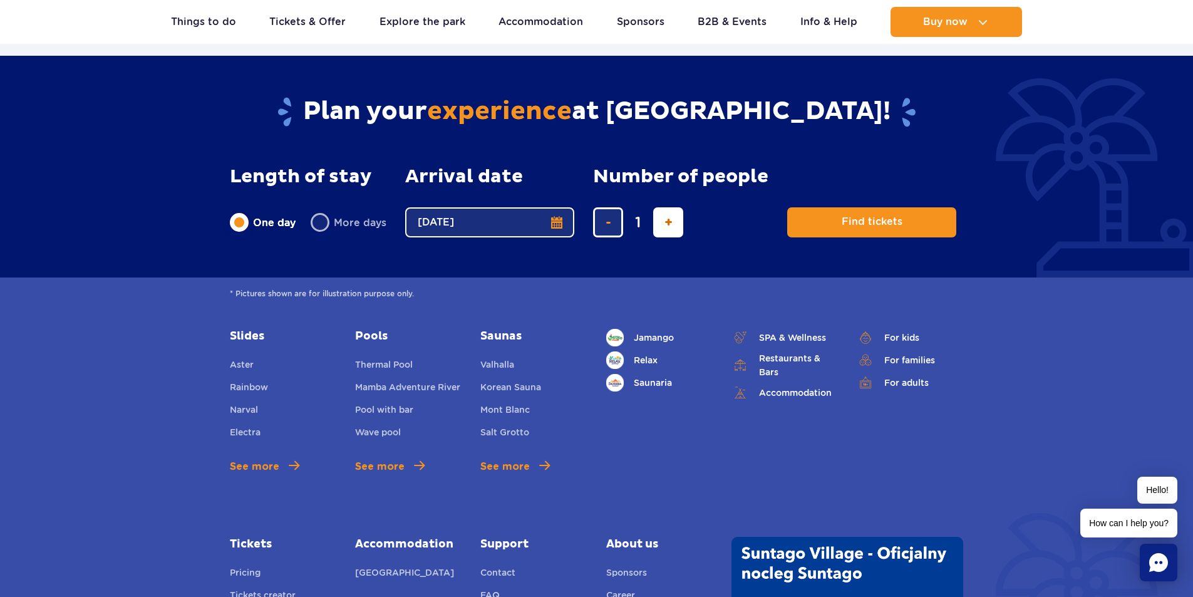
click at [666, 222] on span "add ticket" at bounding box center [668, 222] width 8 height 0
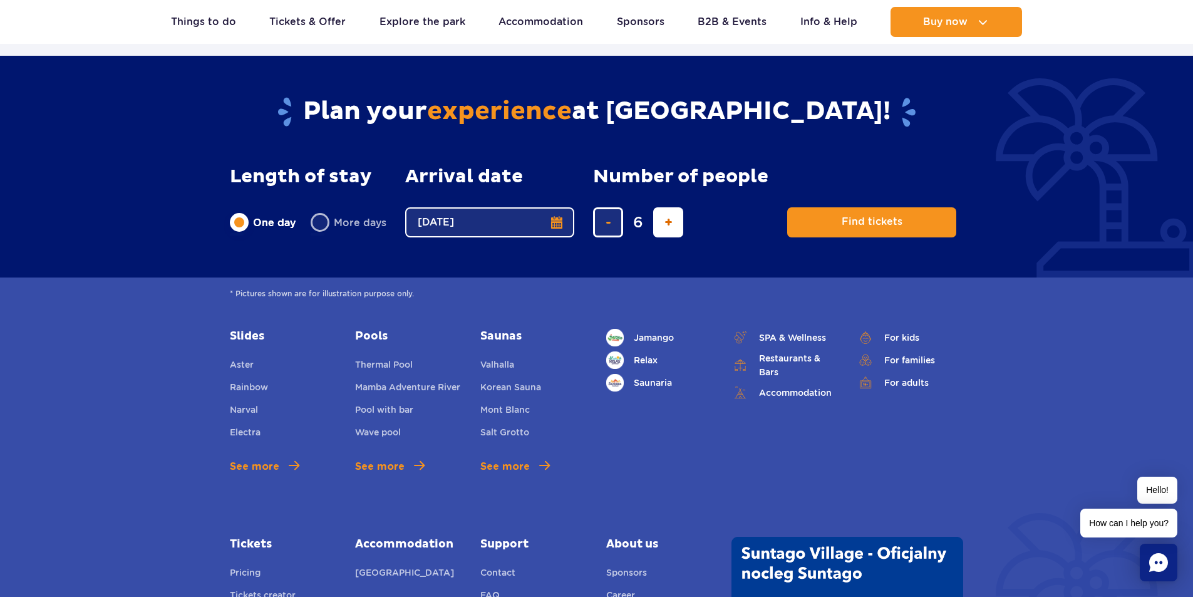
click at [666, 222] on span "add ticket" at bounding box center [668, 222] width 8 height 0
drag, startPoint x: 662, startPoint y: 222, endPoint x: 685, endPoint y: 217, distance: 23.7
click at [662, 222] on button "add ticket" at bounding box center [668, 222] width 30 height 30
type input "9"
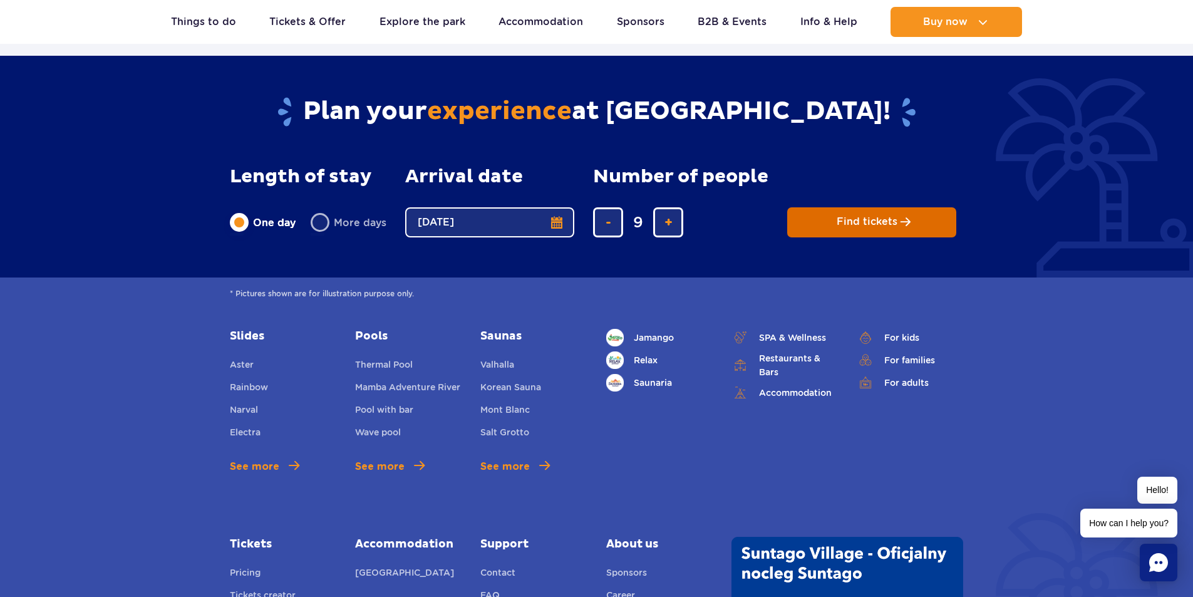
click at [823, 211] on button "Find tickets" at bounding box center [871, 222] width 169 height 30
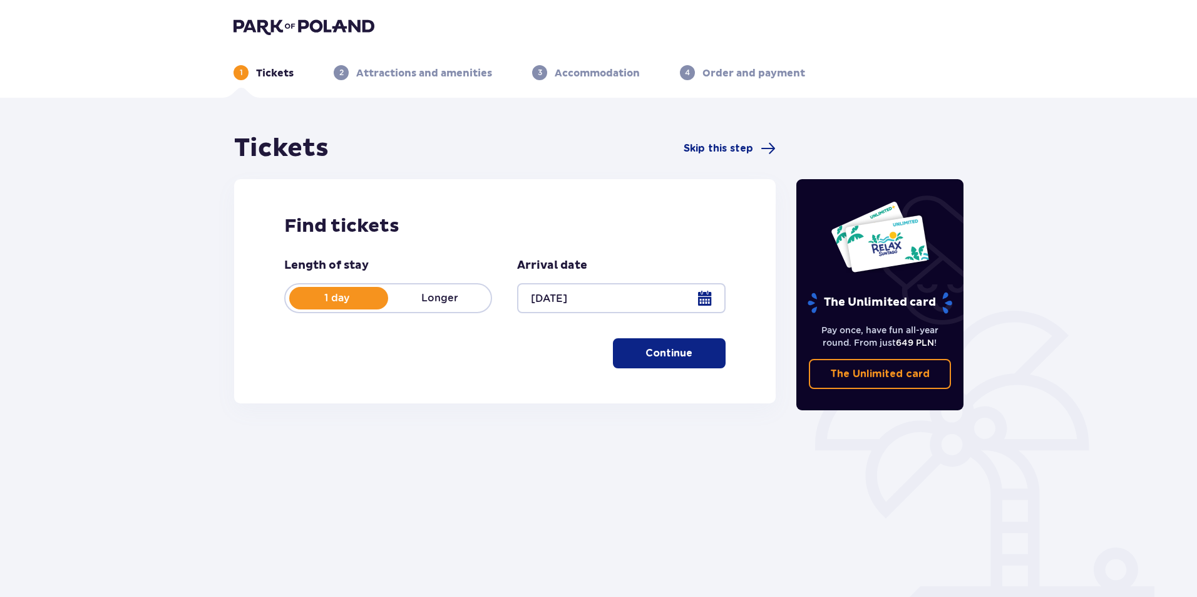
click at [672, 361] on button "Continue" at bounding box center [669, 353] width 113 height 30
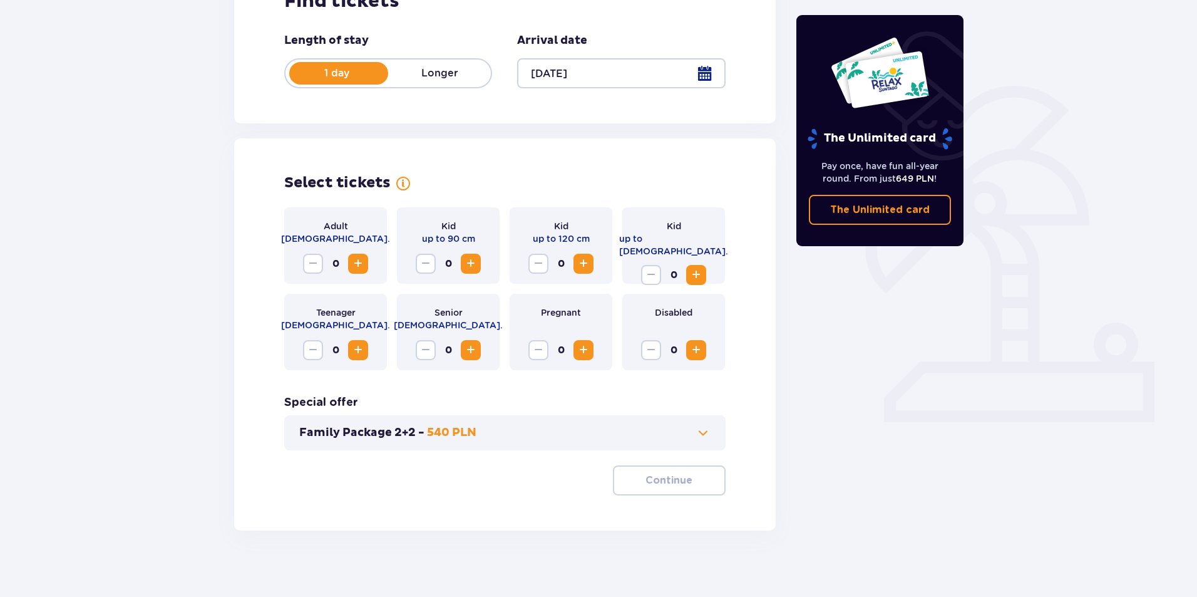
scroll to position [234, 0]
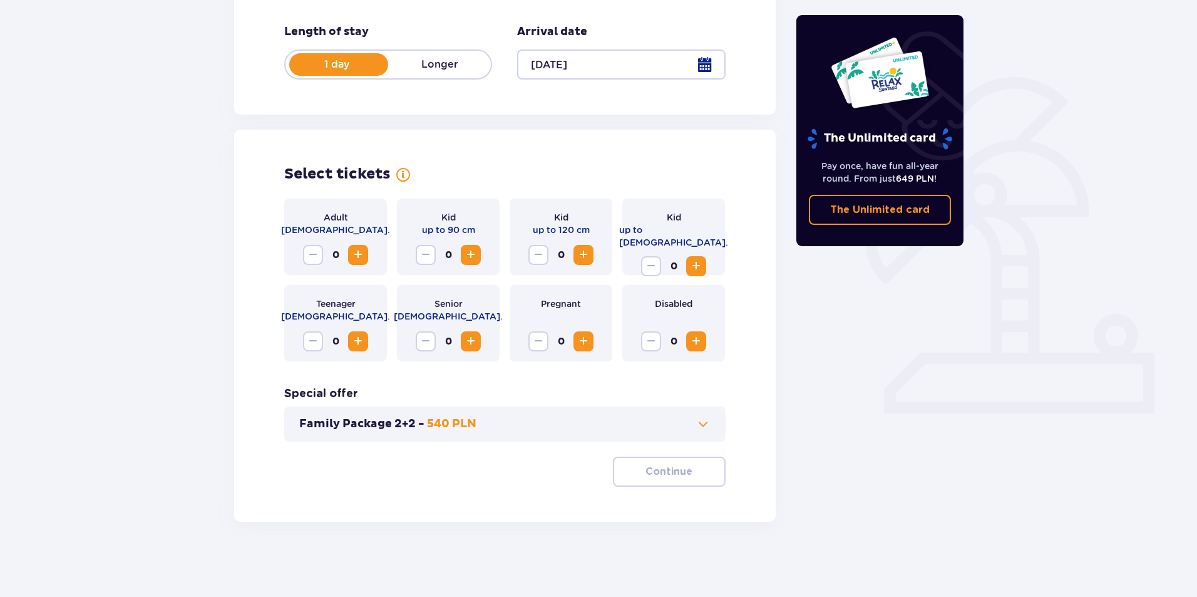
click at [358, 257] on span "Increase" at bounding box center [358, 254] width 15 height 15
click at [698, 259] on span "Increase" at bounding box center [696, 266] width 15 height 15
click at [667, 476] on p "Continue" at bounding box center [669, 472] width 47 height 14
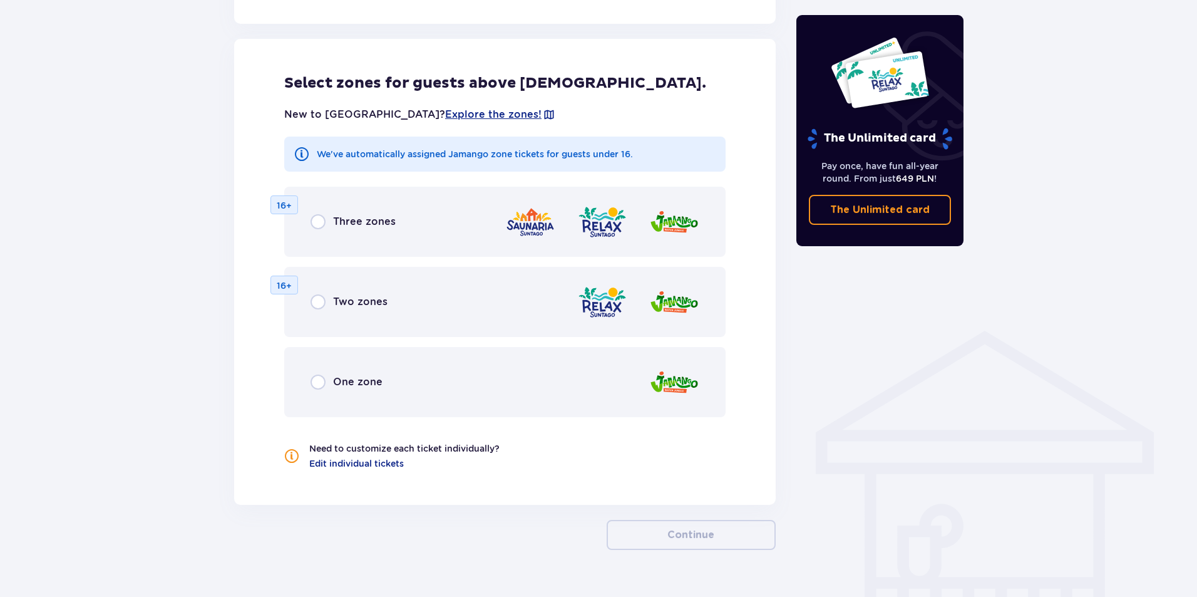
scroll to position [695, 0]
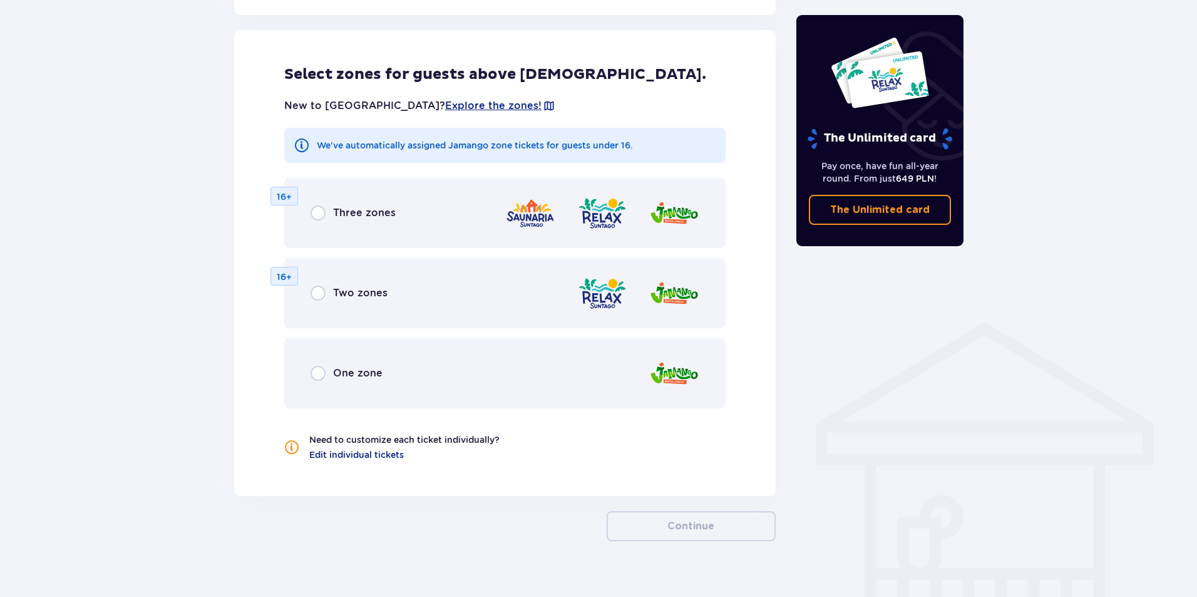
click at [349, 374] on span "One zone" at bounding box center [357, 373] width 49 height 14
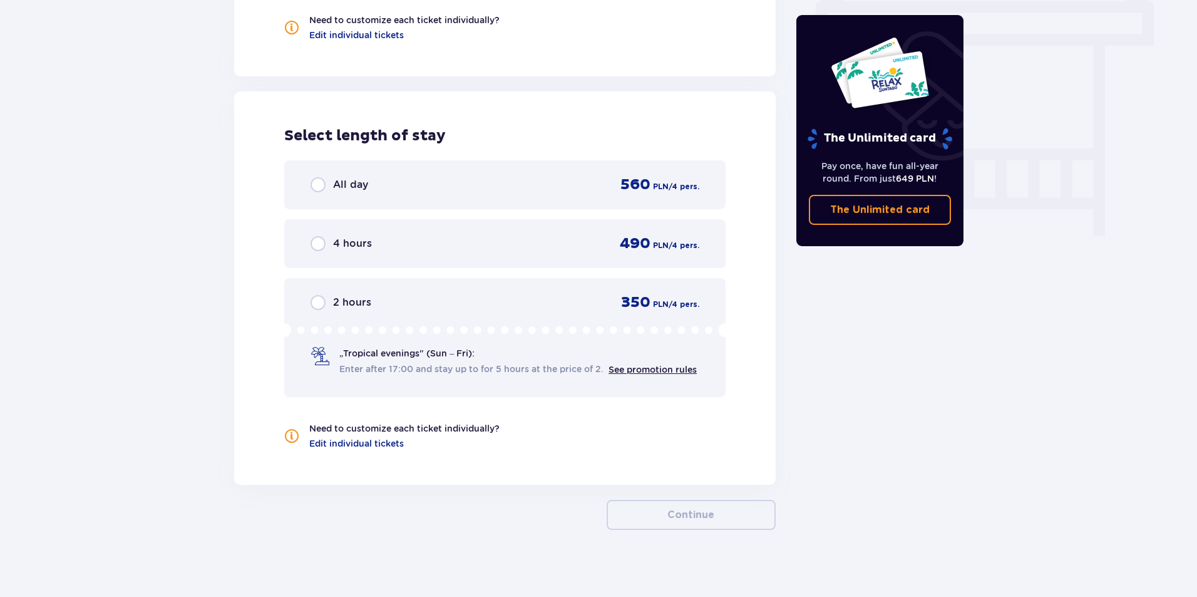
scroll to position [1123, 0]
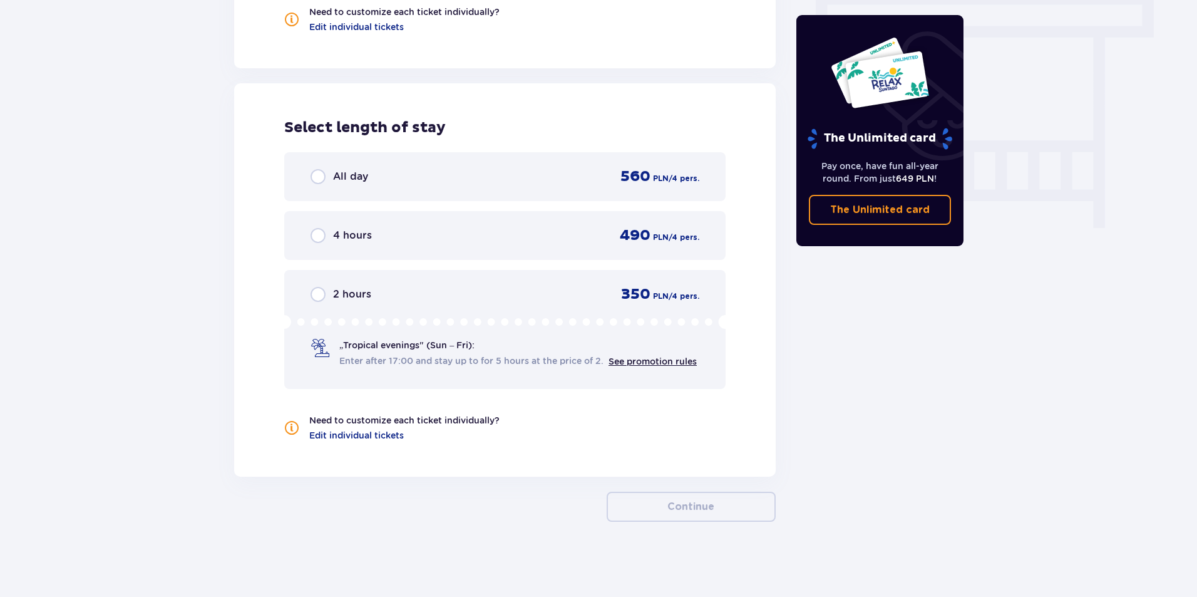
click at [344, 170] on span "All day" at bounding box center [350, 177] width 35 height 14
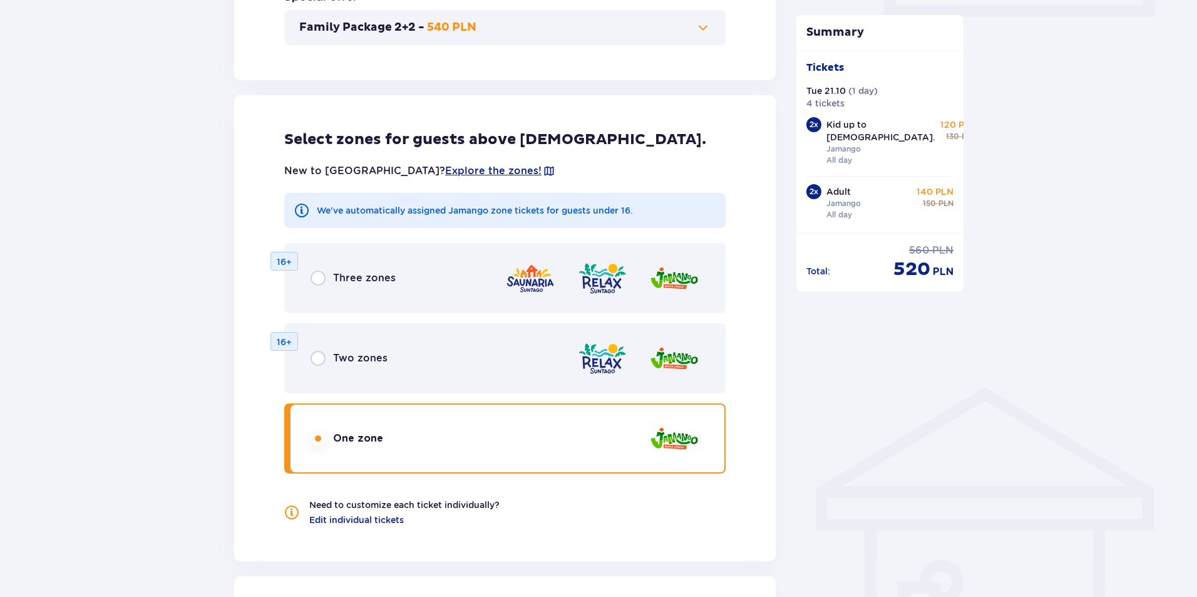
scroll to position [629, 0]
click at [897, 56] on div "Tickets Tue 21.10 ( 1 day ) 4 tickets 2 x Kid up to [DEMOGRAPHIC_DATA]. Jamango…" at bounding box center [880, 141] width 168 height 183
click at [831, 68] on p "Tickets" at bounding box center [825, 68] width 38 height 14
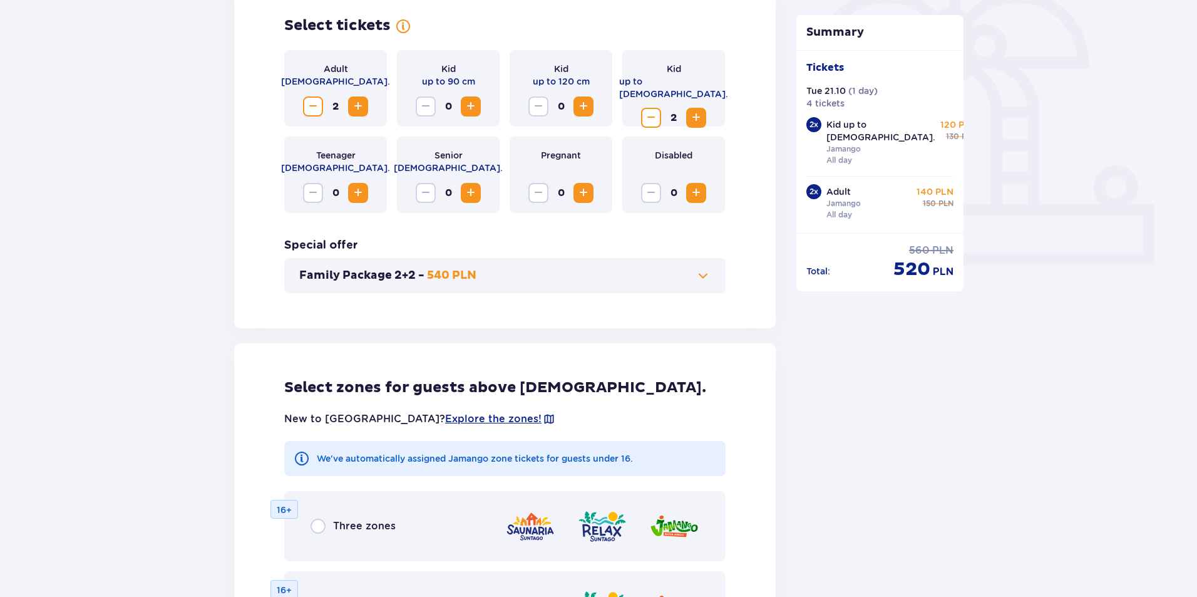
scroll to position [379, 0]
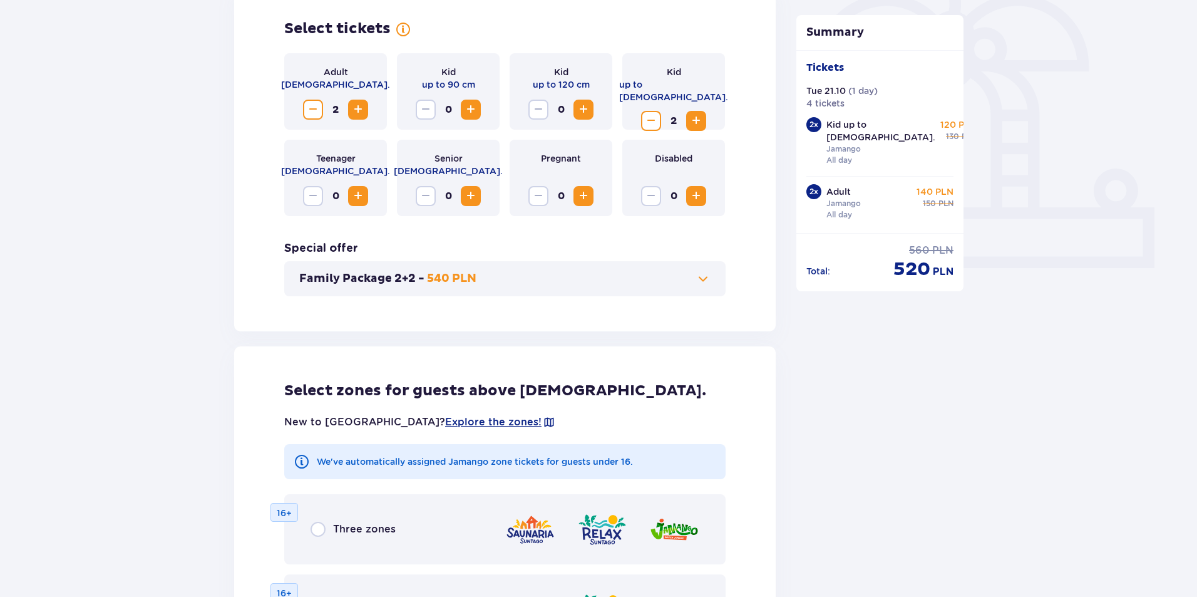
click at [705, 280] on span at bounding box center [703, 278] width 15 height 15
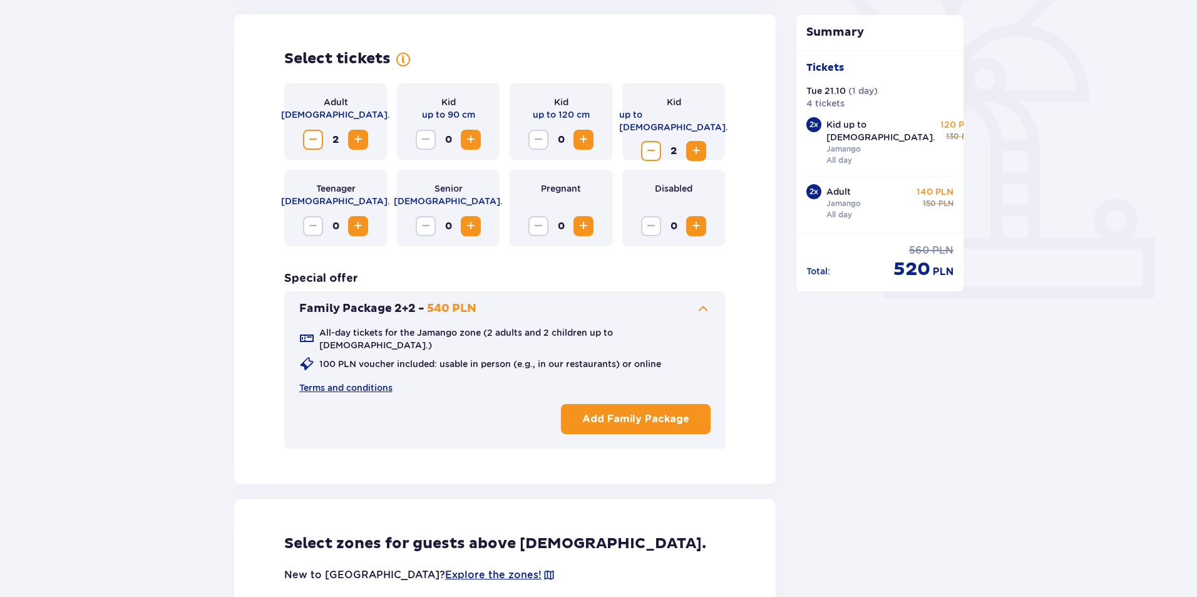
scroll to position [348, 0]
click at [355, 382] on link "Terms and conditions" at bounding box center [345, 388] width 93 height 13
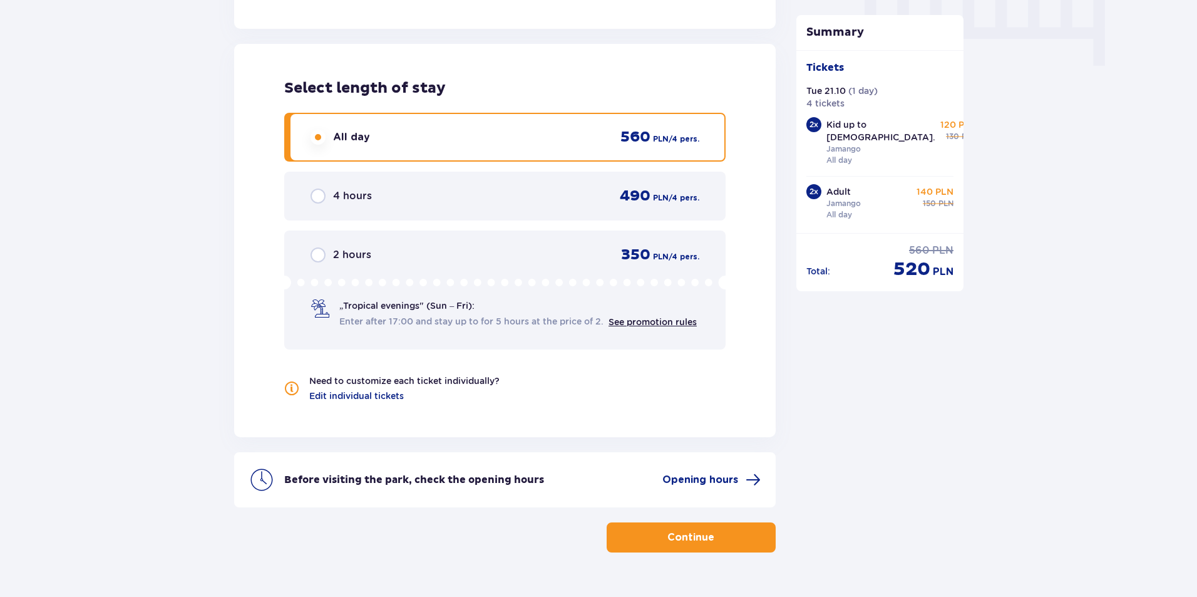
scroll to position [1305, 0]
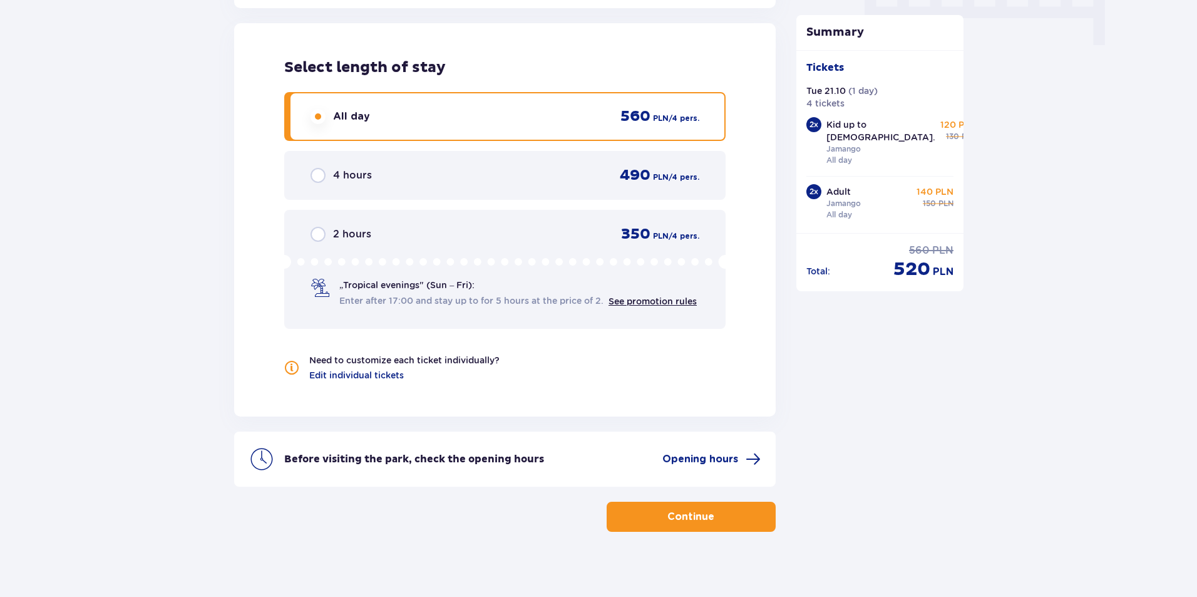
click at [692, 513] on p "Continue" at bounding box center [690, 517] width 47 height 14
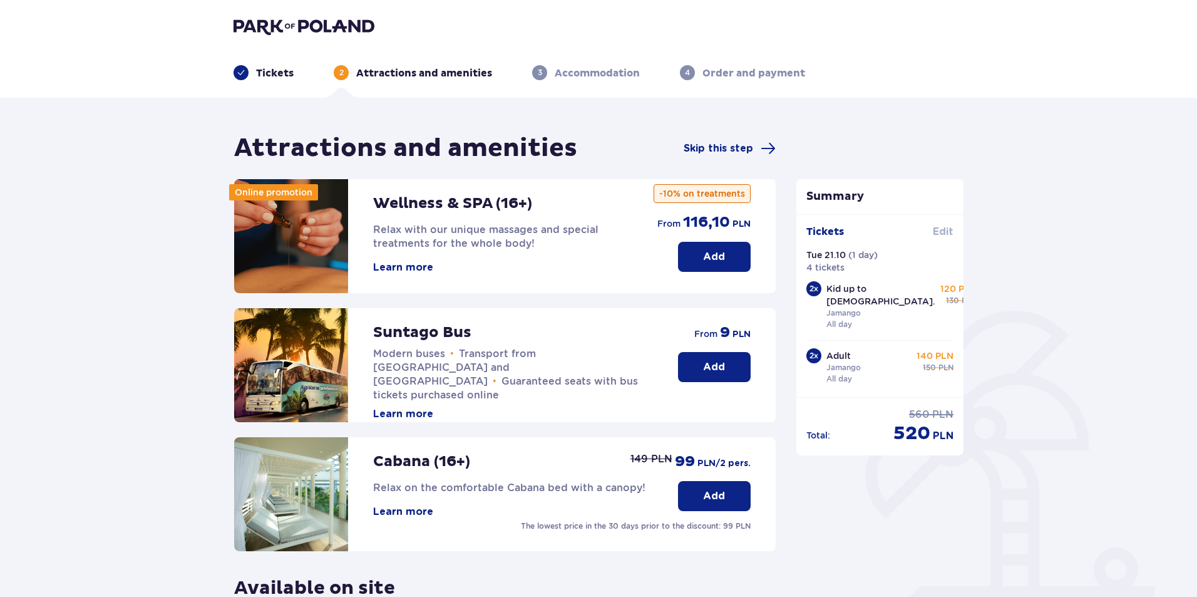
click at [937, 230] on span "Edit" at bounding box center [943, 232] width 21 height 14
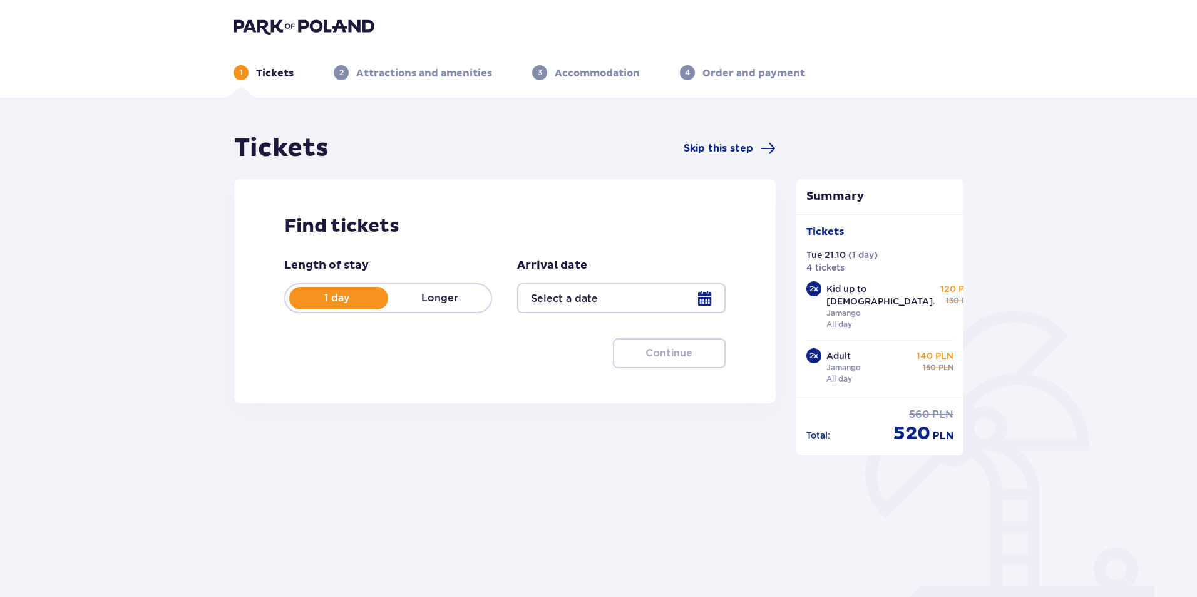
type input "[DATE]"
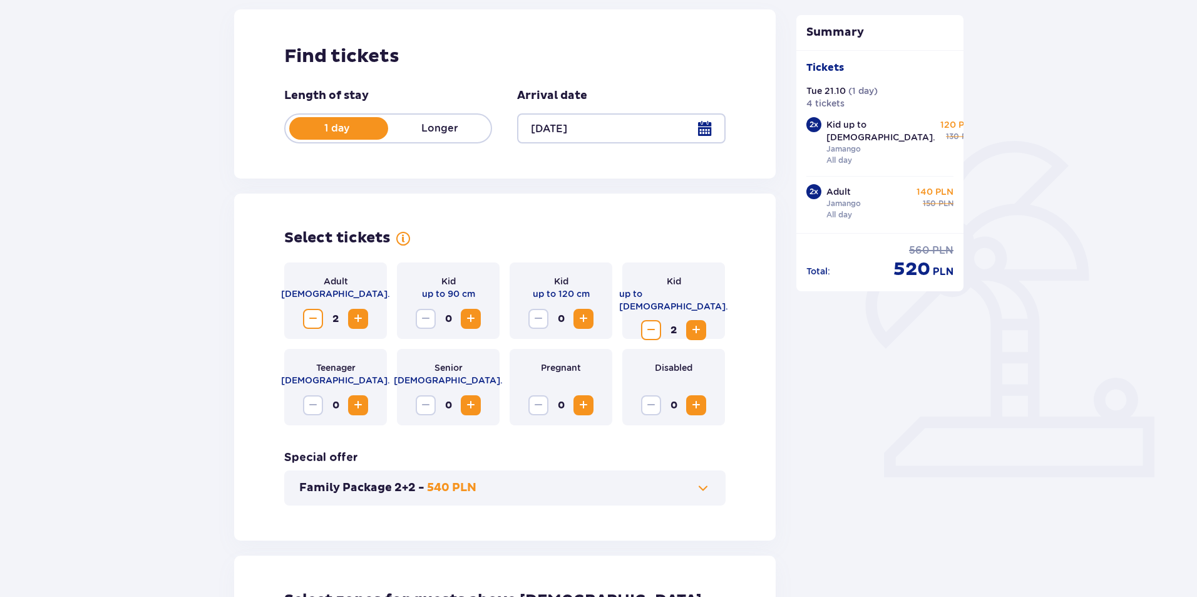
scroll to position [188, 0]
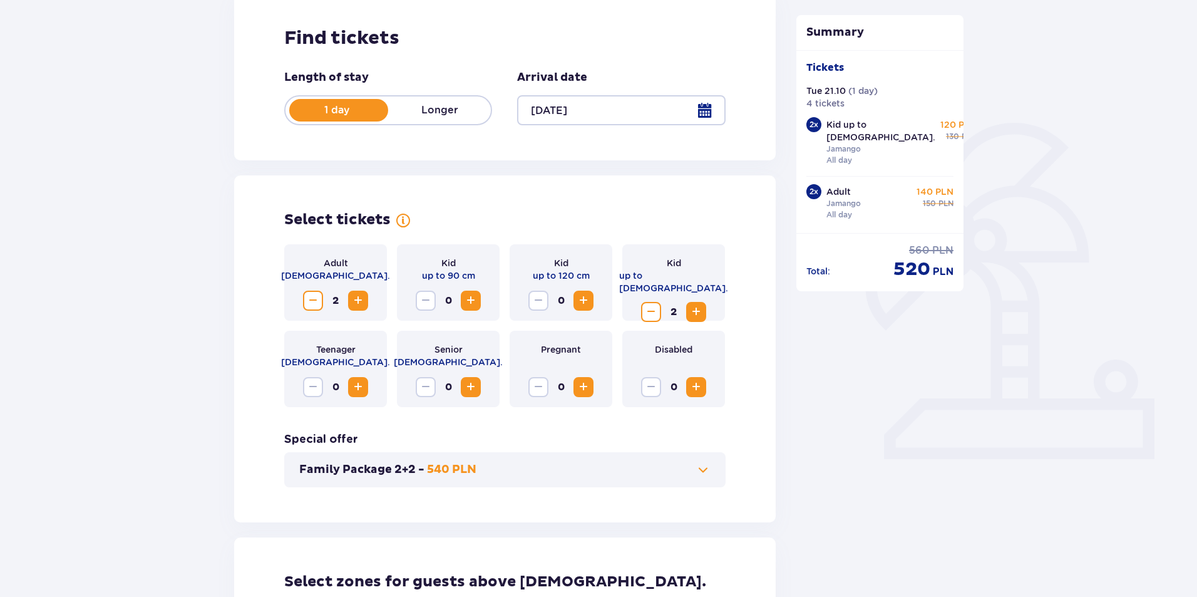
click at [583, 299] on span "Increase" at bounding box center [583, 300] width 15 height 15
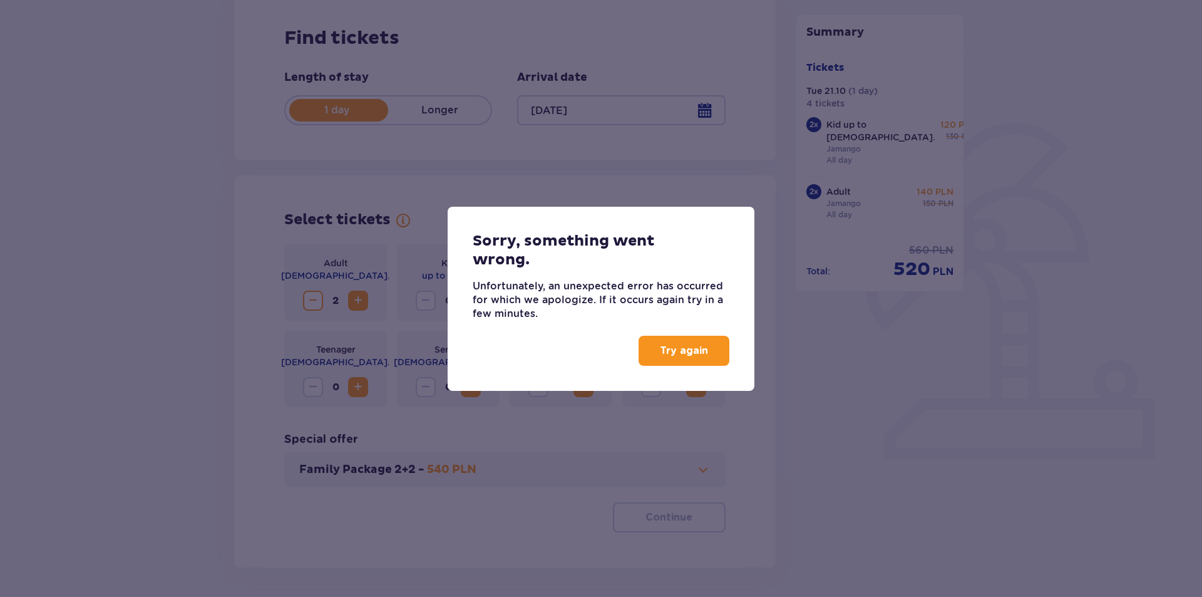
click at [696, 352] on p "Try again" at bounding box center [684, 351] width 48 height 14
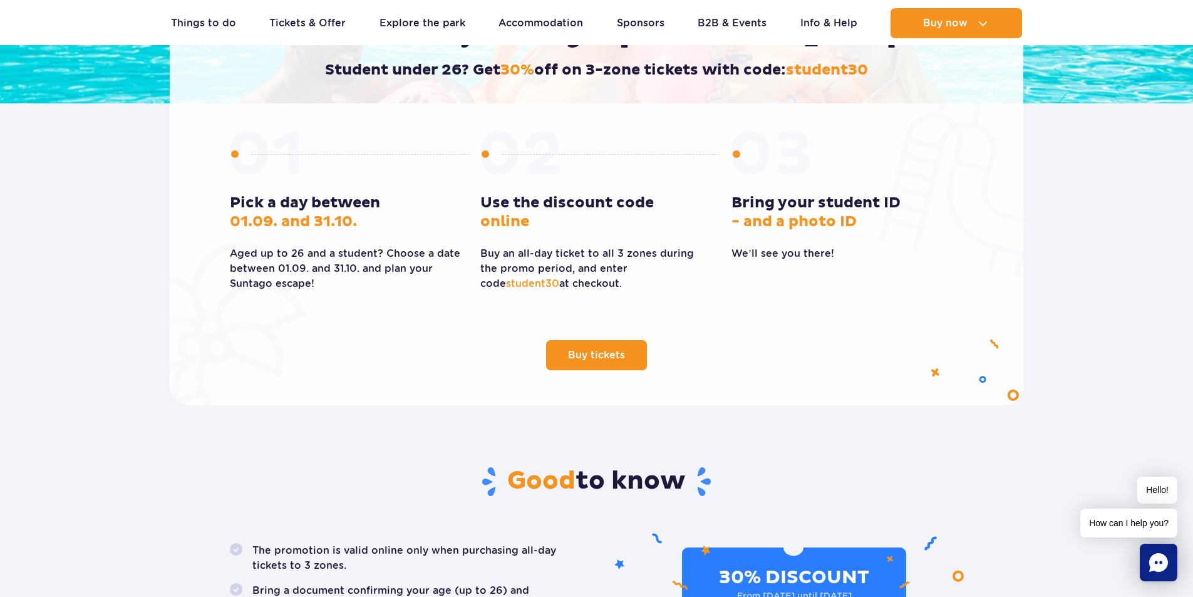
scroll to position [250, 0]
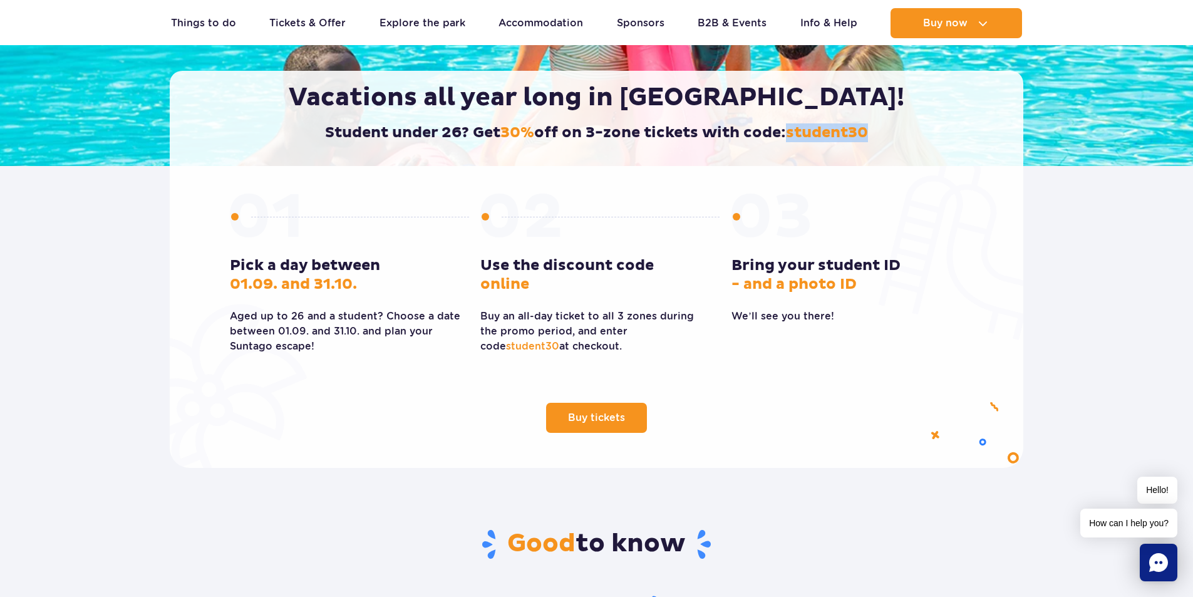
drag, startPoint x: 873, startPoint y: 130, endPoint x: 791, endPoint y: 125, distance: 82.1
click at [791, 125] on h2 "Student under 26? Get 30% off on 3-zone tickets with code: student30" at bounding box center [596, 132] width 801 height 19
copy span "student30"
click at [596, 413] on span "Buy tickets" at bounding box center [586, 418] width 57 height 10
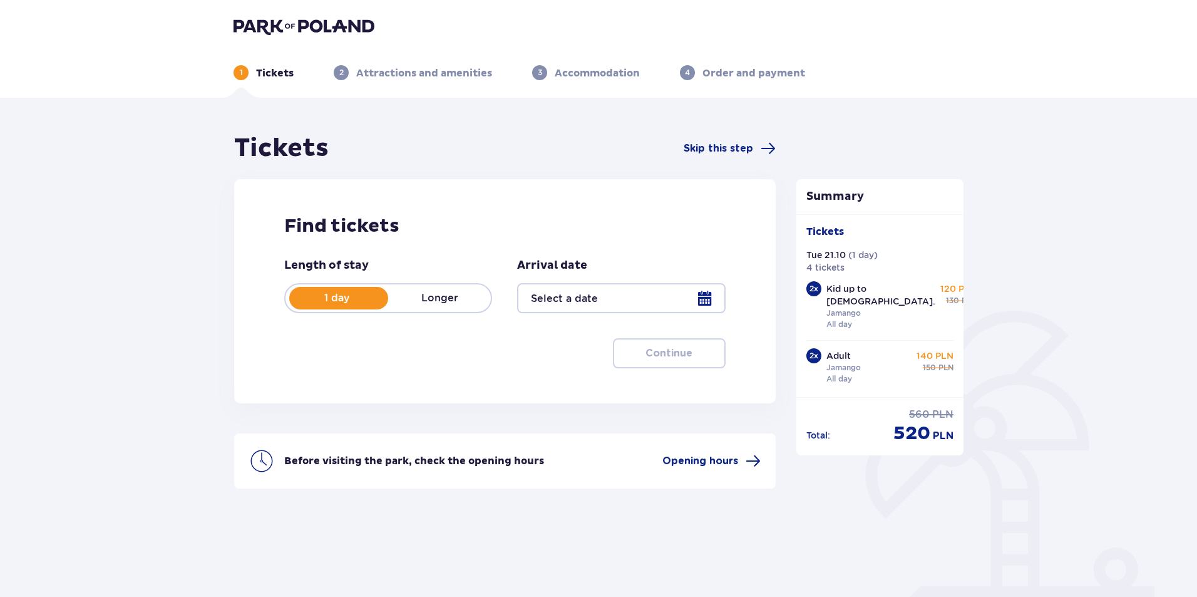
type input "[DATE]"
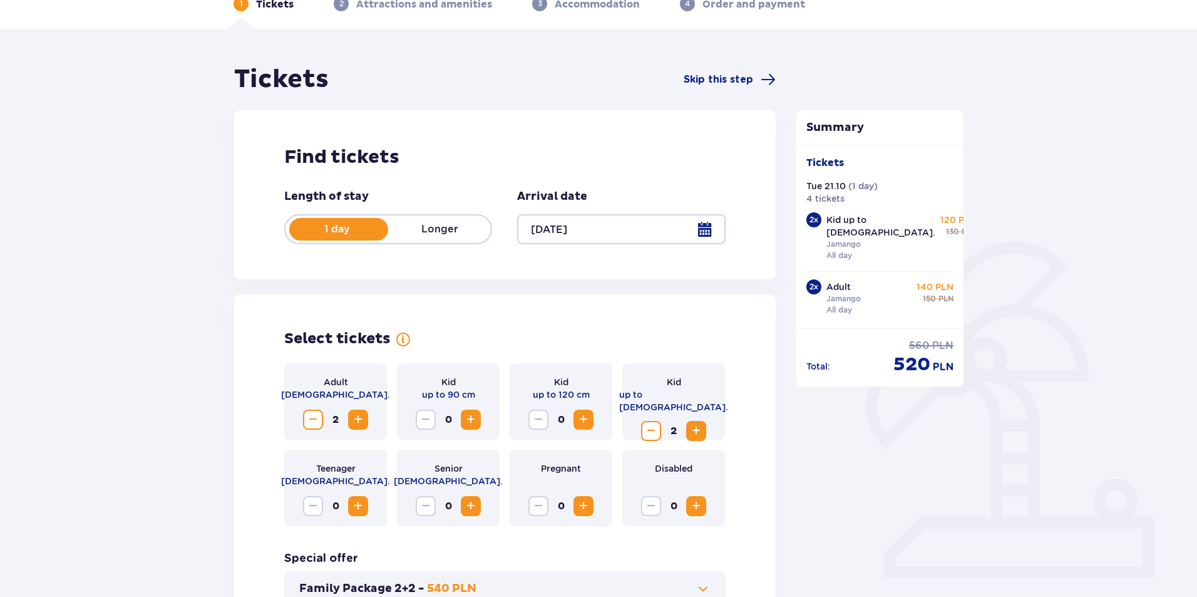
scroll to position [188, 0]
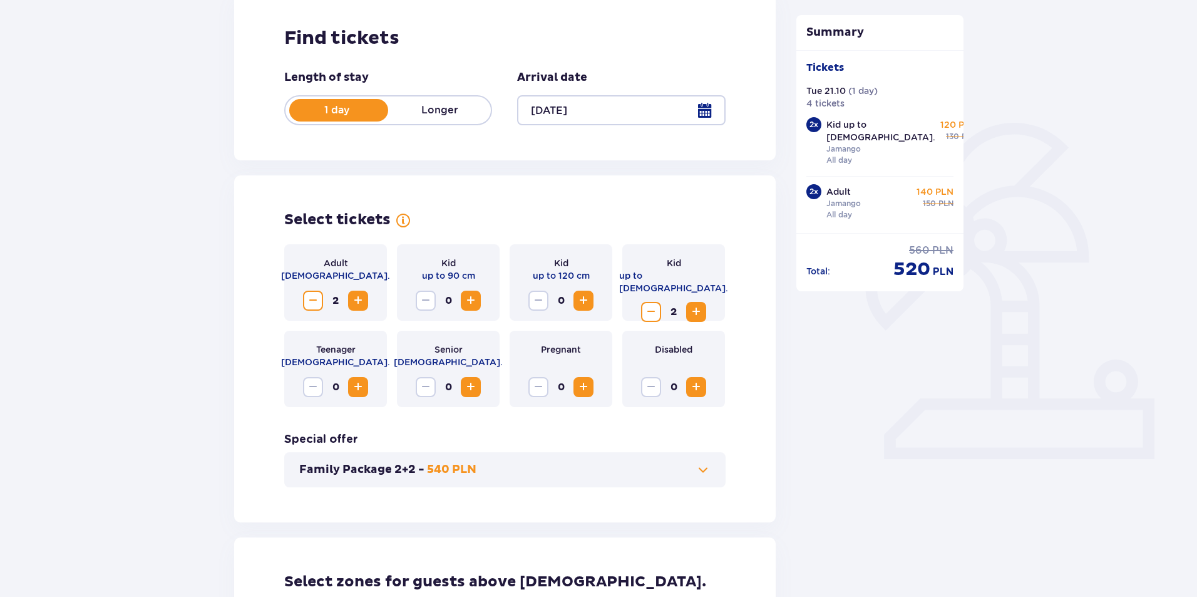
drag, startPoint x: 311, startPoint y: 301, endPoint x: 365, endPoint y: 299, distance: 53.9
click at [311, 300] on span "Decrease" at bounding box center [313, 300] width 15 height 15
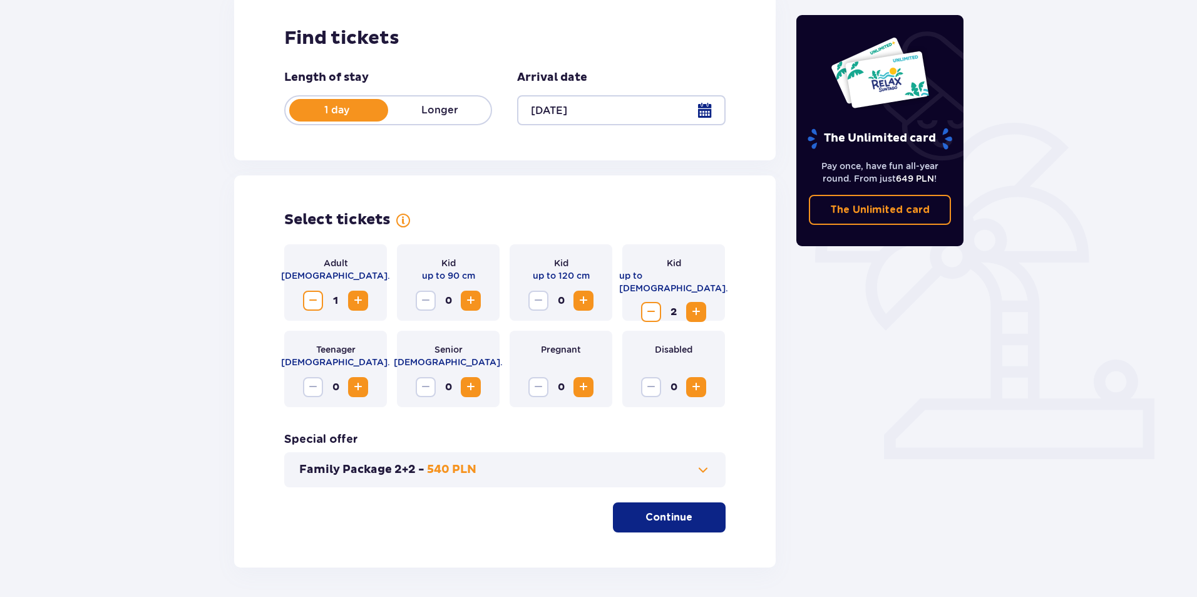
click at [653, 304] on span "Decrease" at bounding box center [651, 311] width 15 height 15
click at [354, 388] on span "Increase" at bounding box center [358, 386] width 15 height 15
click at [694, 523] on span "button" at bounding box center [694, 517] width 15 height 15
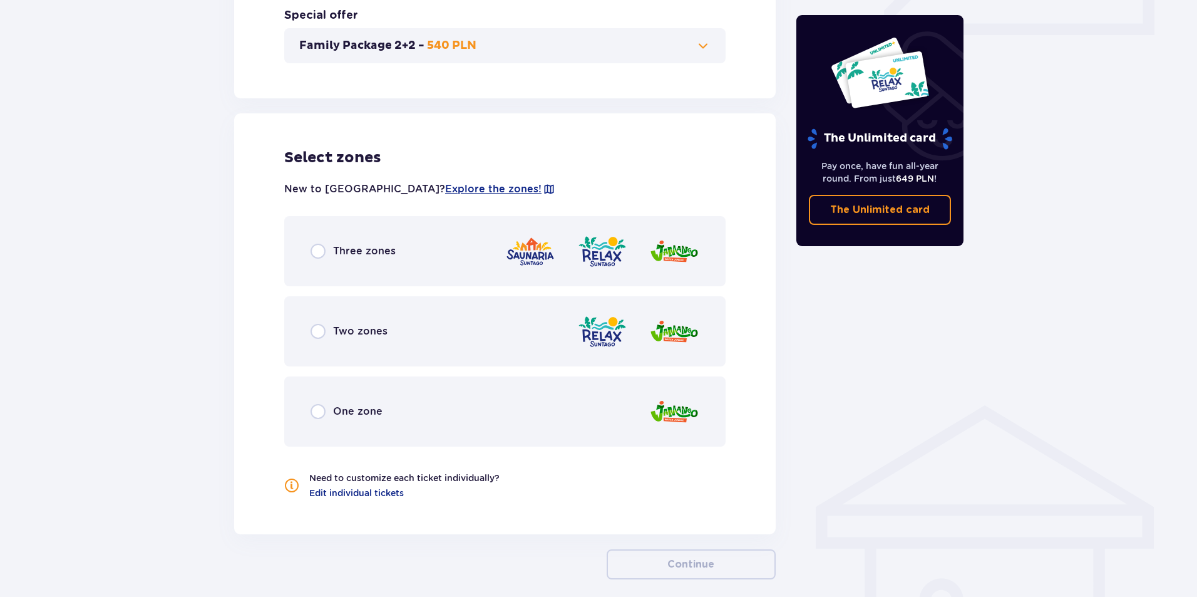
scroll to position [669, 0]
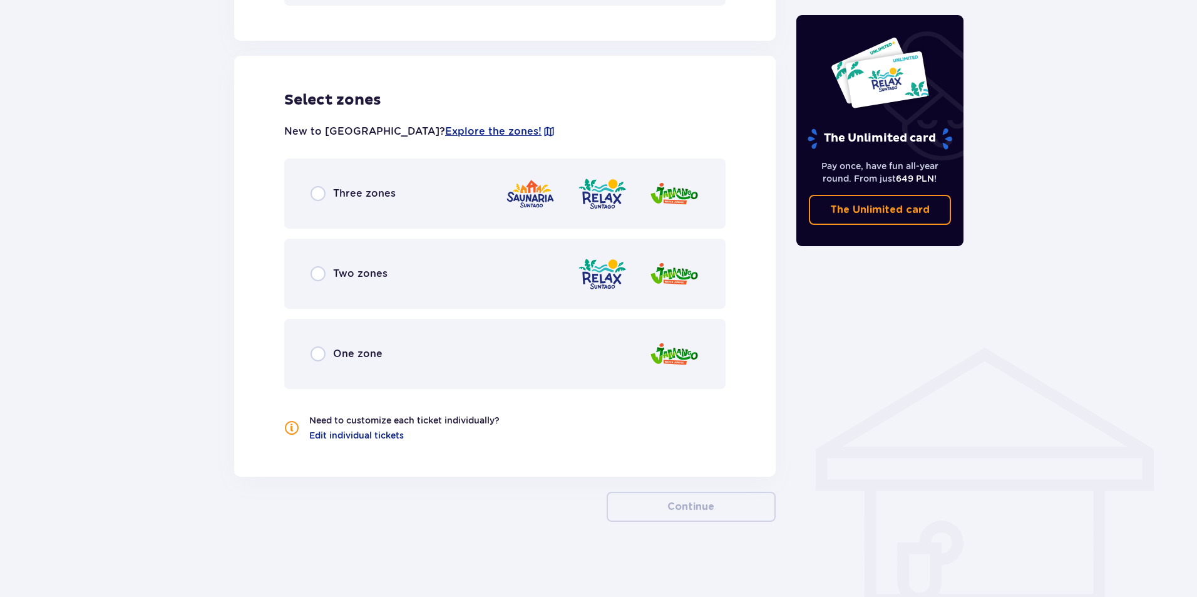
click at [354, 349] on span "One zone" at bounding box center [357, 354] width 49 height 14
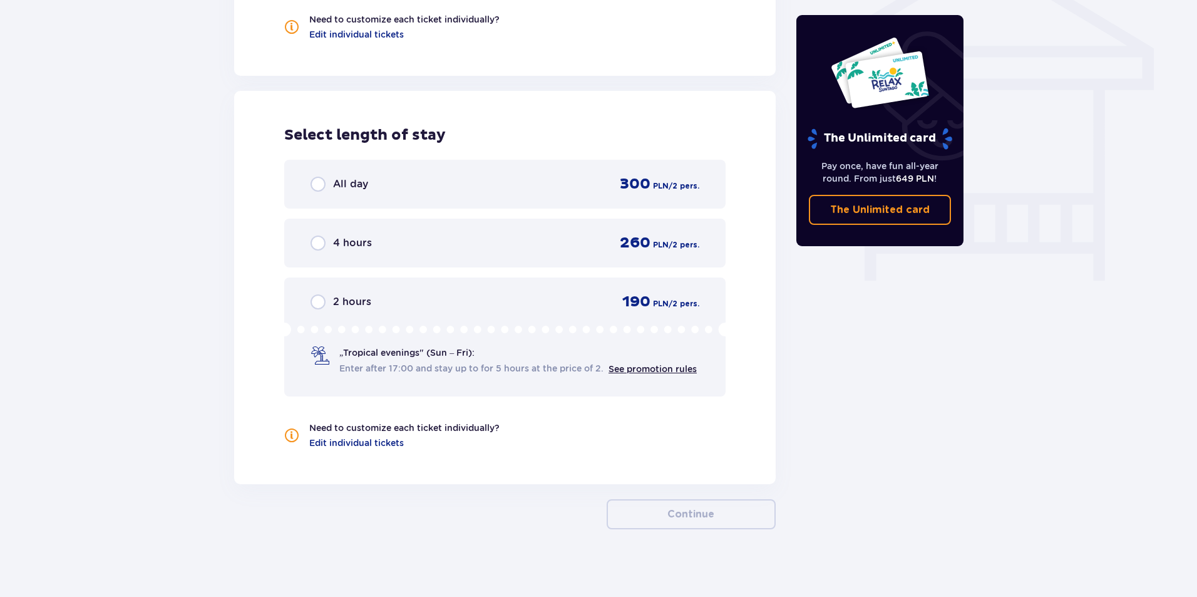
scroll to position [1078, 0]
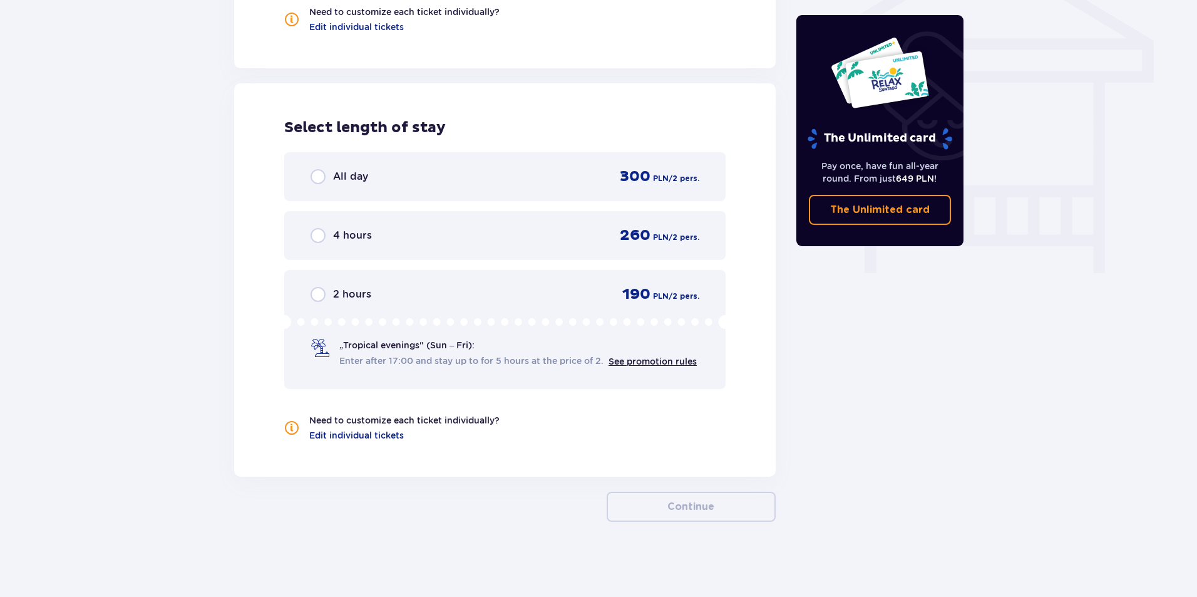
click at [349, 173] on span "All day" at bounding box center [350, 177] width 35 height 14
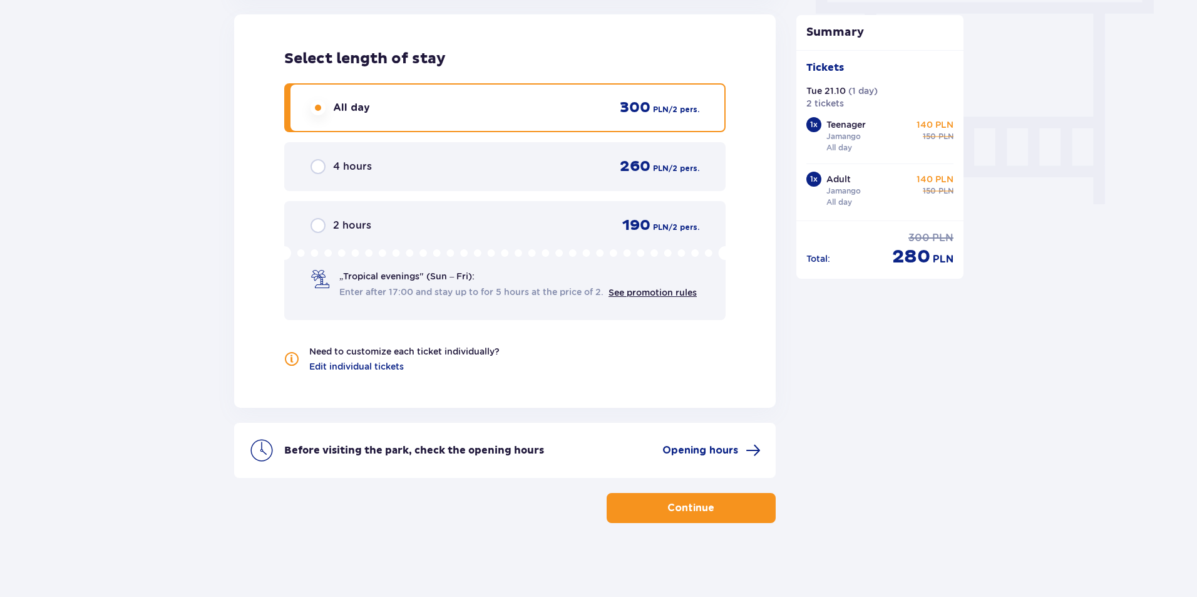
scroll to position [1148, 0]
click at [687, 509] on p "Continue" at bounding box center [690, 507] width 47 height 14
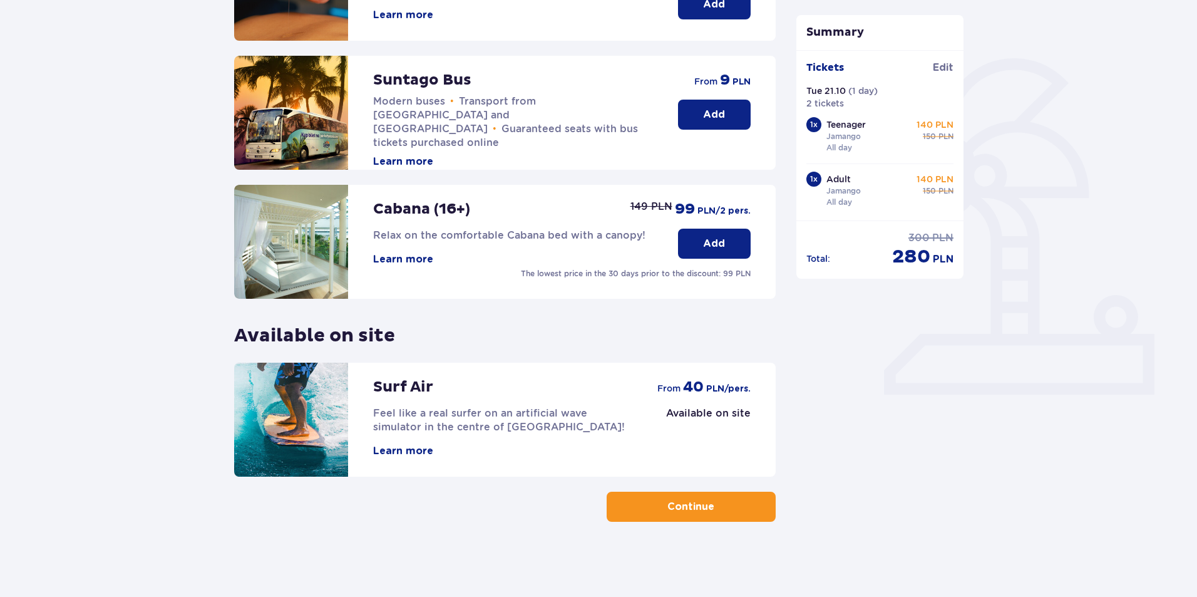
click at [713, 507] on span "button" at bounding box center [716, 506] width 15 height 15
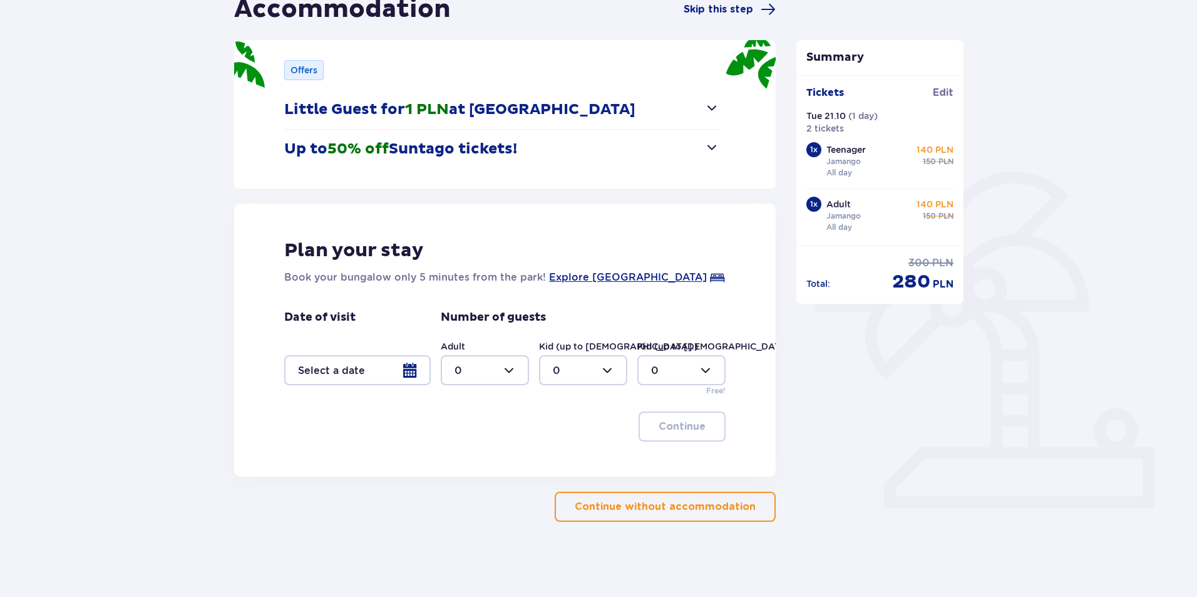
click at [708, 516] on button "Continue without accommodation" at bounding box center [665, 506] width 221 height 30
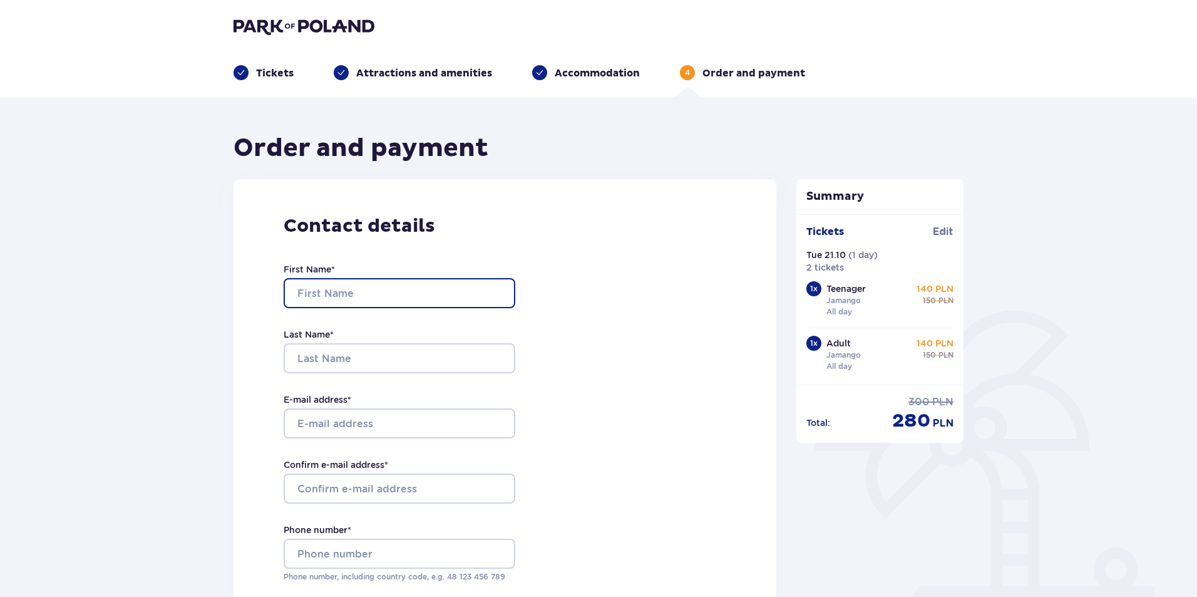
click at [368, 282] on input "First Name *" at bounding box center [400, 293] width 232 height 30
type input "Līga"
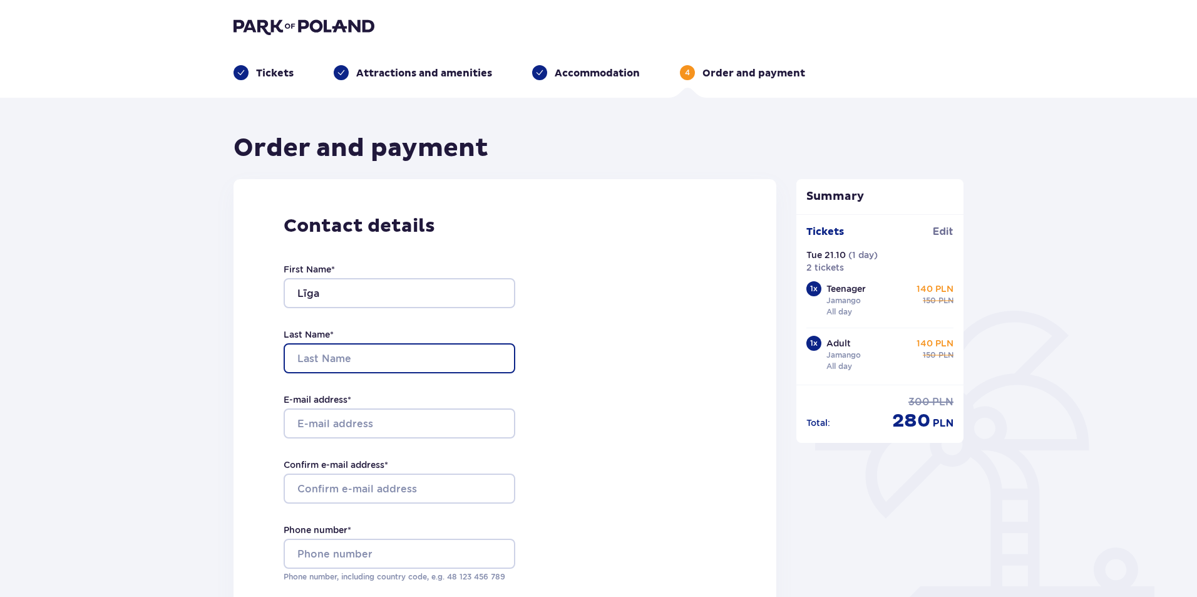
type input "Rulle"
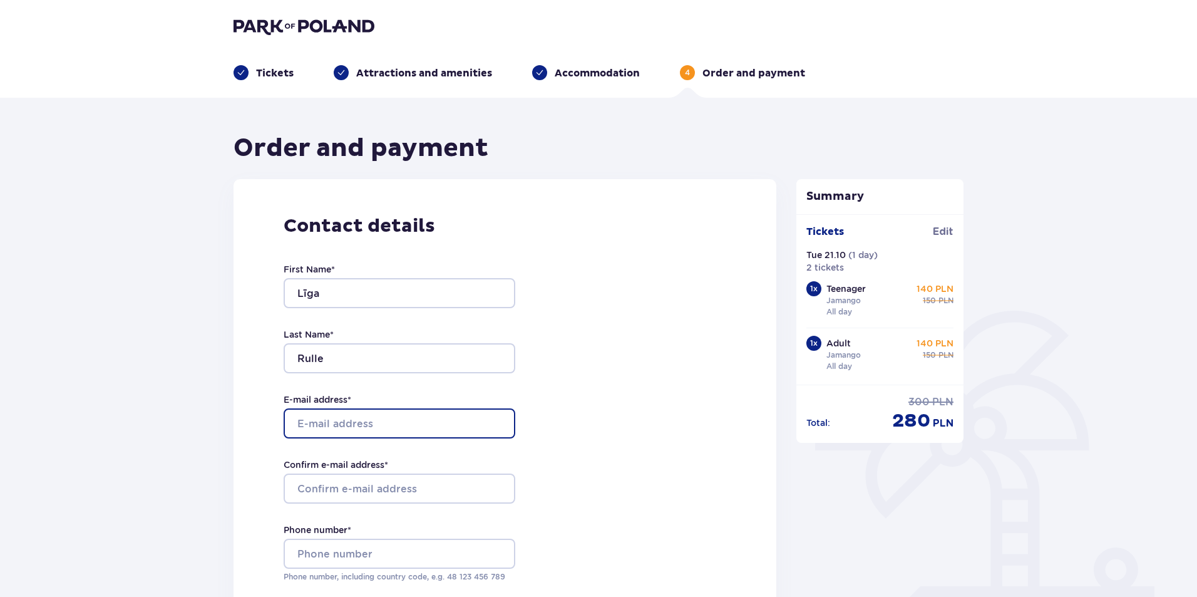
type input "ligarulle@gmail.com"
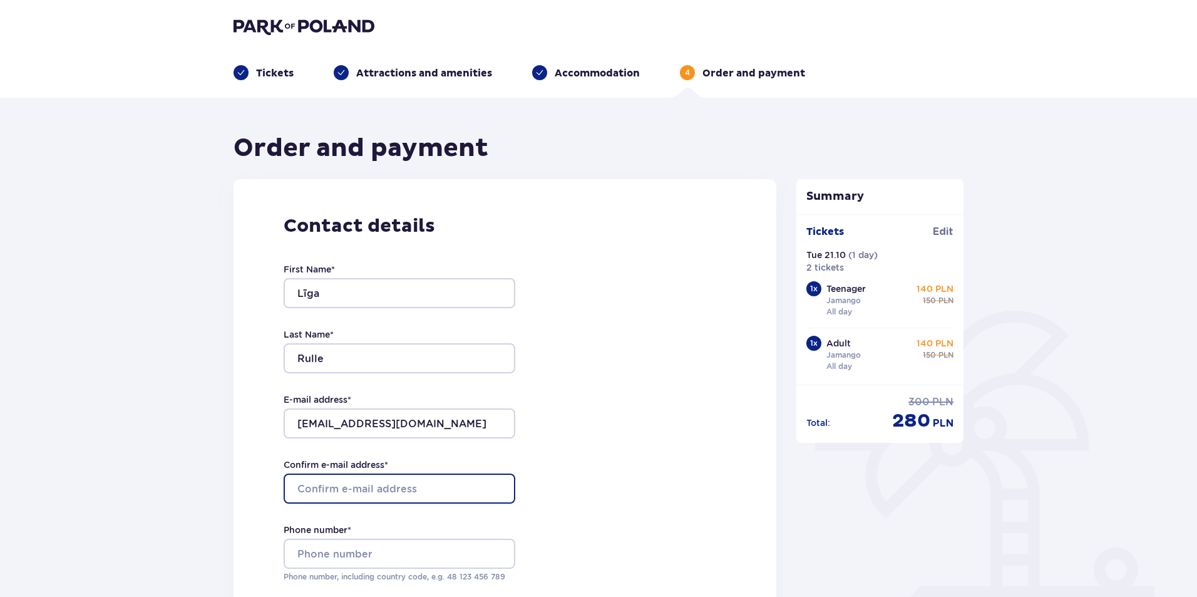
type input "ligarulle@gmail.com"
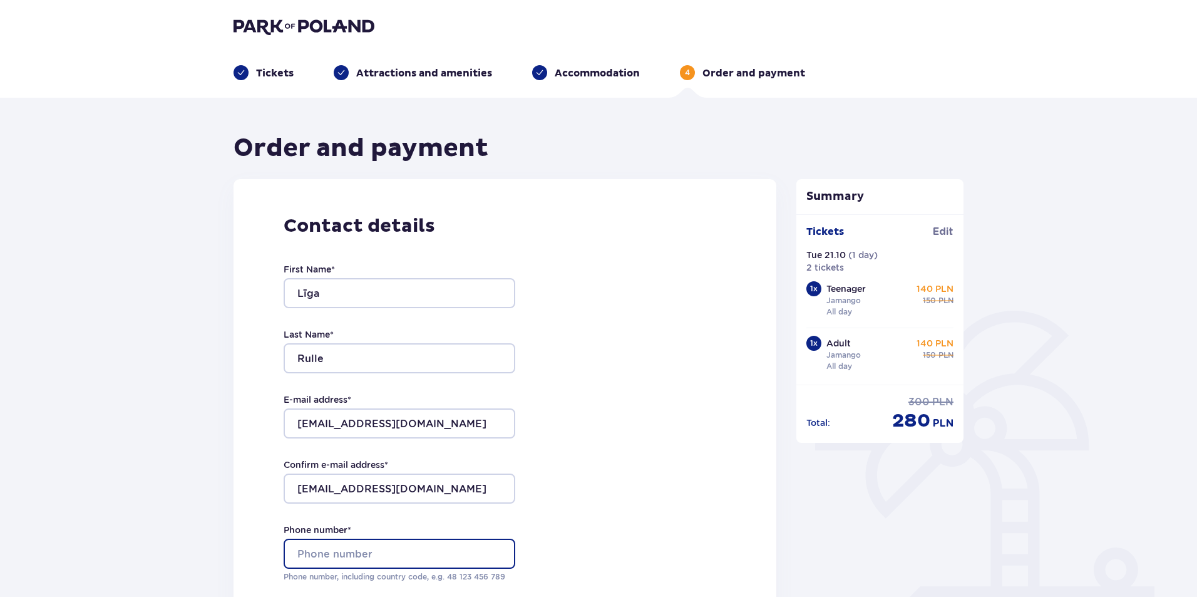
type input "29130074"
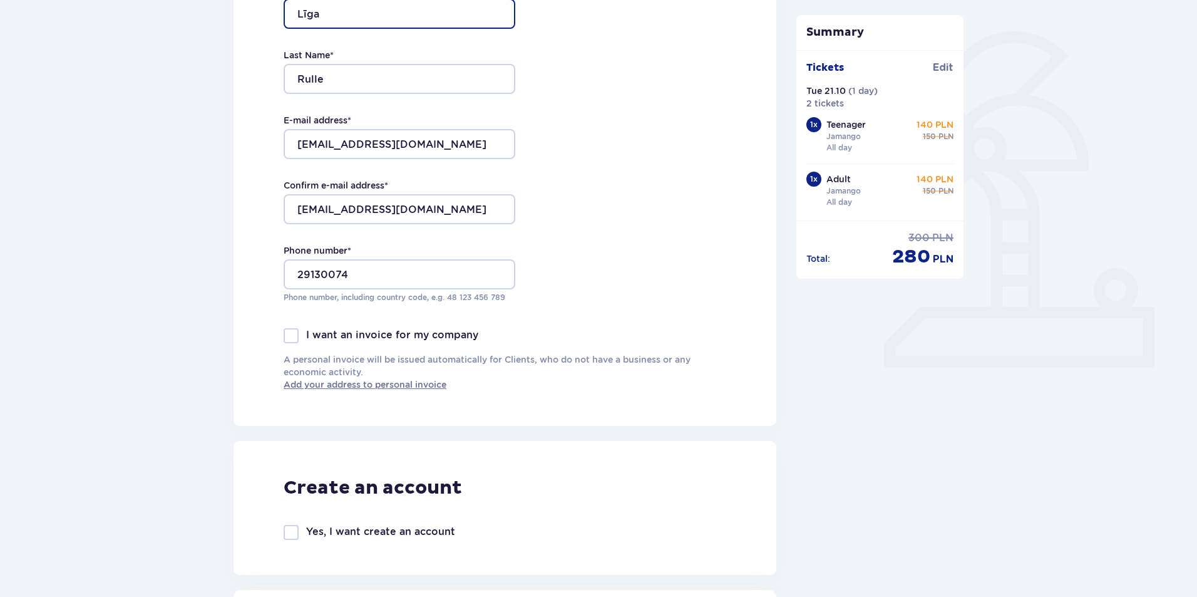
scroll to position [313, 0]
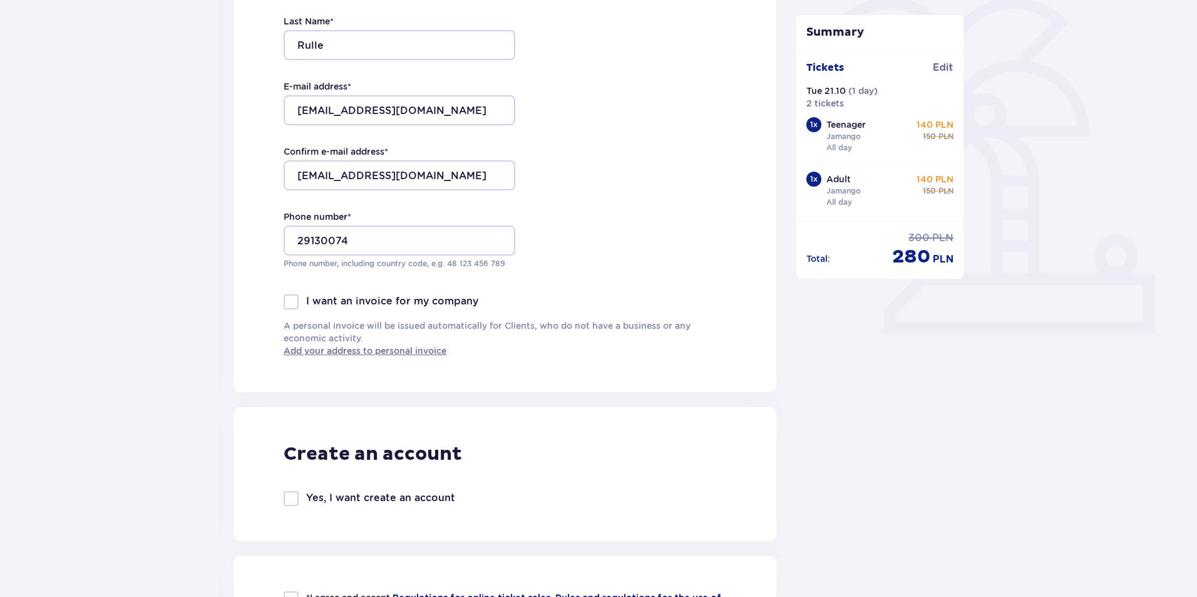
click at [294, 304] on div at bounding box center [291, 301] width 15 height 15
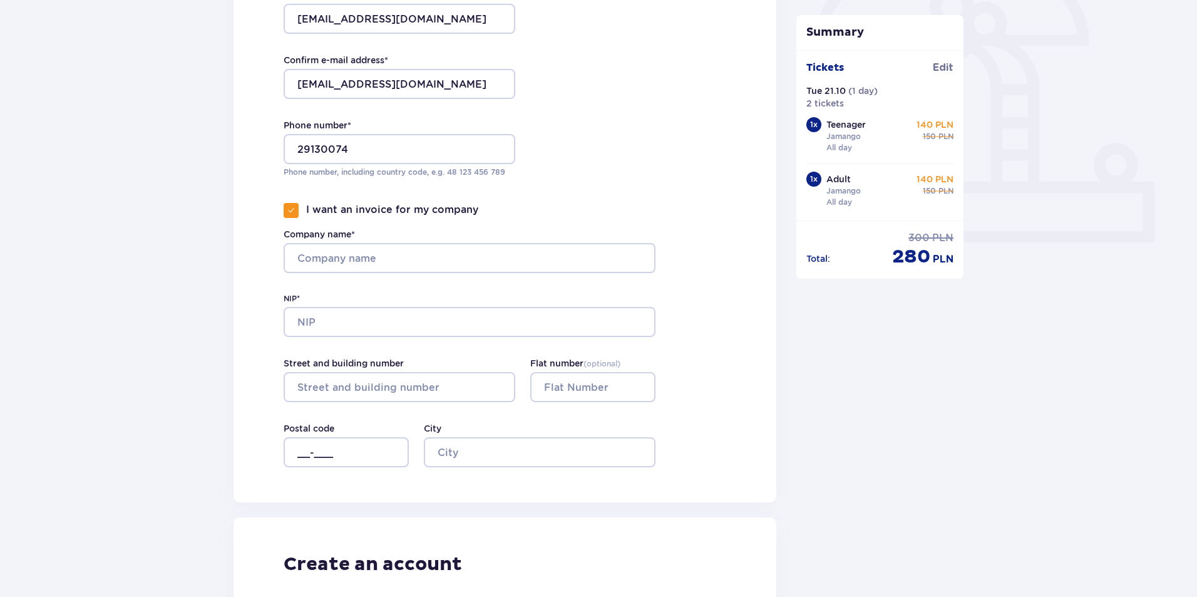
scroll to position [563, 0]
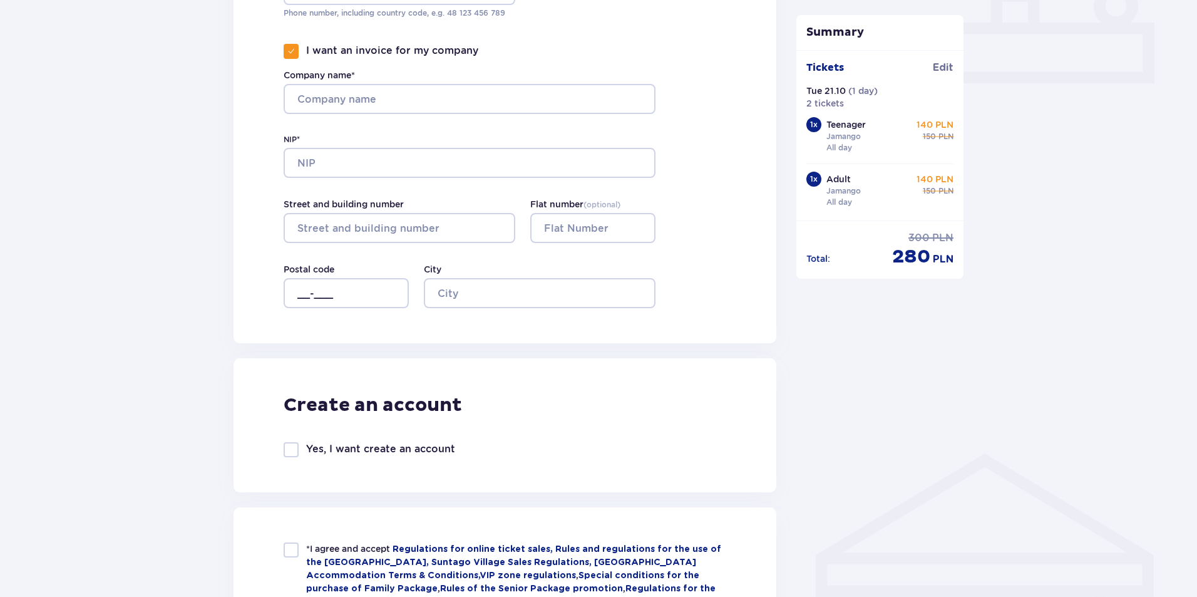
click at [288, 44] on div at bounding box center [291, 51] width 15 height 15
checkbox input "false"
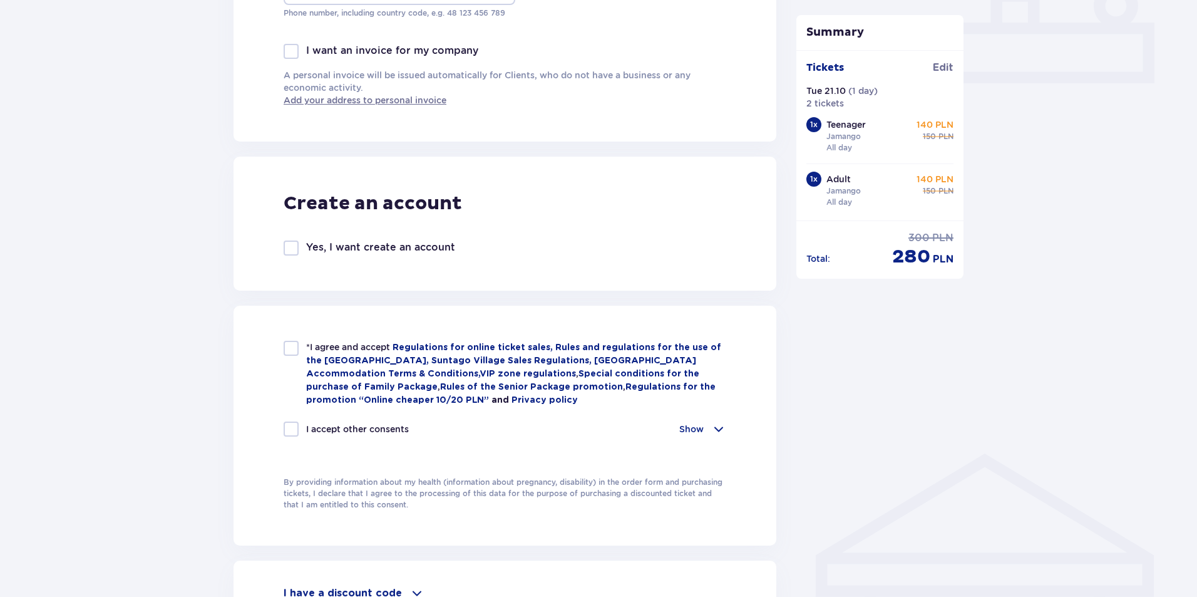
click at [298, 347] on div at bounding box center [291, 348] width 15 height 15
checkbox input "true"
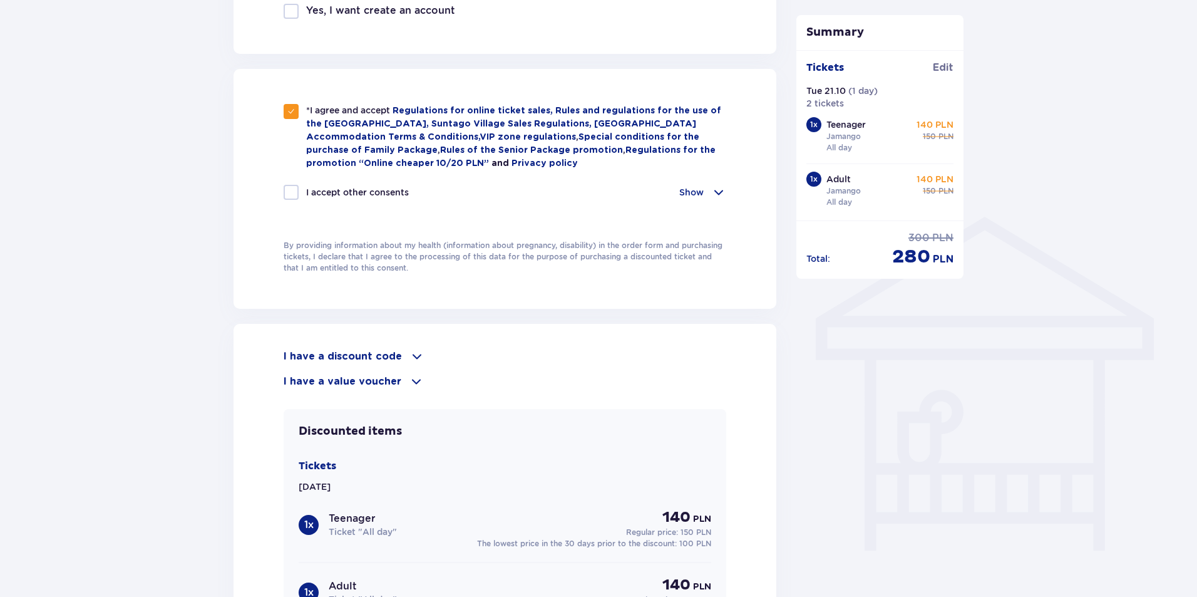
scroll to position [814, 0]
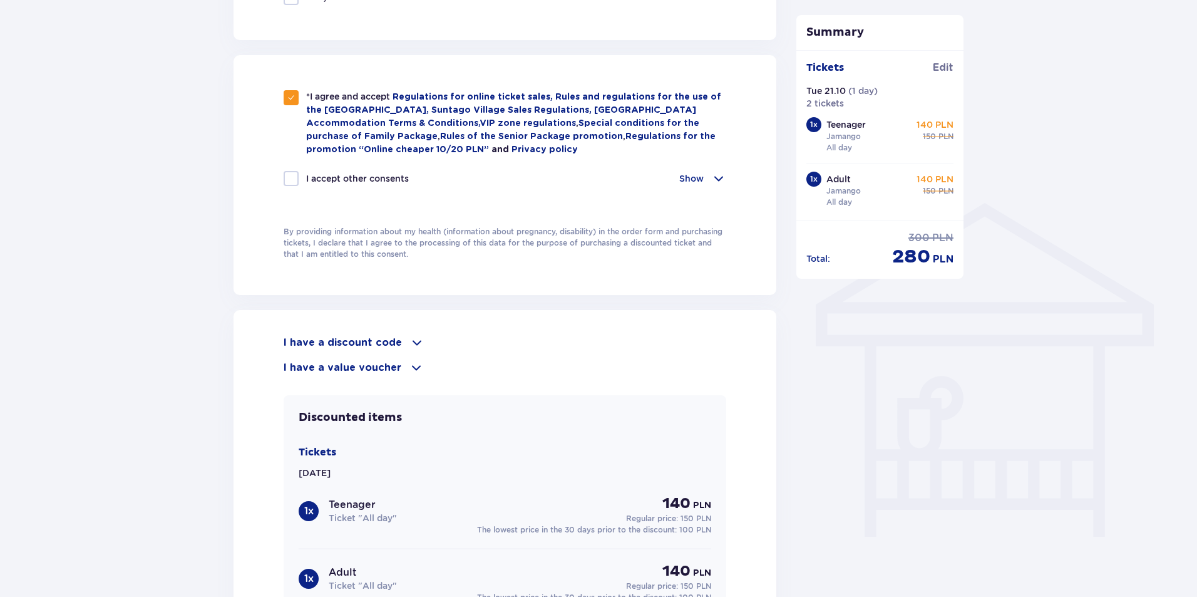
click at [409, 338] on span at bounding box center [416, 342] width 15 height 15
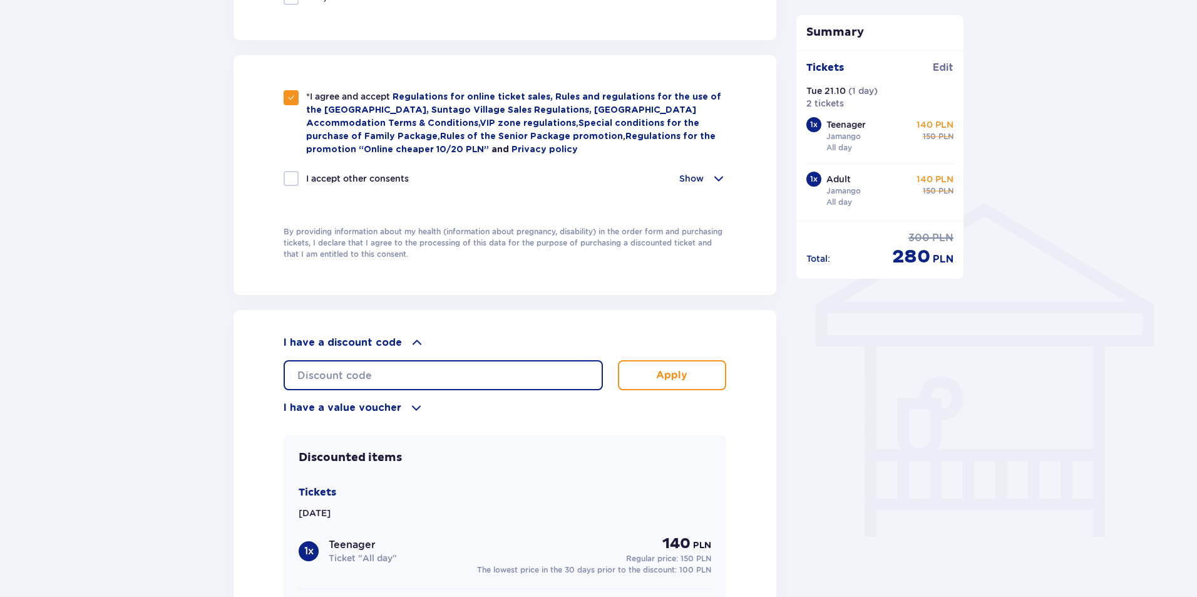
drag, startPoint x: 374, startPoint y: 373, endPoint x: 428, endPoint y: 384, distance: 54.5
click at [374, 373] on input "text" at bounding box center [443, 375] width 319 height 30
paste input "student30"
type input "student30"
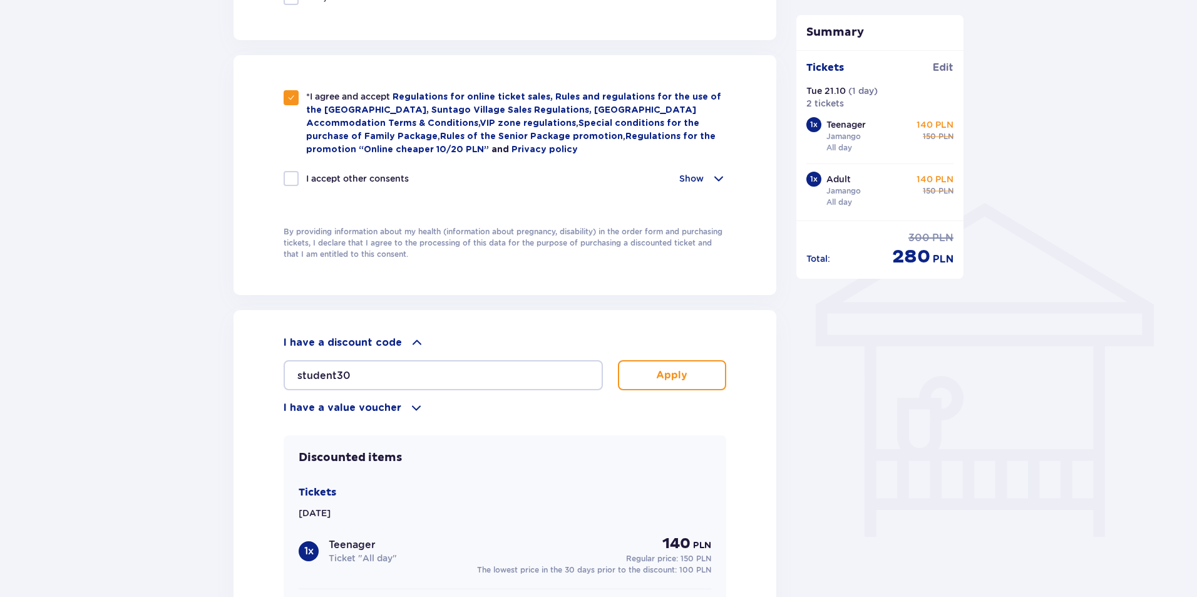
click at [675, 374] on p "Apply" at bounding box center [671, 375] width 31 height 14
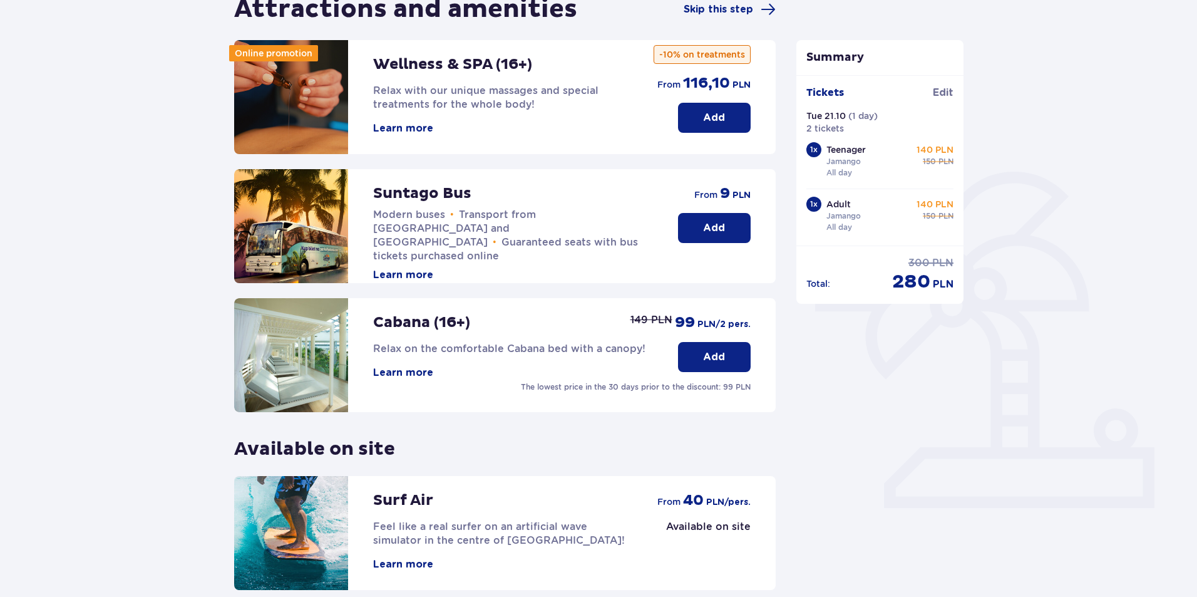
scroll to position [252, 0]
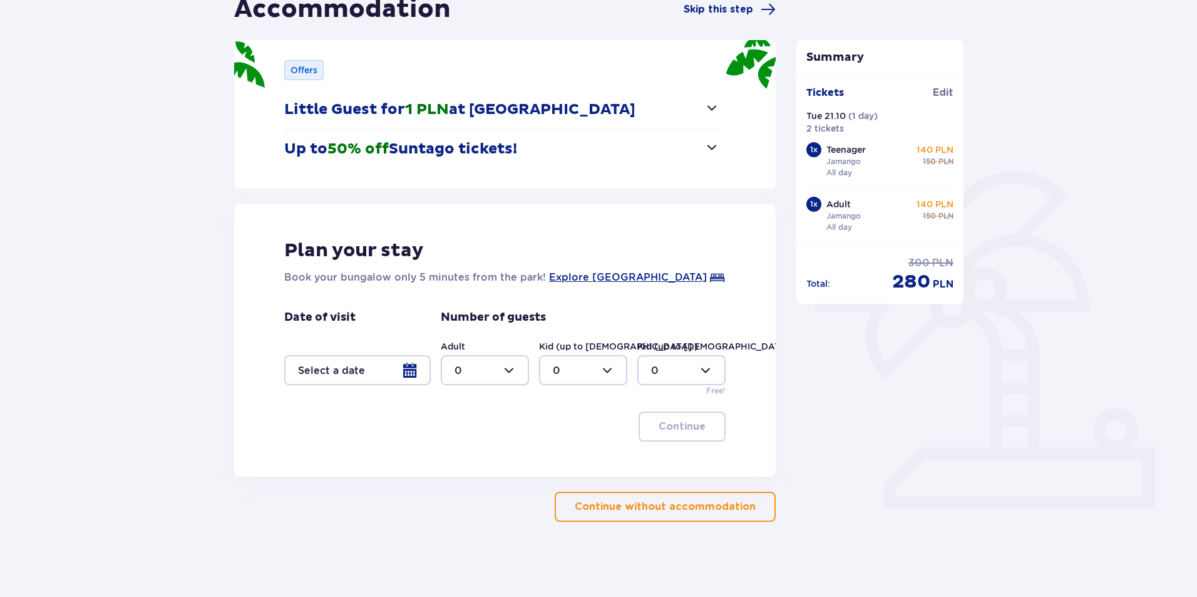
scroll to position [139, 0]
click at [490, 147] on p "Up to 50% off Suntago tickets!" at bounding box center [400, 149] width 233 height 19
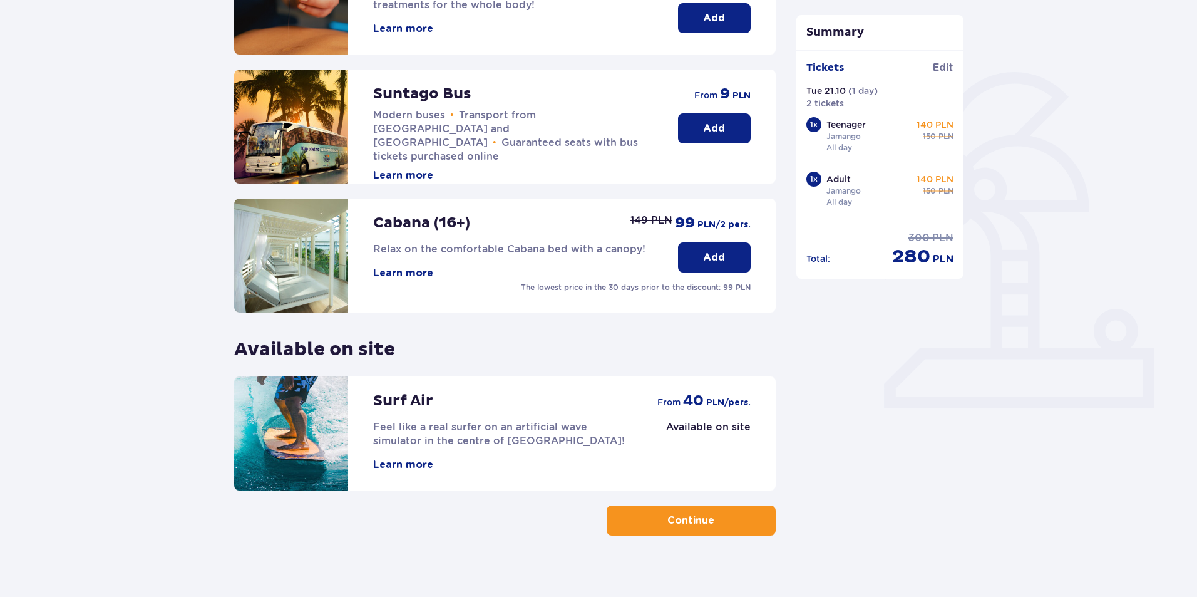
scroll to position [252, 0]
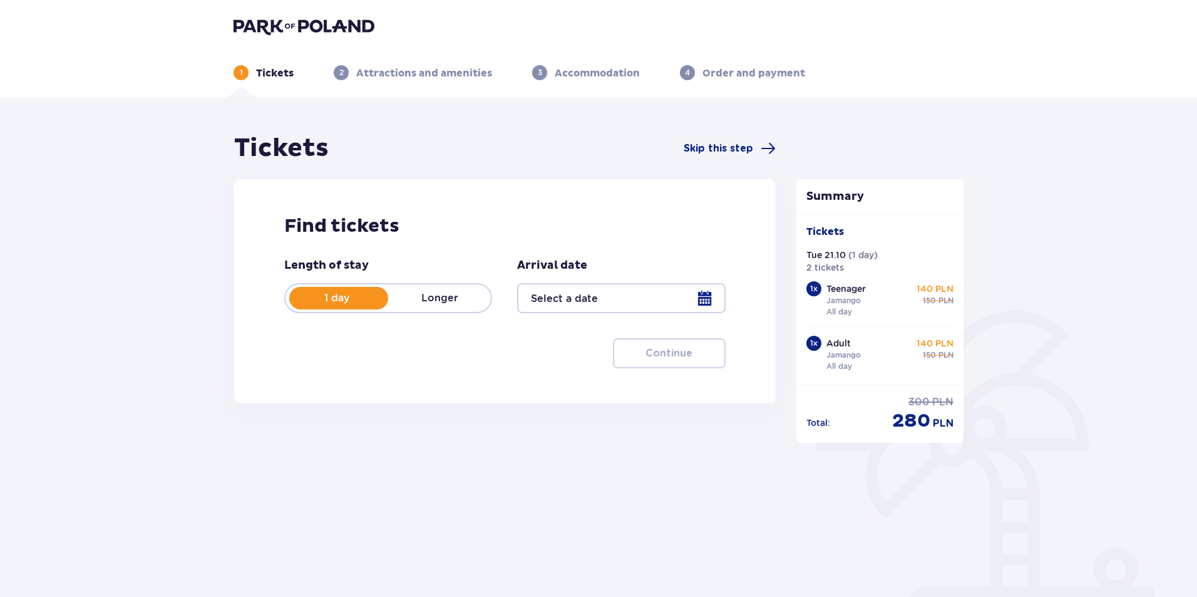
type input "[DATE]"
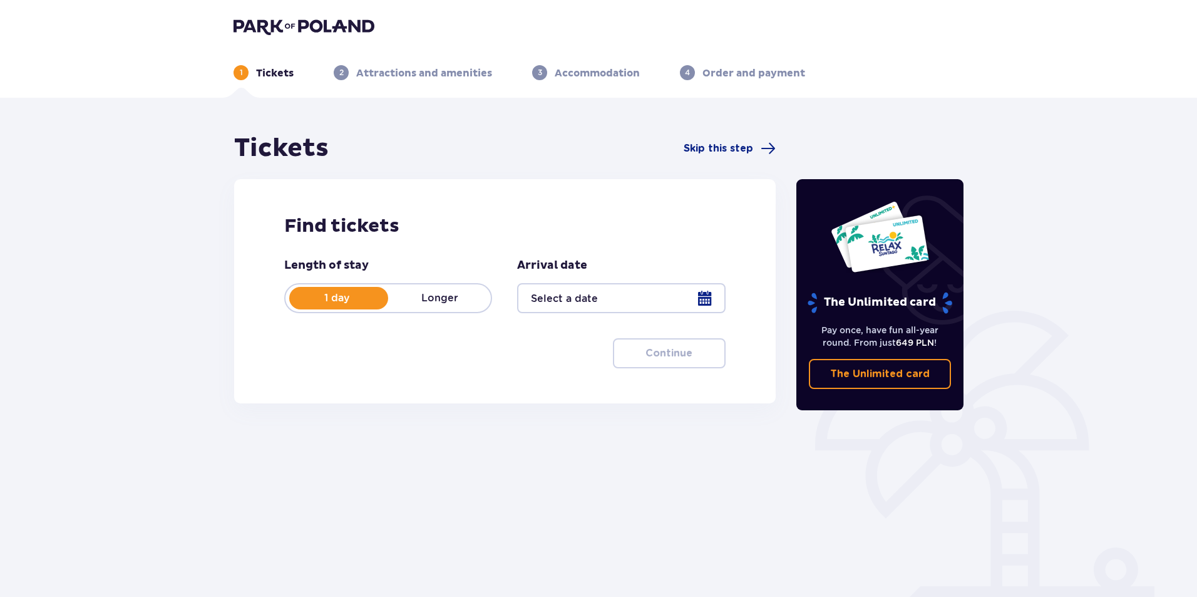
click at [616, 306] on div at bounding box center [621, 298] width 208 height 30
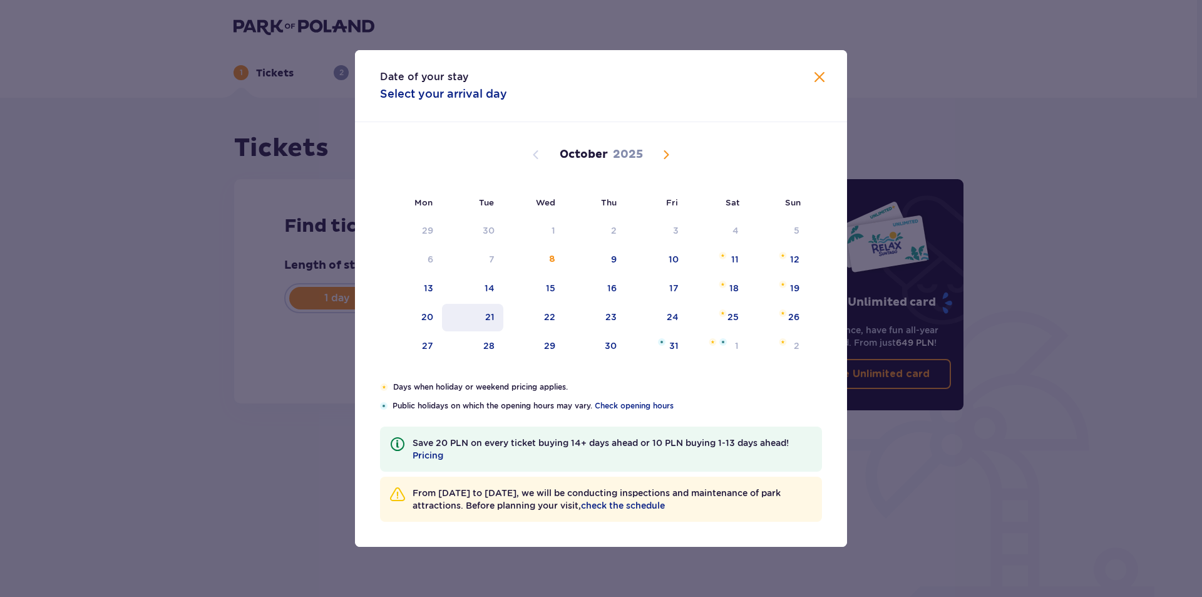
click at [487, 316] on div "21" at bounding box center [489, 317] width 9 height 13
type input "[DATE]"
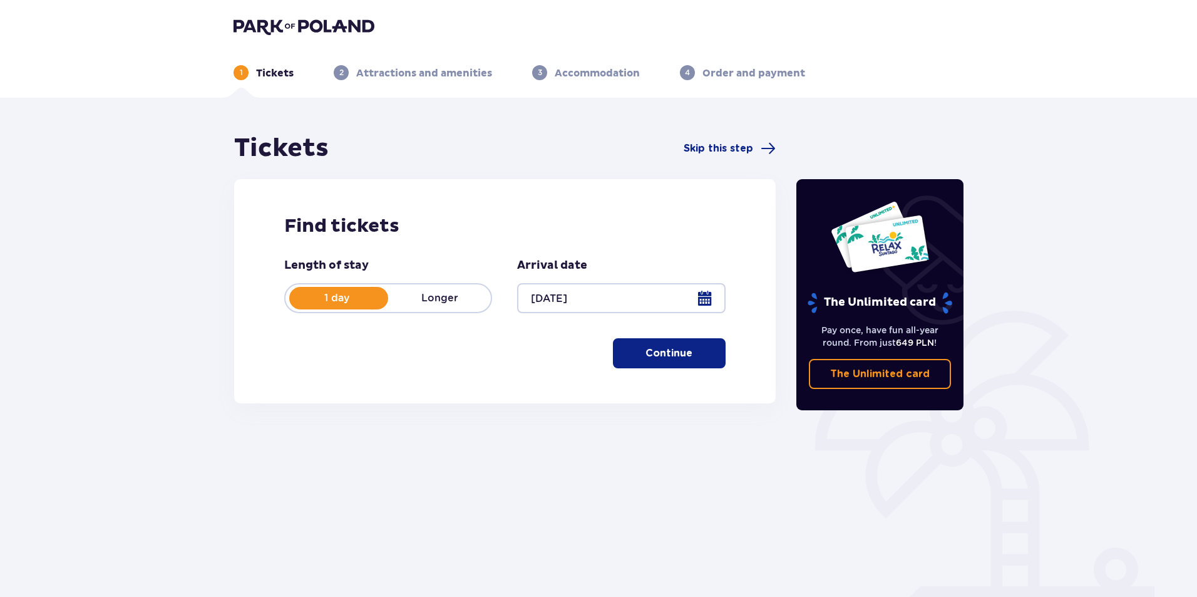
click at [689, 355] on span "button" at bounding box center [694, 353] width 15 height 15
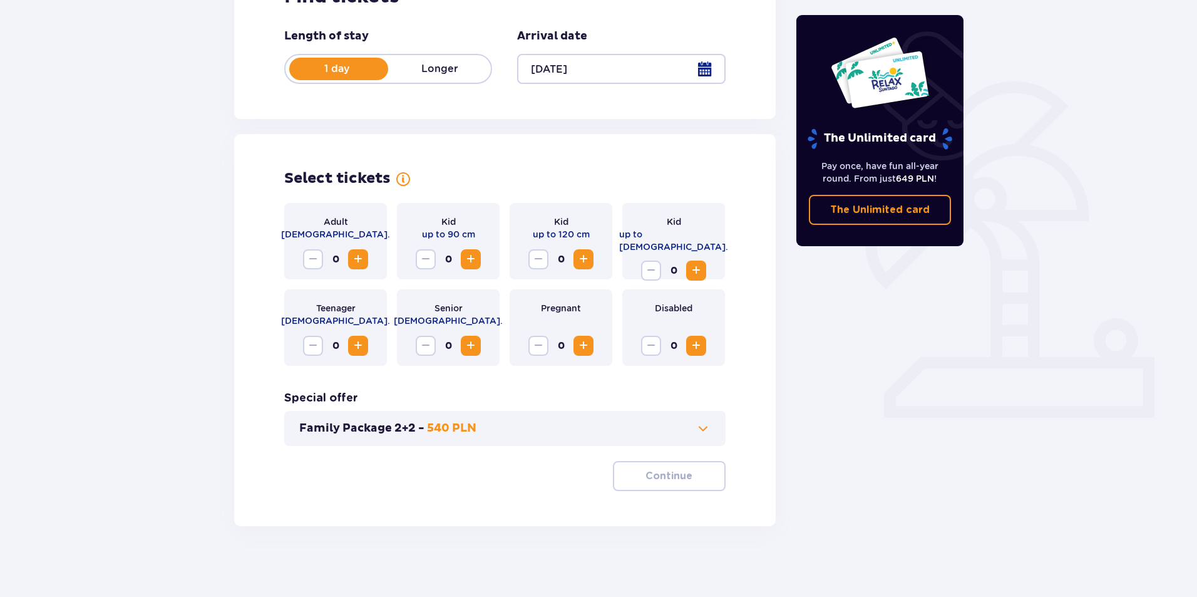
scroll to position [234, 0]
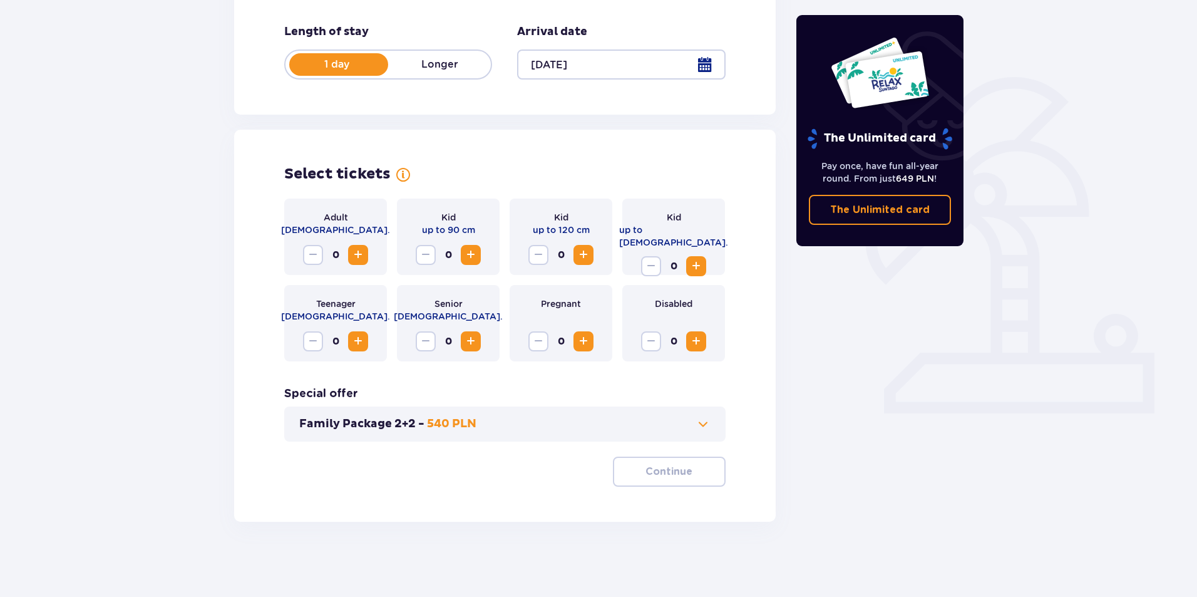
click at [584, 254] on span "Increase" at bounding box center [583, 254] width 15 height 15
click at [356, 340] on span "Increase" at bounding box center [358, 341] width 15 height 15
click at [355, 252] on span "Increase" at bounding box center [358, 254] width 15 height 15
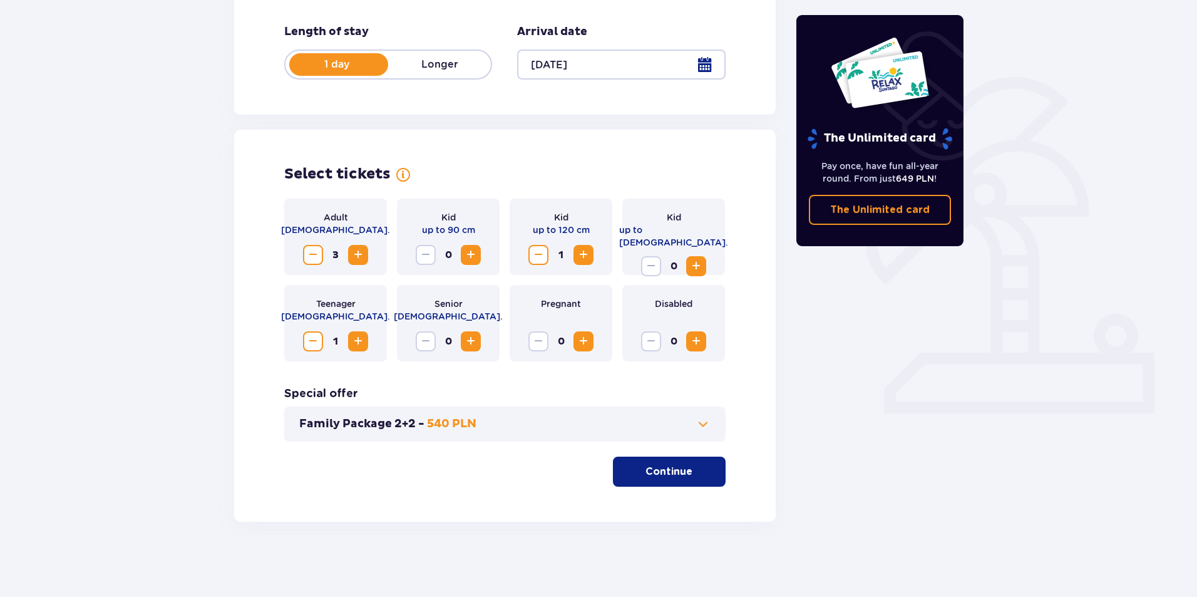
click at [684, 470] on button "Continue" at bounding box center [669, 471] width 113 height 30
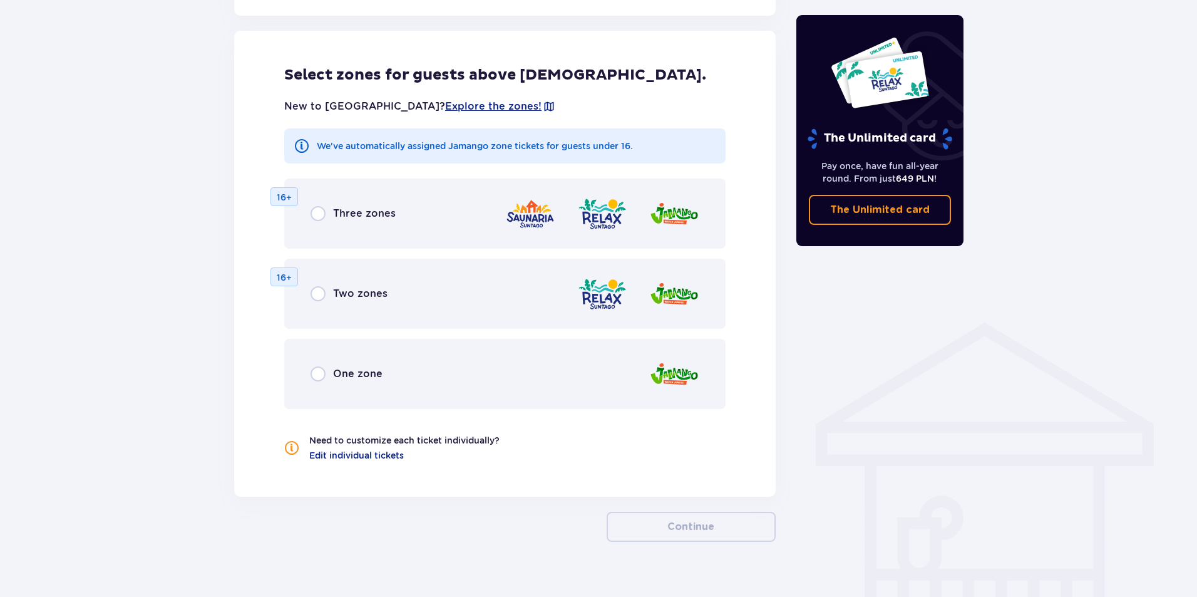
scroll to position [695, 0]
click at [447, 377] on div "One zone" at bounding box center [504, 373] width 441 height 70
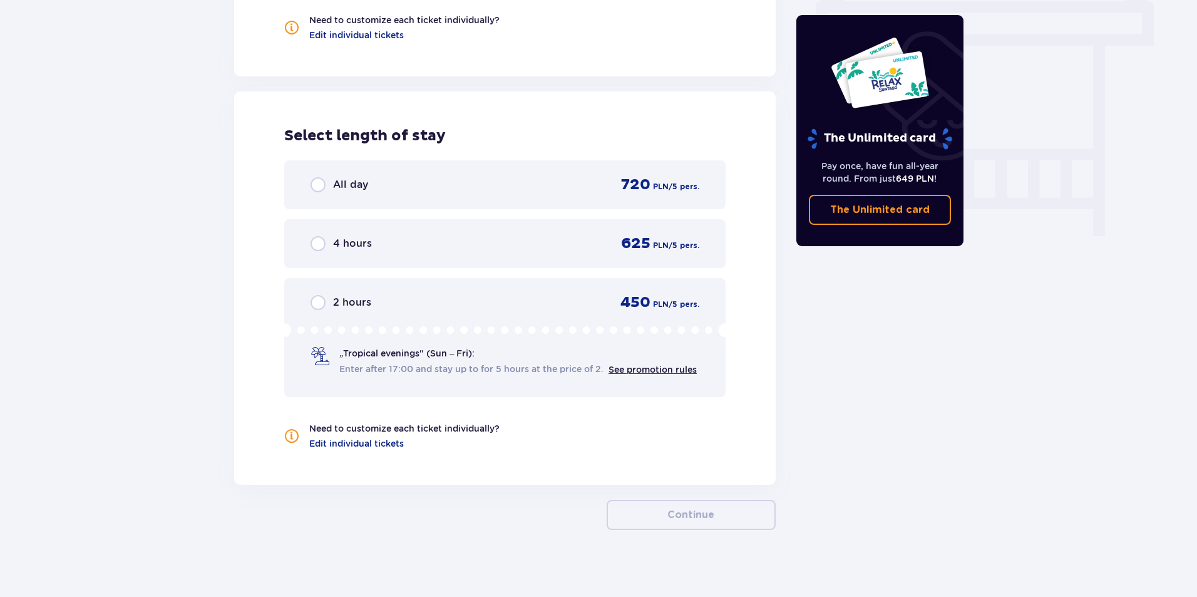
scroll to position [1123, 0]
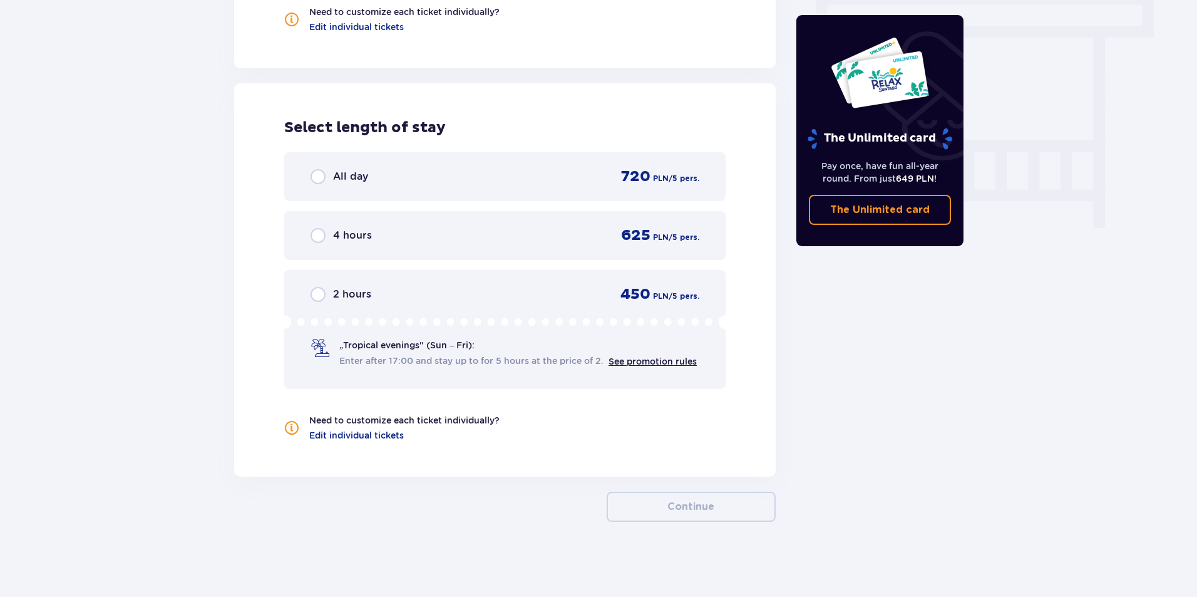
drag, startPoint x: 349, startPoint y: 180, endPoint x: 363, endPoint y: 187, distance: 15.4
click at [350, 180] on span "All day" at bounding box center [350, 177] width 35 height 14
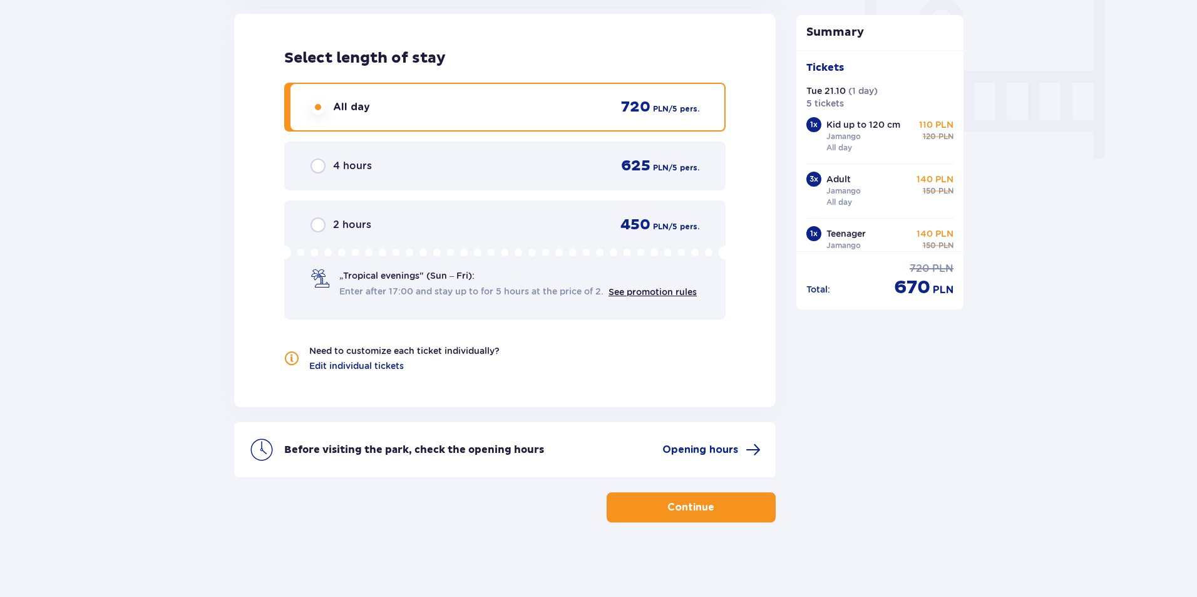
scroll to position [1193, 0]
click at [725, 509] on button "Continue" at bounding box center [691, 506] width 169 height 30
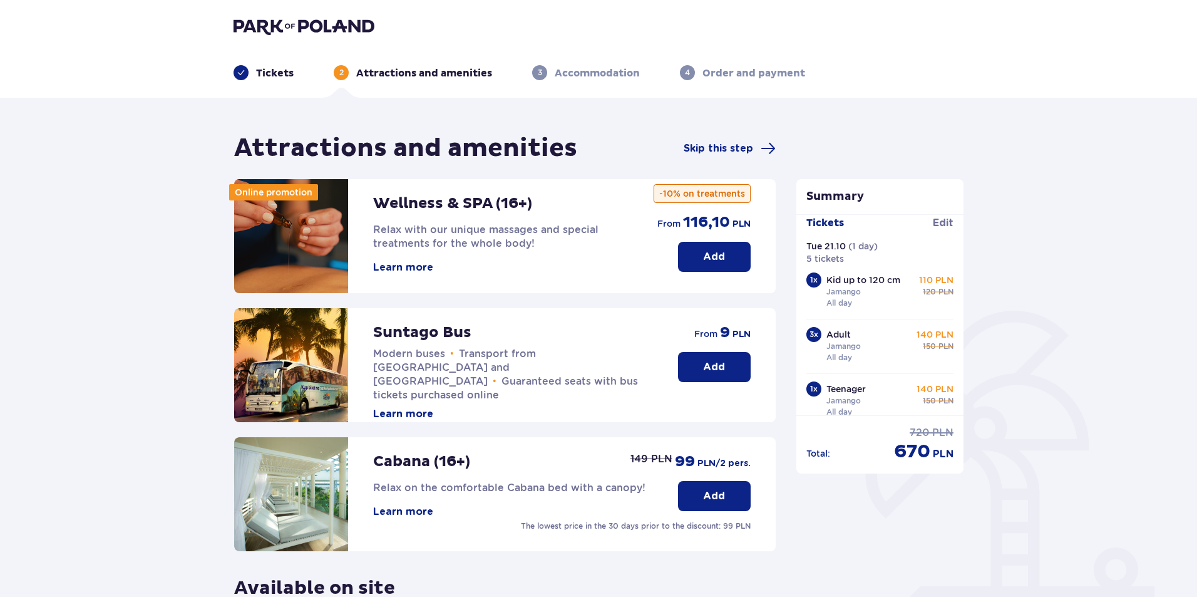
scroll to position [24, 0]
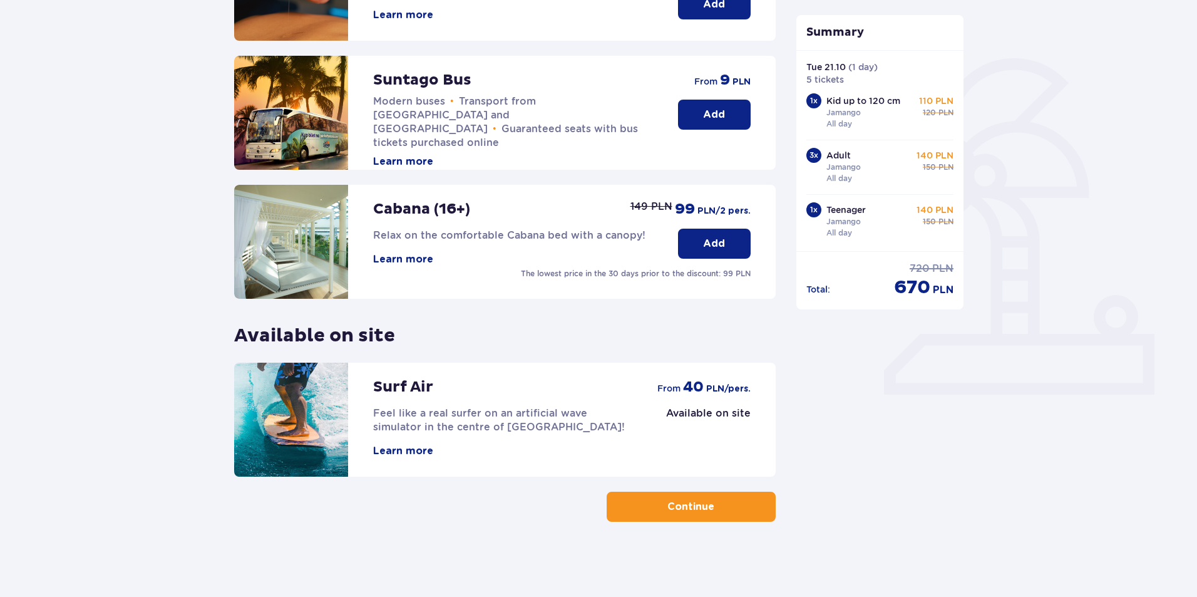
drag, startPoint x: 714, startPoint y: 505, endPoint x: 818, endPoint y: 510, distance: 103.4
click at [714, 504] on span "button" at bounding box center [716, 506] width 15 height 15
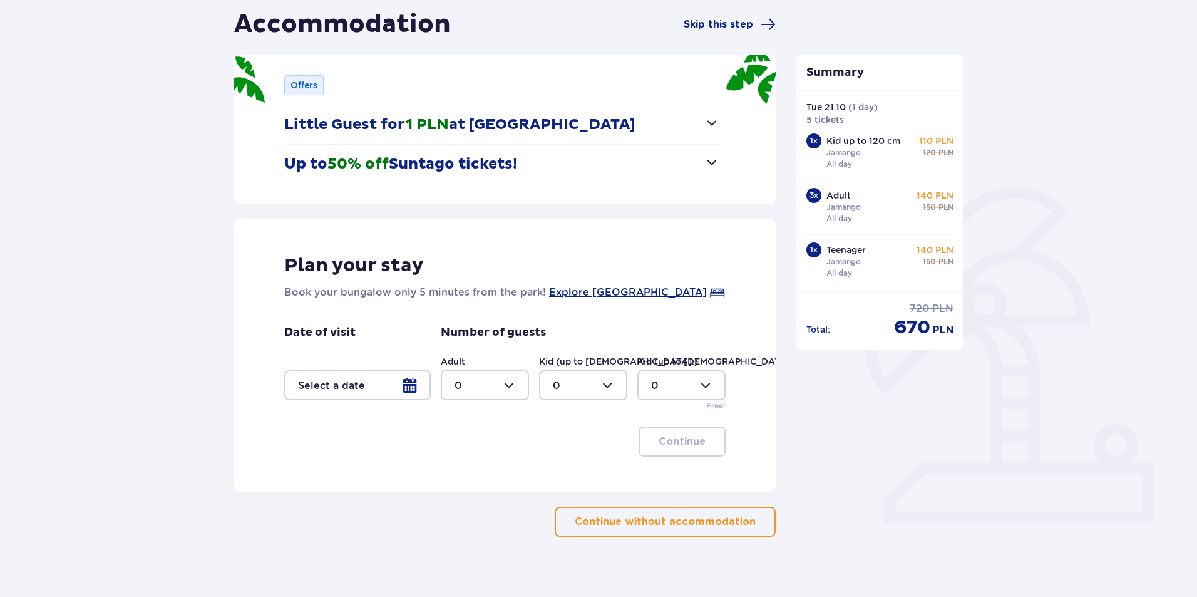
scroll to position [125, 0]
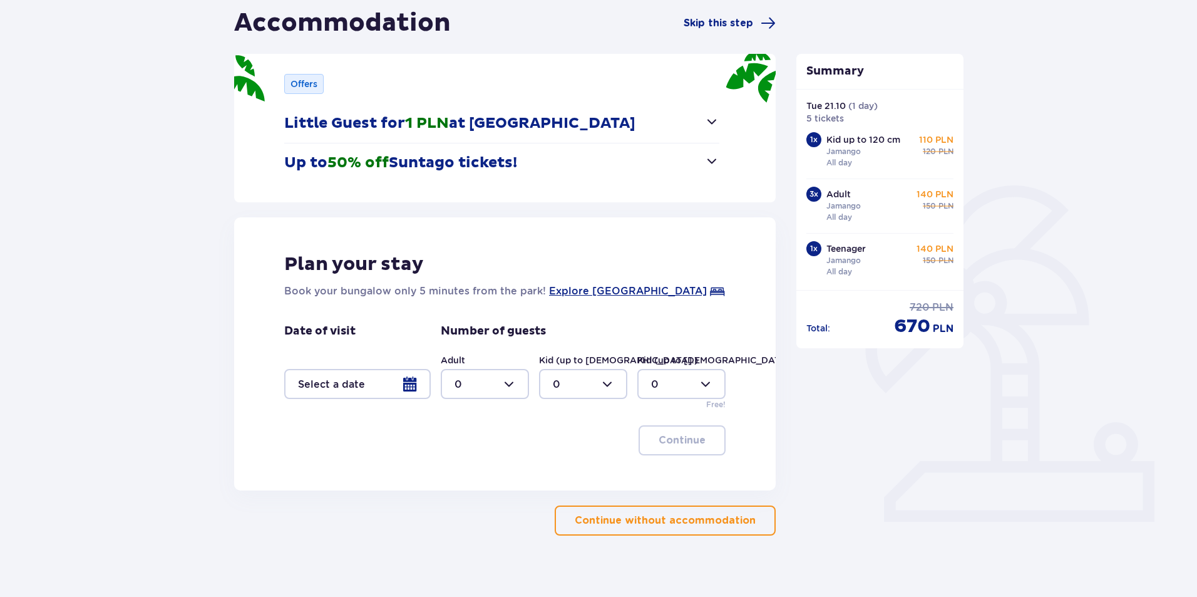
click at [748, 521] on button "Continue without accommodation" at bounding box center [665, 520] width 221 height 30
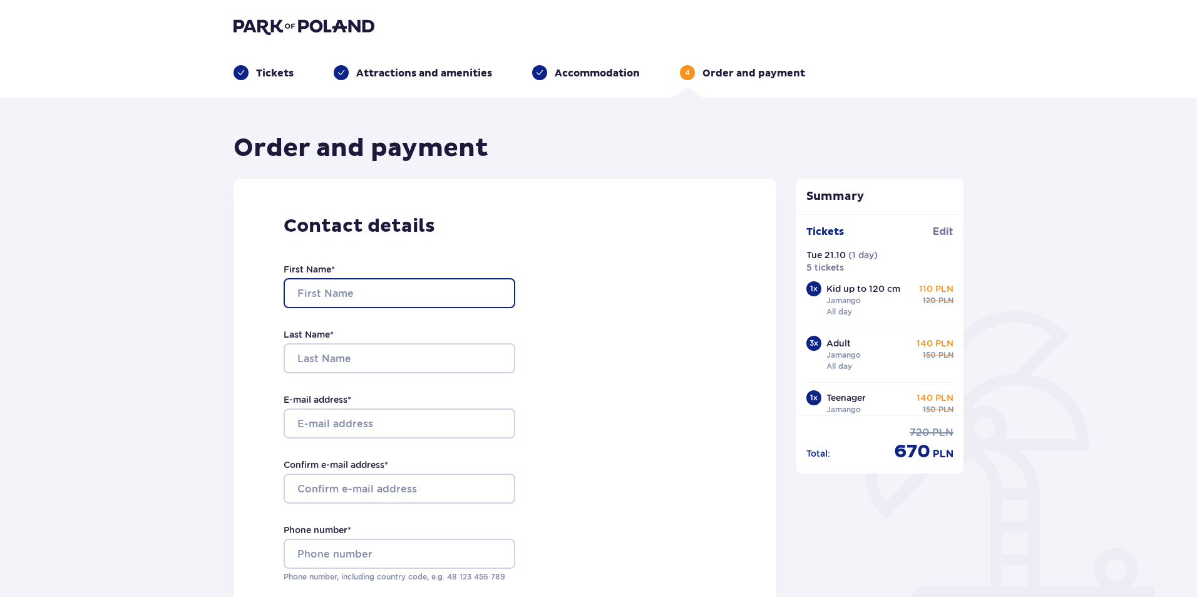
drag, startPoint x: 351, startPoint y: 289, endPoint x: 363, endPoint y: 300, distance: 16.8
click at [351, 289] on input "First Name *" at bounding box center [400, 293] width 232 height 30
type input "Līga"
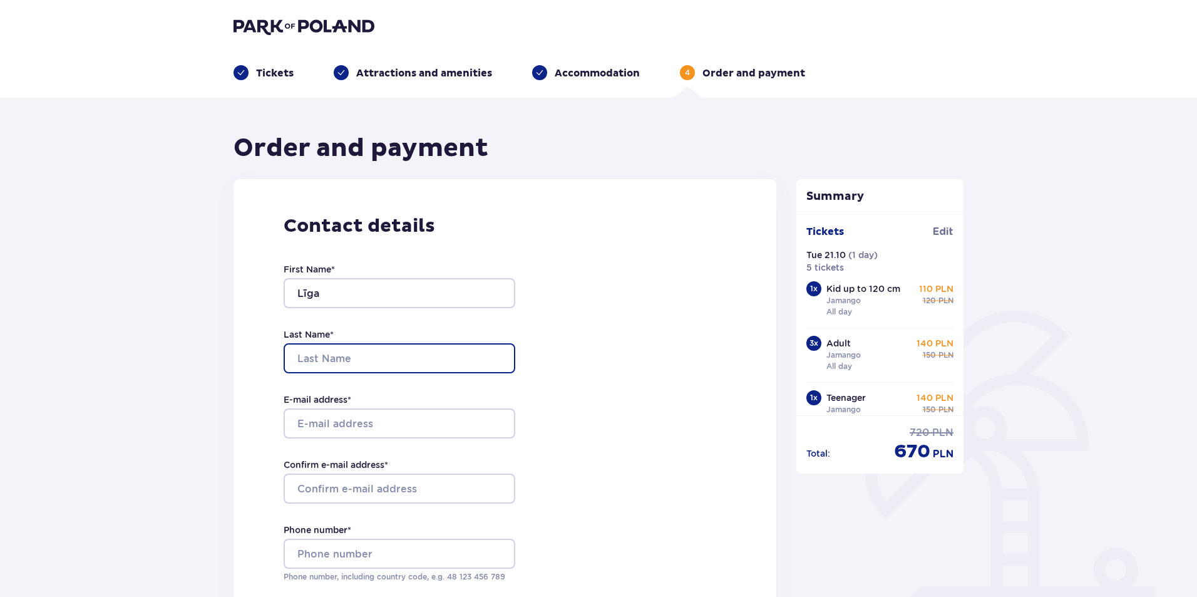
type input "Rulle"
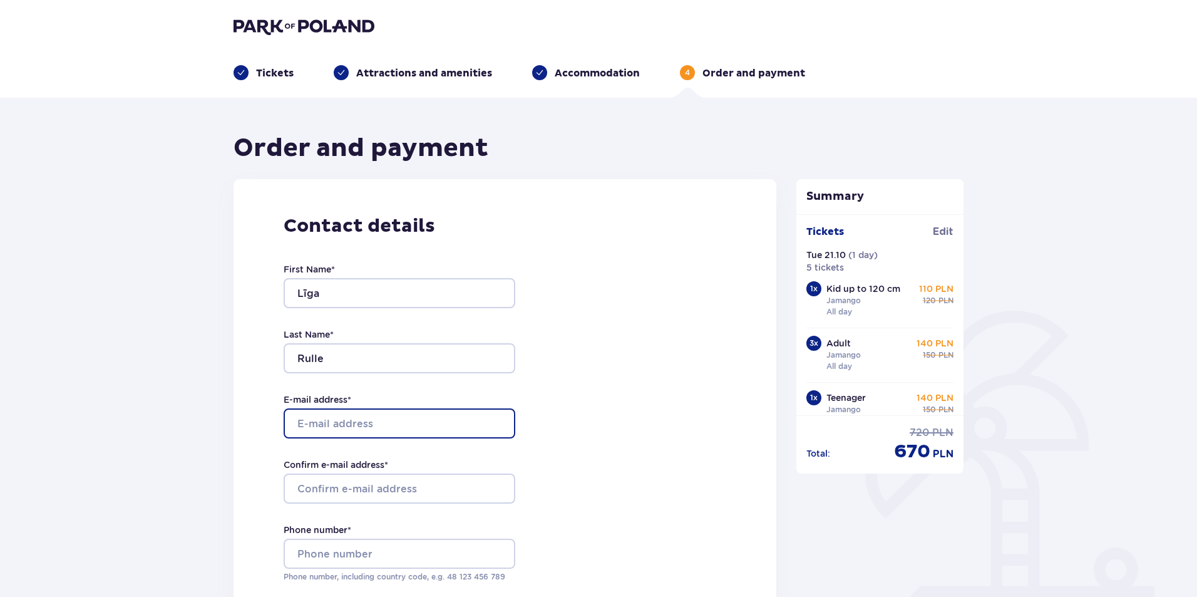
type input "[EMAIL_ADDRESS][DOMAIN_NAME]"
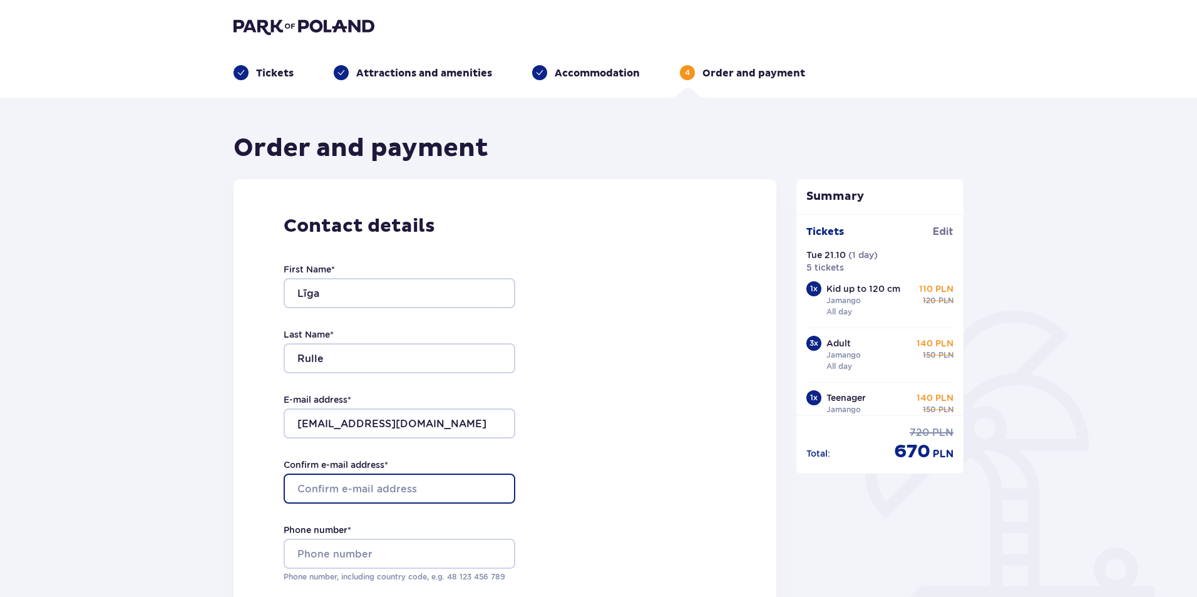
type input "[EMAIL_ADDRESS][DOMAIN_NAME]"
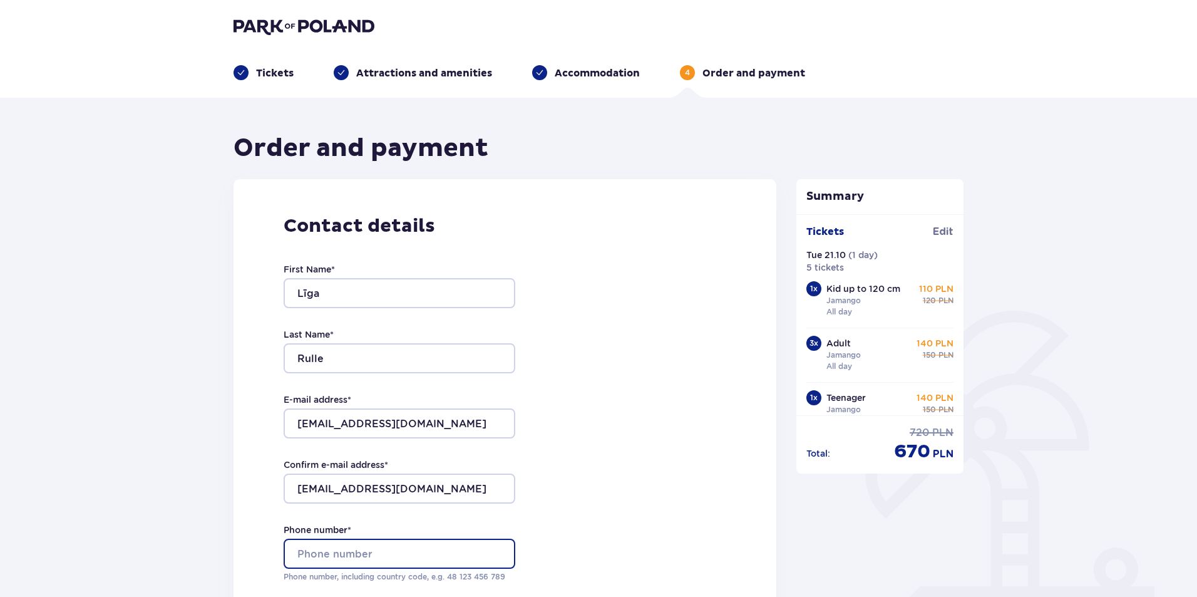
type input "29130074"
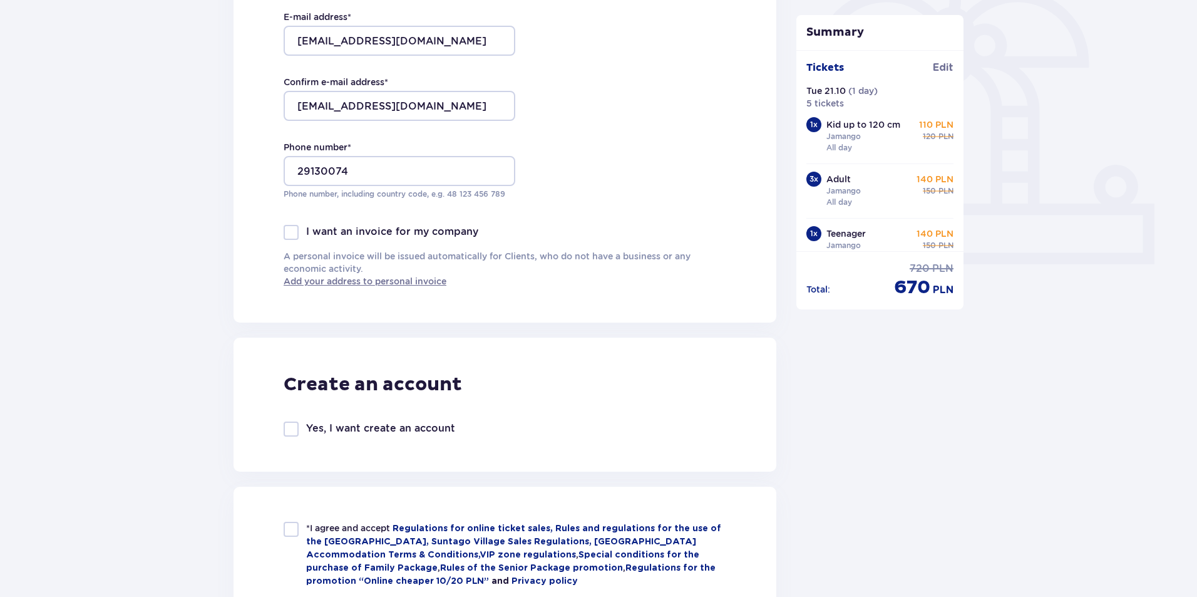
scroll to position [501, 0]
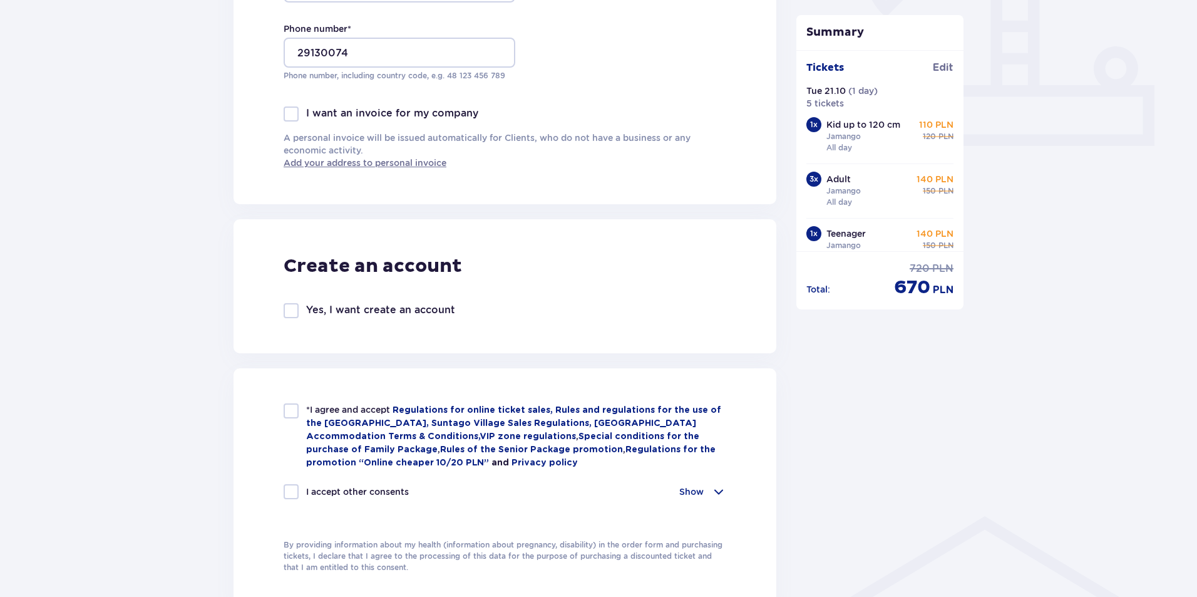
click at [289, 115] on div at bounding box center [291, 113] width 15 height 15
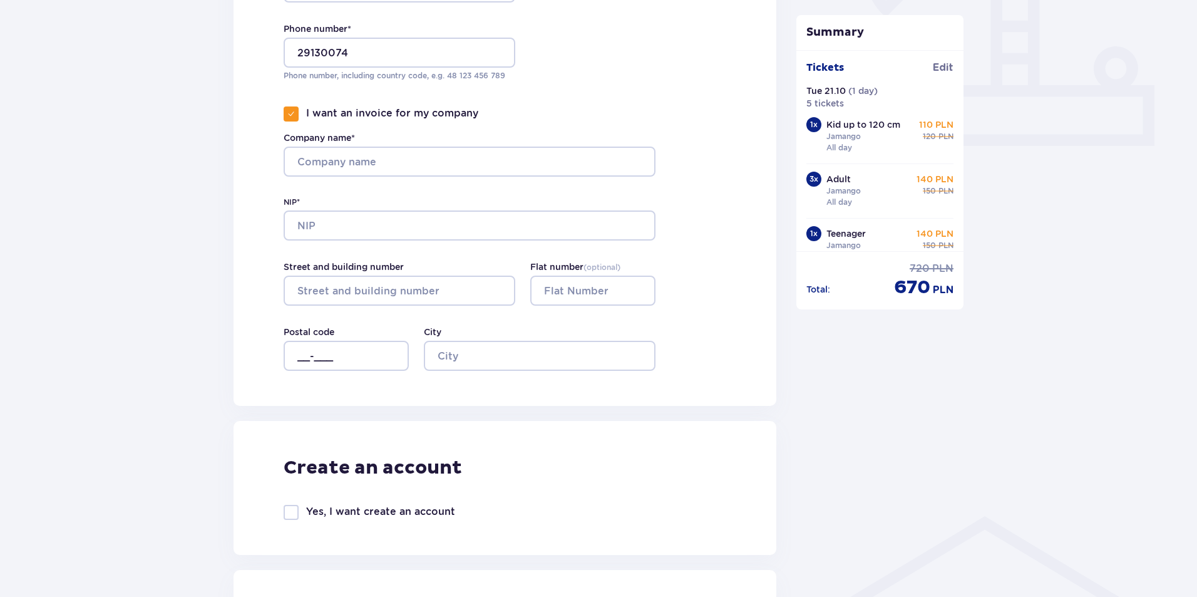
drag, startPoint x: 291, startPoint y: 115, endPoint x: 304, endPoint y: 123, distance: 15.8
click at [291, 115] on span at bounding box center [291, 114] width 8 height 8
checkbox input "false"
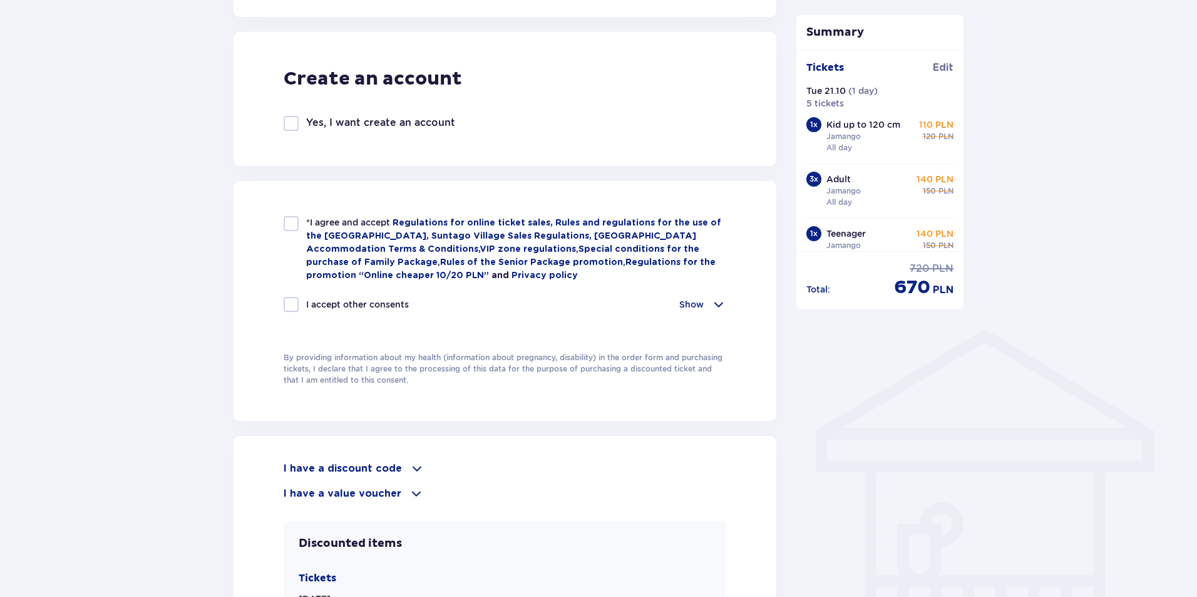
scroll to position [689, 0]
click at [293, 223] on div at bounding box center [291, 222] width 15 height 15
checkbox input "true"
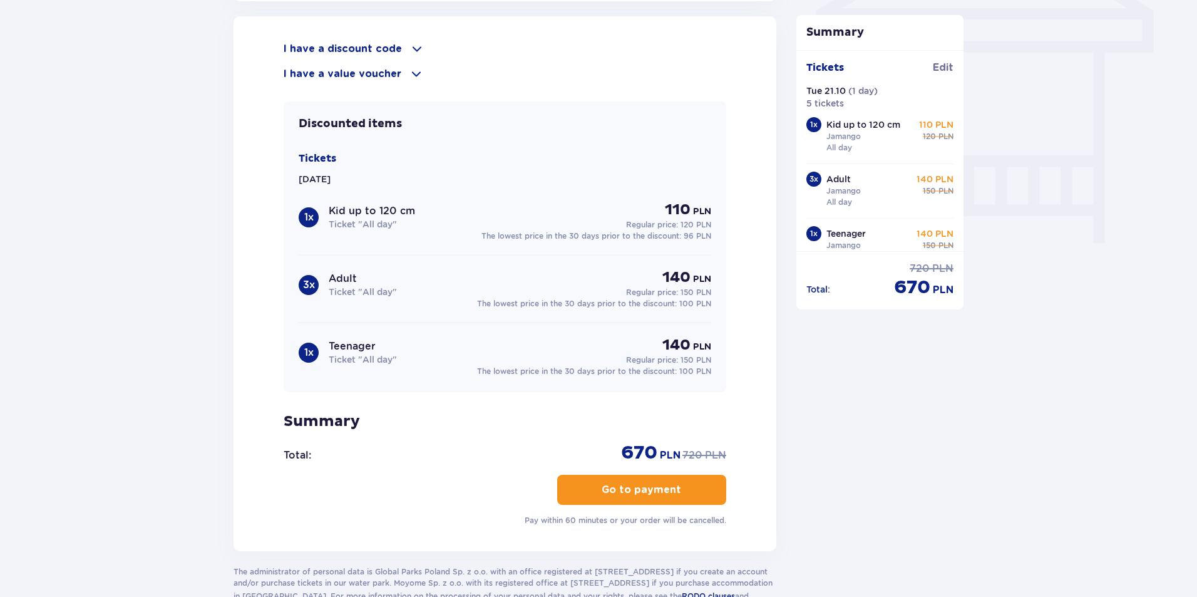
scroll to position [1127, 0]
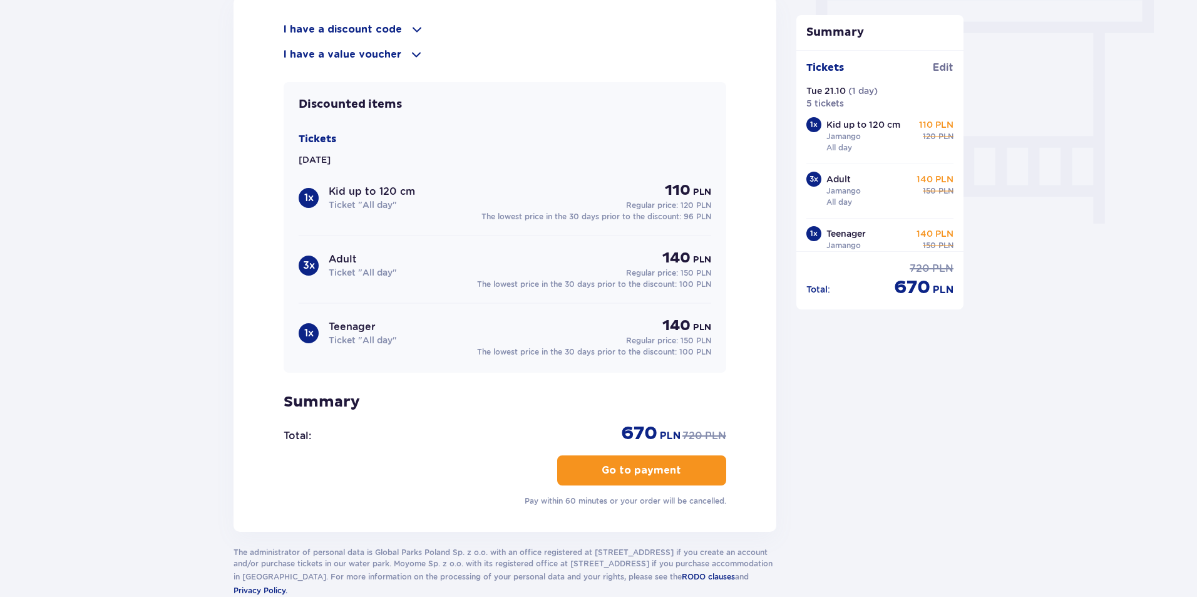
click at [680, 470] on span "button" at bounding box center [683, 470] width 15 height 15
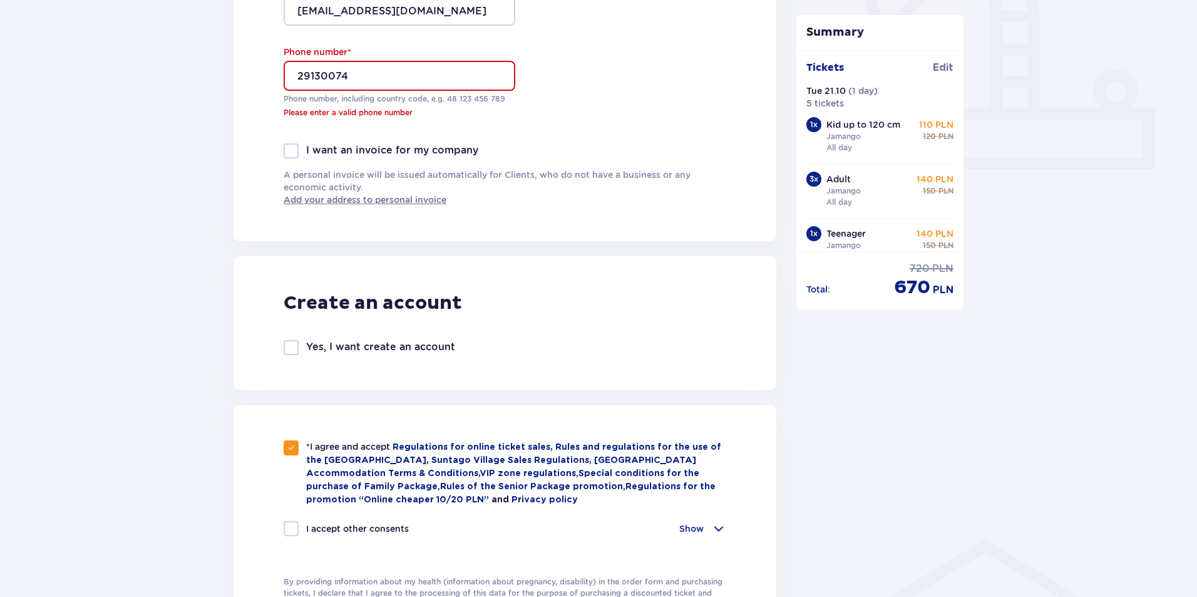
scroll to position [476, 0]
click at [299, 75] on input "29130074" at bounding box center [400, 78] width 232 height 30
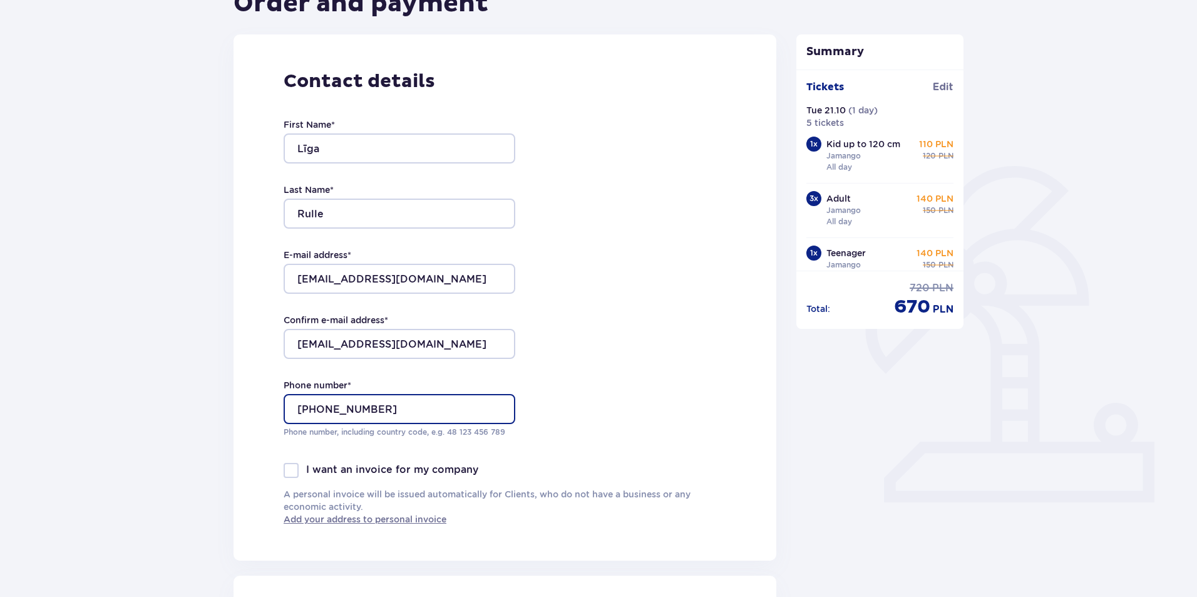
scroll to position [313, 0]
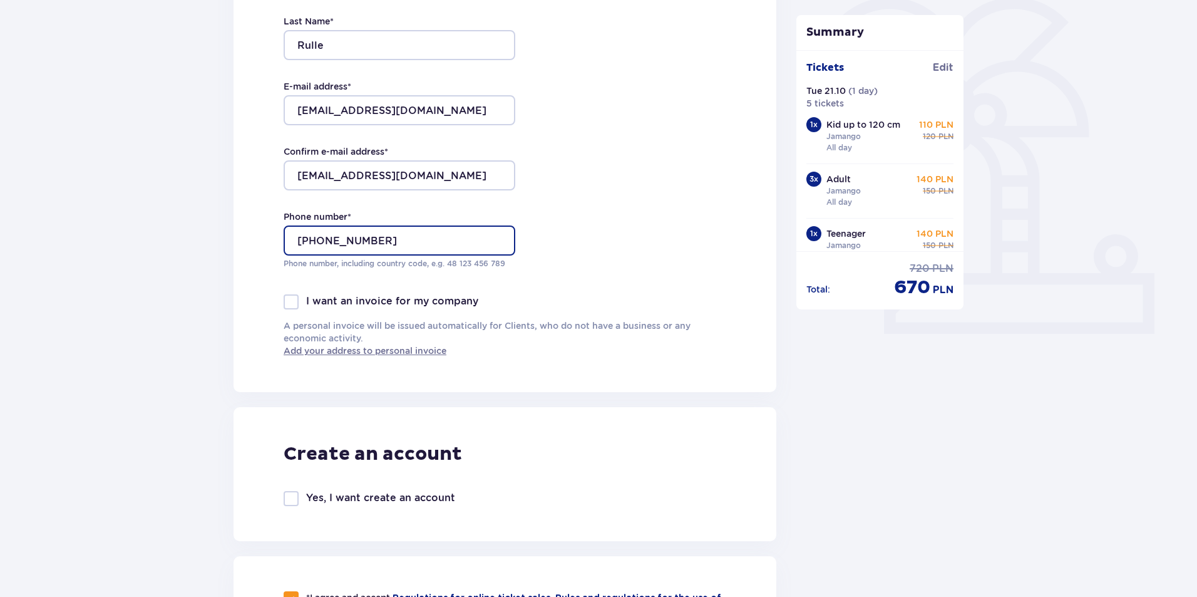
click at [328, 243] on input "+371 029130074" at bounding box center [400, 240] width 232 height 30
type input "+371 29130074"
click at [567, 271] on div "Contact details First Name * Līga Last Name * Rulle E-mail address * ligarulle@…" at bounding box center [505, 129] width 543 height 526
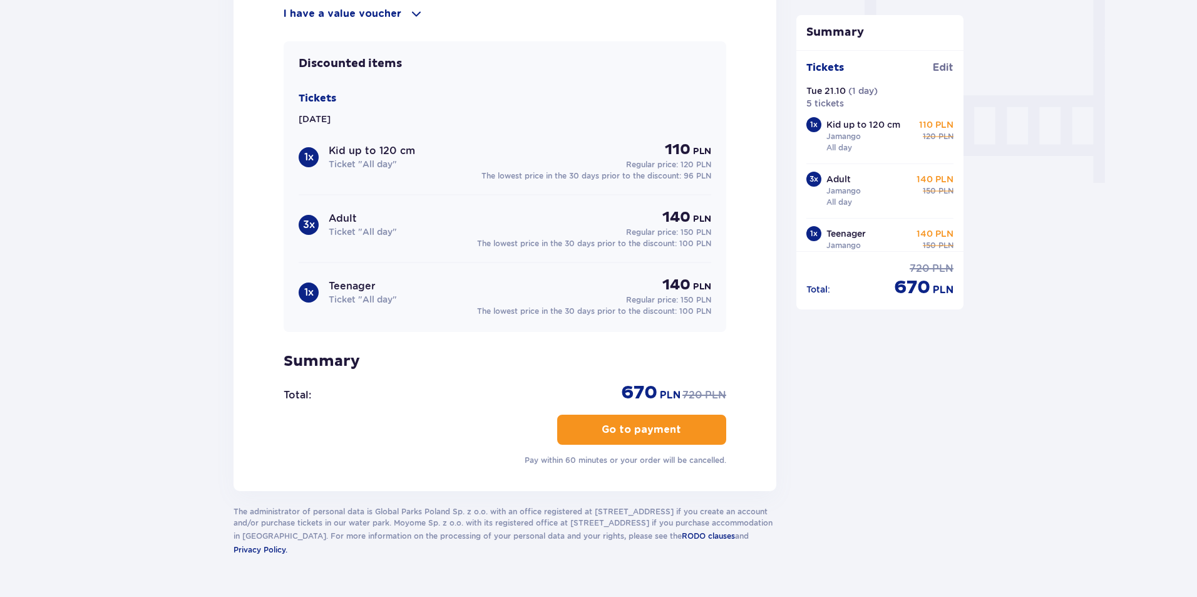
scroll to position [1196, 0]
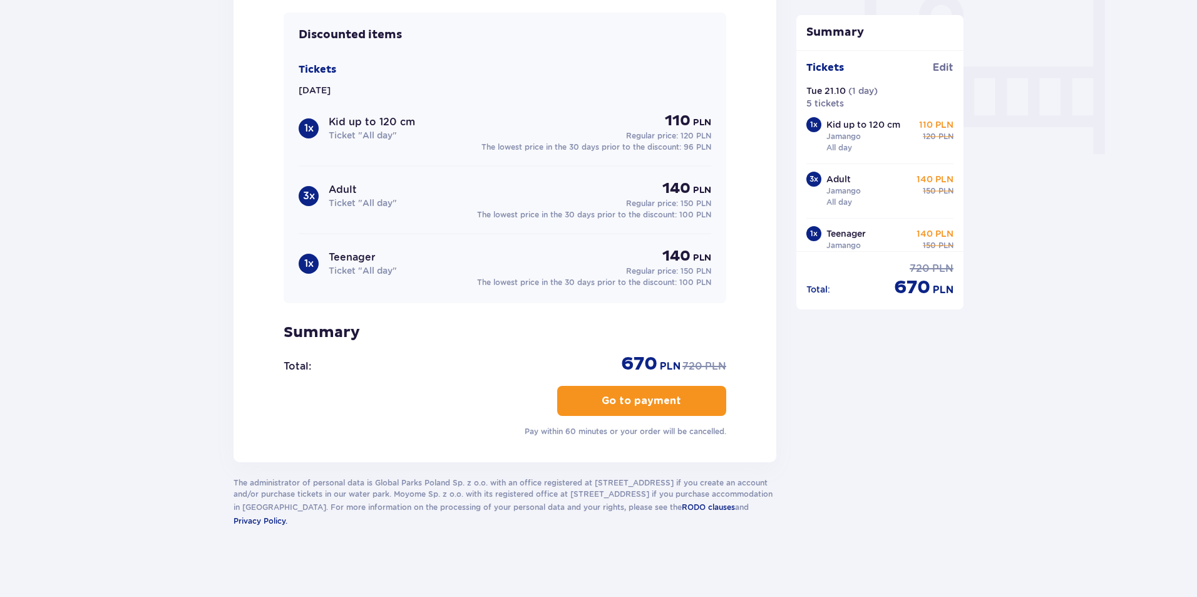
click at [659, 407] on button "Go to payment" at bounding box center [641, 401] width 169 height 30
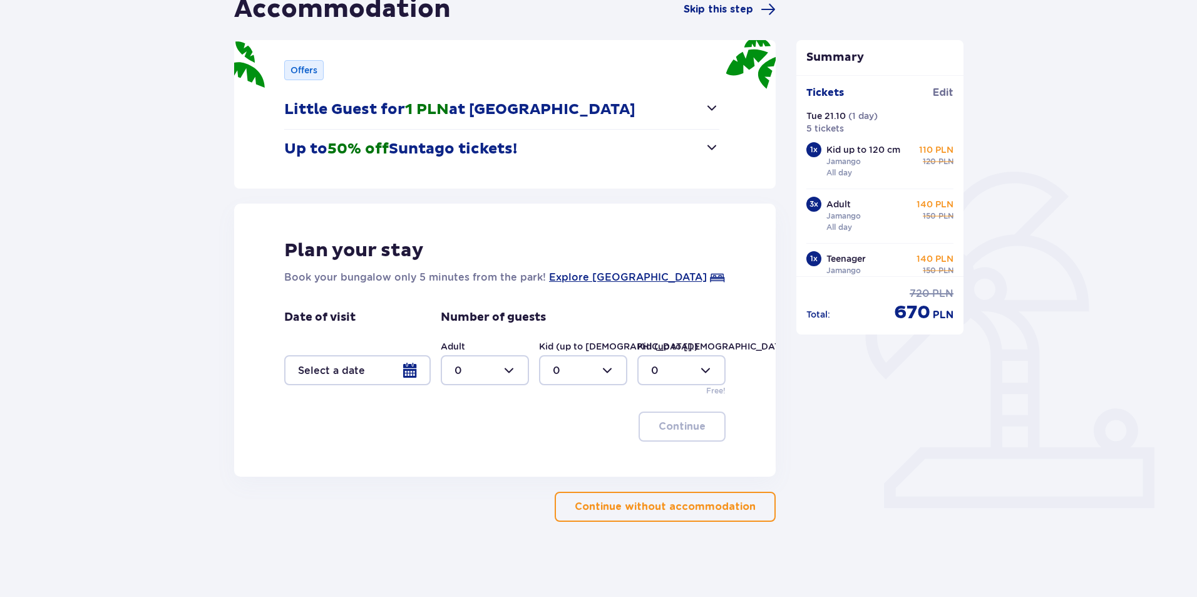
scroll to position [125, 0]
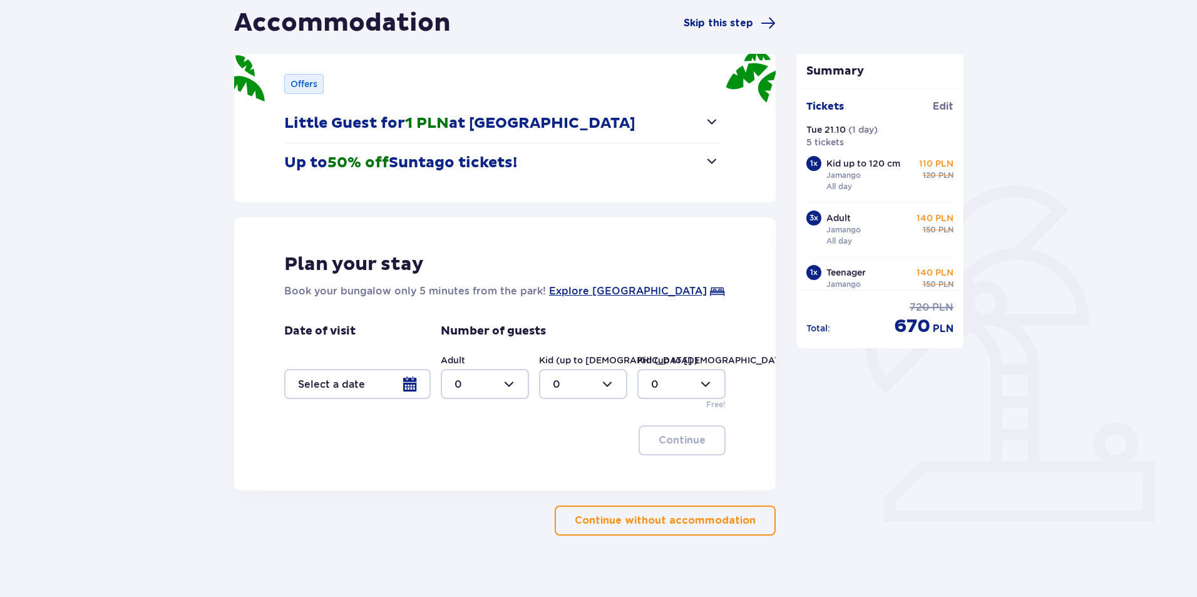
click at [487, 389] on div at bounding box center [485, 384] width 88 height 30
click at [368, 384] on div at bounding box center [357, 384] width 147 height 30
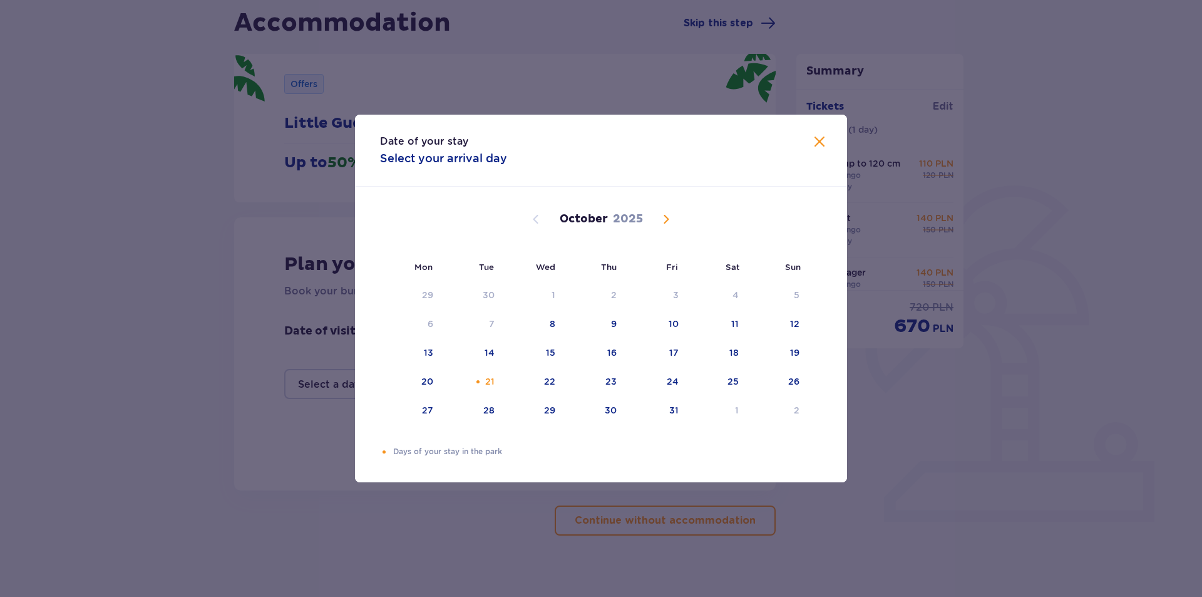
click at [818, 142] on span "Close" at bounding box center [819, 142] width 15 height 15
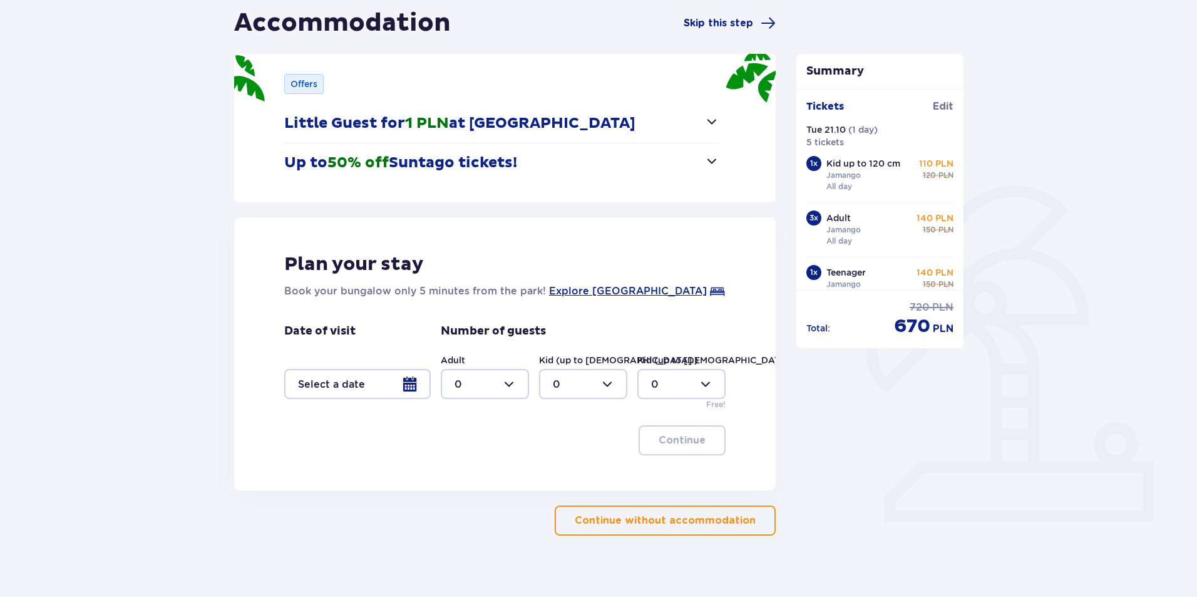
drag, startPoint x: 945, startPoint y: 108, endPoint x: 997, endPoint y: 164, distance: 76.2
click at [945, 108] on span "Edit" at bounding box center [943, 107] width 21 height 14
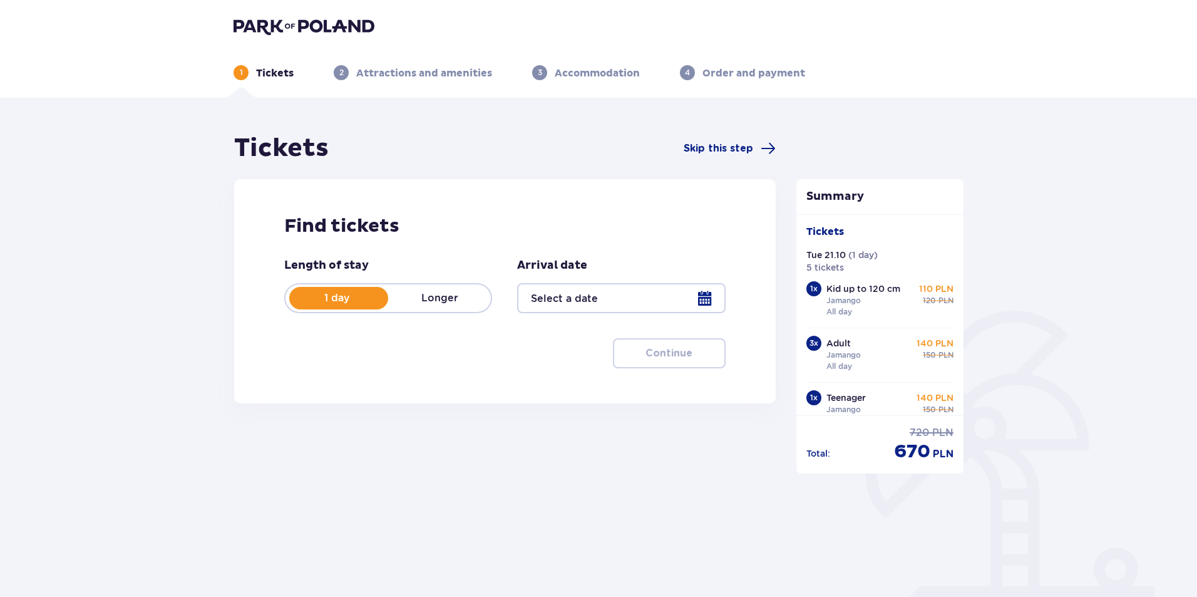
type input "21.10.25"
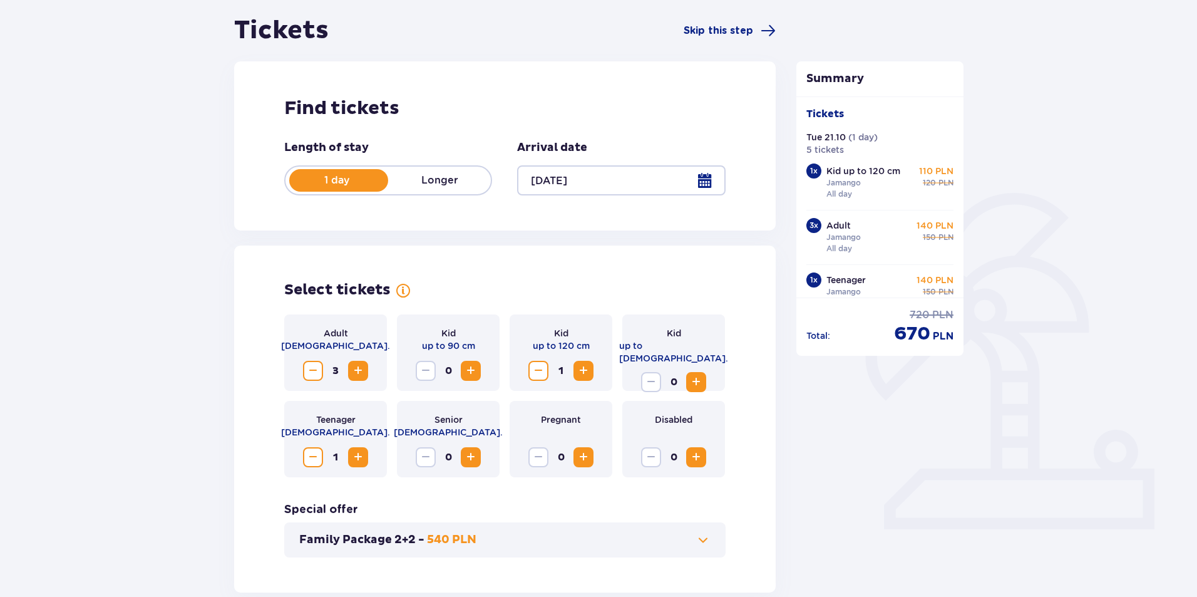
scroll to position [125, 0]
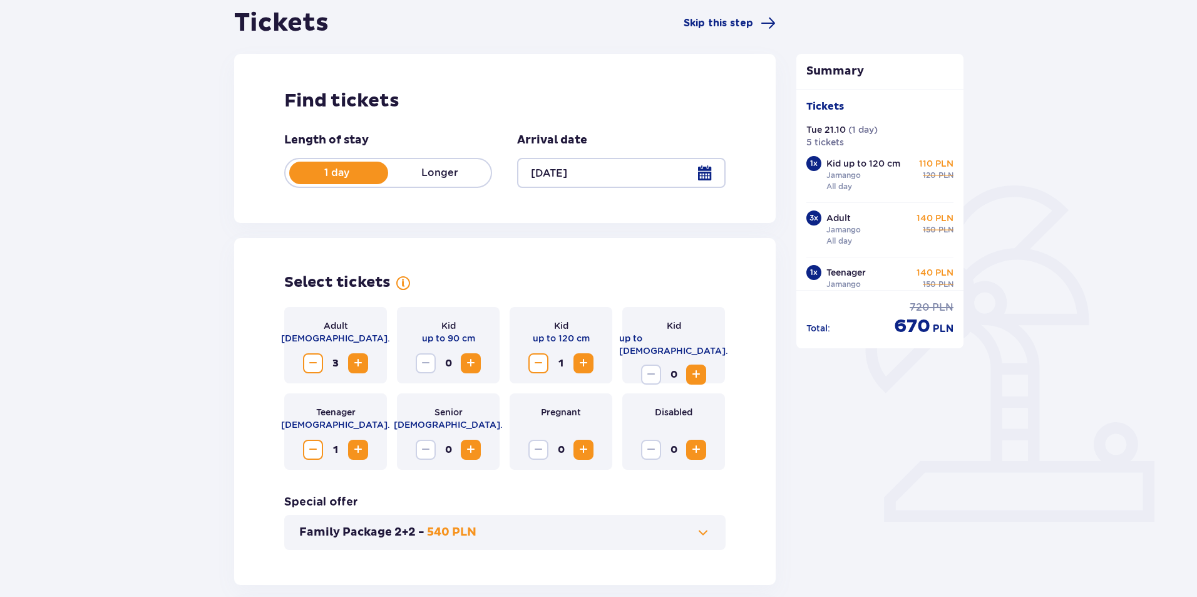
click at [318, 365] on span "Decrease" at bounding box center [313, 363] width 15 height 15
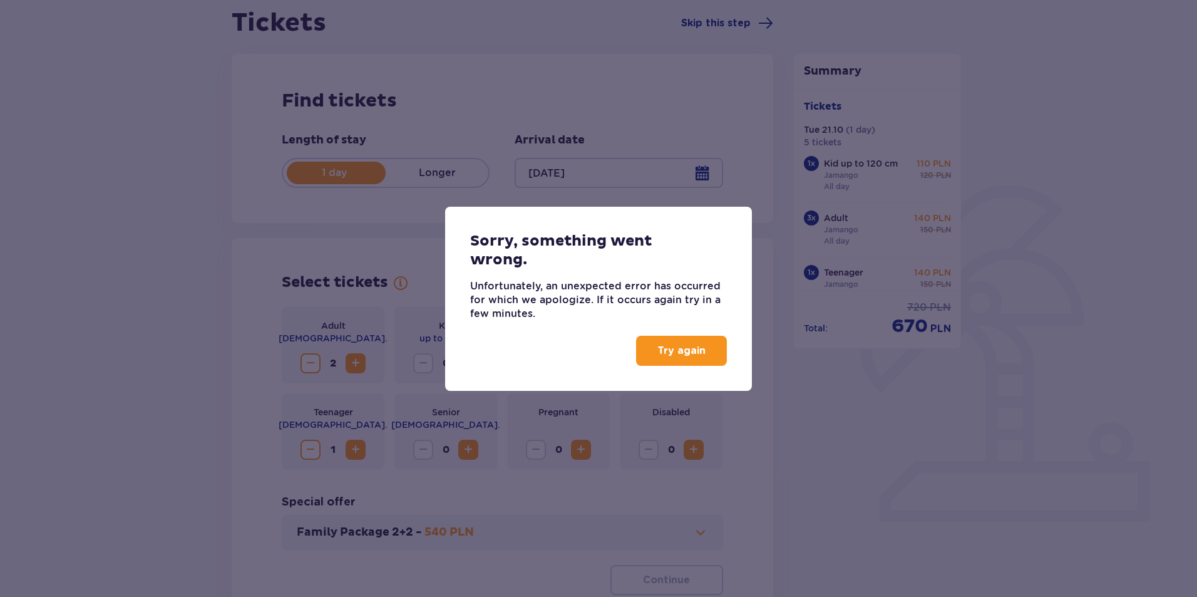
click at [318, 365] on div "Sorry, something went wrong. Unfortunately, an unexpected error has occurred fo…" at bounding box center [598, 298] width 1197 height 597
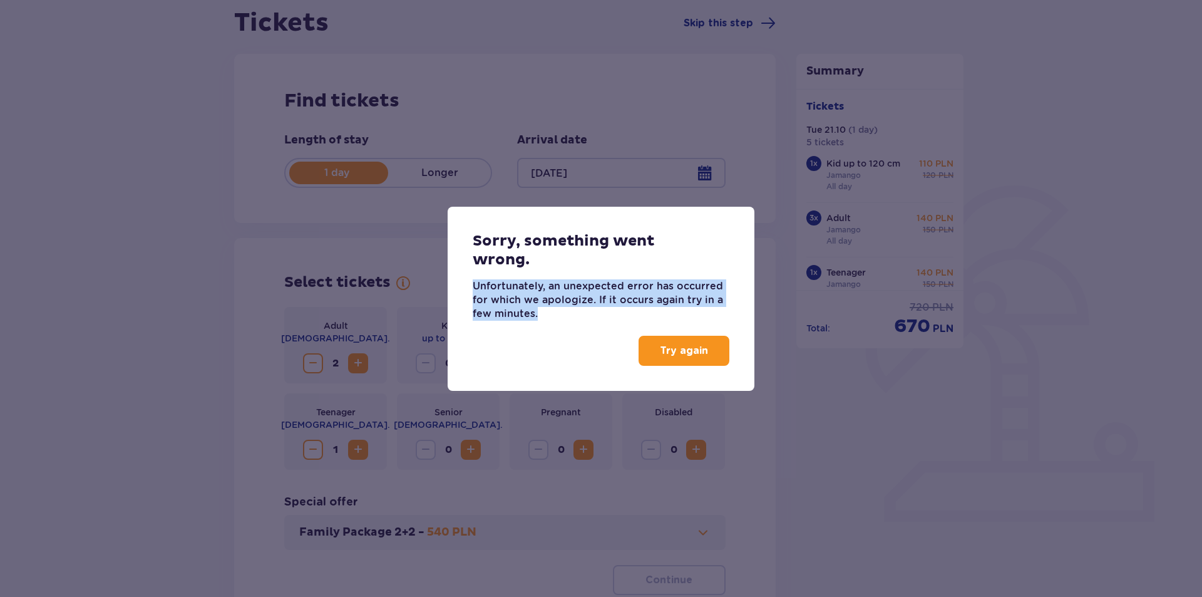
click at [318, 365] on div "Sorry, something went wrong. Unfortunately, an unexpected error has occurred fo…" at bounding box center [601, 298] width 1202 height 597
click at [706, 350] on p "Try again" at bounding box center [684, 351] width 48 height 14
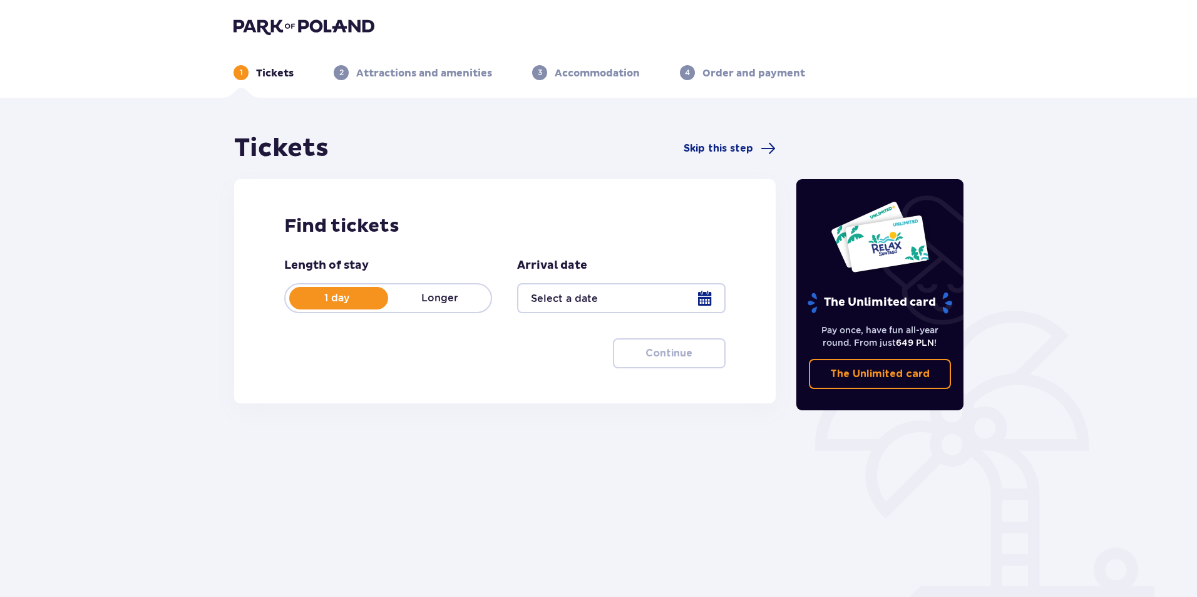
click at [562, 306] on div at bounding box center [621, 298] width 208 height 30
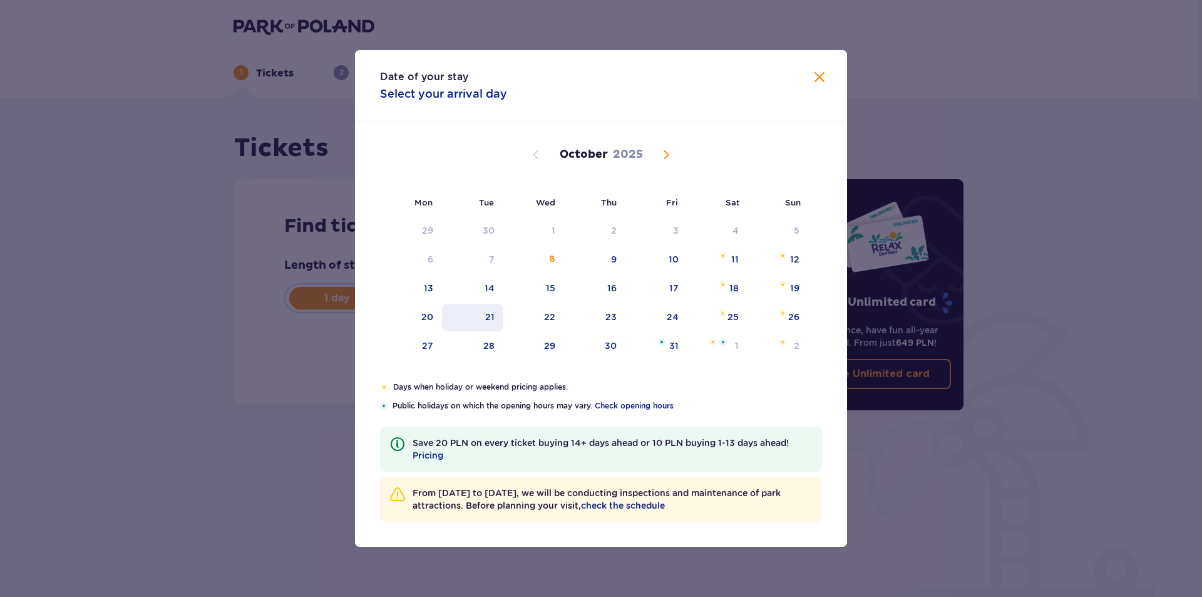
click at [487, 320] on div "21" at bounding box center [489, 317] width 9 height 13
type input "[DATE]"
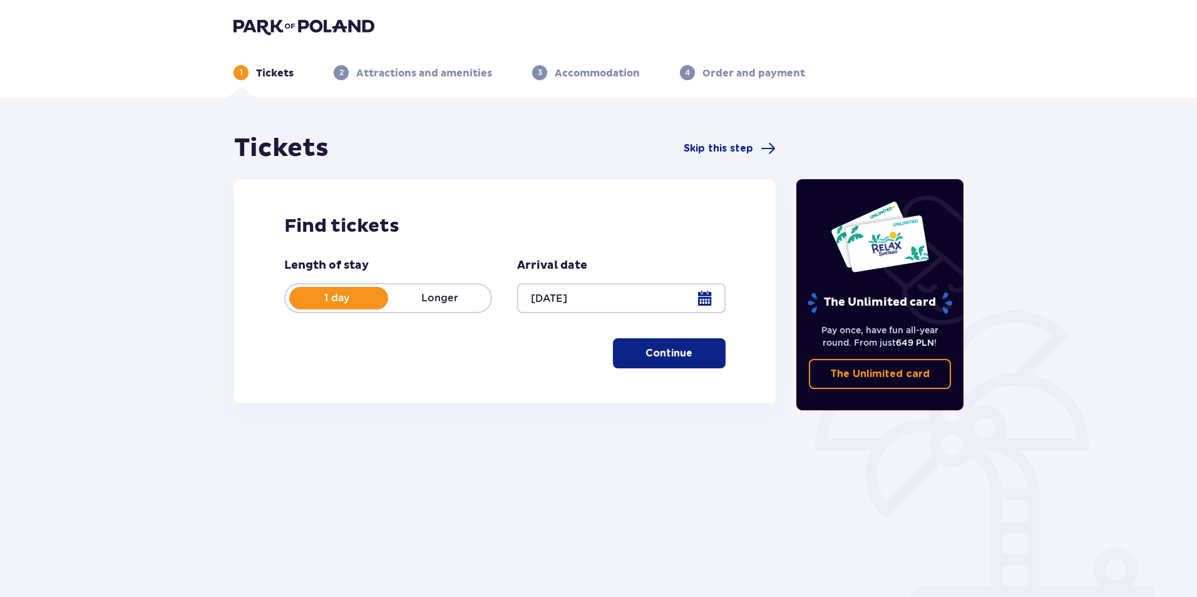
click at [481, 312] on div "1 day Longer" at bounding box center [388, 298] width 208 height 30
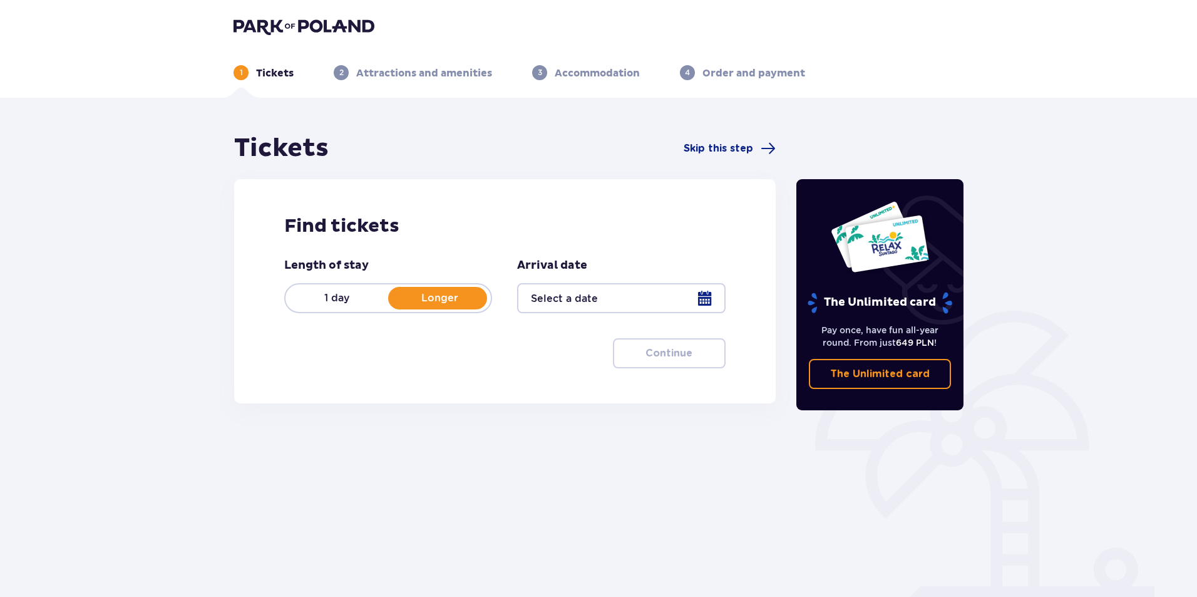
click at [330, 292] on p "1 day" at bounding box center [337, 298] width 103 height 14
click at [556, 294] on div at bounding box center [621, 298] width 208 height 30
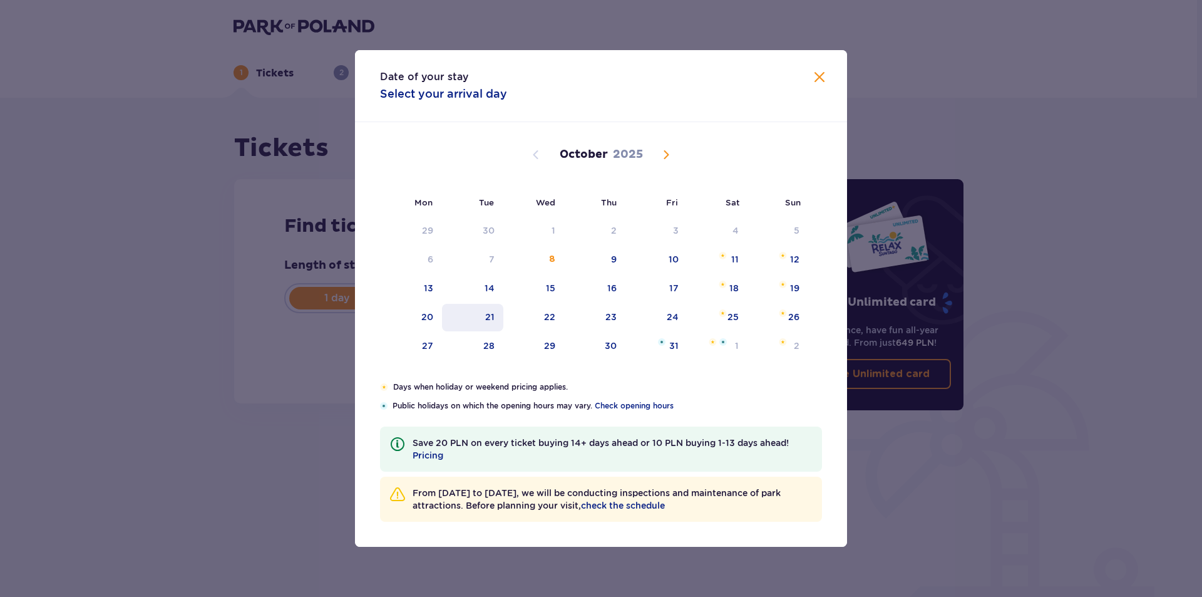
click at [481, 317] on div "21" at bounding box center [473, 318] width 62 height 28
type input "[DATE]"
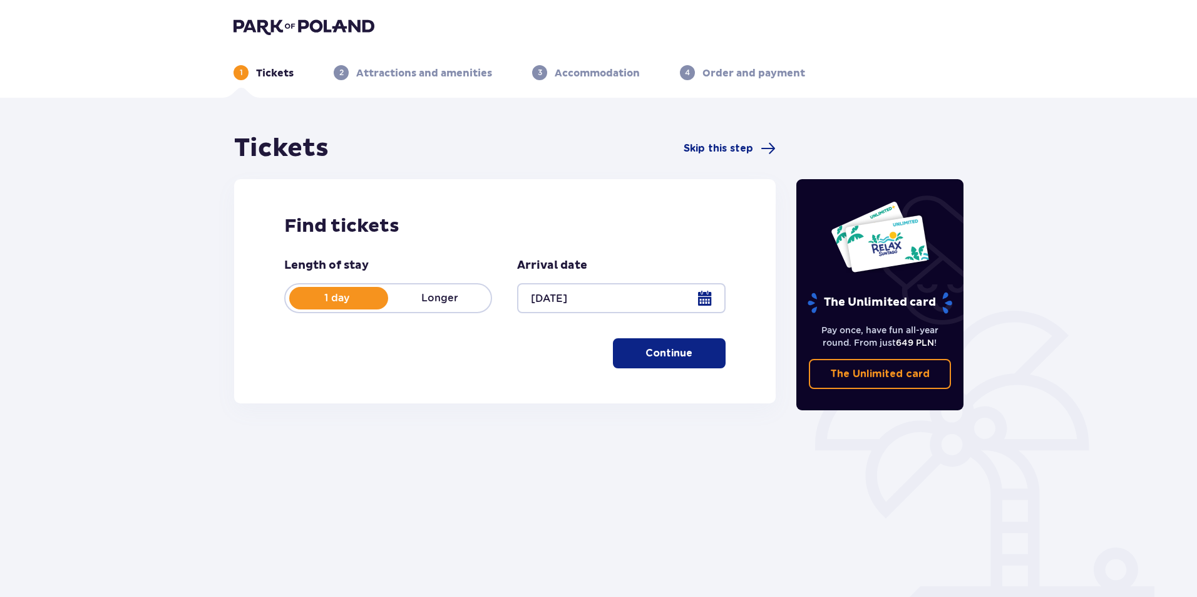
click at [660, 361] on button "Continue" at bounding box center [669, 353] width 113 height 30
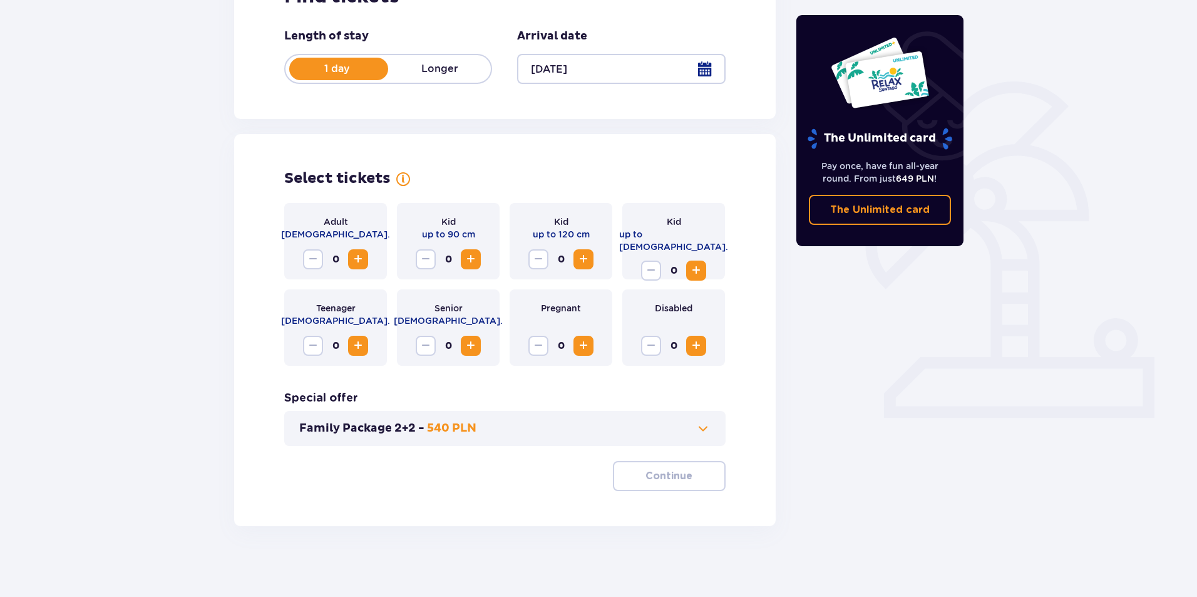
scroll to position [234, 0]
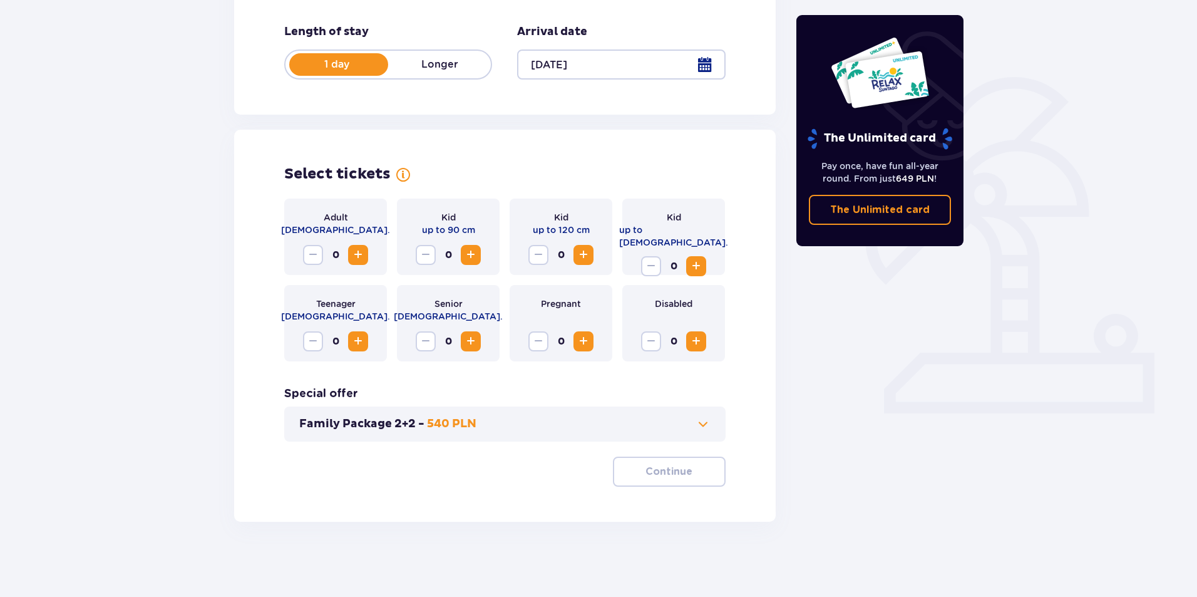
click at [510, 428] on button "Family Package 2+2 - 540 PLN" at bounding box center [504, 423] width 411 height 15
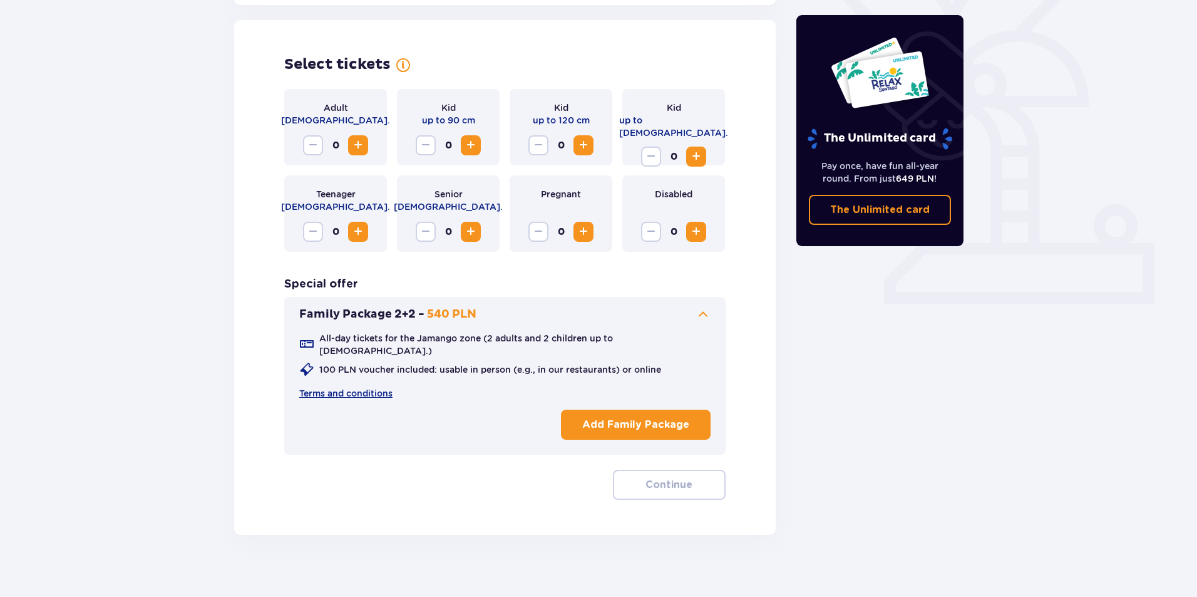
scroll to position [346, 0]
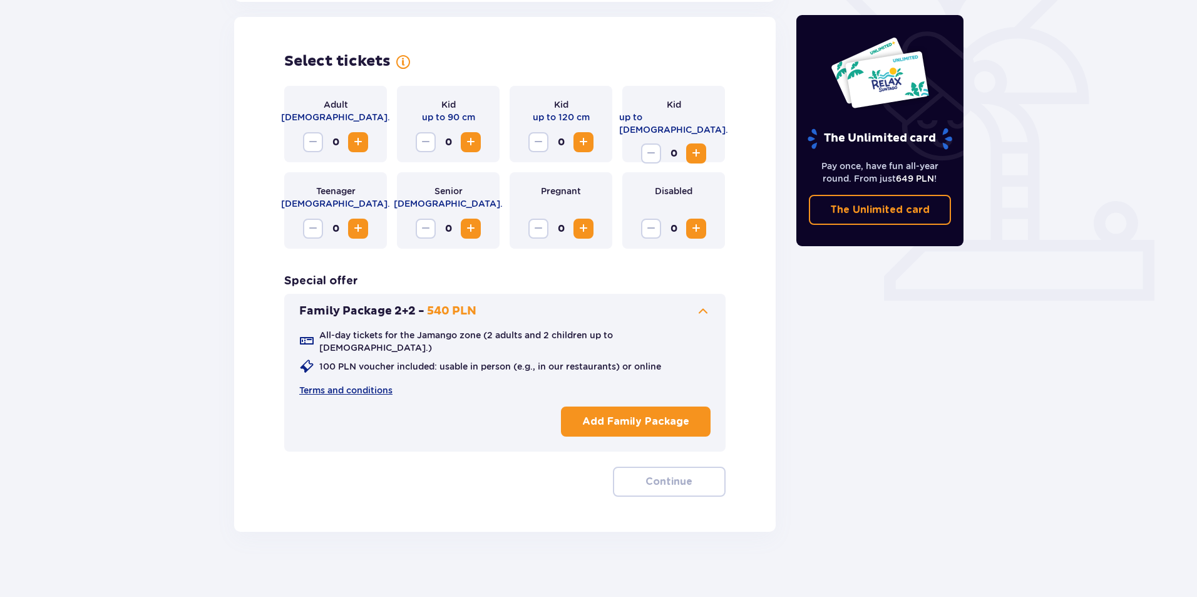
click at [642, 417] on p "Add Family Package" at bounding box center [635, 421] width 107 height 14
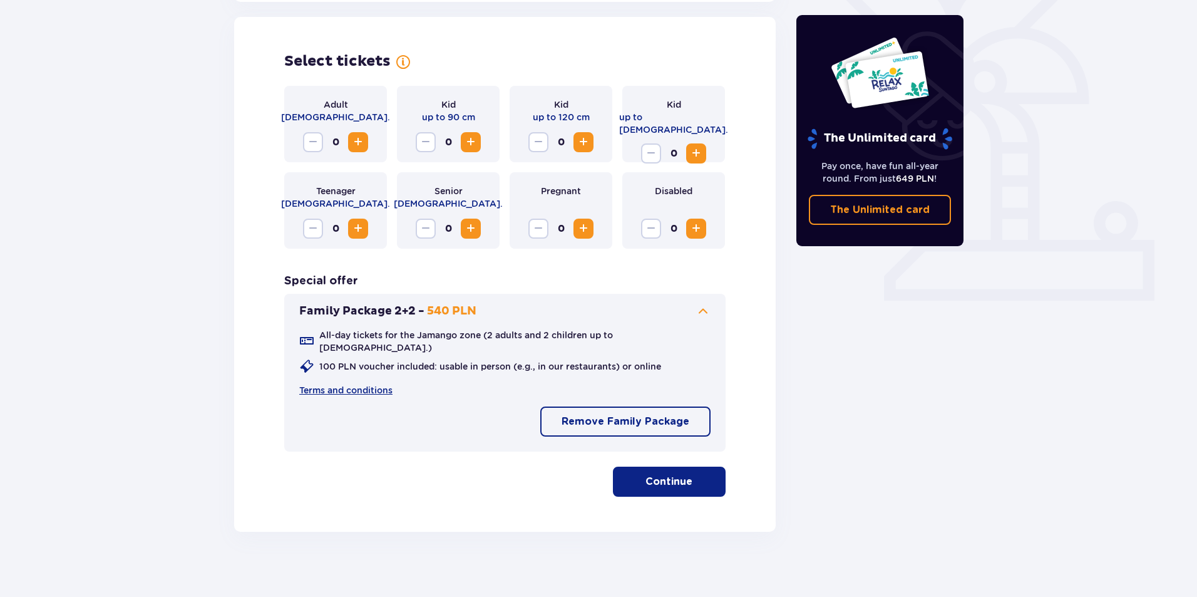
click at [694, 474] on span "button" at bounding box center [694, 481] width 15 height 15
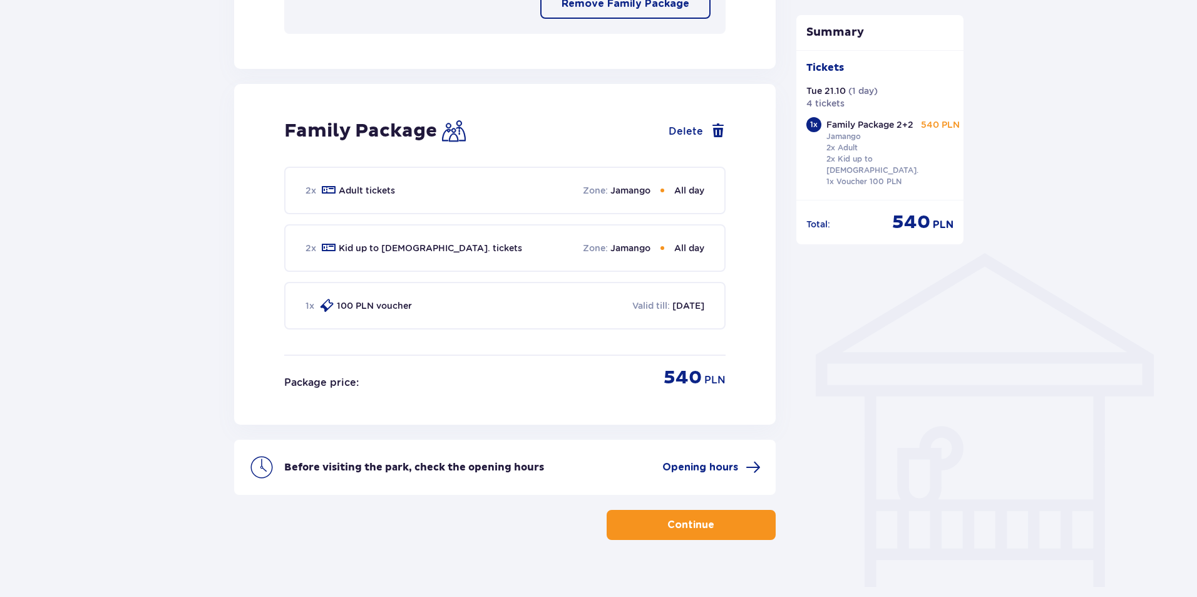
scroll to position [772, 0]
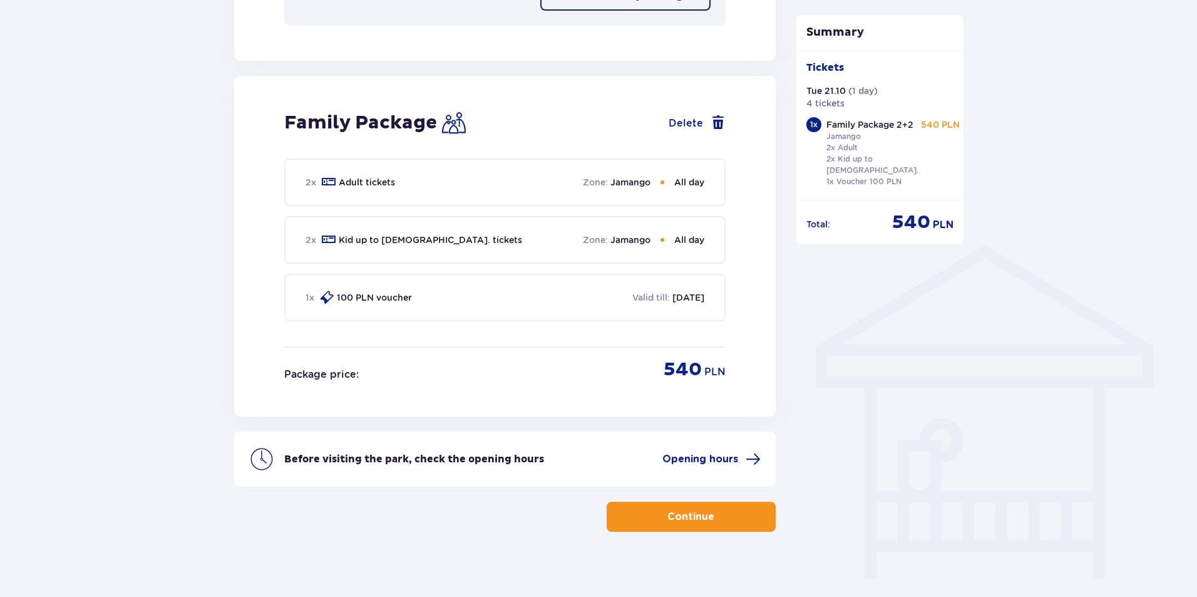
click at [706, 502] on button "Continue" at bounding box center [691, 517] width 169 height 30
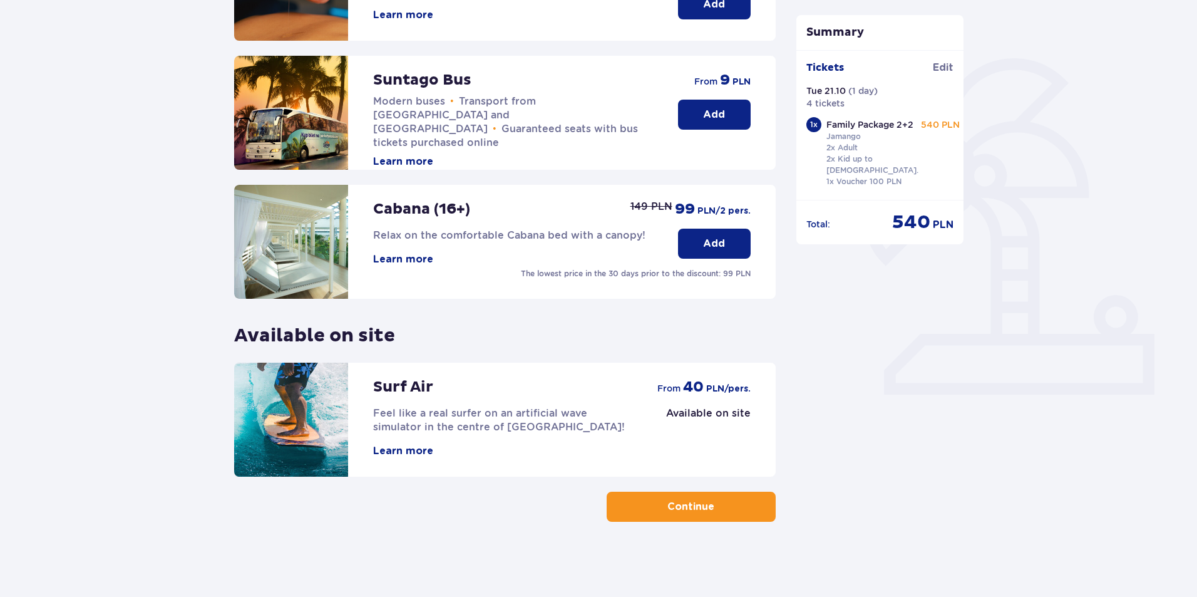
click at [715, 500] on span "button" at bounding box center [716, 506] width 15 height 15
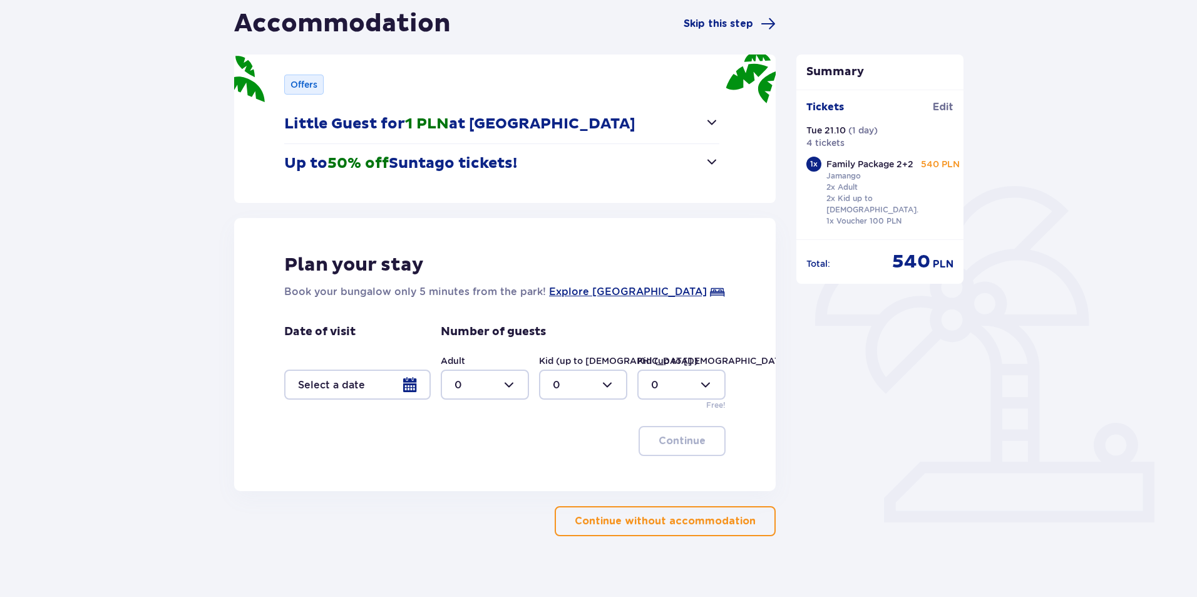
scroll to position [139, 0]
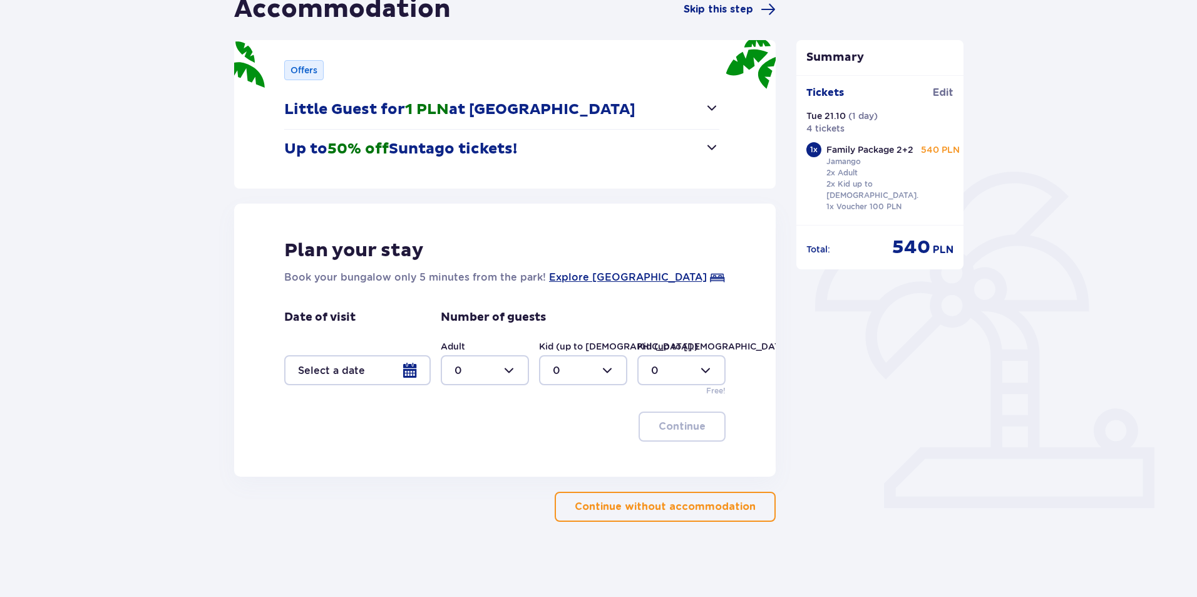
click at [698, 504] on p "Continue without accommodation" at bounding box center [665, 507] width 181 height 14
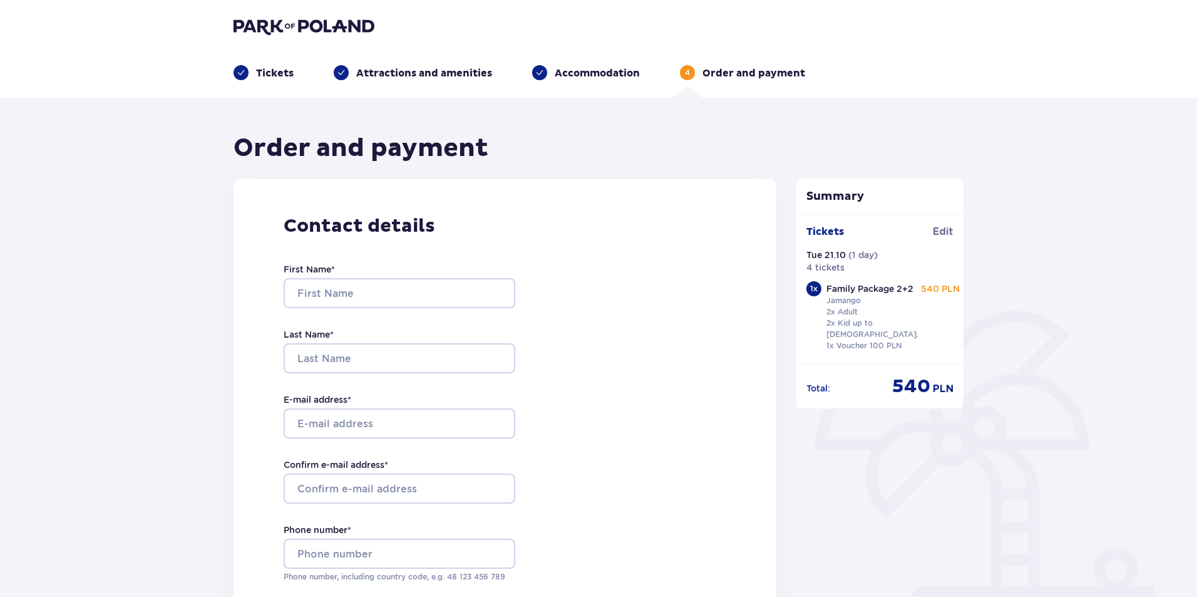
click at [337, 277] on div "First Name *" at bounding box center [400, 285] width 232 height 45
click at [337, 289] on input "First Name *" at bounding box center [400, 293] width 232 height 30
type input "Līga"
type input "Rulle"
type input "[EMAIL_ADDRESS][DOMAIN_NAME]"
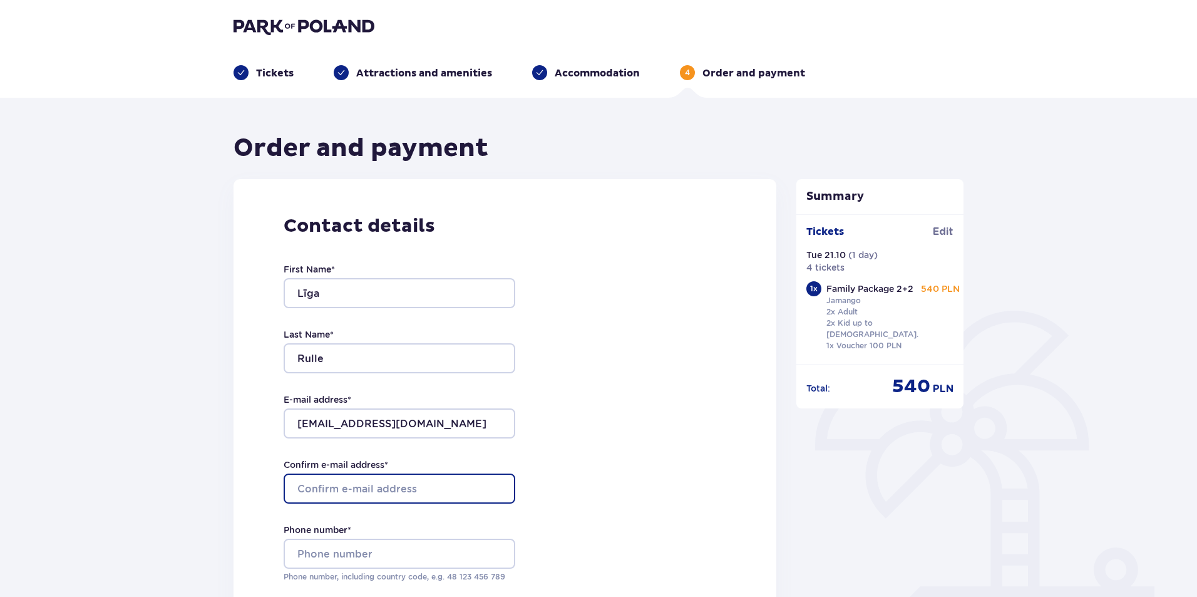
type input "[EMAIL_ADDRESS][DOMAIN_NAME]"
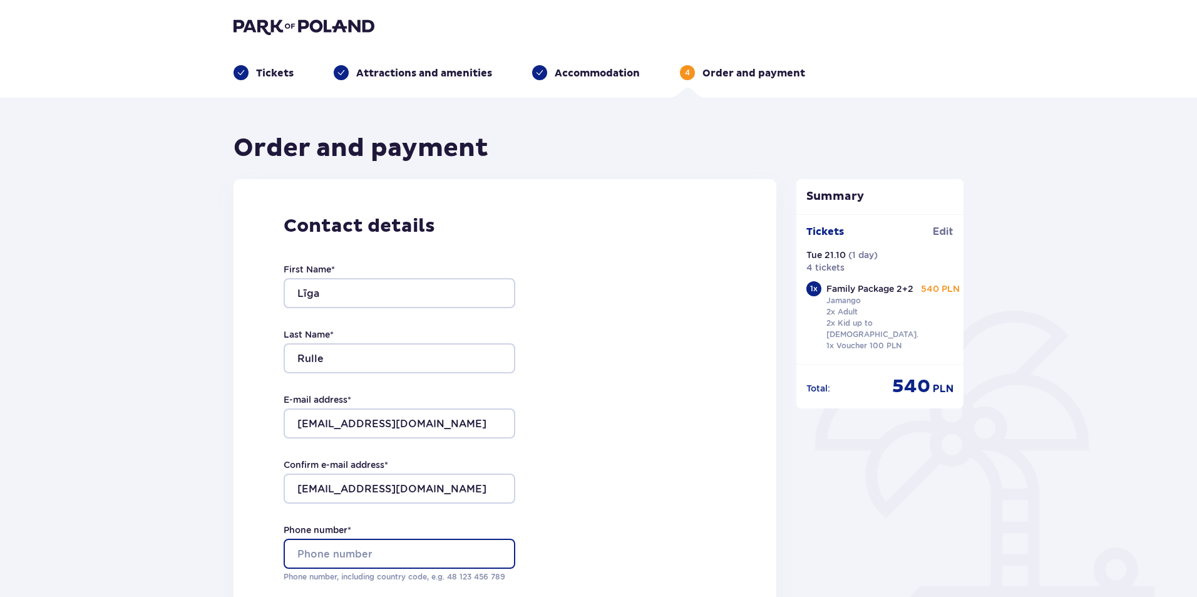
type input "29130074"
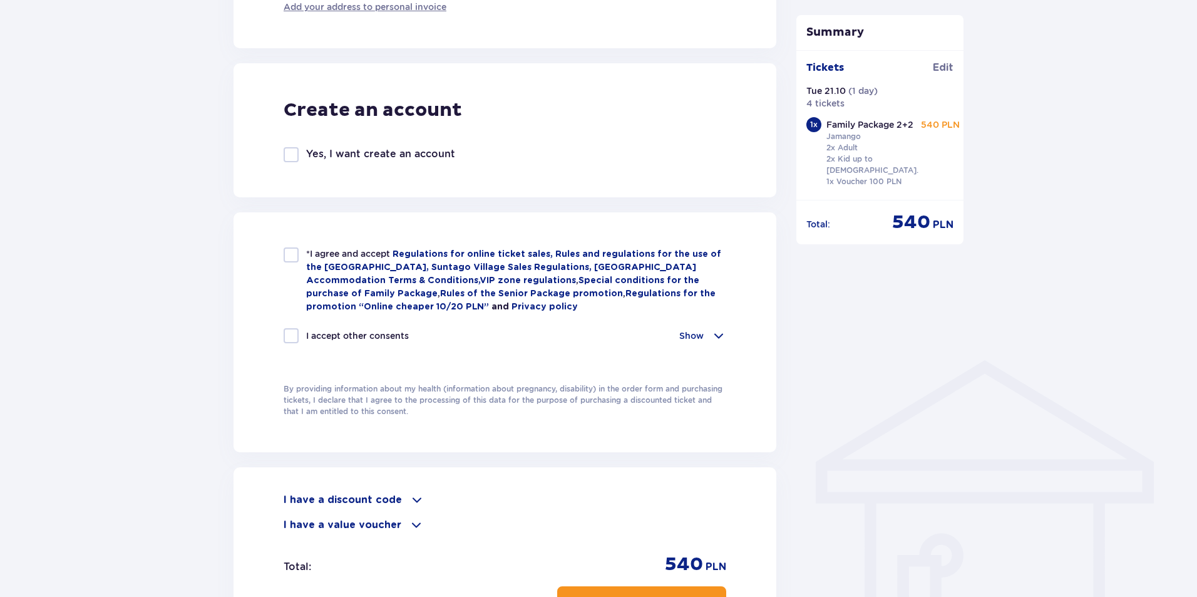
scroll to position [626, 0]
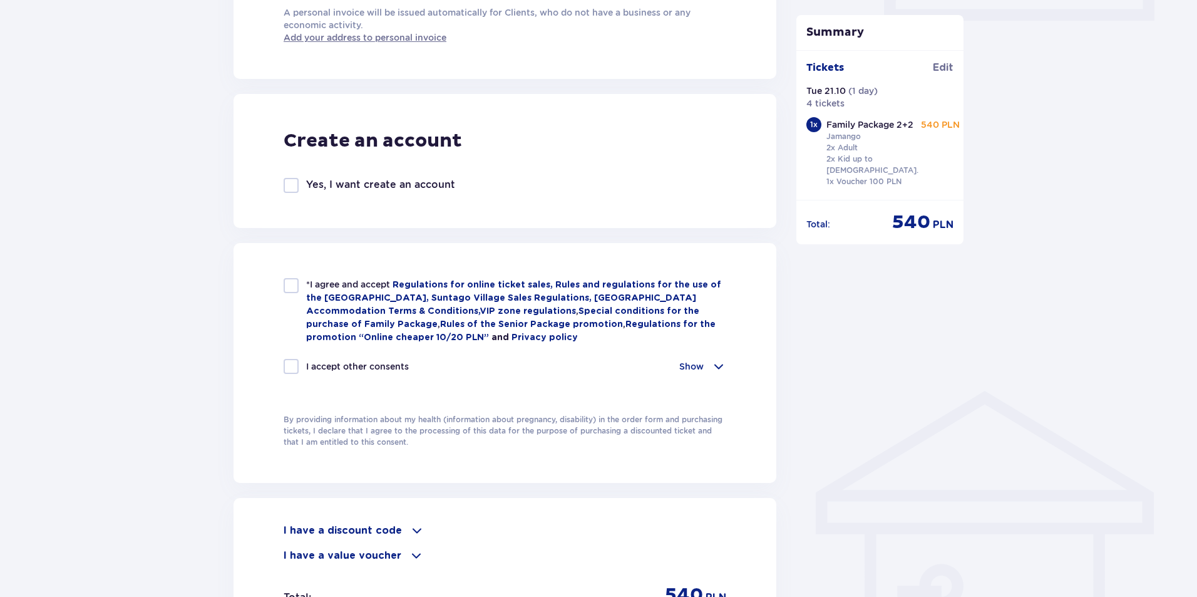
click at [292, 287] on div at bounding box center [291, 285] width 15 height 15
checkbox input "true"
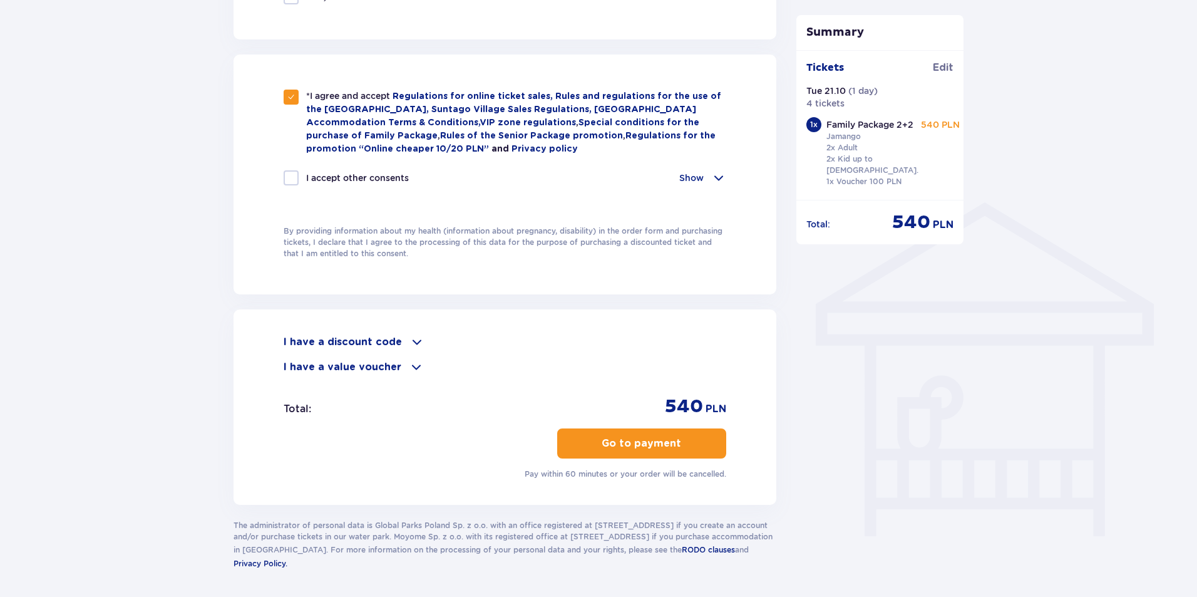
scroll to position [857, 0]
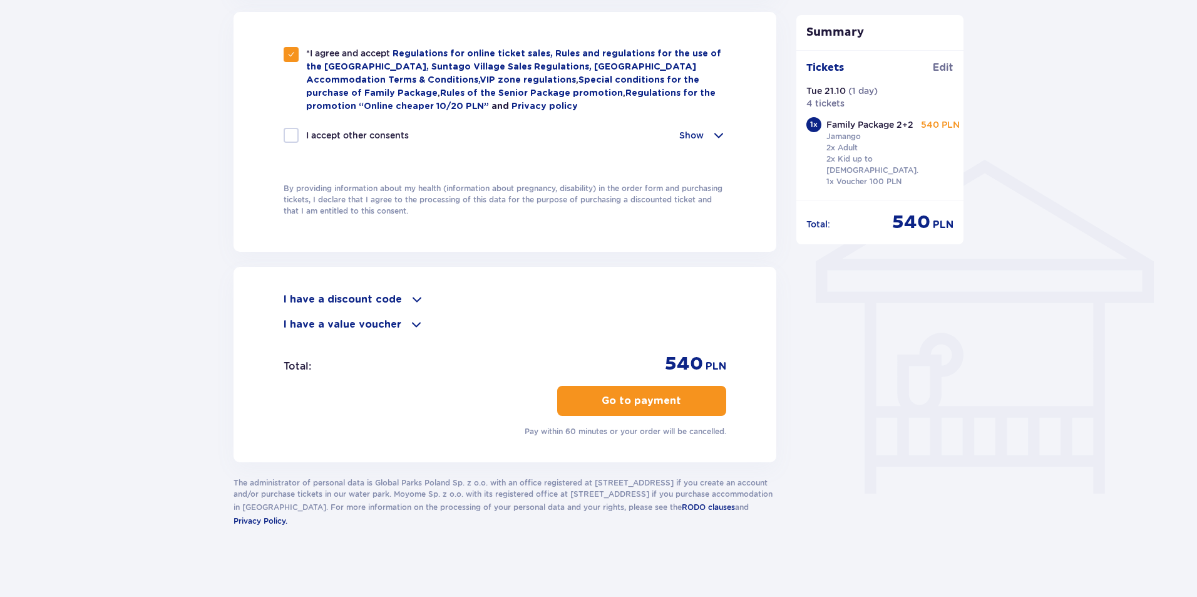
click at [607, 399] on p "Go to payment" at bounding box center [642, 401] width 80 height 14
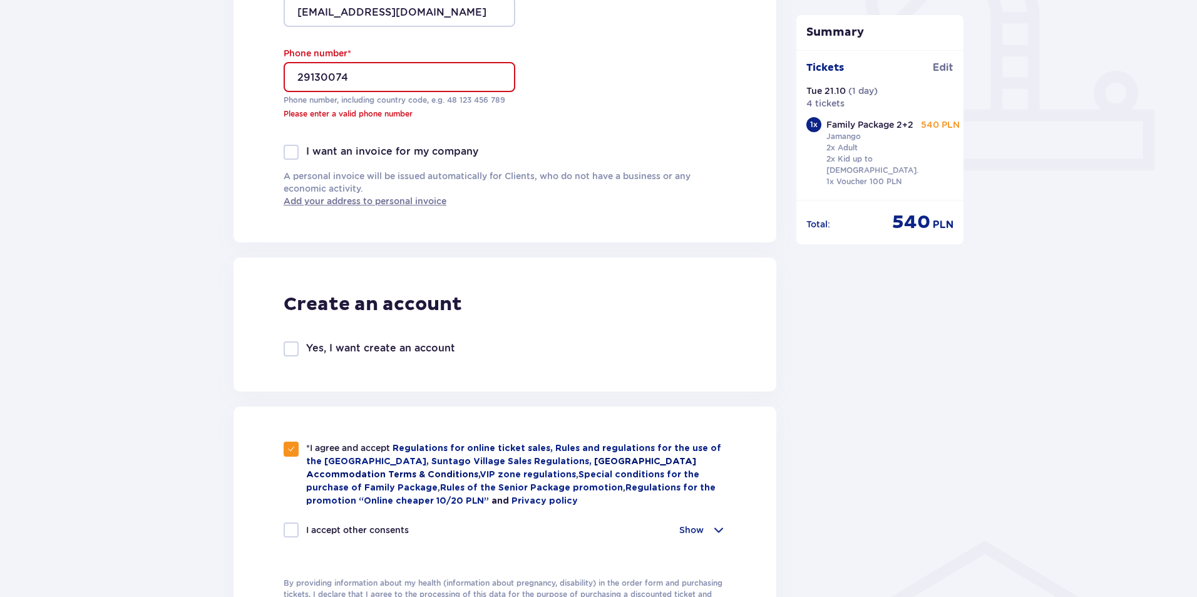
scroll to position [476, 0]
click at [292, 73] on input "29130074" at bounding box center [400, 78] width 232 height 30
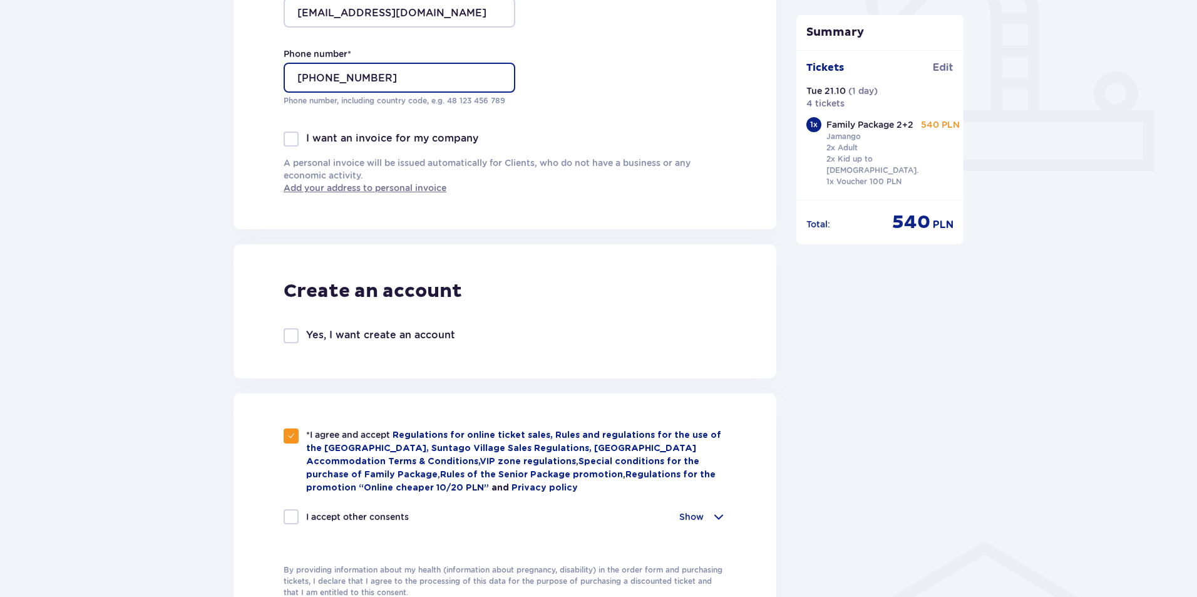
click at [331, 76] on input "[PHONE_NUMBER]" at bounding box center [400, 78] width 232 height 30
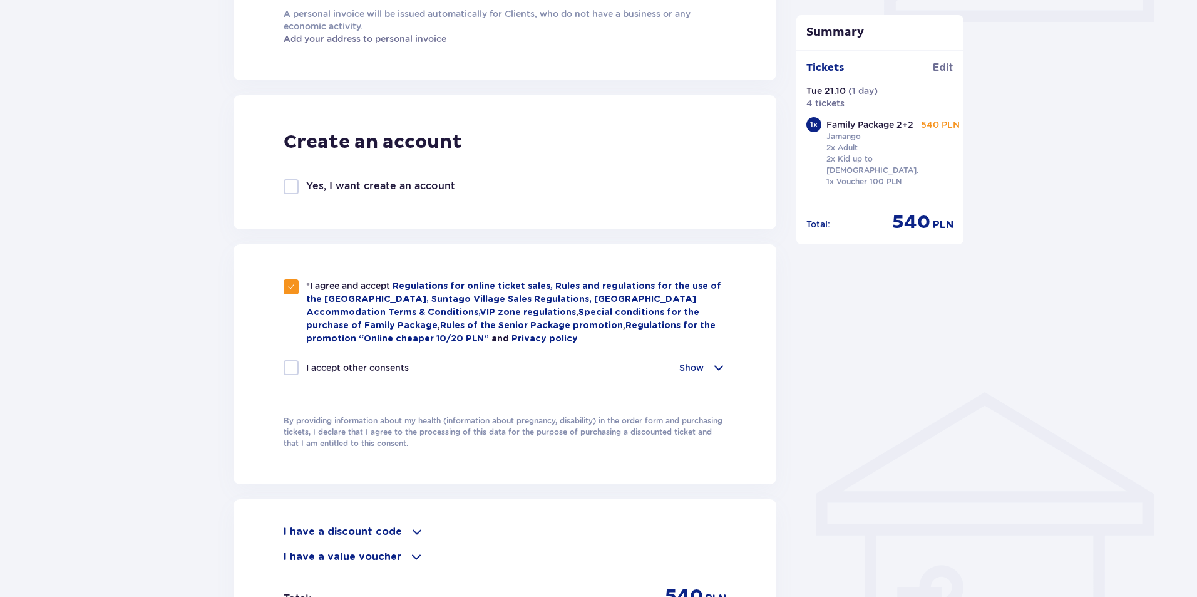
scroll to position [857, 0]
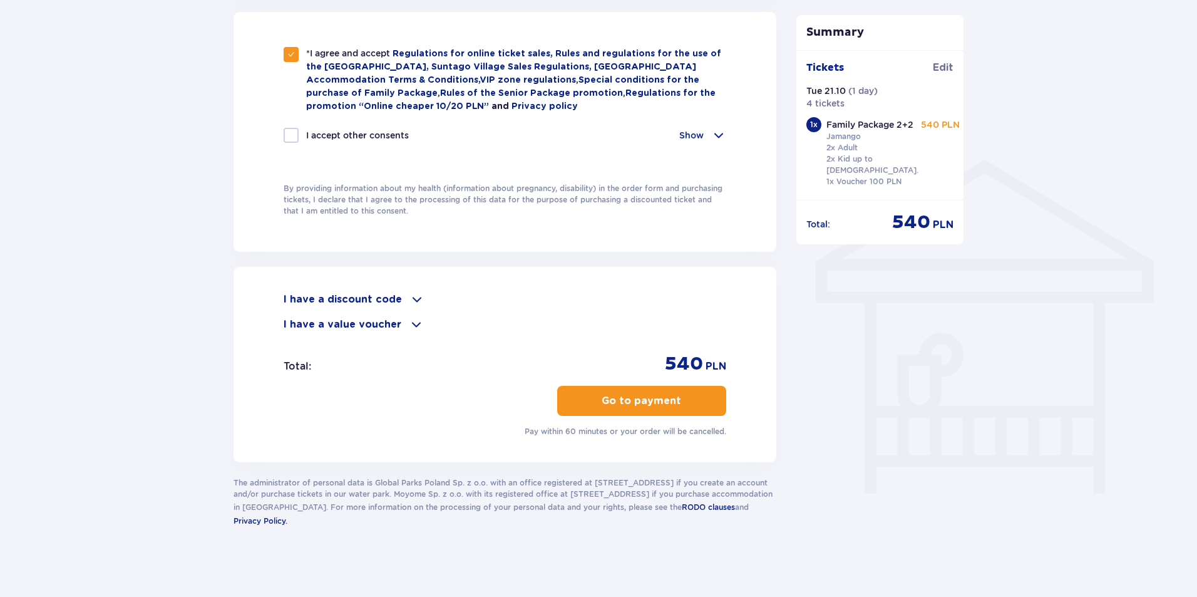
type input "[PHONE_NUMBER]"
click at [653, 394] on p "Go to payment" at bounding box center [642, 401] width 80 height 14
